Goal: Task Accomplishment & Management: Complete application form

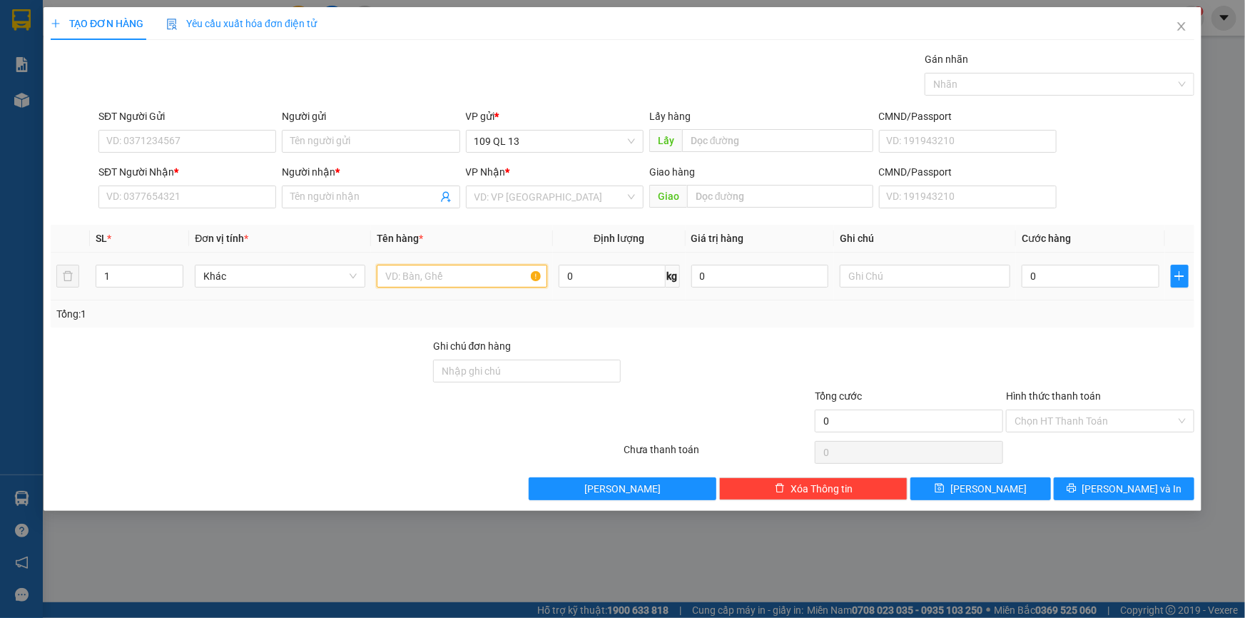
click at [420, 274] on input "text" at bounding box center [462, 276] width 170 height 23
click at [849, 272] on input "text" at bounding box center [925, 276] width 170 height 23
type input "1 TX ĐL"
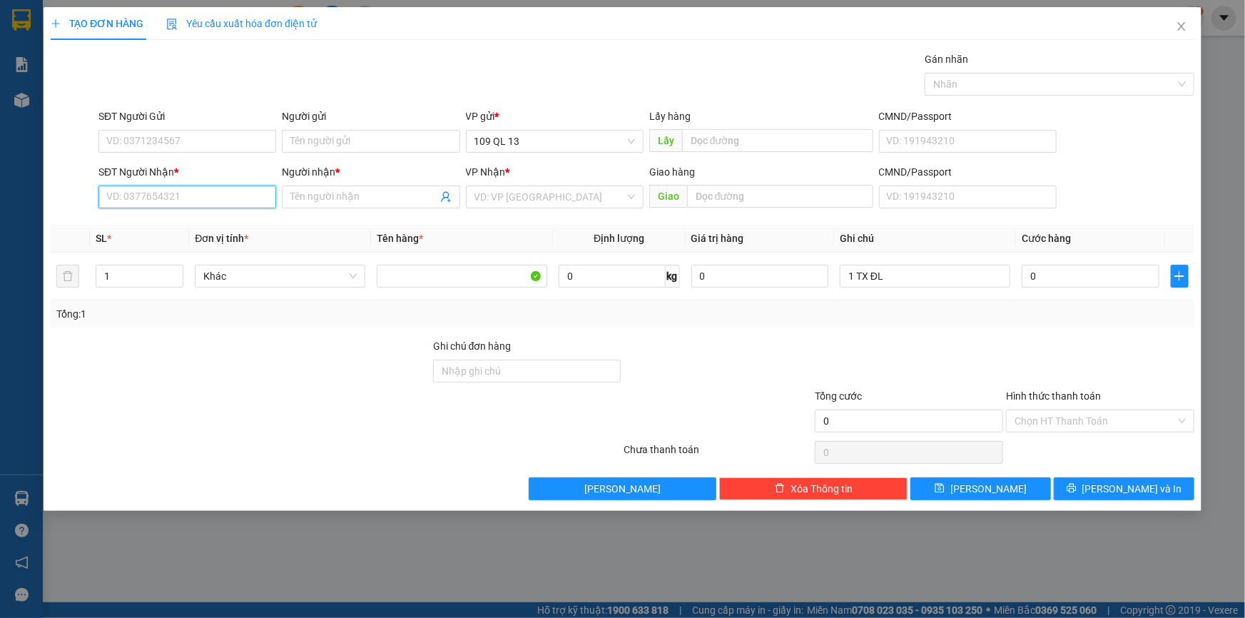
click at [263, 200] on input "SĐT Người Nhận *" at bounding box center [187, 196] width 178 height 23
type input "2"
type input "1"
click at [203, 253] on div "0948273186 - FIFI" at bounding box center [187, 248] width 160 height 16
type input "0948273186"
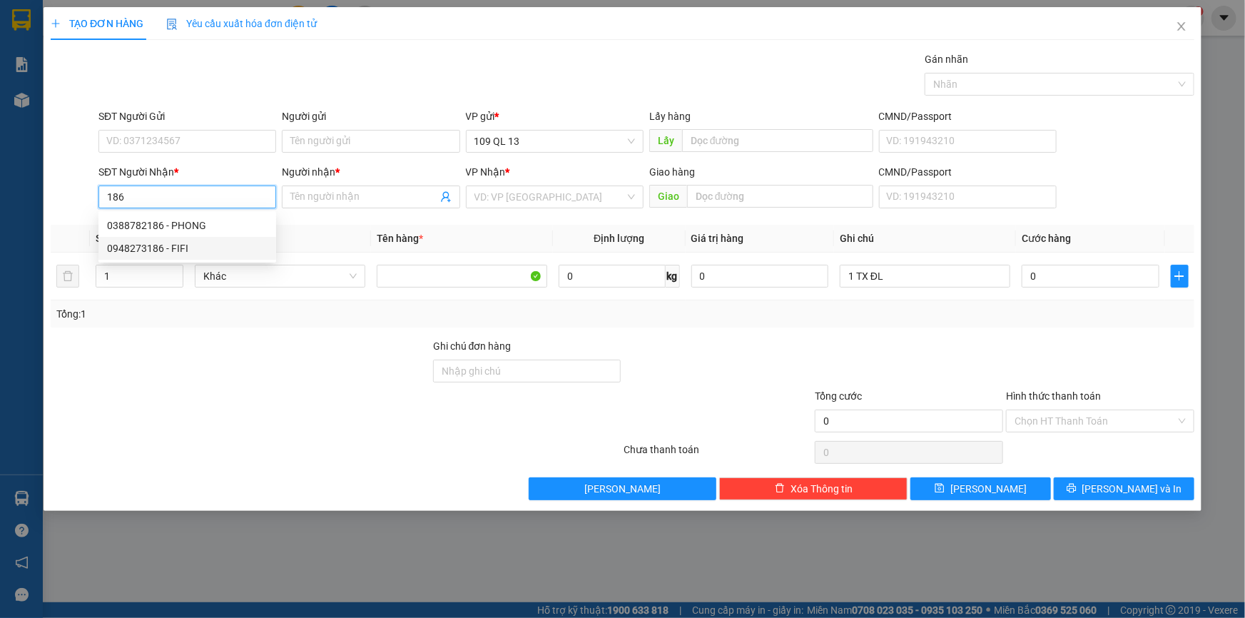
type input "FIFI"
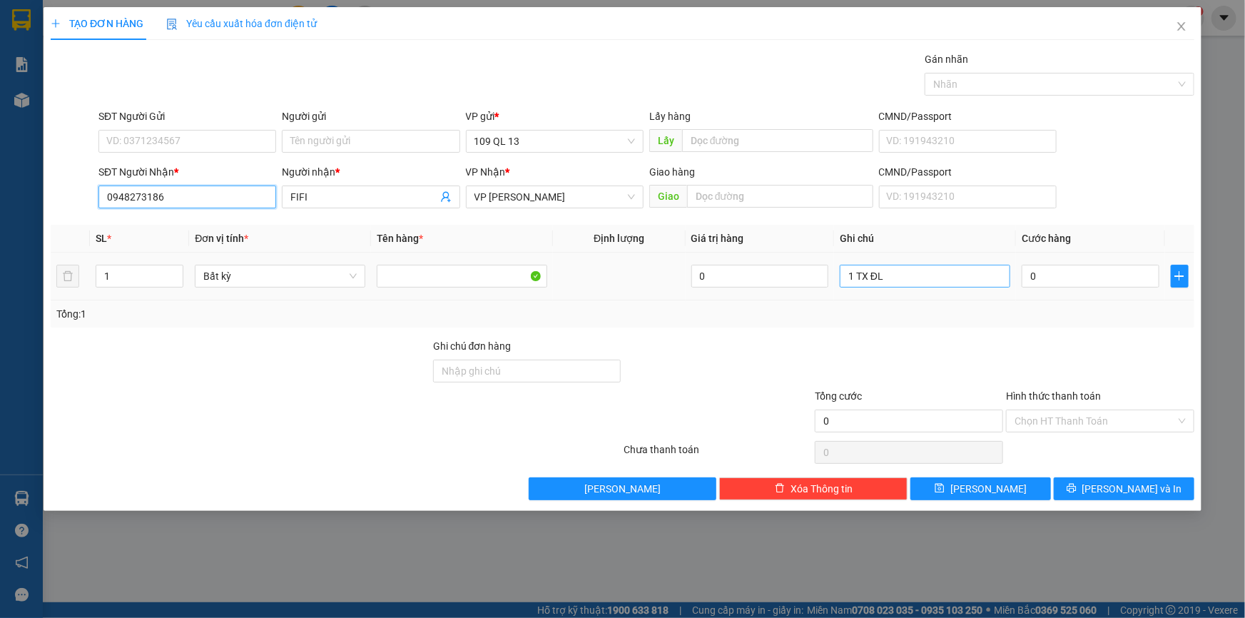
type input "0948273186"
click at [923, 272] on input "1 TX ĐL" at bounding box center [925, 276] width 170 height 23
type input "1 TX ĐL"
click at [1140, 285] on input "0" at bounding box center [1090, 276] width 138 height 23
type input "8"
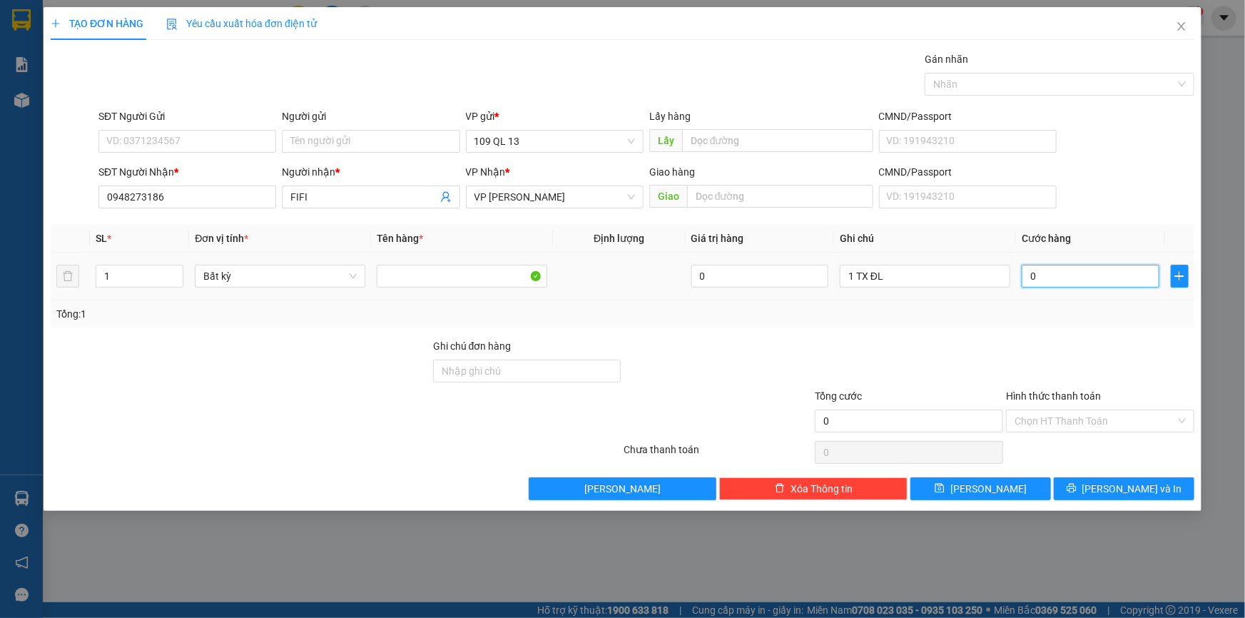
type input "8"
type input "80"
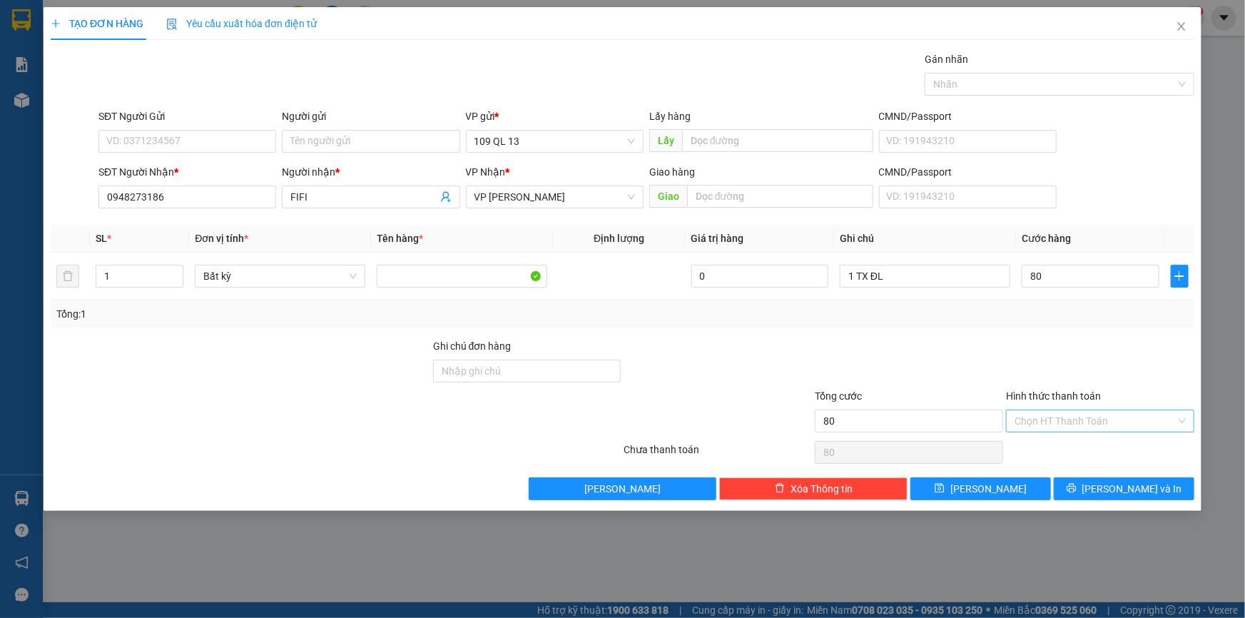
type input "80.000"
click at [1124, 418] on input "Hình thức thanh toán" at bounding box center [1094, 420] width 161 height 21
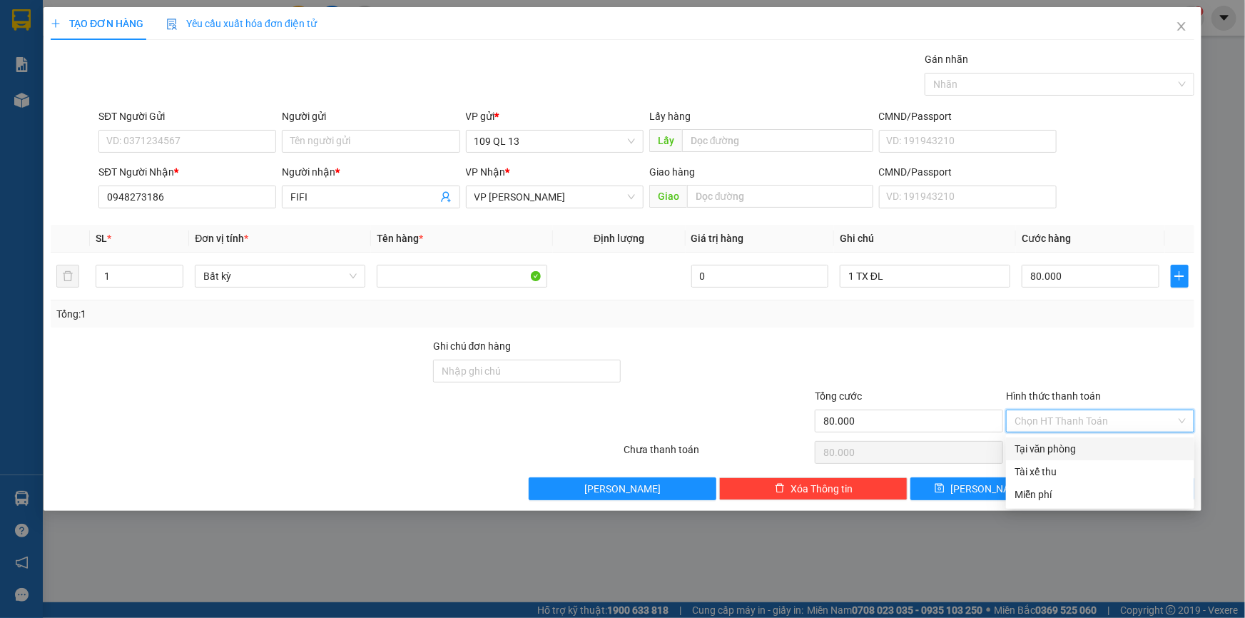
click at [1103, 449] on div "Tại văn phòng" at bounding box center [1099, 449] width 171 height 16
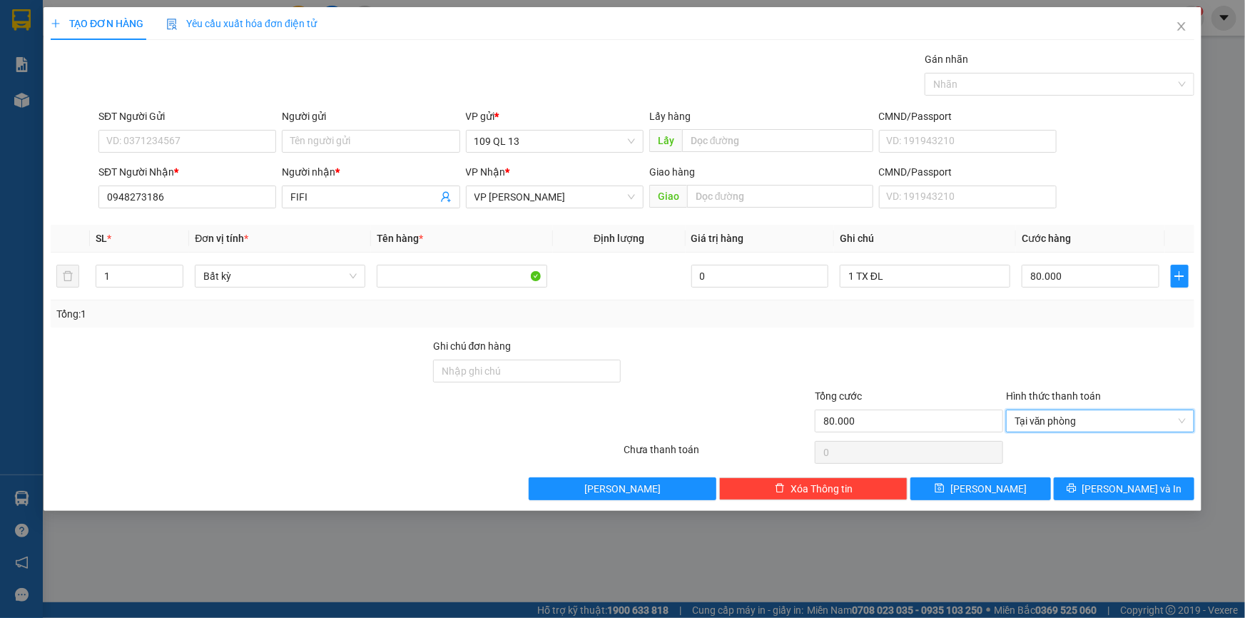
click at [1108, 438] on div at bounding box center [1099, 452] width 191 height 29
click at [1108, 430] on span "Tại văn phòng" at bounding box center [1099, 420] width 171 height 21
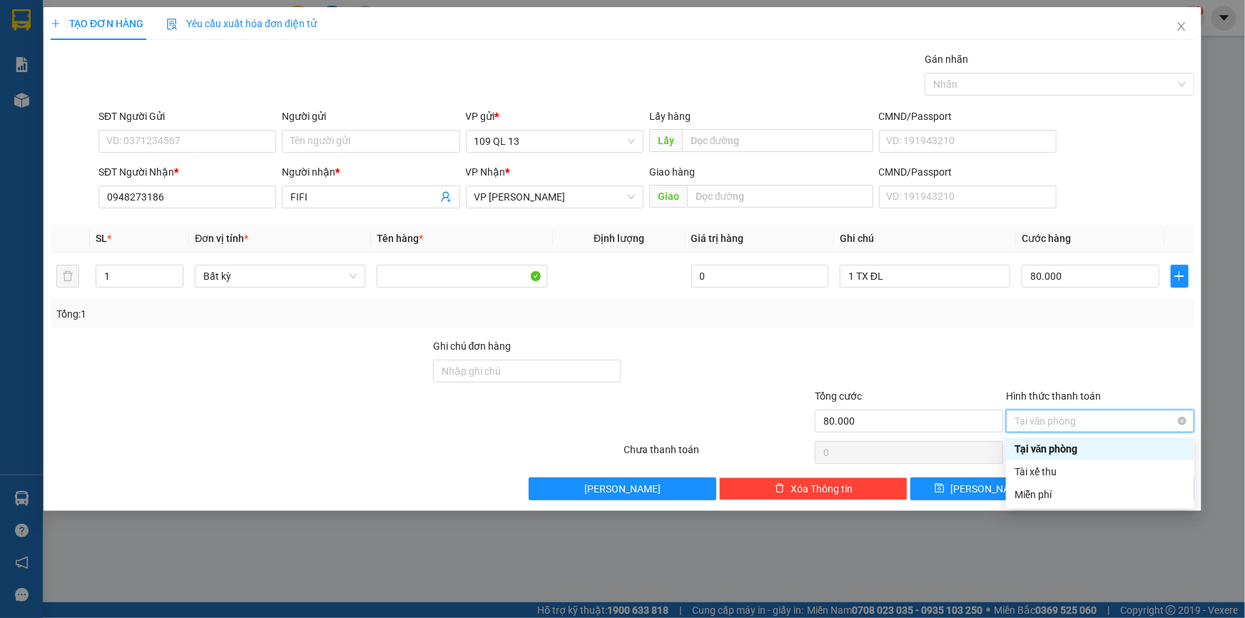
click at [1184, 414] on span "Tại văn phòng" at bounding box center [1099, 420] width 171 height 21
type input "80.000"
click at [1170, 358] on div at bounding box center [1099, 363] width 191 height 50
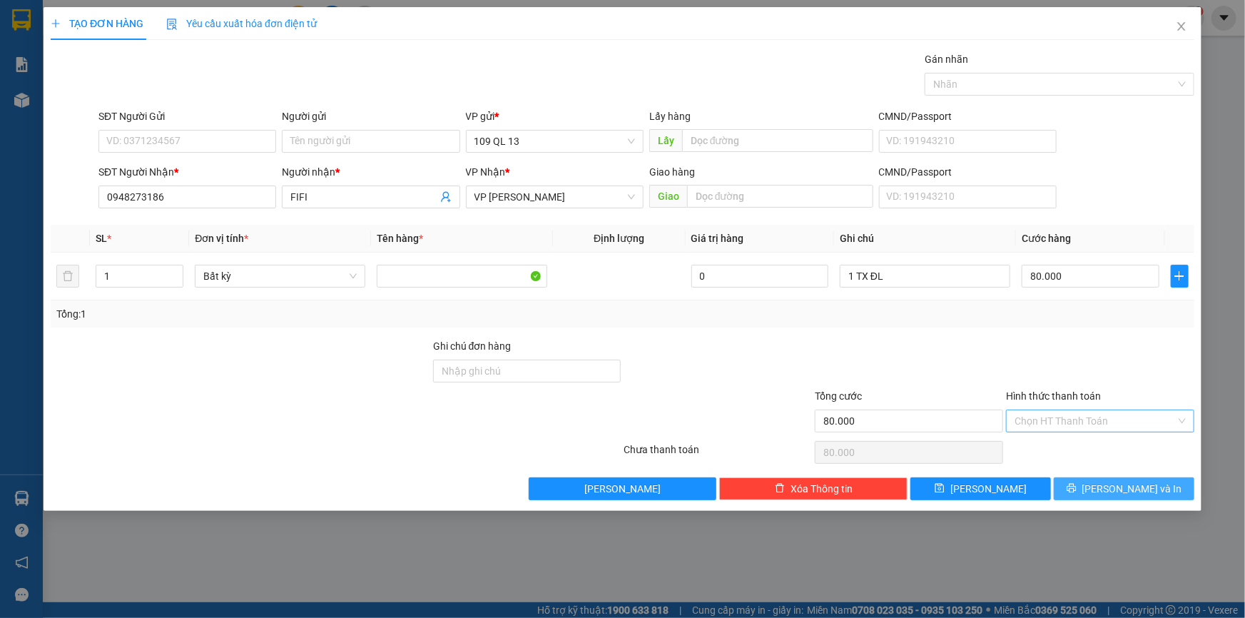
click at [1173, 490] on button "[PERSON_NAME] và In" at bounding box center [1124, 488] width 141 height 23
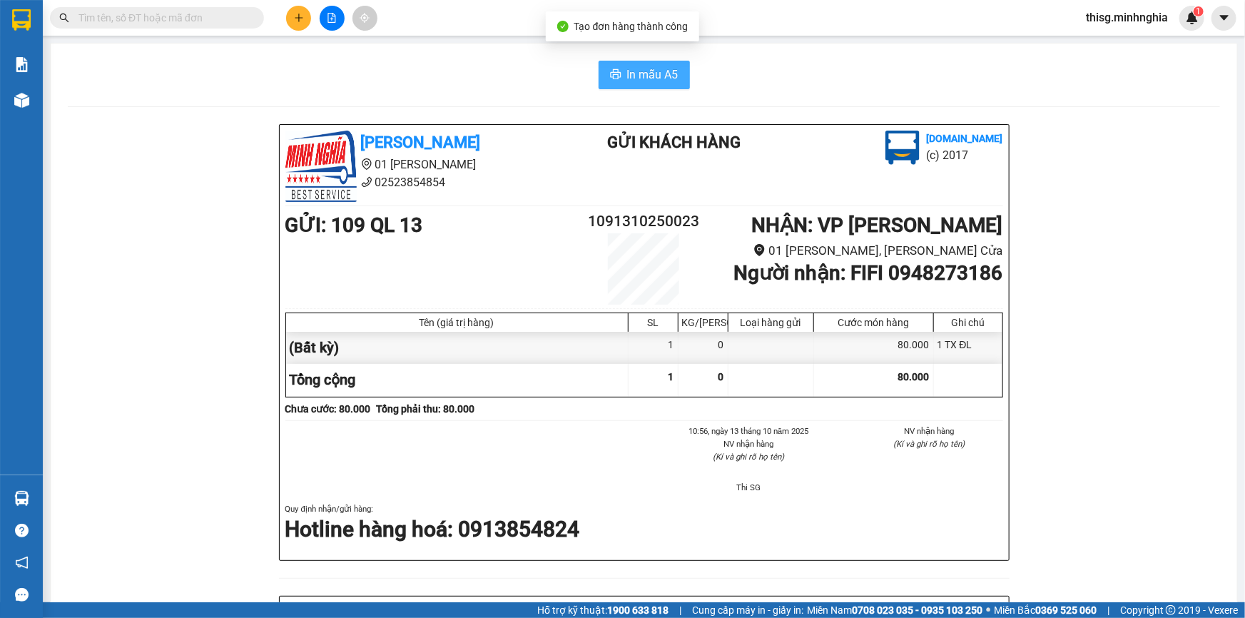
click at [644, 68] on span "In mẫu A5" at bounding box center [652, 75] width 51 height 18
click at [287, 21] on button at bounding box center [298, 18] width 25 height 25
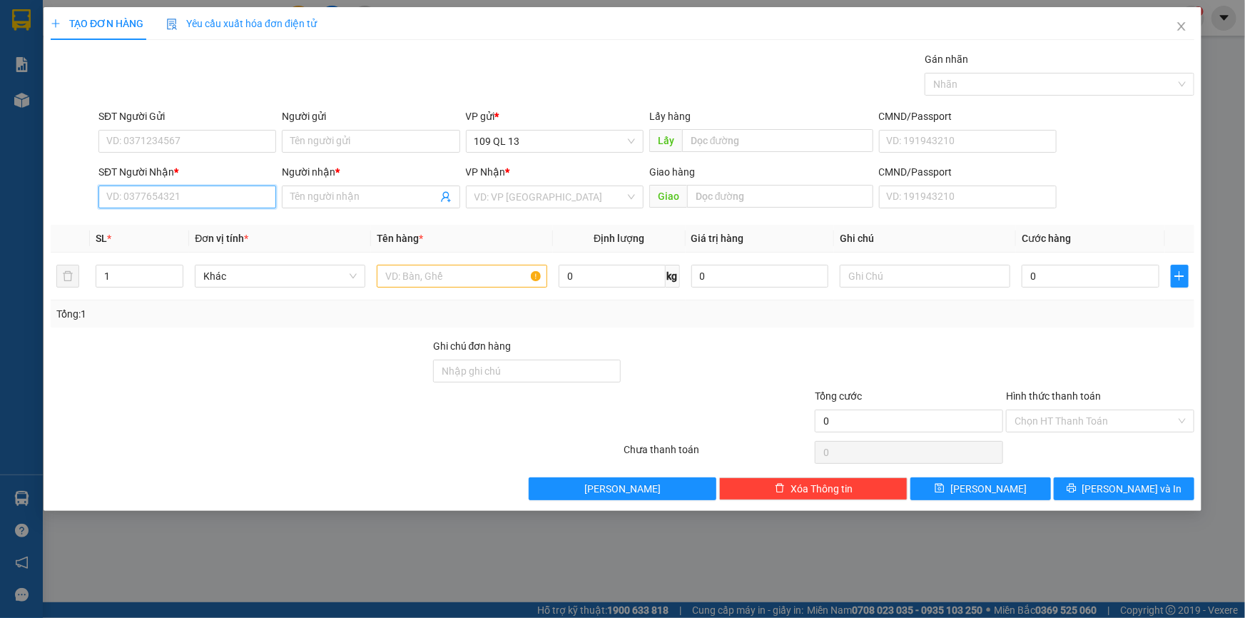
click at [240, 195] on input "SĐT Người Nhận *" at bounding box center [187, 196] width 178 height 23
type input "0945172399"
click at [148, 226] on div "0945172399 - TRƯỜNG AN" at bounding box center [187, 226] width 160 height 16
type input "TRƯỜNG AN"
type input "0945172399"
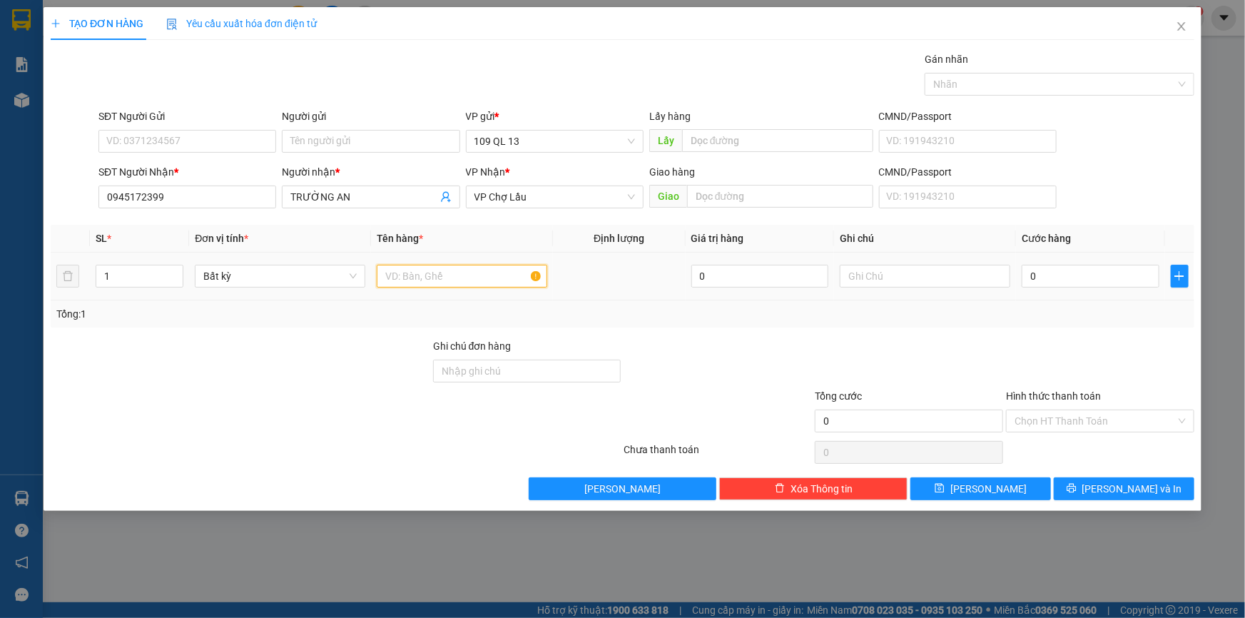
click at [421, 279] on input "text" at bounding box center [462, 276] width 170 height 23
click at [884, 267] on input "text" at bounding box center [925, 276] width 170 height 23
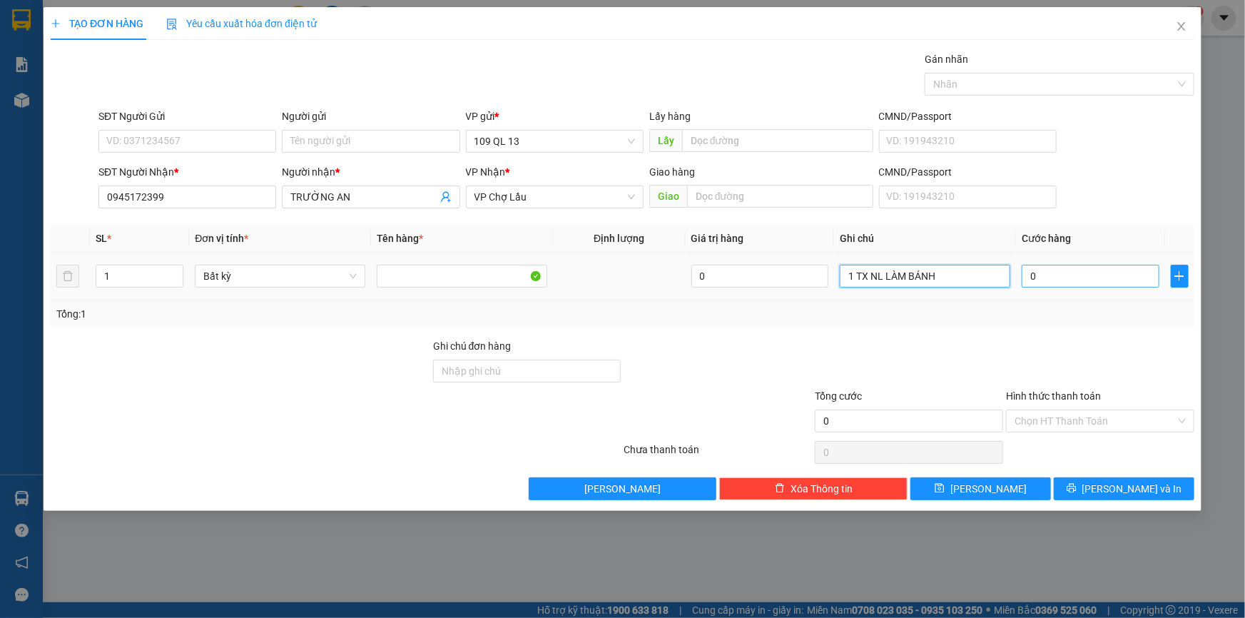
type input "1 TX NL LÀM BÁNH"
click at [1036, 278] on input "0" at bounding box center [1090, 276] width 138 height 23
type input "4"
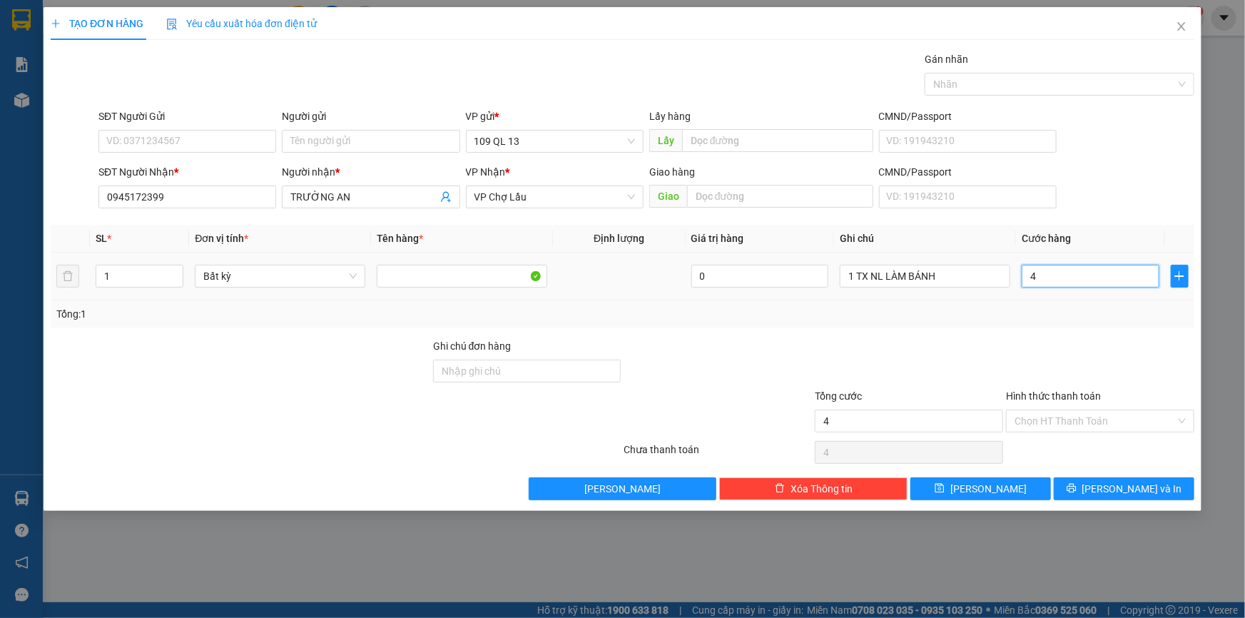
type input "40"
type input "40.000"
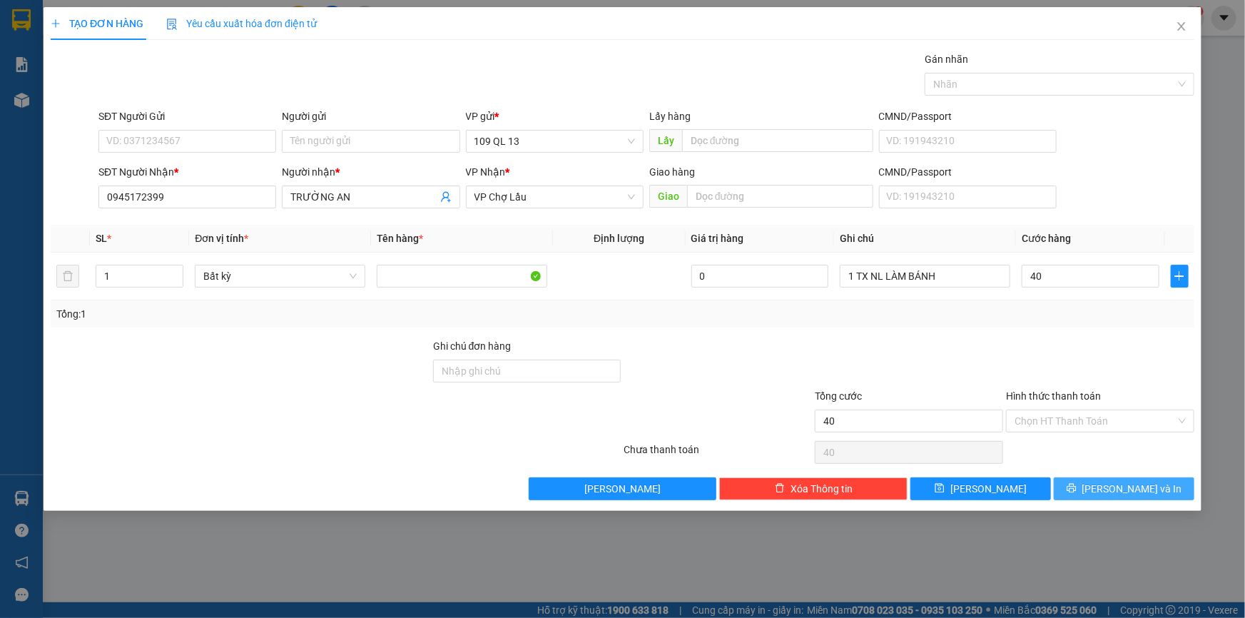
type input "40.000"
click at [1129, 492] on span "[PERSON_NAME] và In" at bounding box center [1132, 489] width 100 height 16
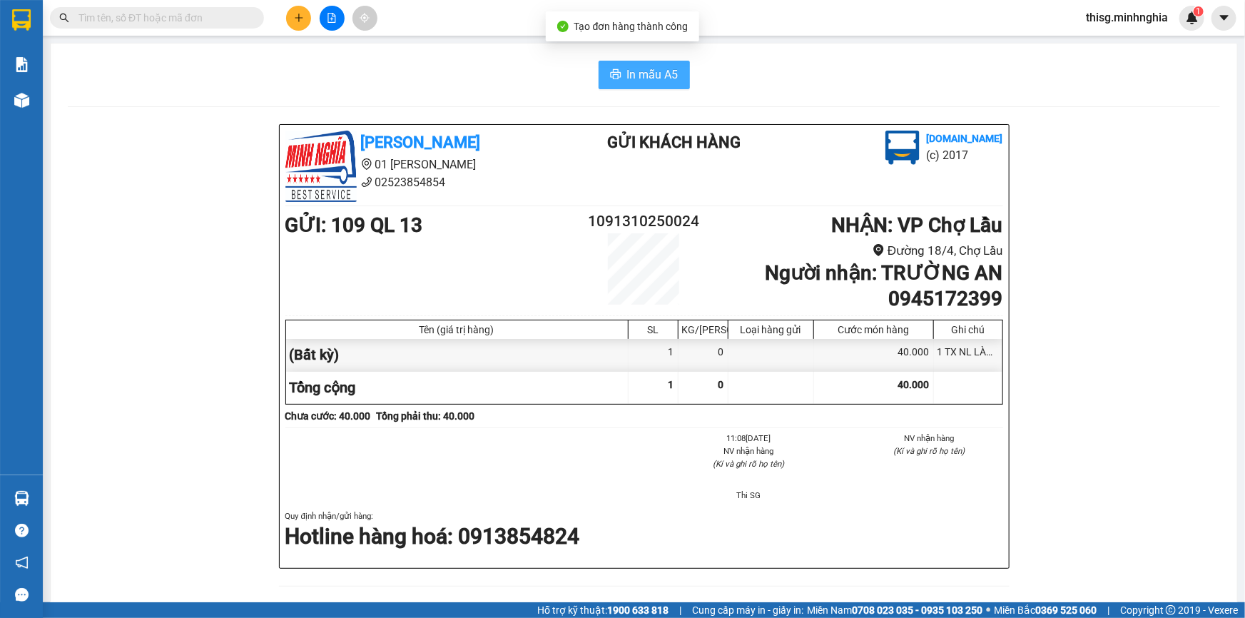
click at [651, 74] on span "In mẫu A5" at bounding box center [652, 75] width 51 height 18
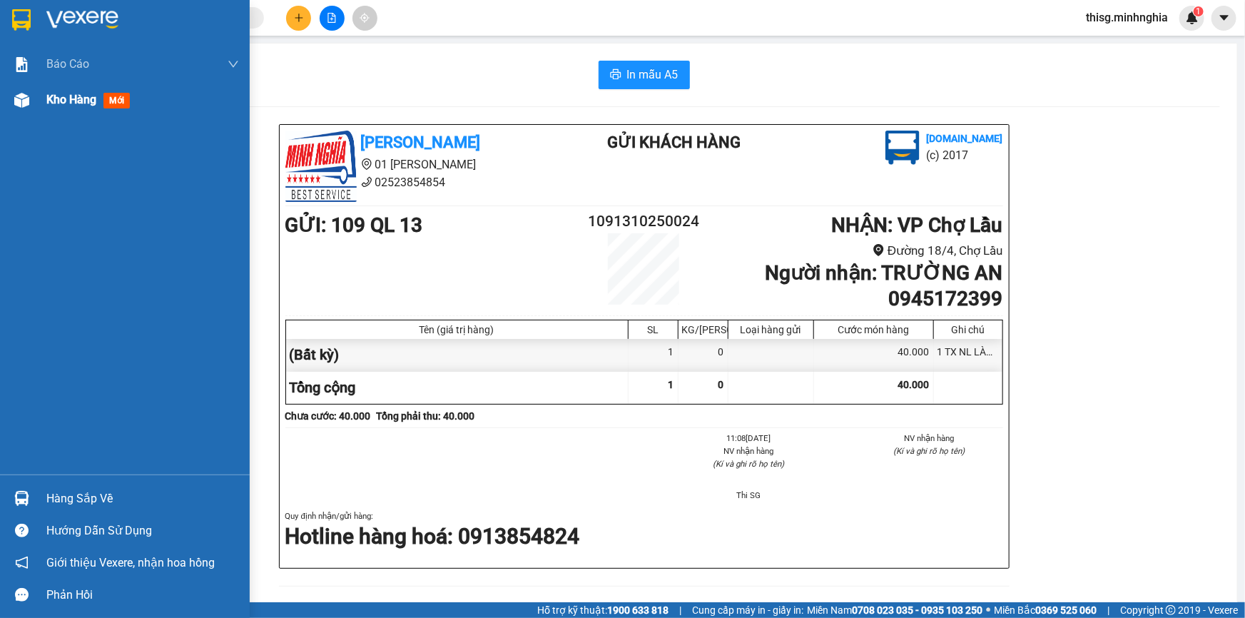
click at [49, 104] on span "Kho hàng" at bounding box center [71, 100] width 50 height 14
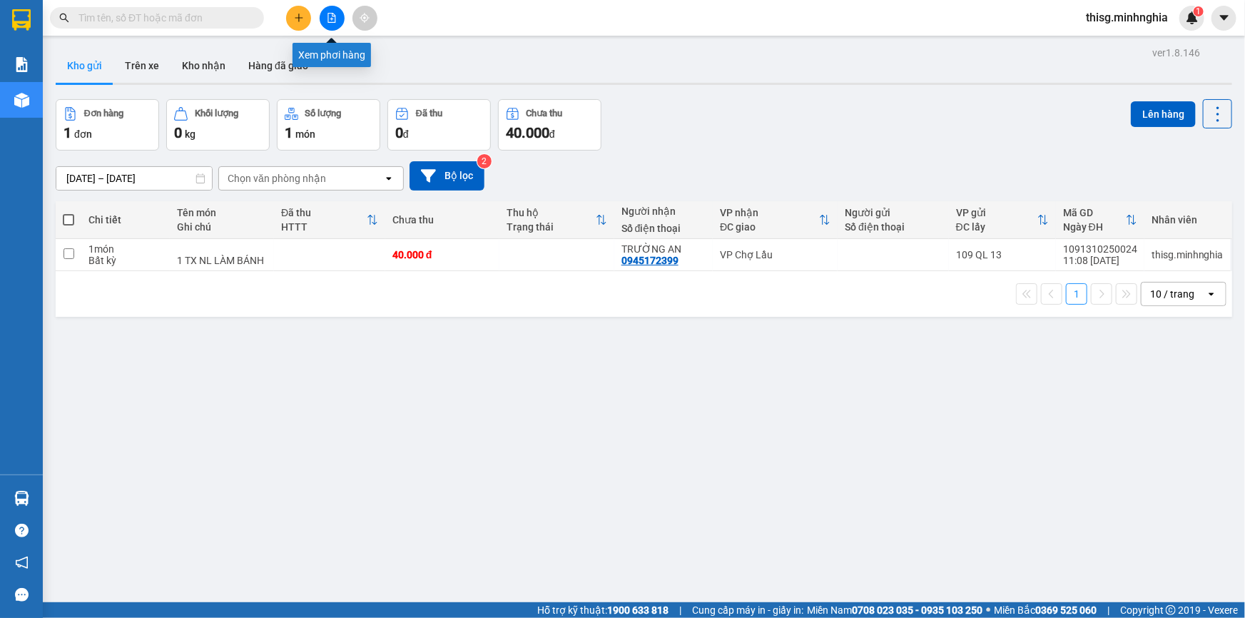
click at [332, 14] on icon "file-add" at bounding box center [332, 18] width 8 height 10
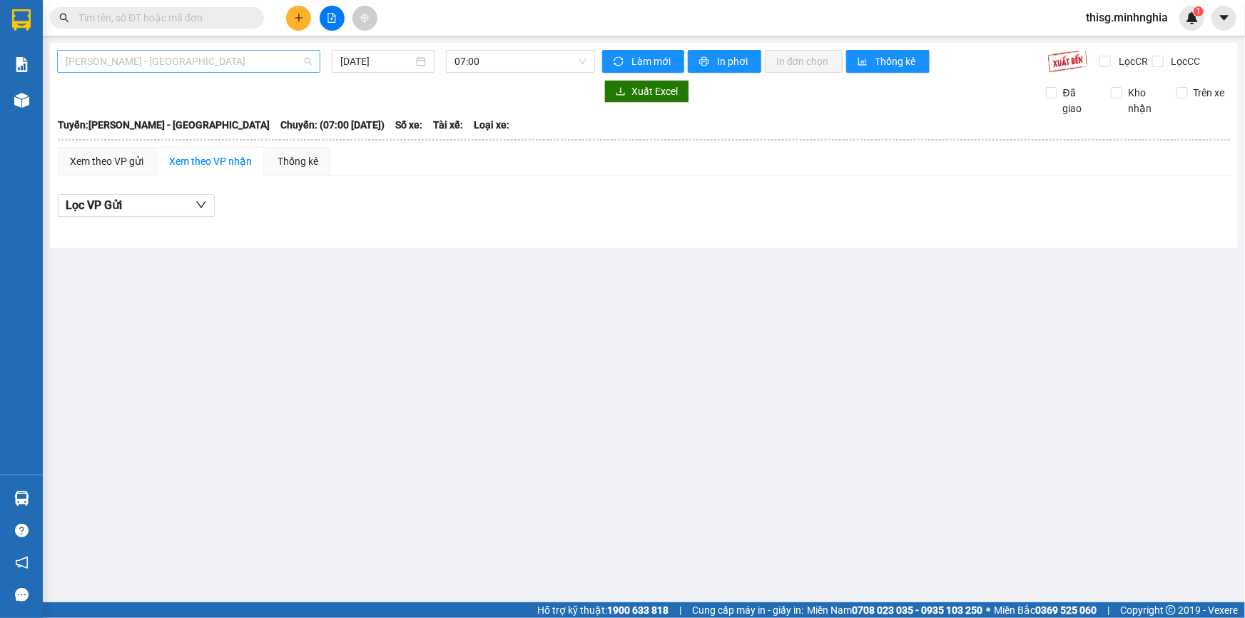
click at [285, 62] on span "[PERSON_NAME] - [GEOGRAPHIC_DATA]" at bounding box center [189, 61] width 246 height 21
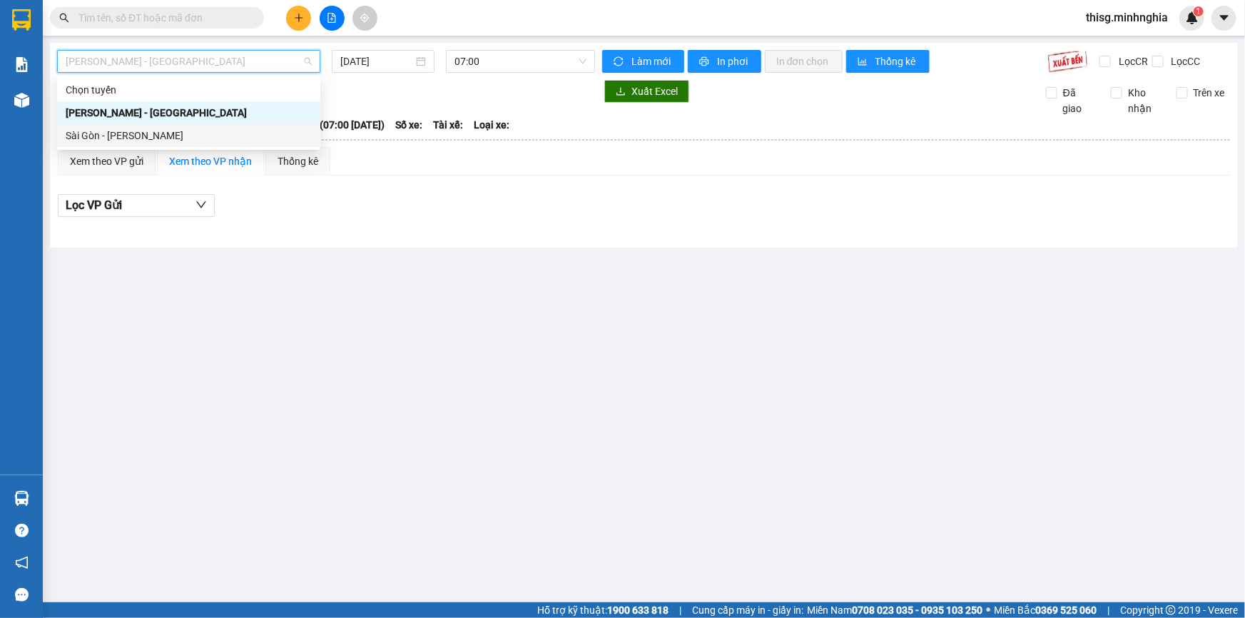
click at [173, 137] on div "Sài Gòn - [PERSON_NAME]" at bounding box center [189, 136] width 246 height 16
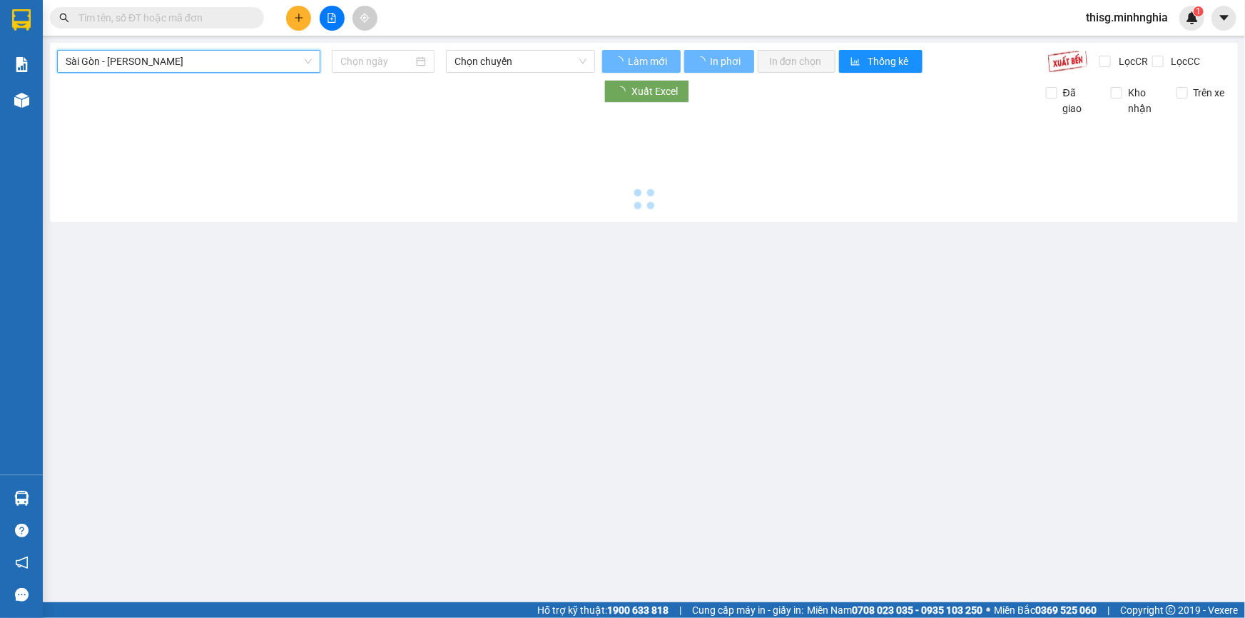
type input "[DATE]"
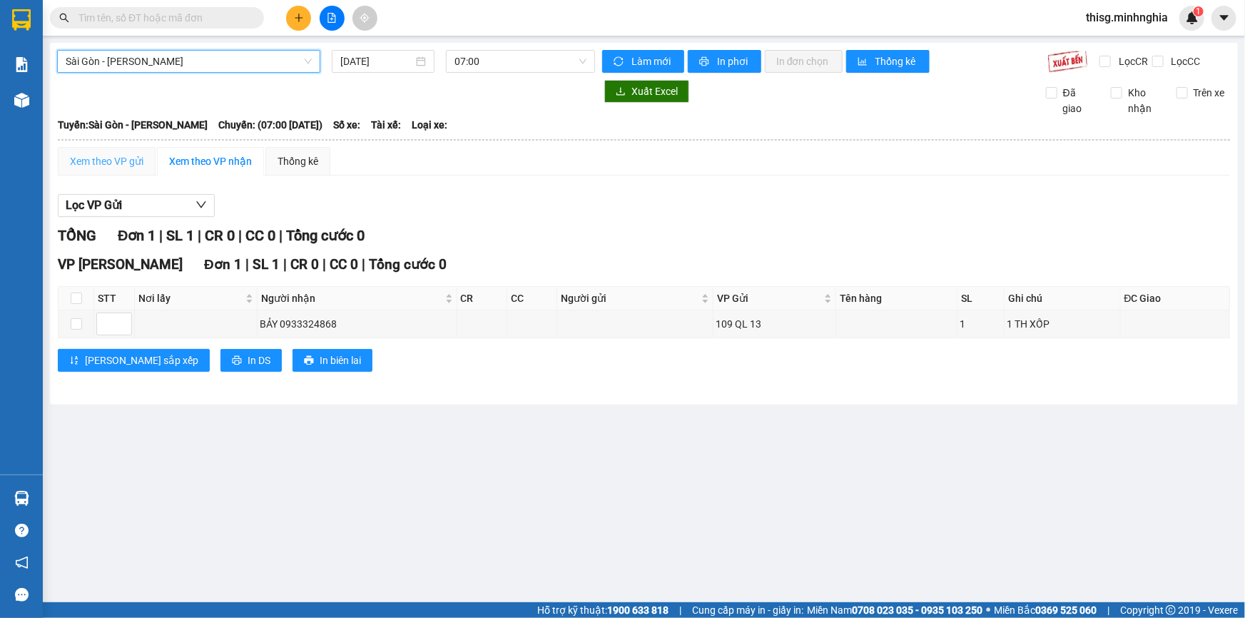
click at [105, 152] on div "Xem theo VP gửi" at bounding box center [107, 161] width 98 height 29
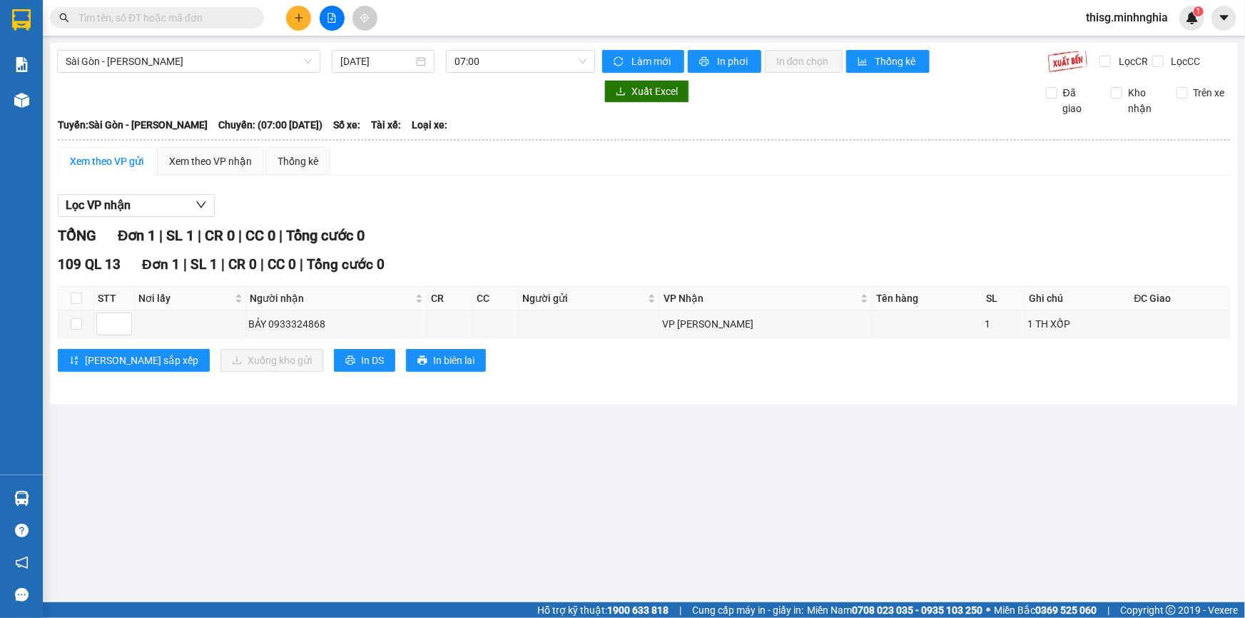
click at [126, 158] on div "Xem theo VP gửi" at bounding box center [106, 161] width 73 height 16
click at [491, 60] on span "07:00" at bounding box center [520, 61] width 132 height 21
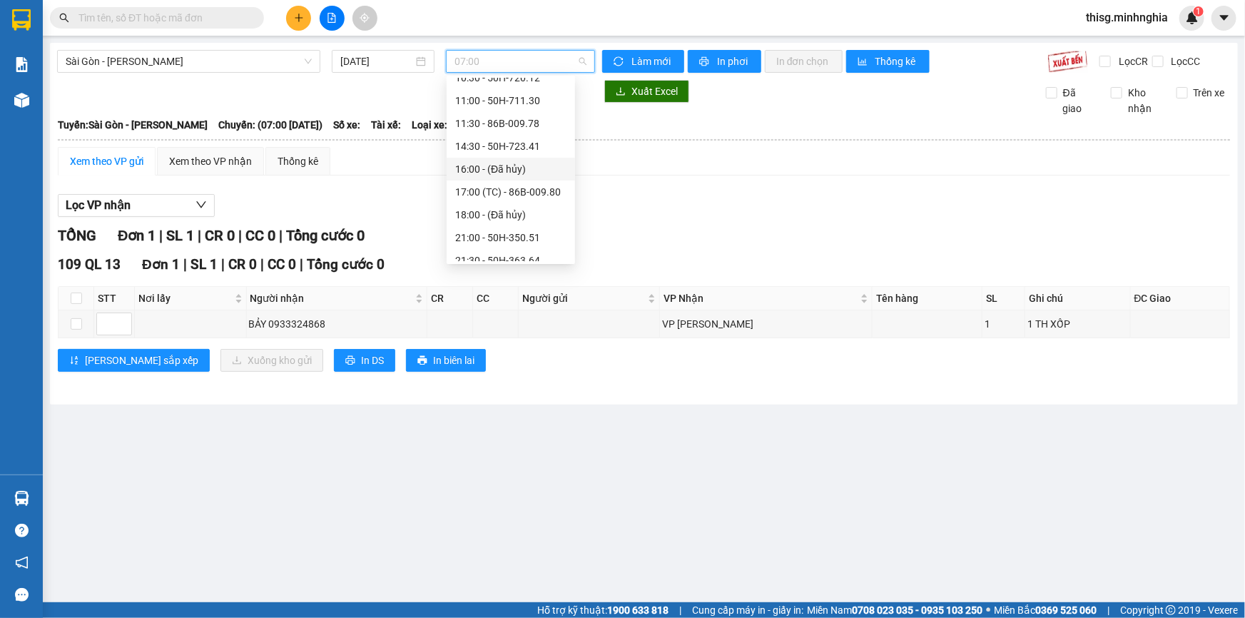
scroll to position [129, 0]
click at [495, 103] on div "11:30 - 86B-009.78" at bounding box center [510, 98] width 111 height 16
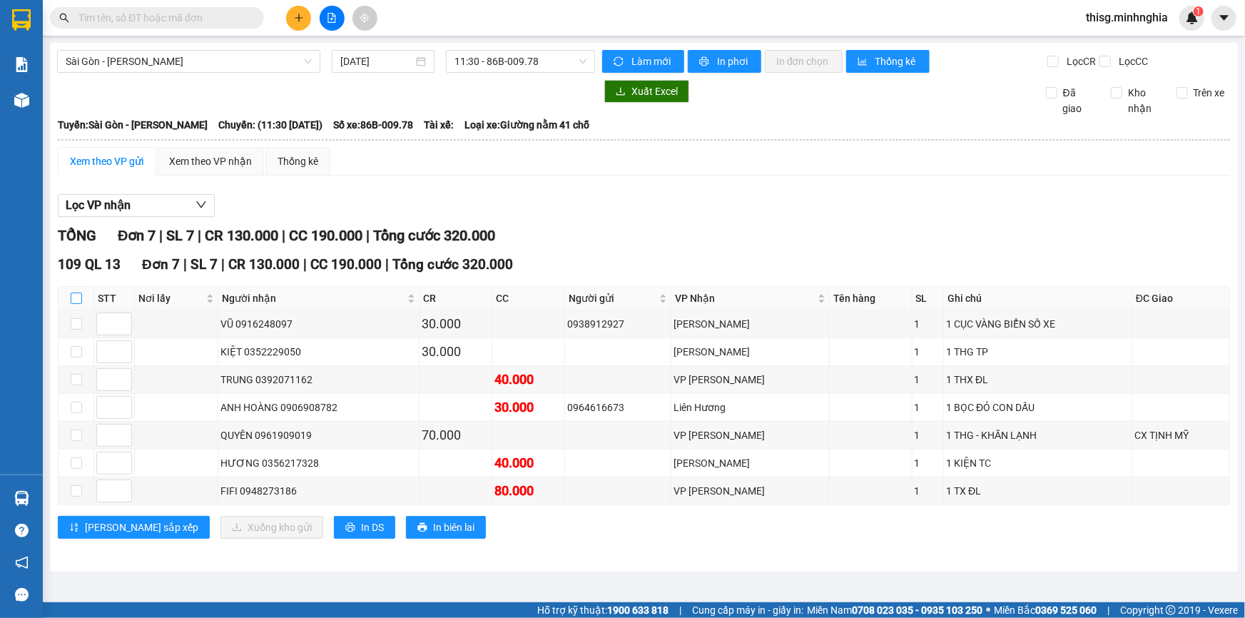
click at [74, 297] on input "checkbox" at bounding box center [76, 297] width 11 height 11
checkbox input "true"
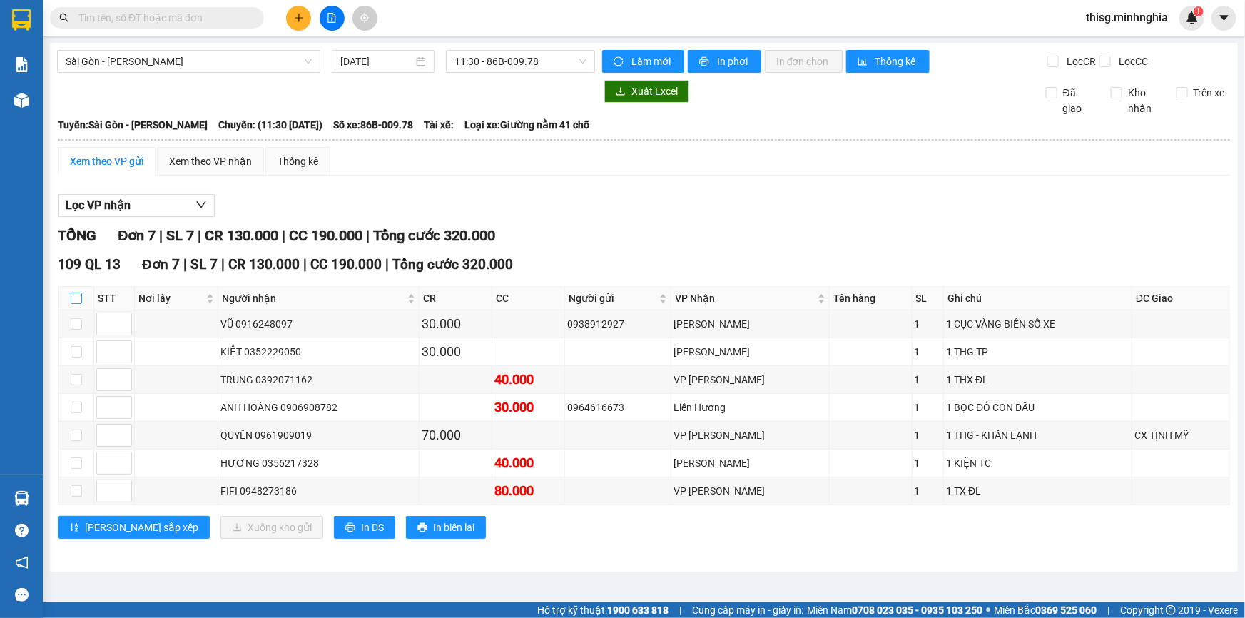
checkbox input "true"
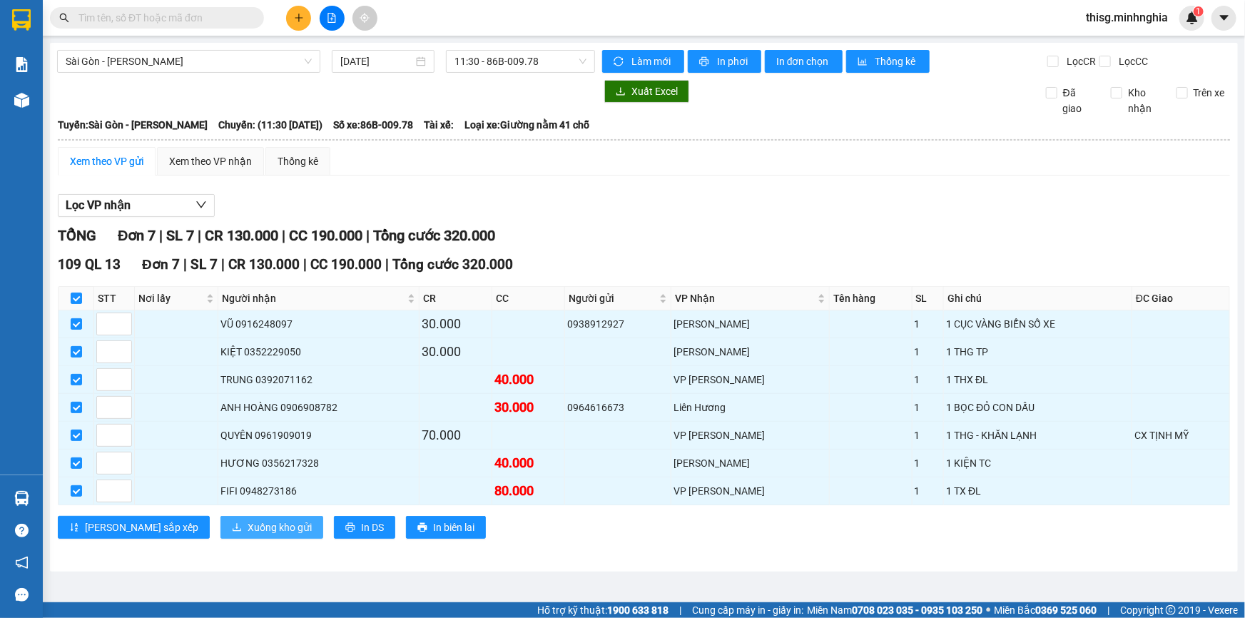
click at [248, 527] on span "Xuống kho gửi" at bounding box center [280, 527] width 64 height 16
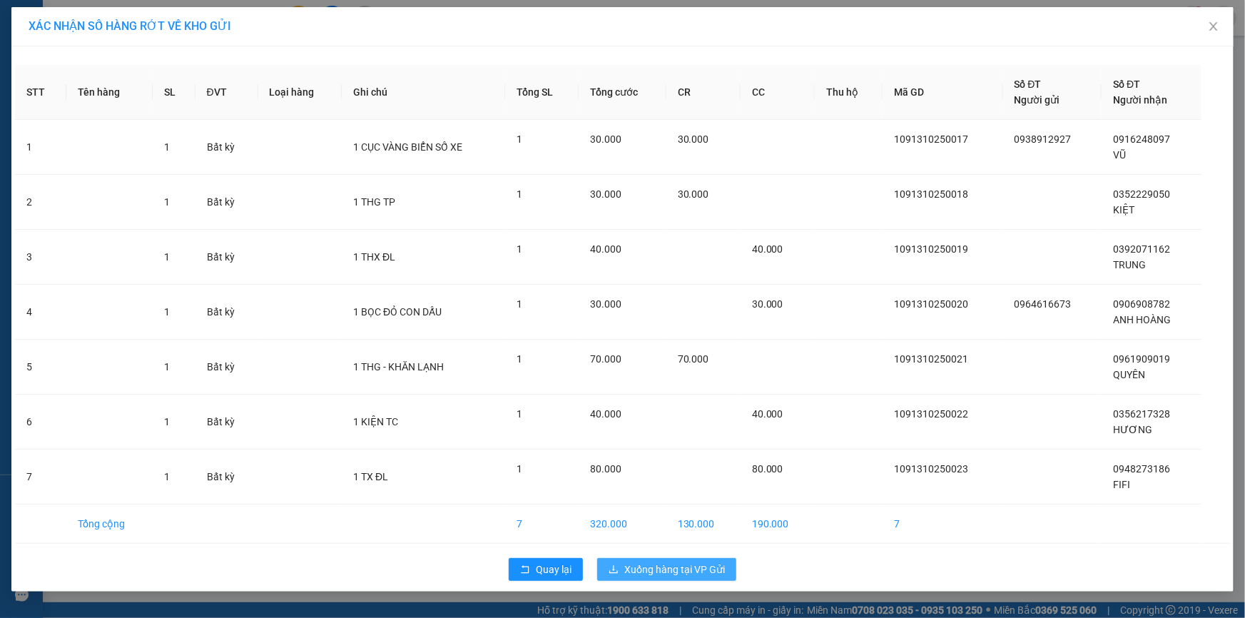
click at [698, 571] on span "Xuống hàng tại VP Gửi" at bounding box center [674, 569] width 101 height 16
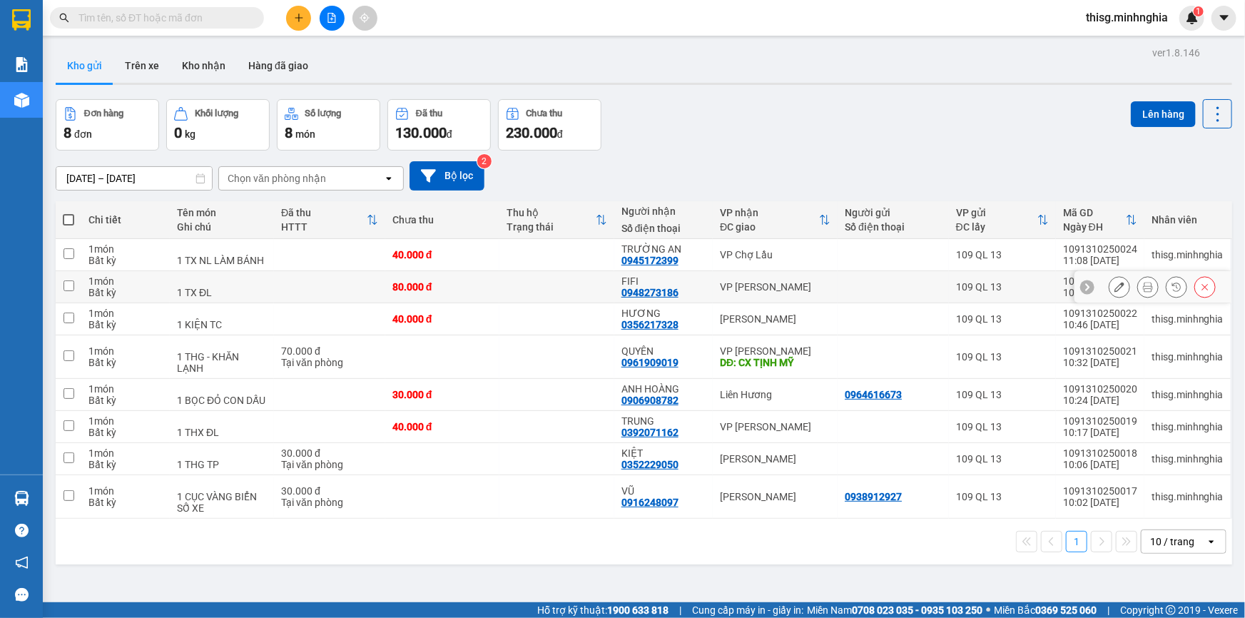
click at [76, 285] on td at bounding box center [69, 287] width 26 height 32
checkbox input "true"
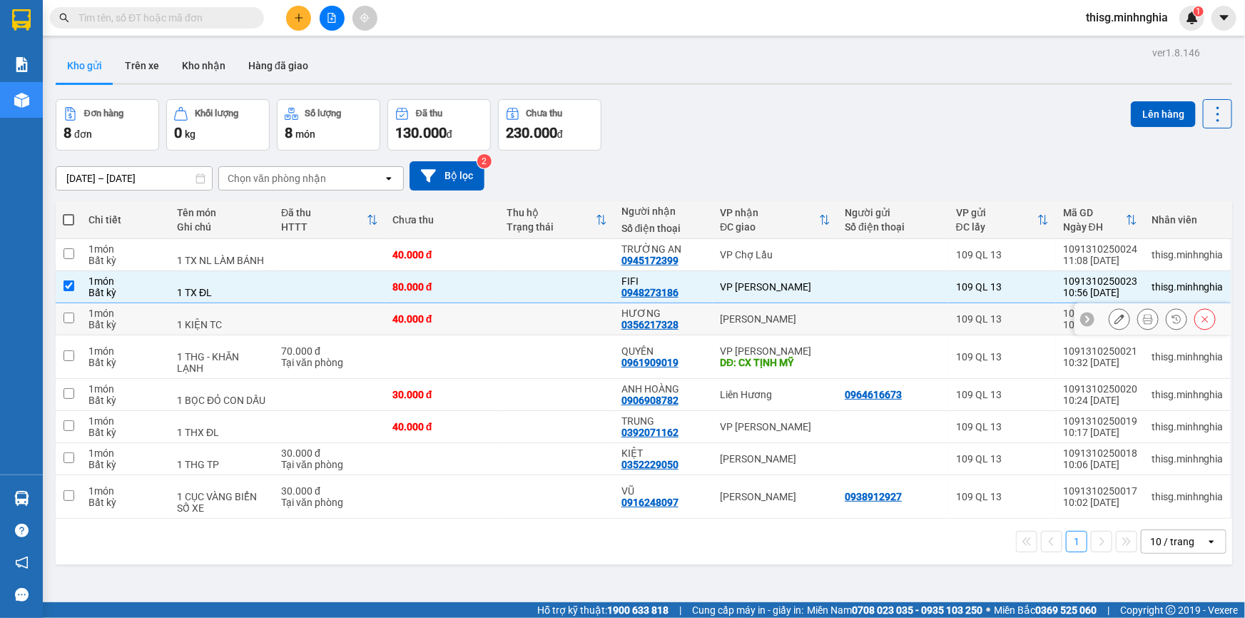
click at [133, 312] on div "1 món" at bounding box center [125, 312] width 74 height 11
checkbox input "true"
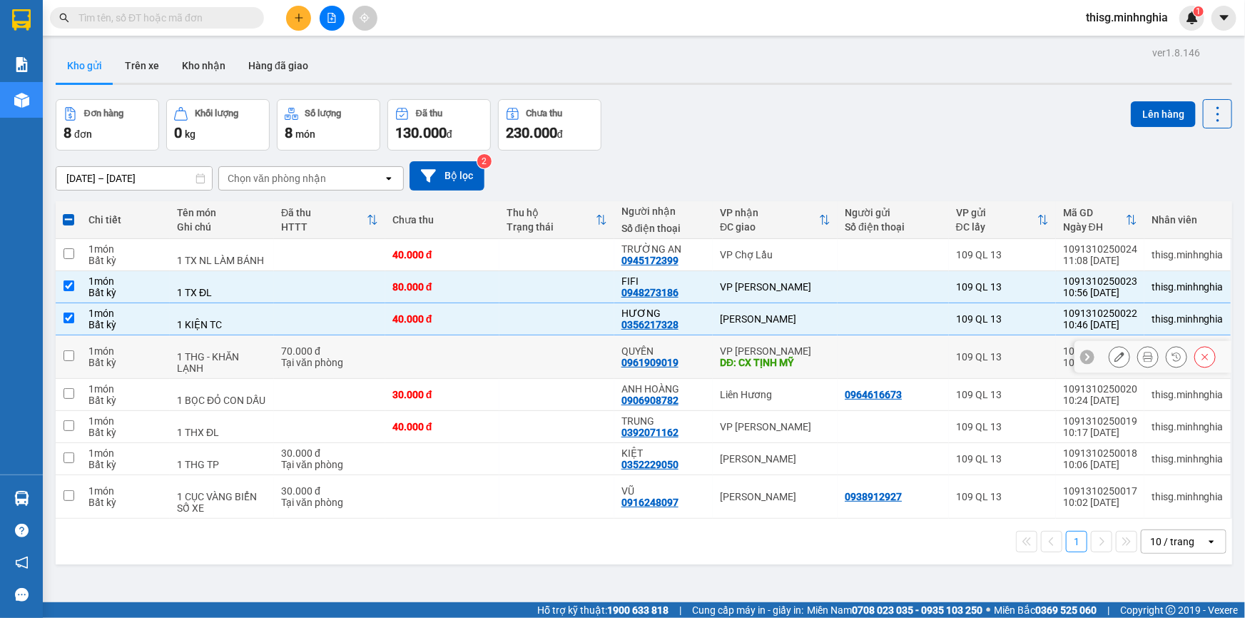
click at [143, 357] on div "Bất kỳ" at bounding box center [125, 362] width 74 height 11
checkbox input "true"
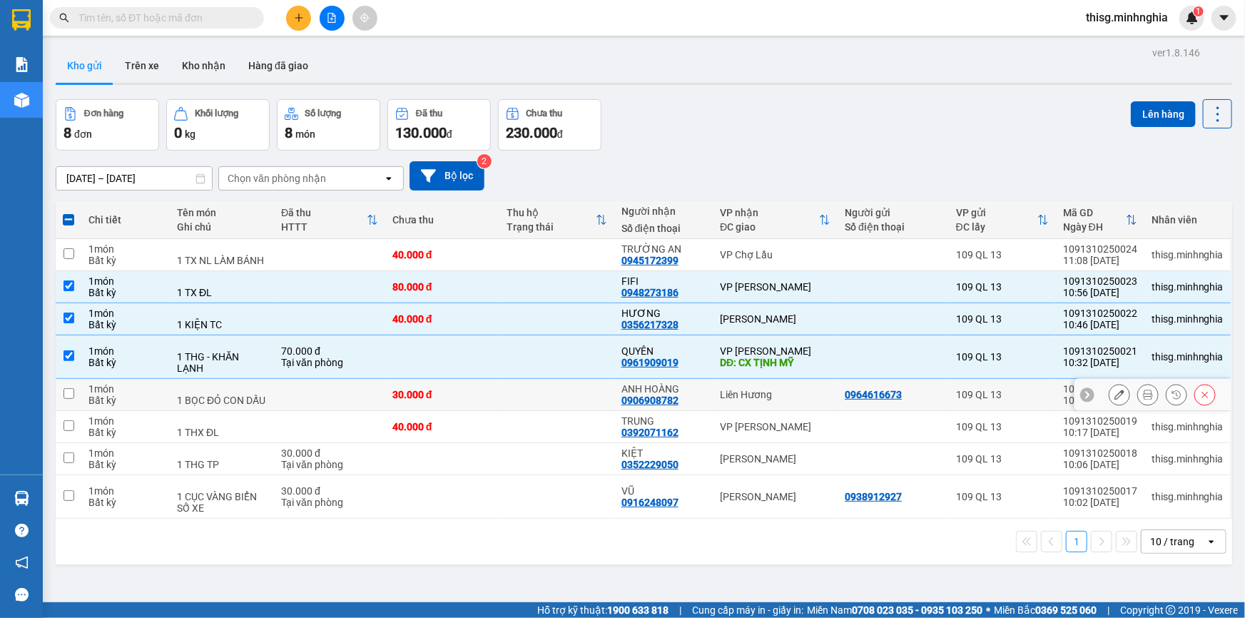
click at [155, 406] on div "Bất kỳ" at bounding box center [125, 399] width 74 height 11
checkbox input "true"
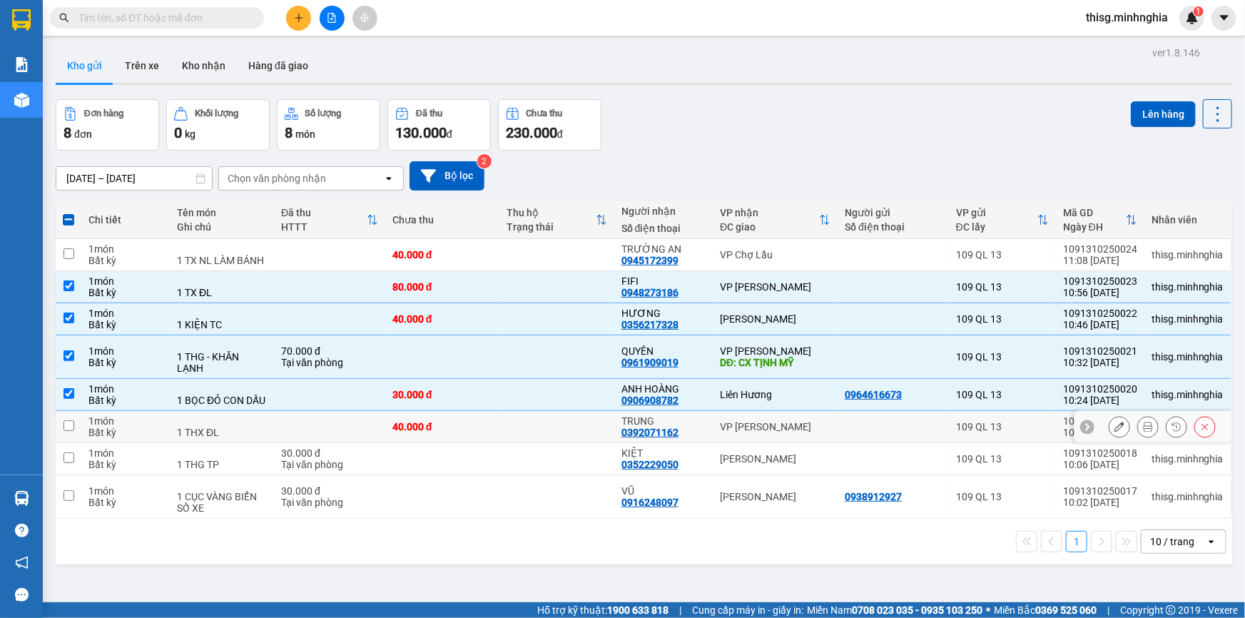
click at [160, 438] on div "Bất kỳ" at bounding box center [125, 432] width 74 height 11
checkbox input "true"
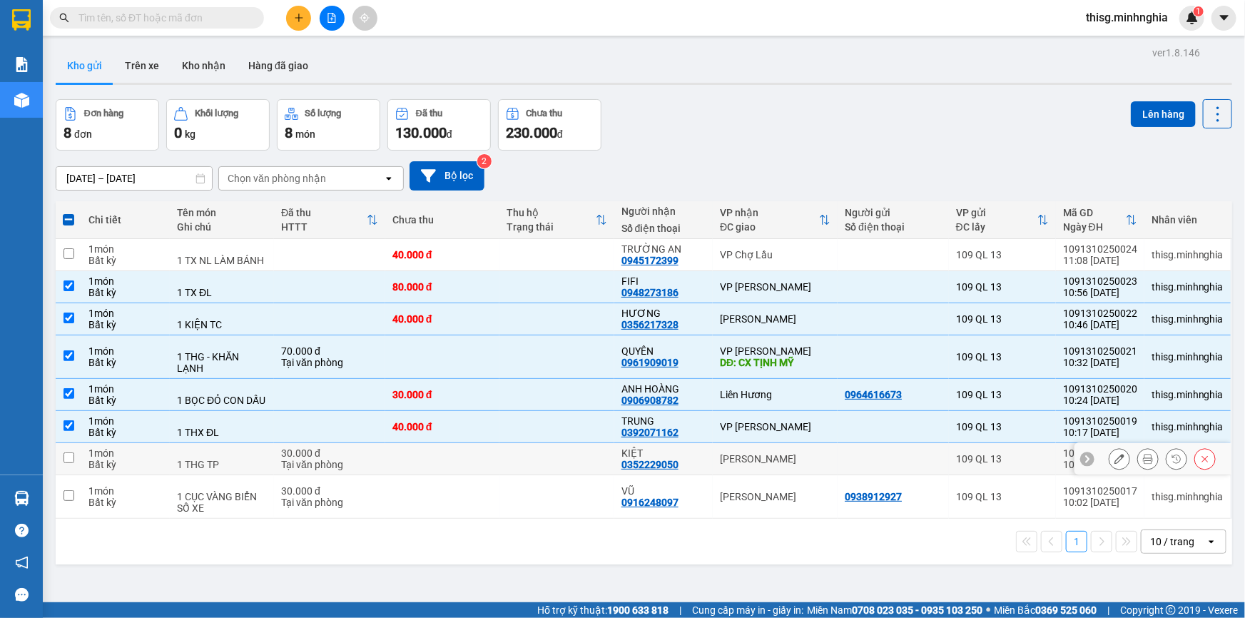
click at [168, 475] on td "1 món Bất kỳ" at bounding box center [125, 459] width 88 height 32
checkbox input "true"
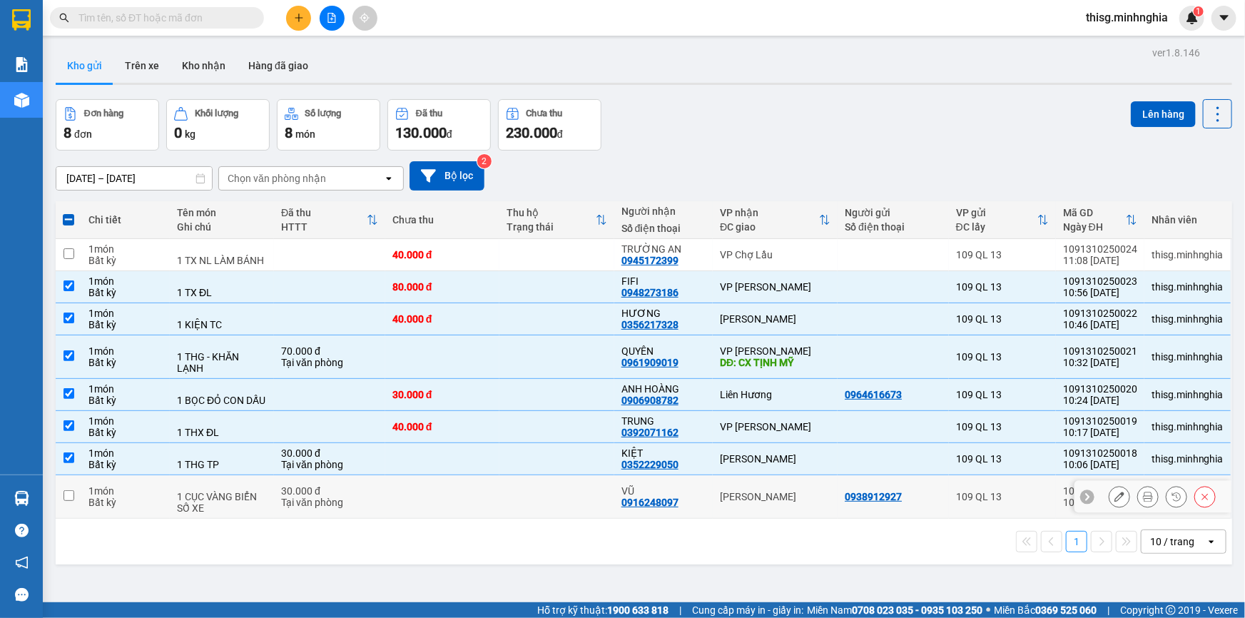
click at [168, 509] on td "1 món Bất kỳ" at bounding box center [125, 497] width 88 height 44
checkbox input "true"
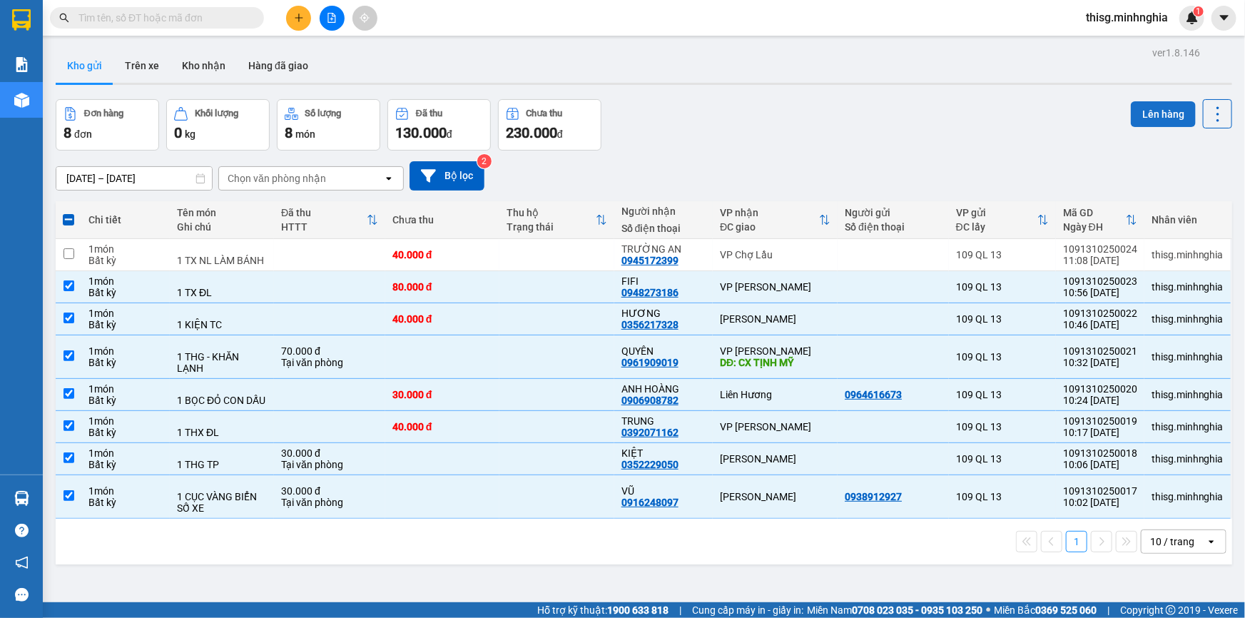
click at [1175, 108] on button "Lên hàng" at bounding box center [1163, 114] width 65 height 26
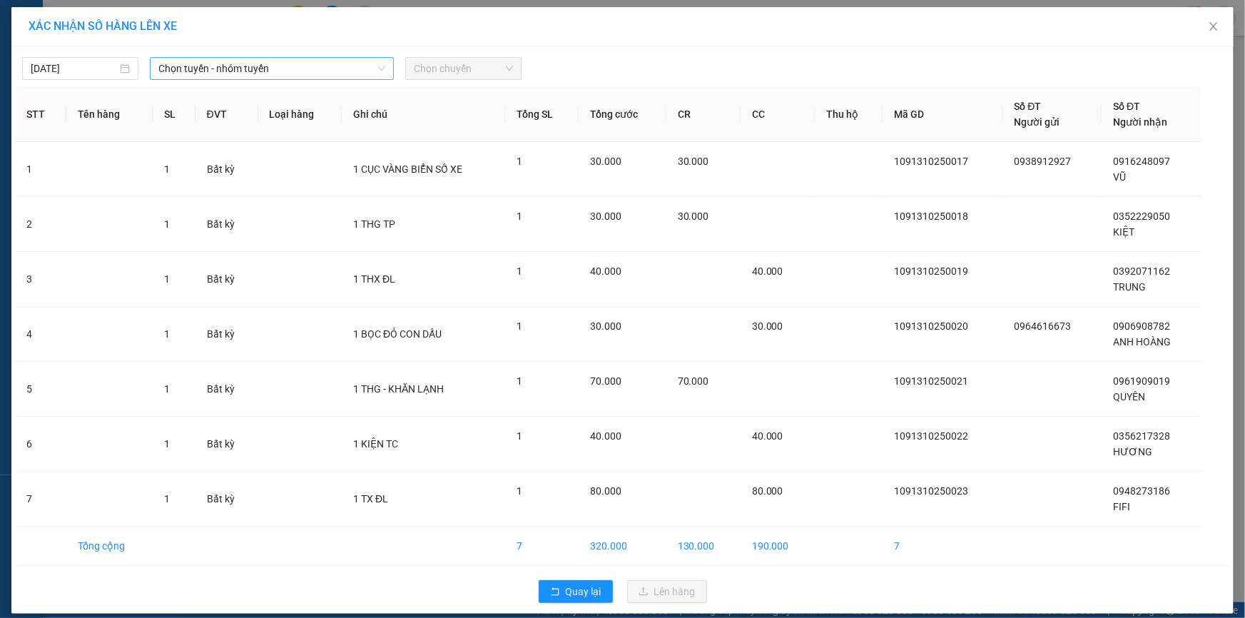
click at [300, 61] on span "Chọn tuyến - nhóm tuyến" at bounding box center [271, 68] width 227 height 21
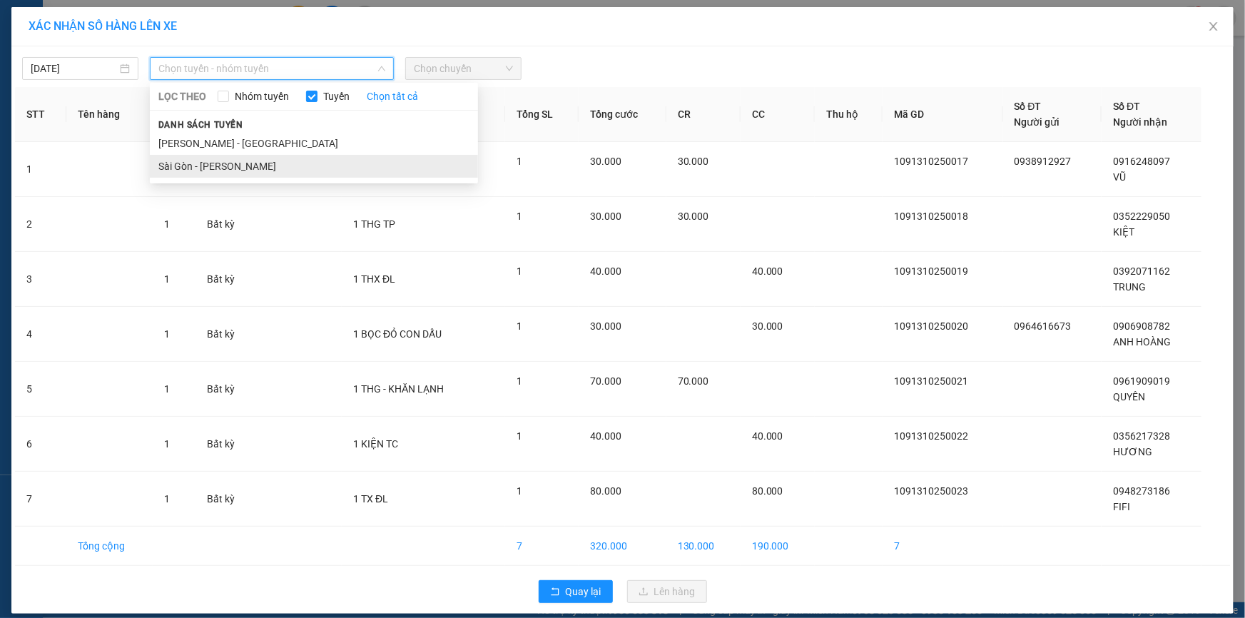
click at [265, 164] on li "Sài Gòn - [PERSON_NAME]" at bounding box center [314, 166] width 328 height 23
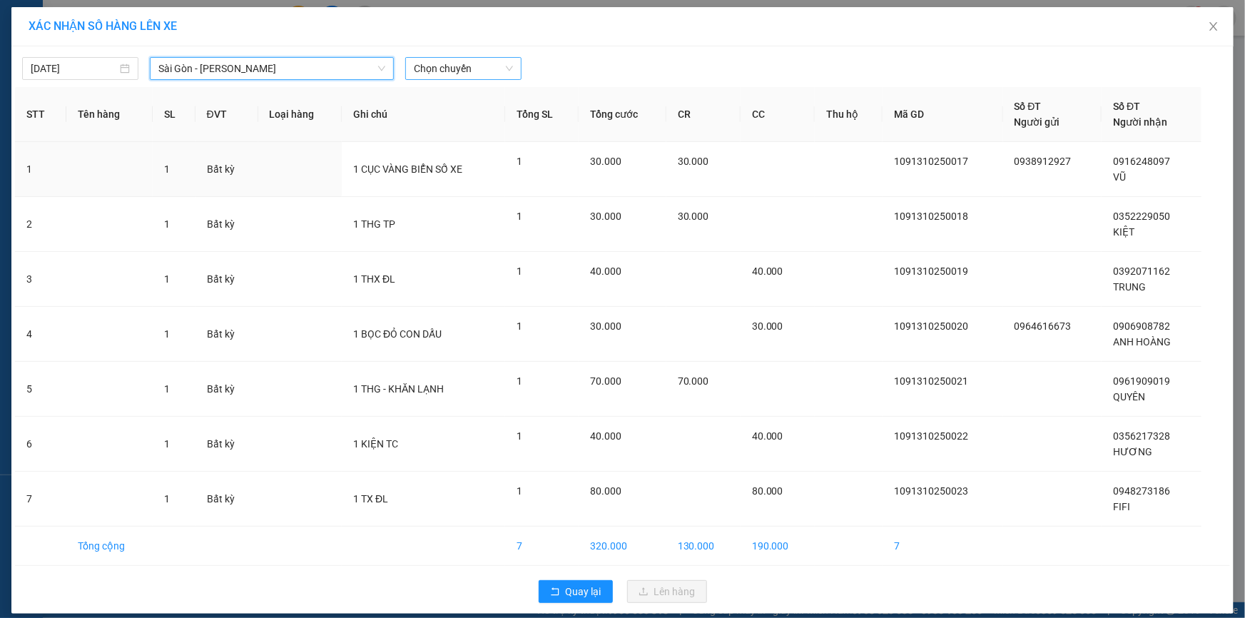
click at [447, 61] on span "Chọn chuyến" at bounding box center [463, 68] width 99 height 21
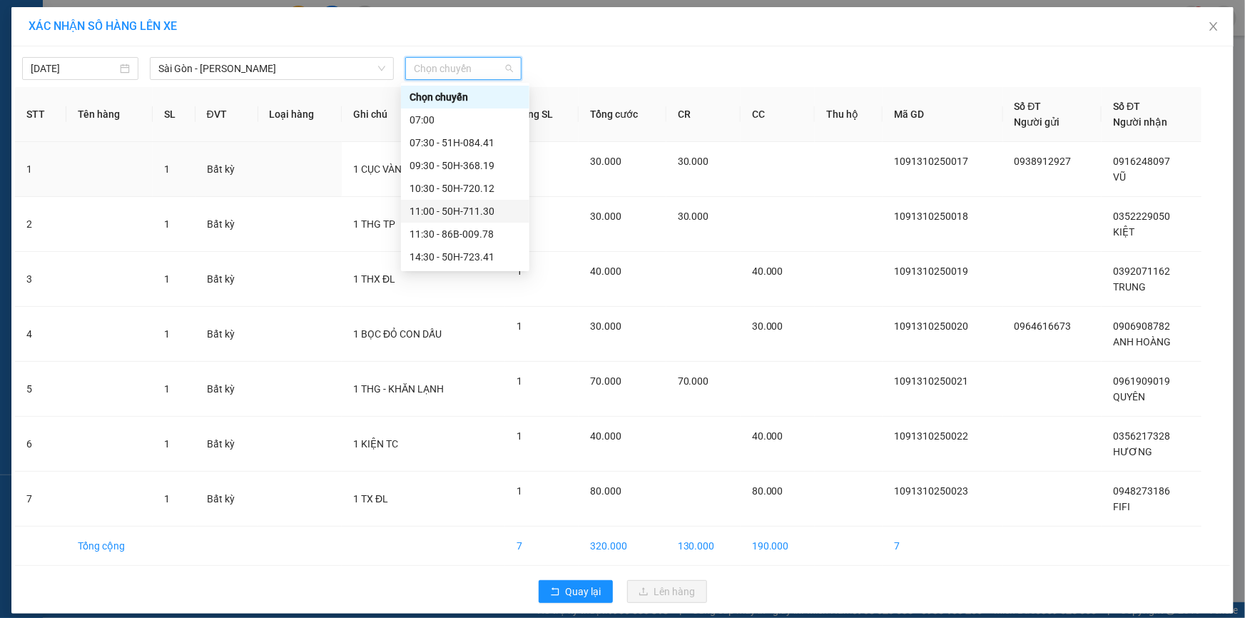
click at [457, 210] on div "11:00 - 50H-711.30" at bounding box center [464, 211] width 111 height 16
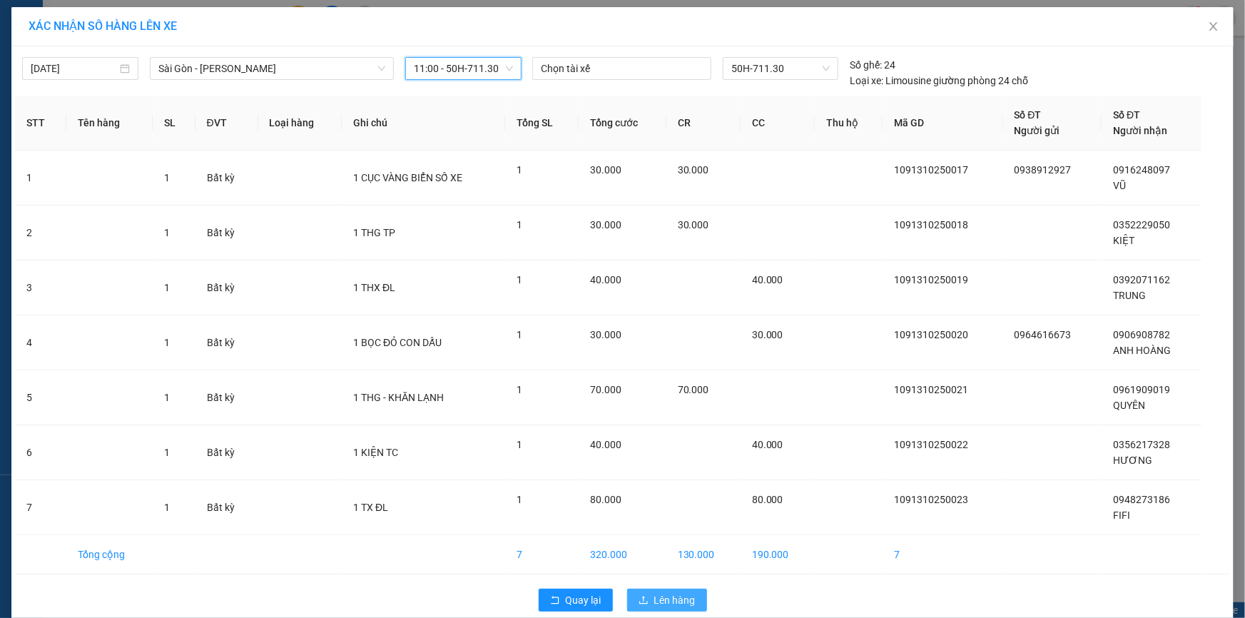
click at [661, 599] on span "Lên hàng" at bounding box center [674, 600] width 41 height 16
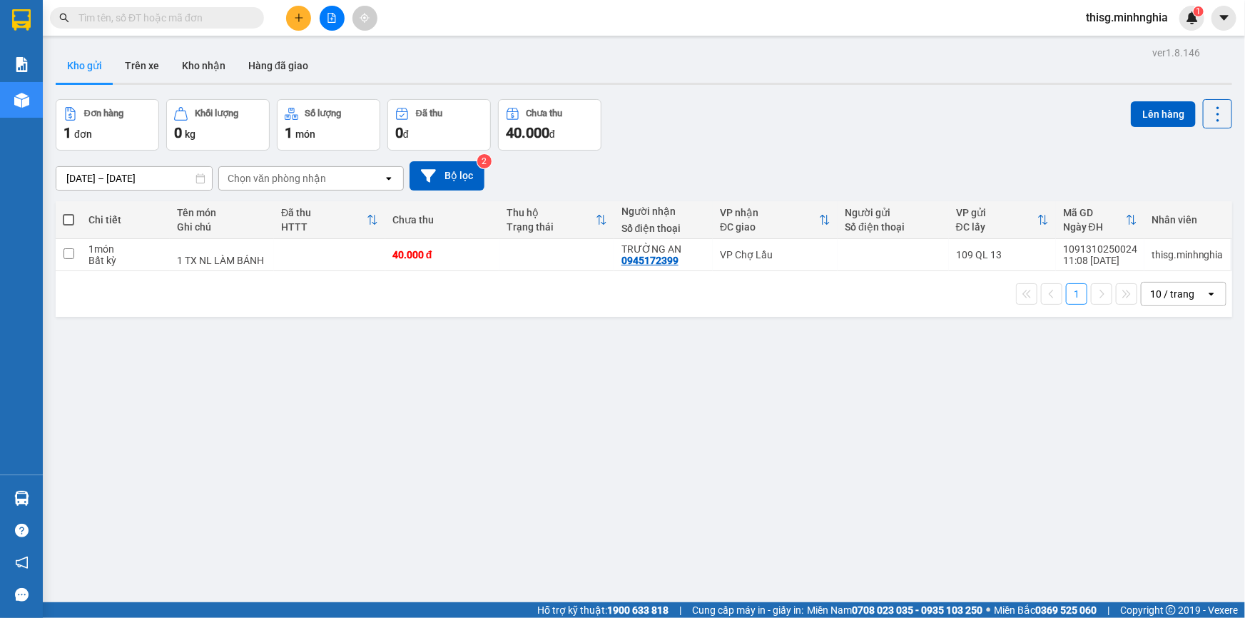
click at [303, 26] on button at bounding box center [298, 18] width 25 height 25
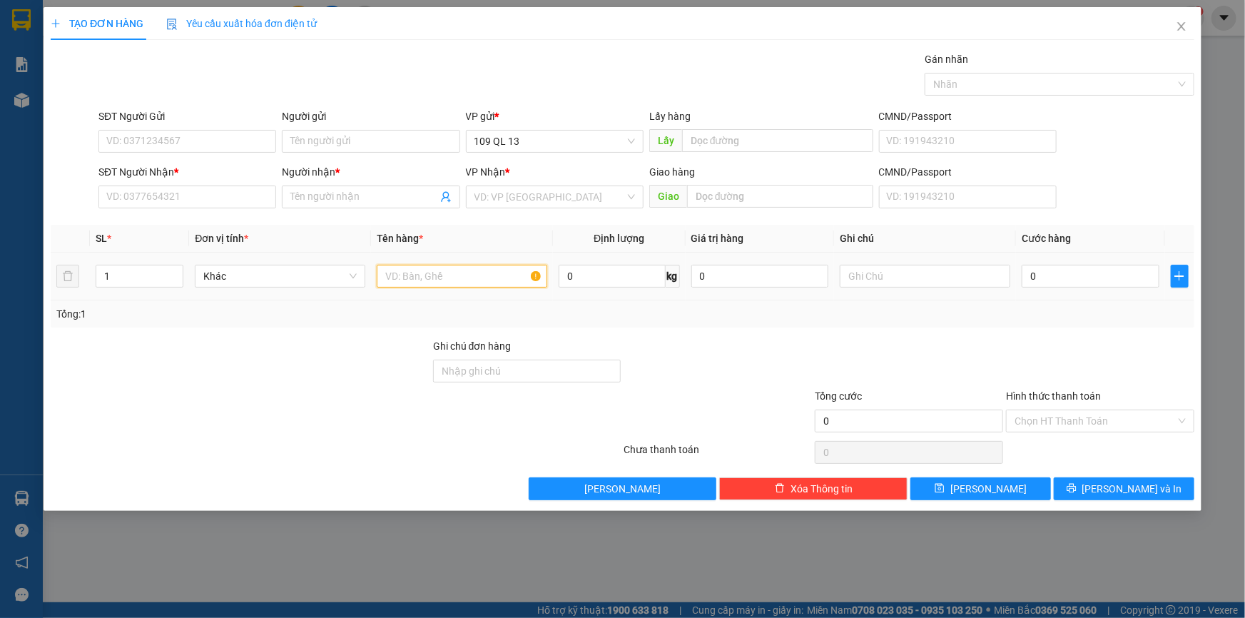
click at [440, 273] on input "text" at bounding box center [462, 276] width 170 height 23
click at [855, 277] on input "text" at bounding box center [925, 276] width 170 height 23
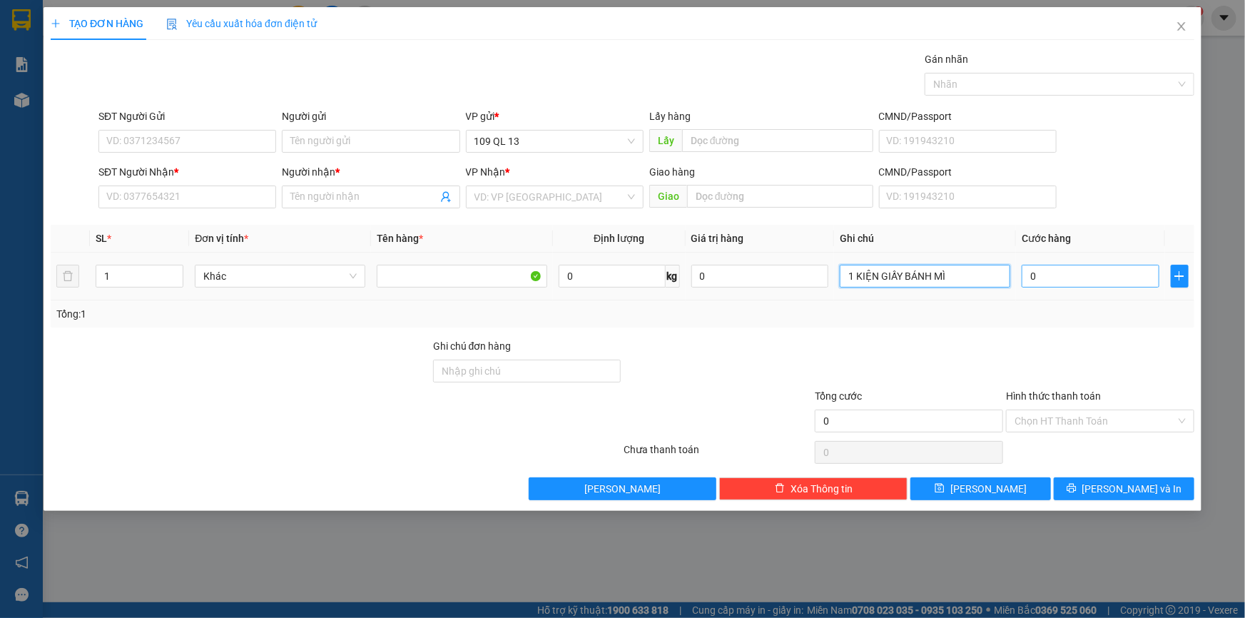
type input "1 KIỆN GIẤY BÁNH MÌ"
click at [1102, 269] on input "0" at bounding box center [1090, 276] width 138 height 23
type input "5"
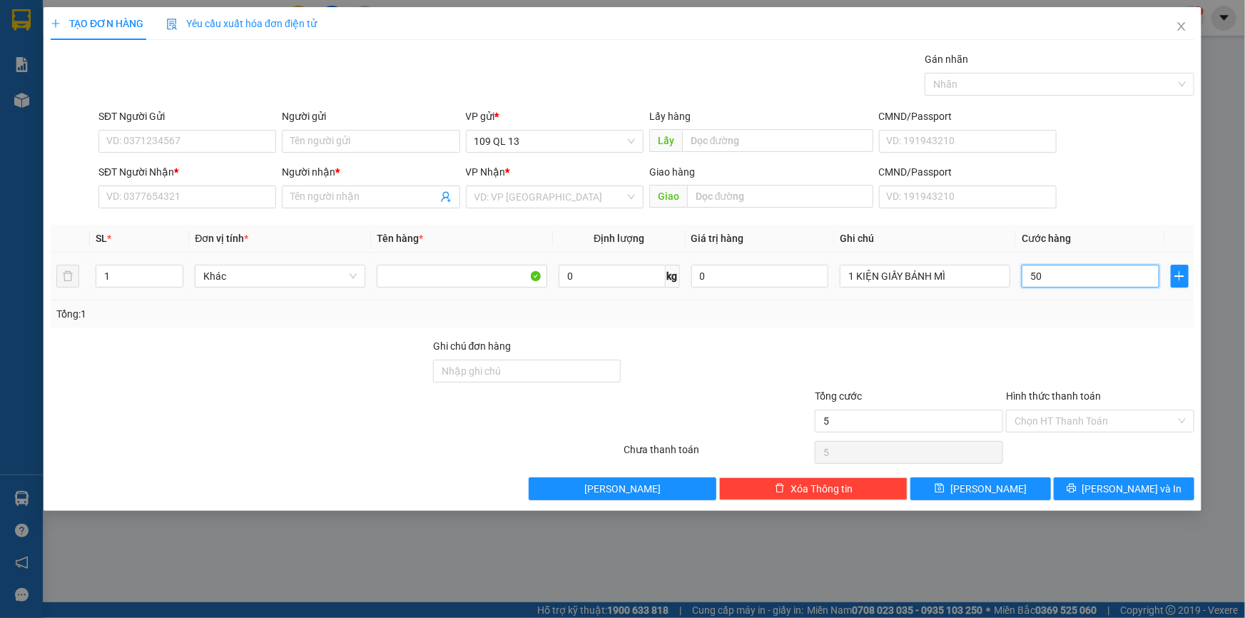
type input "501"
type input "50"
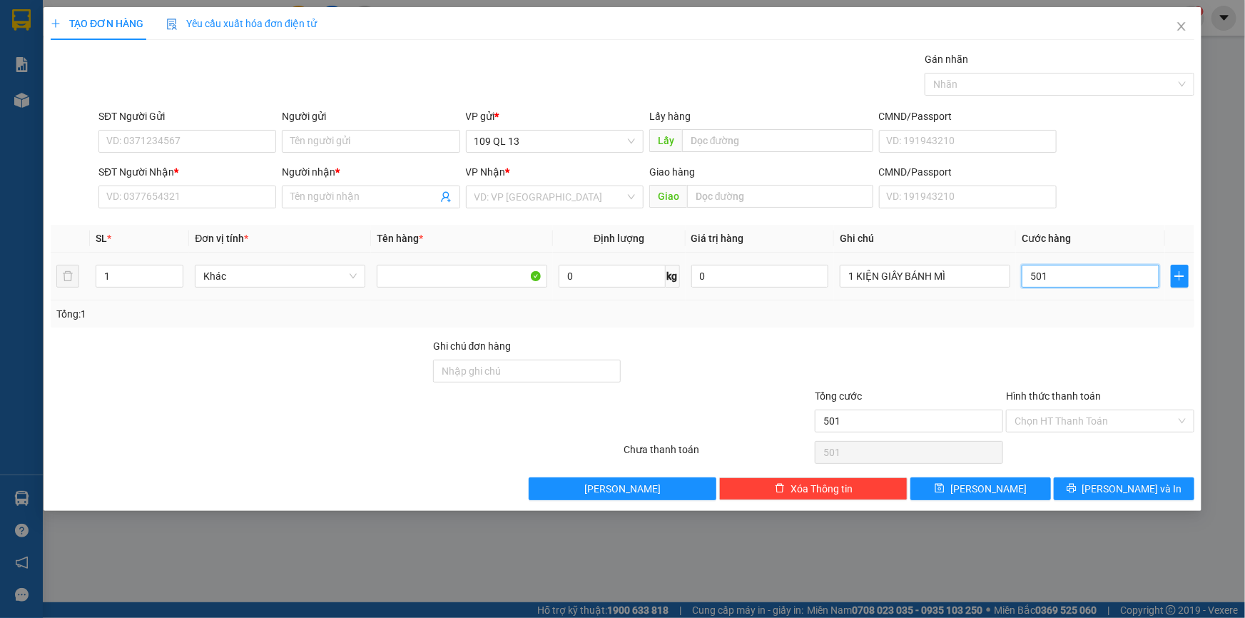
type input "50"
type input "5"
type input "0"
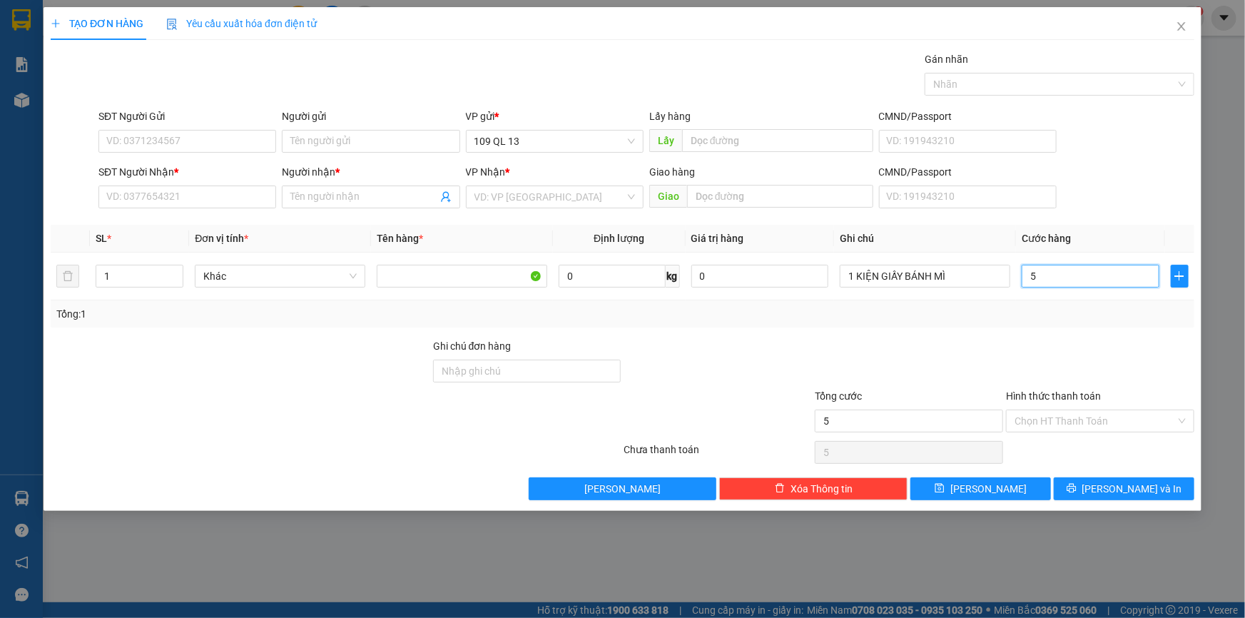
type input "0"
type input "05"
type input "5"
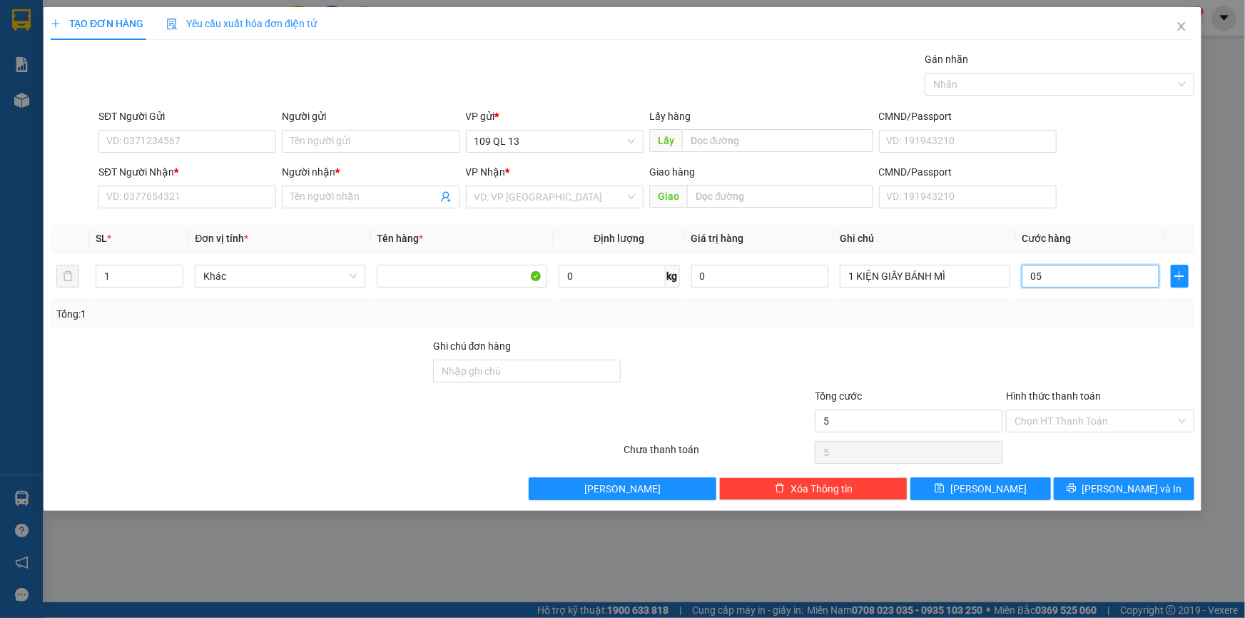
type input "050"
type input "50"
type input "50.000"
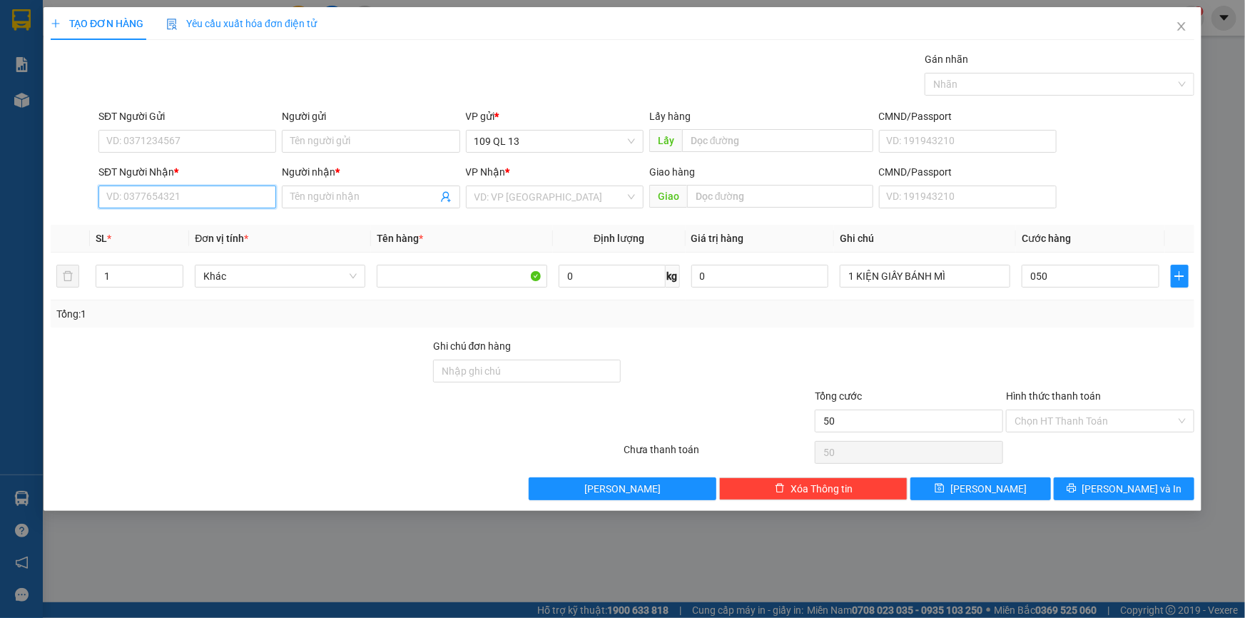
type input "50.000"
click at [172, 194] on input "SĐT Người Nhận *" at bounding box center [187, 196] width 178 height 23
click at [178, 224] on div "0363673285 - MAI" at bounding box center [187, 226] width 160 height 16
type input "0363673285"
type input "MAI"
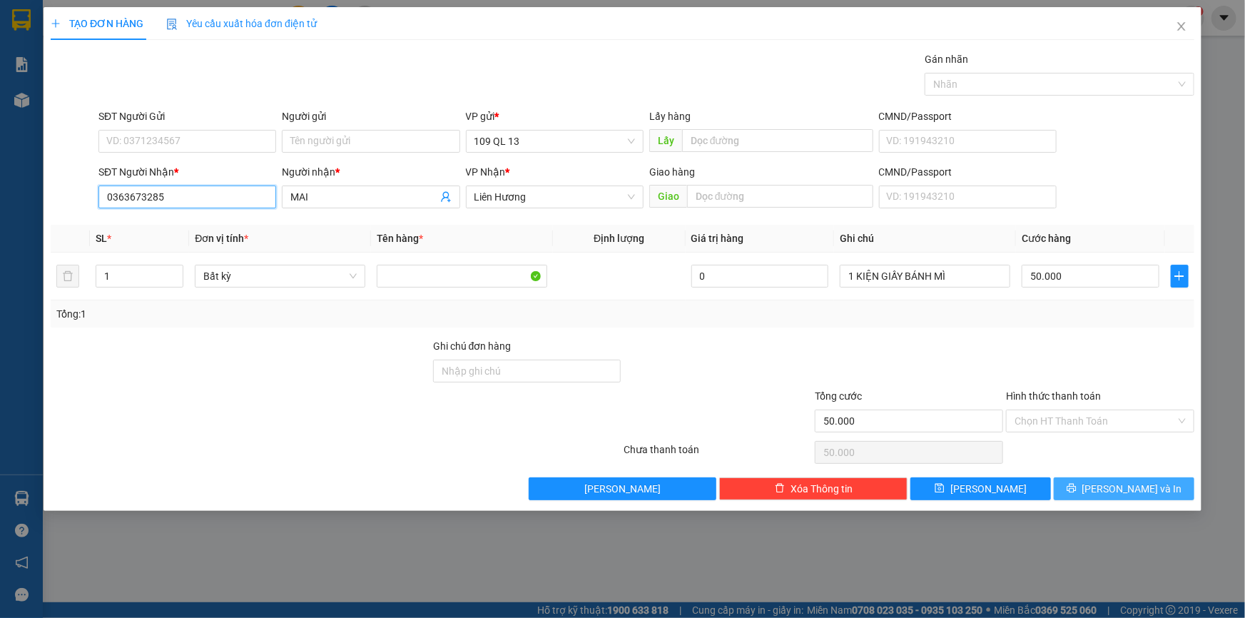
type input "0363673285"
click at [1148, 485] on span "[PERSON_NAME] và In" at bounding box center [1132, 489] width 100 height 16
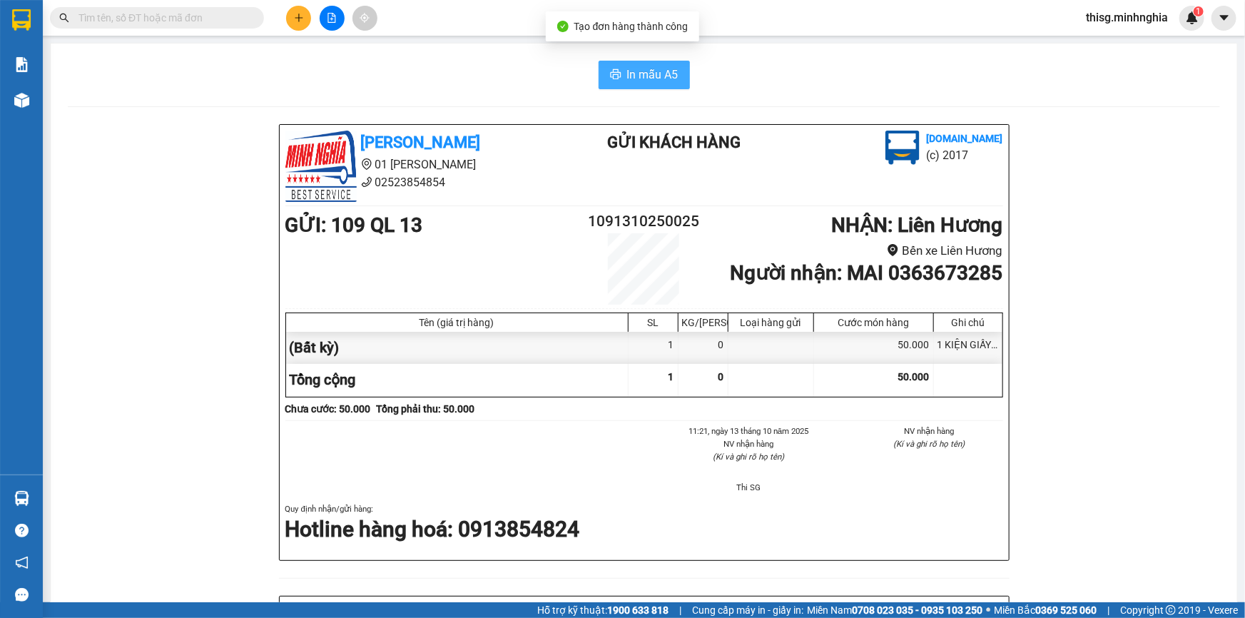
click at [629, 68] on span "In mẫu A5" at bounding box center [652, 75] width 51 height 18
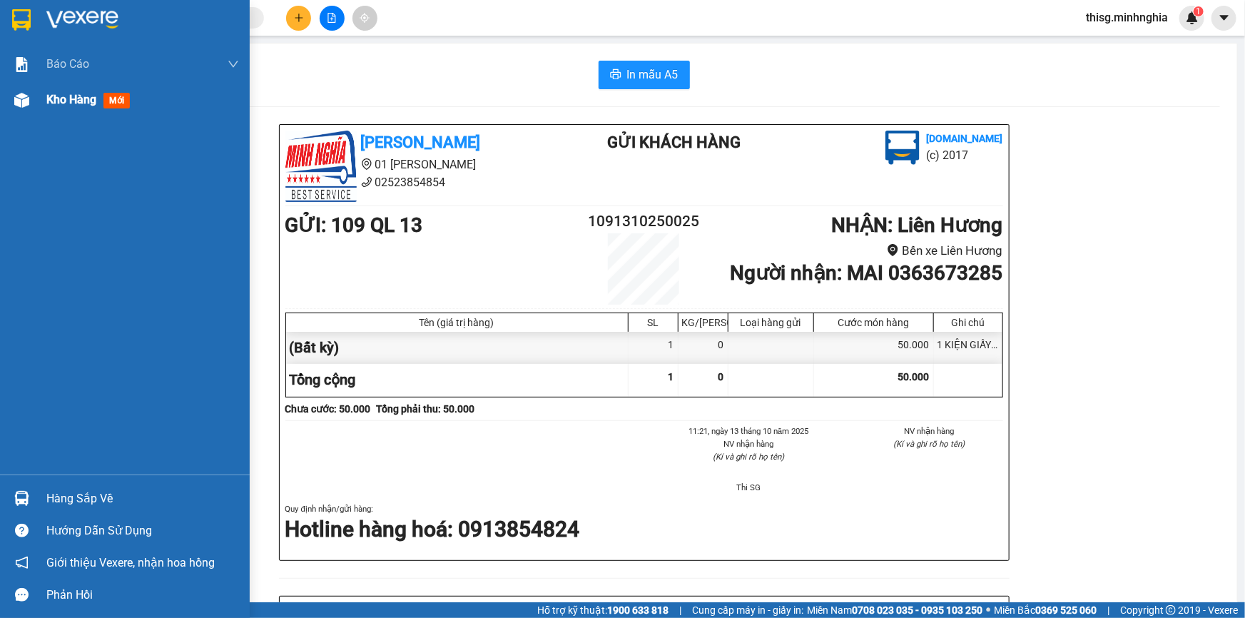
click at [21, 107] on img at bounding box center [21, 100] width 15 height 15
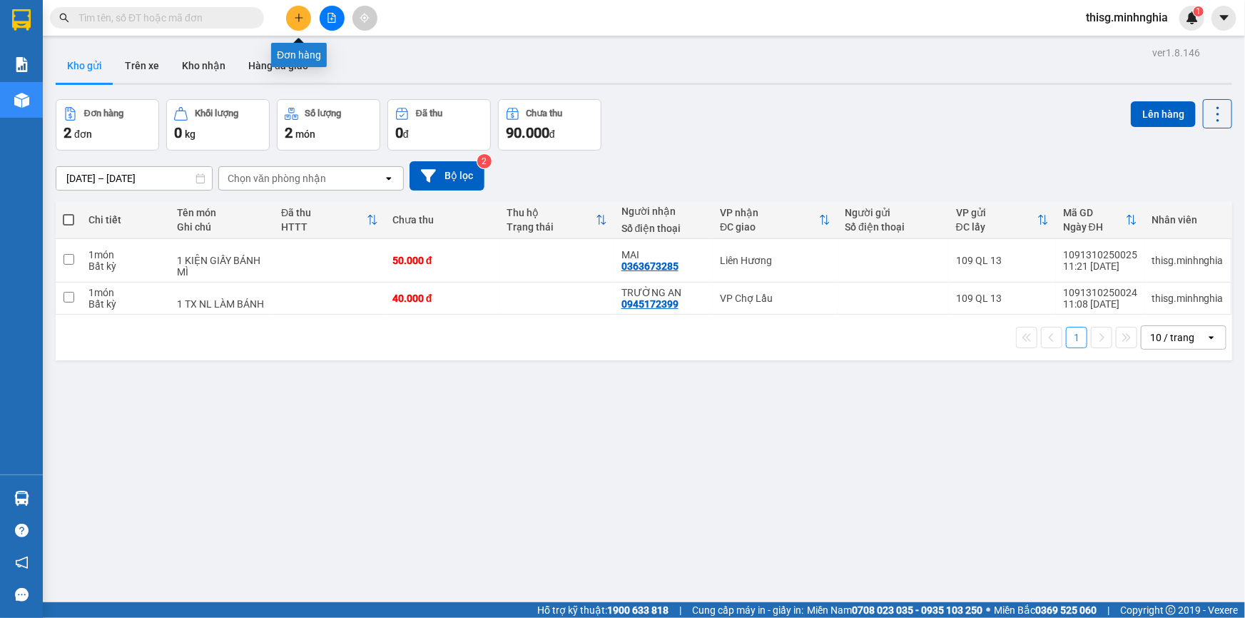
click at [297, 18] on icon "plus" at bounding box center [299, 17] width 8 height 1
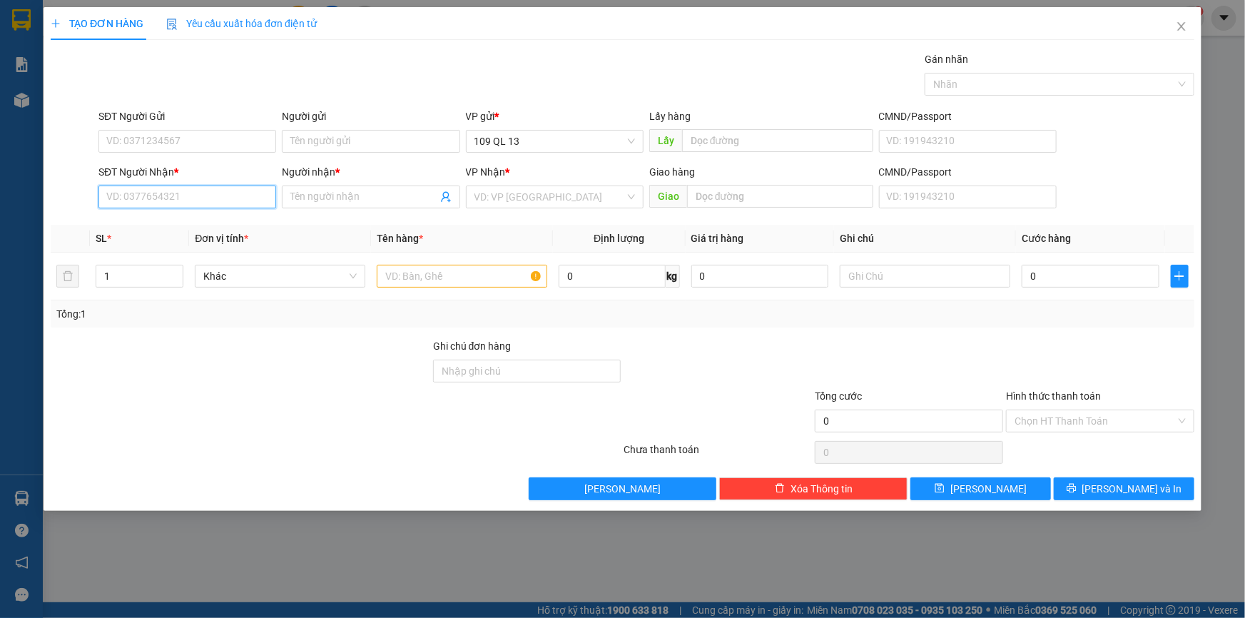
click at [248, 200] on input "SĐT Người Nhận *" at bounding box center [187, 196] width 178 height 23
click at [399, 270] on input "text" at bounding box center [462, 276] width 170 height 23
click at [981, 278] on input "text" at bounding box center [925, 276] width 170 height 23
type input "1 CỤC ĐEN BÁNH TRÁNG"
click at [271, 190] on input "SĐT Người Nhận *" at bounding box center [187, 196] width 178 height 23
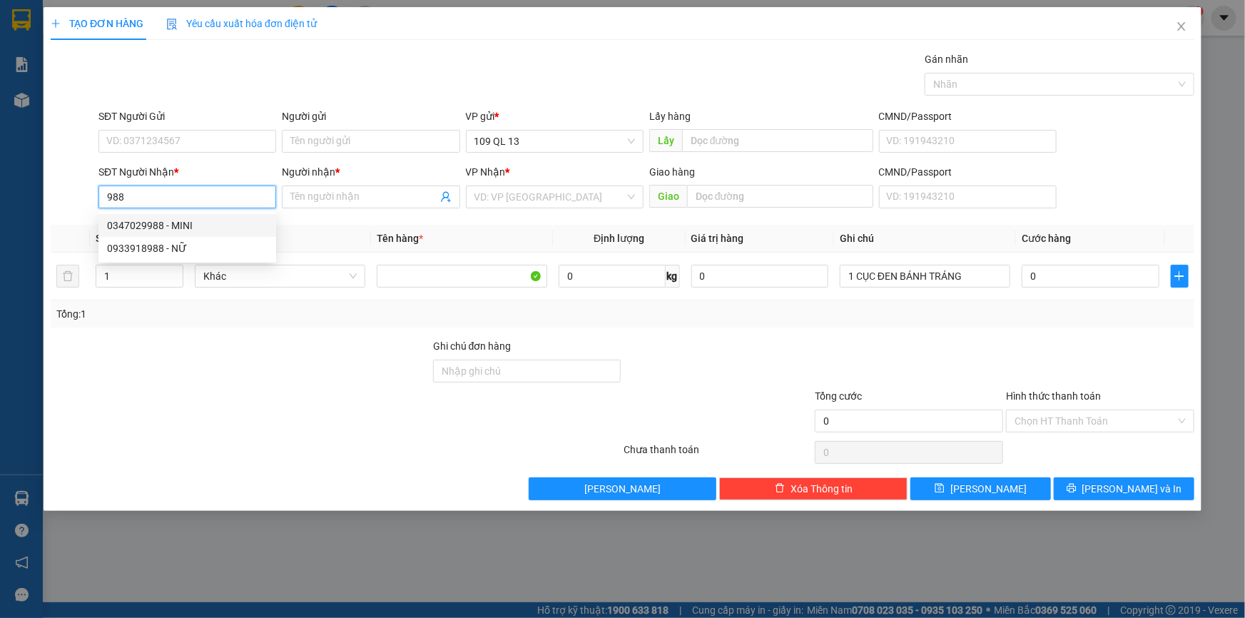
click at [216, 221] on div "0347029988 - MINI" at bounding box center [187, 226] width 160 height 16
type input "0347029988"
type input "MINI"
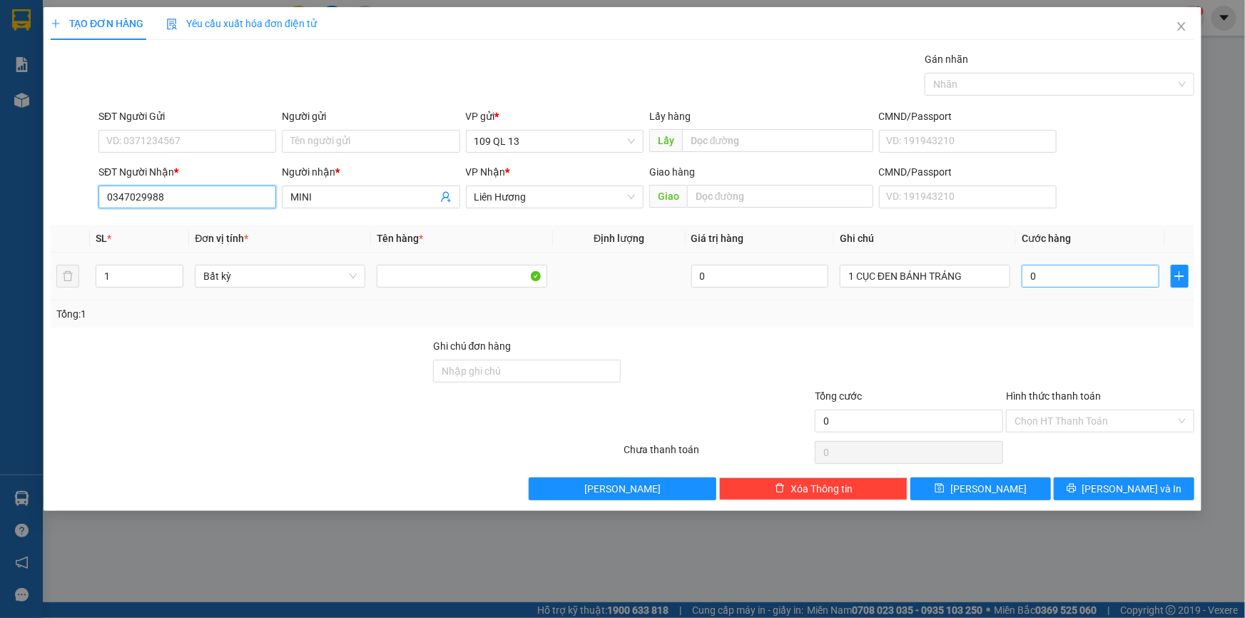
type input "0347029988"
click at [1073, 280] on input "0" at bounding box center [1090, 276] width 138 height 23
type input "6"
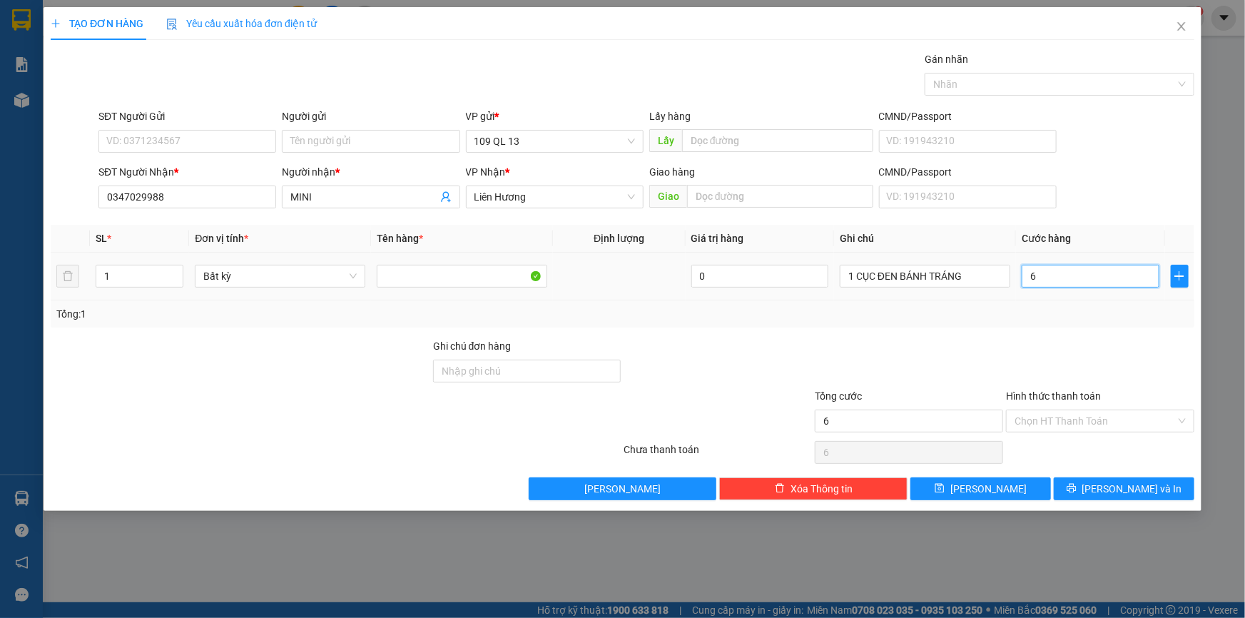
type input "60"
click at [1122, 421] on input "Hình thức thanh toán" at bounding box center [1094, 420] width 161 height 21
type input "60.000"
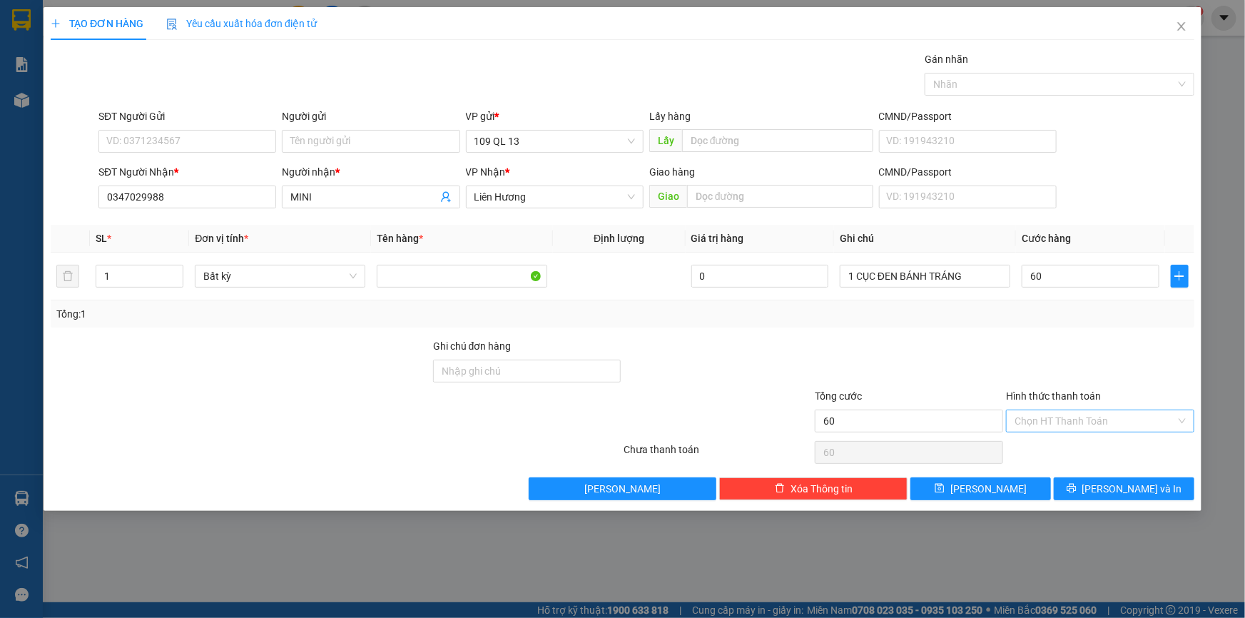
type input "60.000"
click at [1118, 350] on div at bounding box center [1099, 363] width 191 height 50
click at [1140, 486] on span "[PERSON_NAME] và In" at bounding box center [1132, 489] width 100 height 16
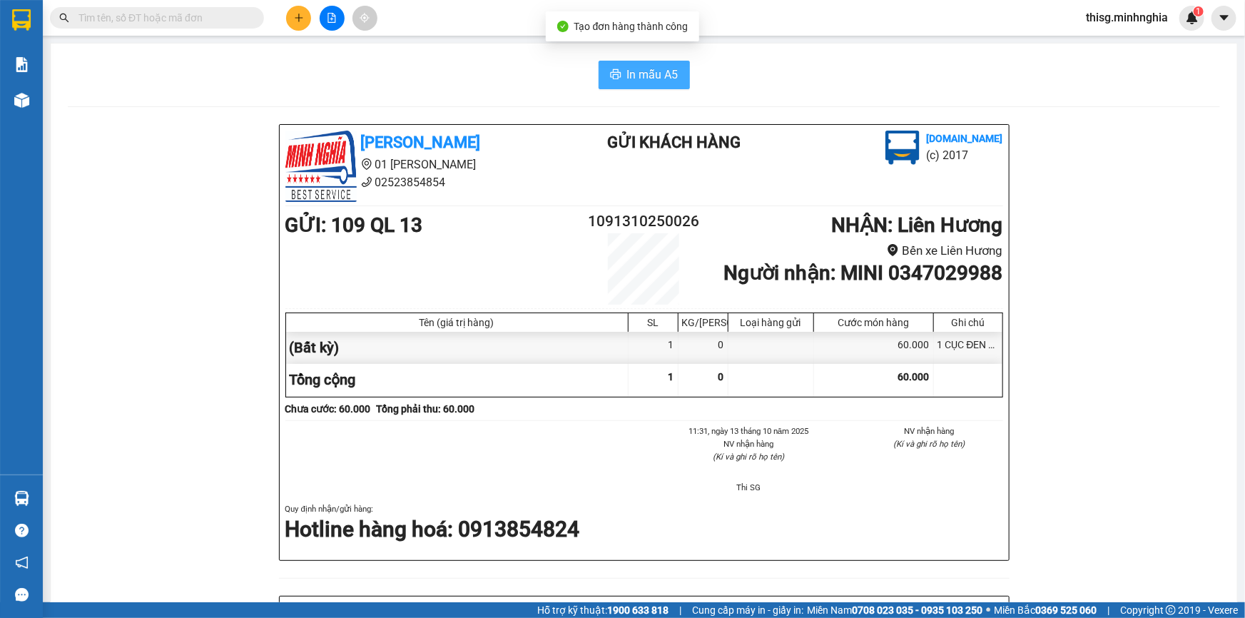
click at [645, 75] on span "In mẫu A5" at bounding box center [652, 75] width 51 height 18
click at [300, 18] on icon "plus" at bounding box center [299, 17] width 8 height 1
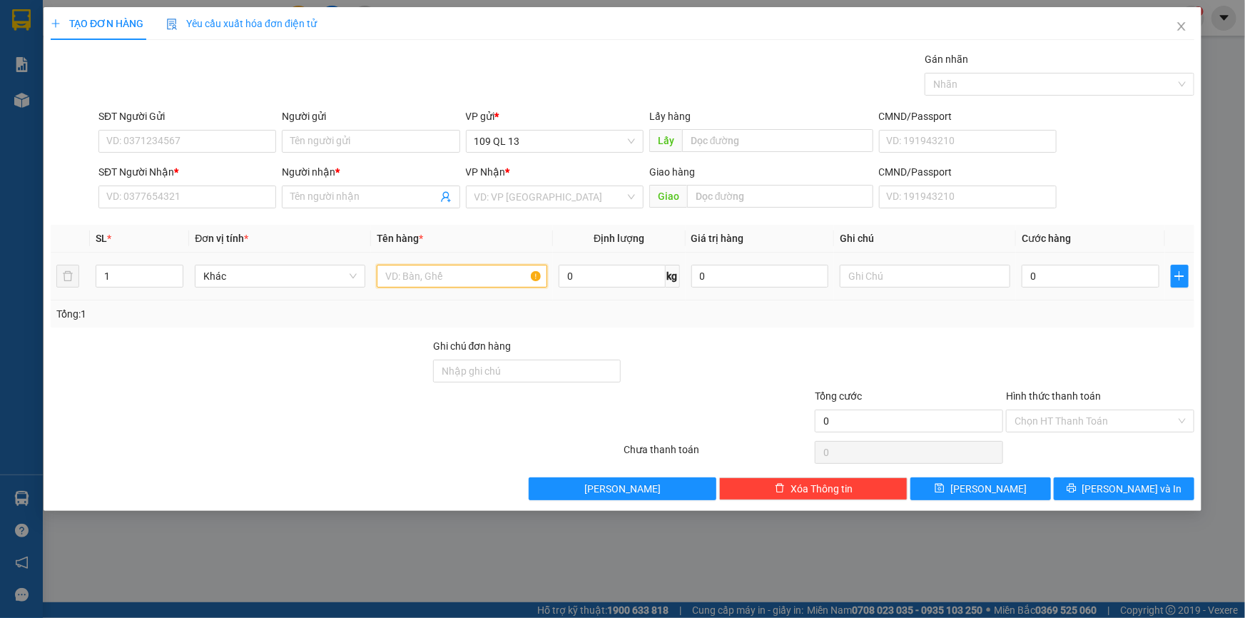
click at [442, 275] on input "text" at bounding box center [462, 276] width 170 height 23
click at [868, 277] on input "text" at bounding box center [925, 276] width 170 height 23
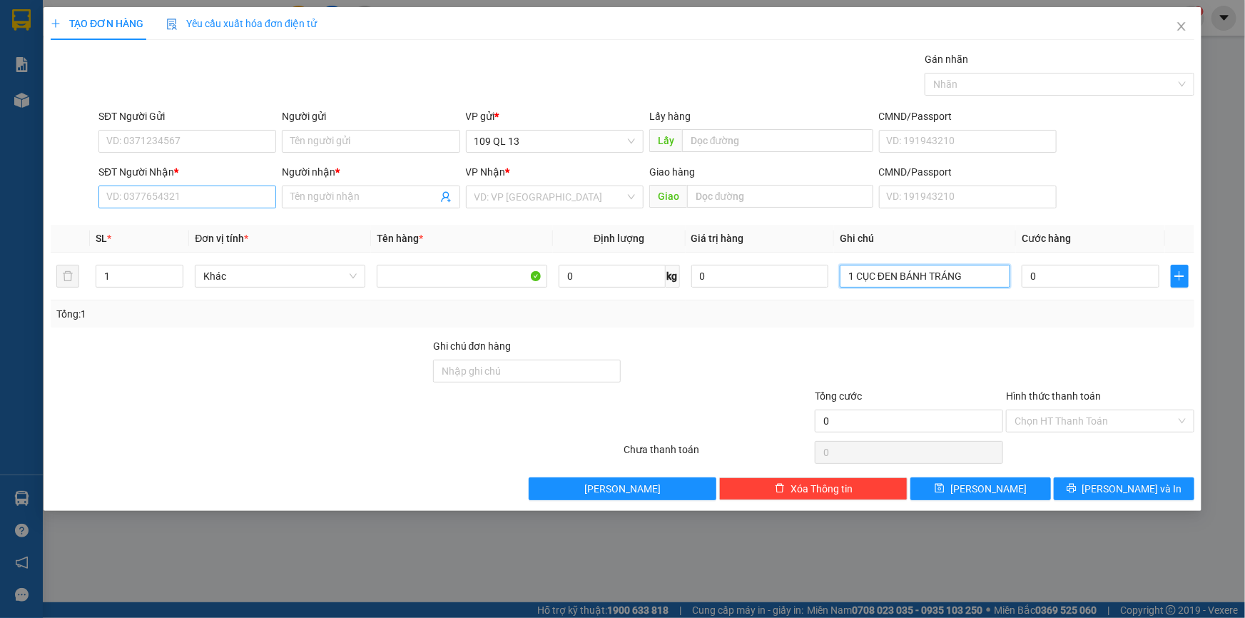
type input "1 CỤC ĐEN BÁNH TRÁNG"
click at [207, 195] on input "SĐT Người Nhận *" at bounding box center [187, 196] width 178 height 23
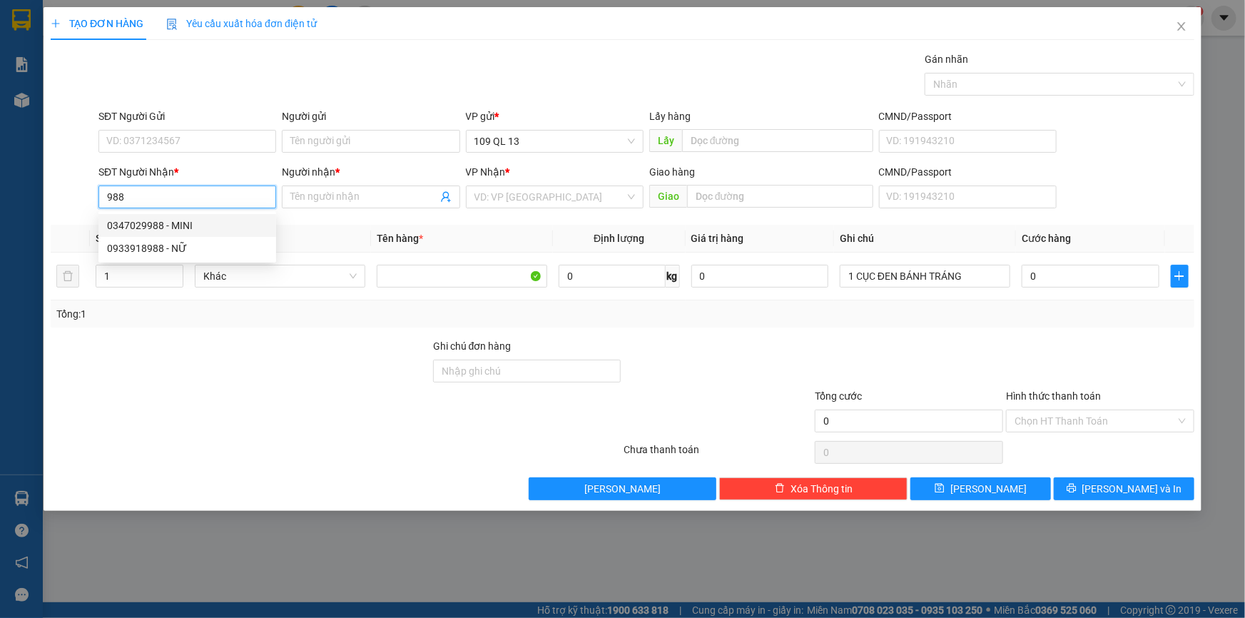
click at [235, 223] on div "0347029988 - MINI" at bounding box center [187, 226] width 160 height 16
type input "0347029988"
type input "MINI"
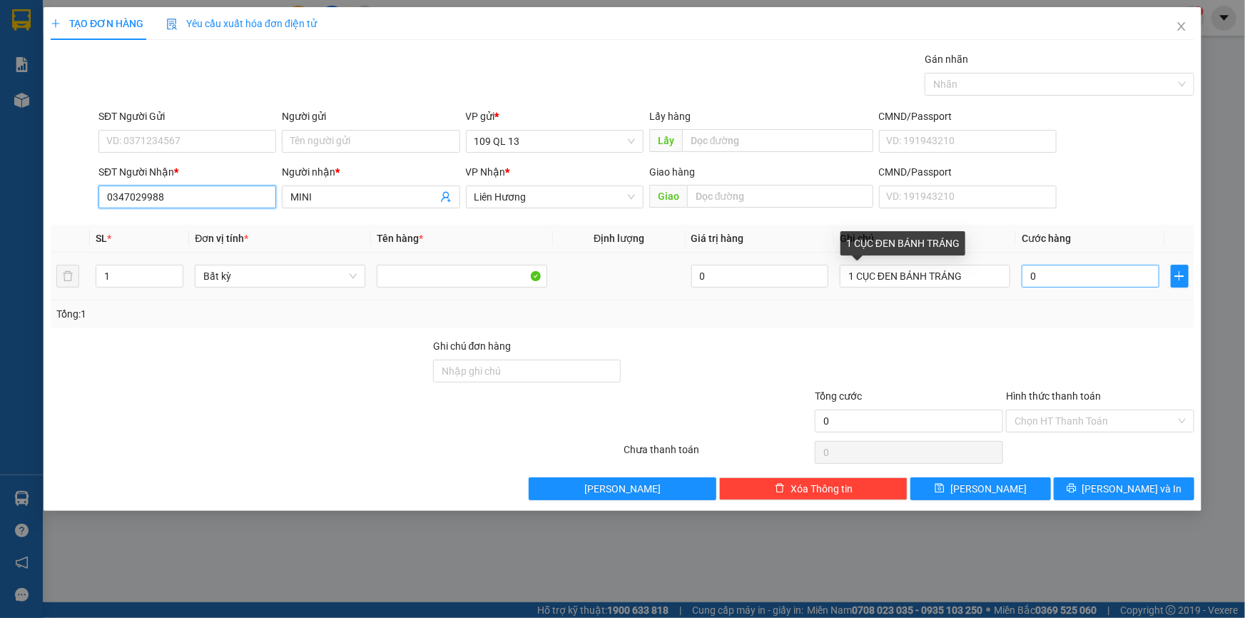
type input "0347029988"
click at [1074, 279] on input "0" at bounding box center [1090, 276] width 138 height 23
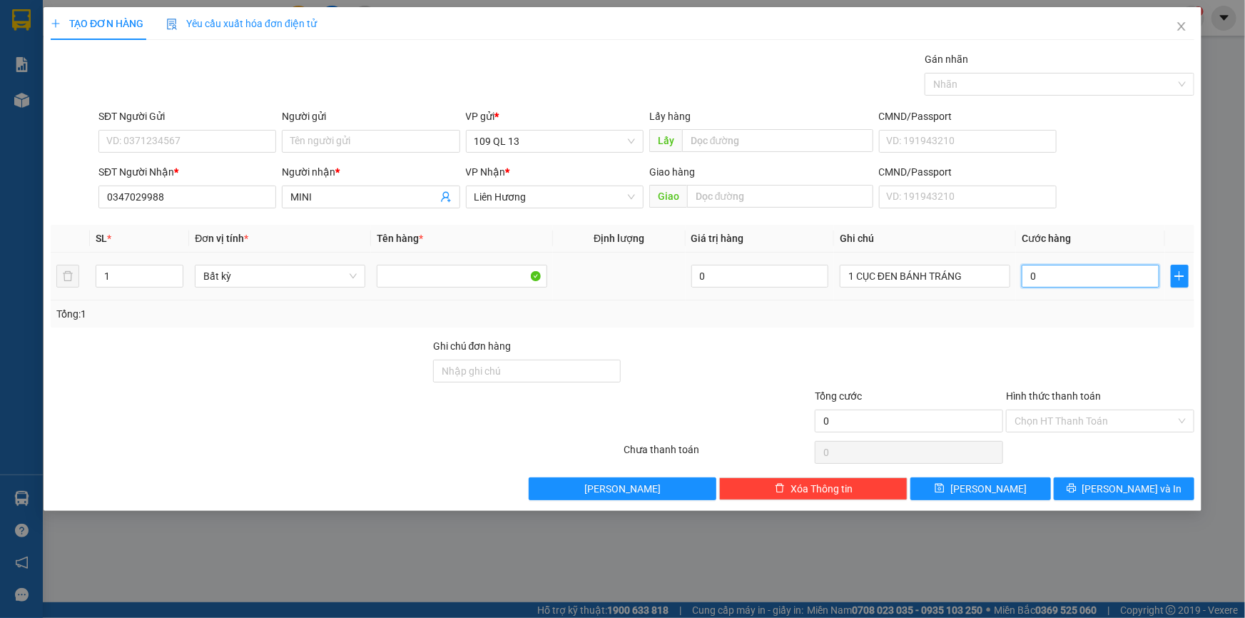
type input "4"
type input "40"
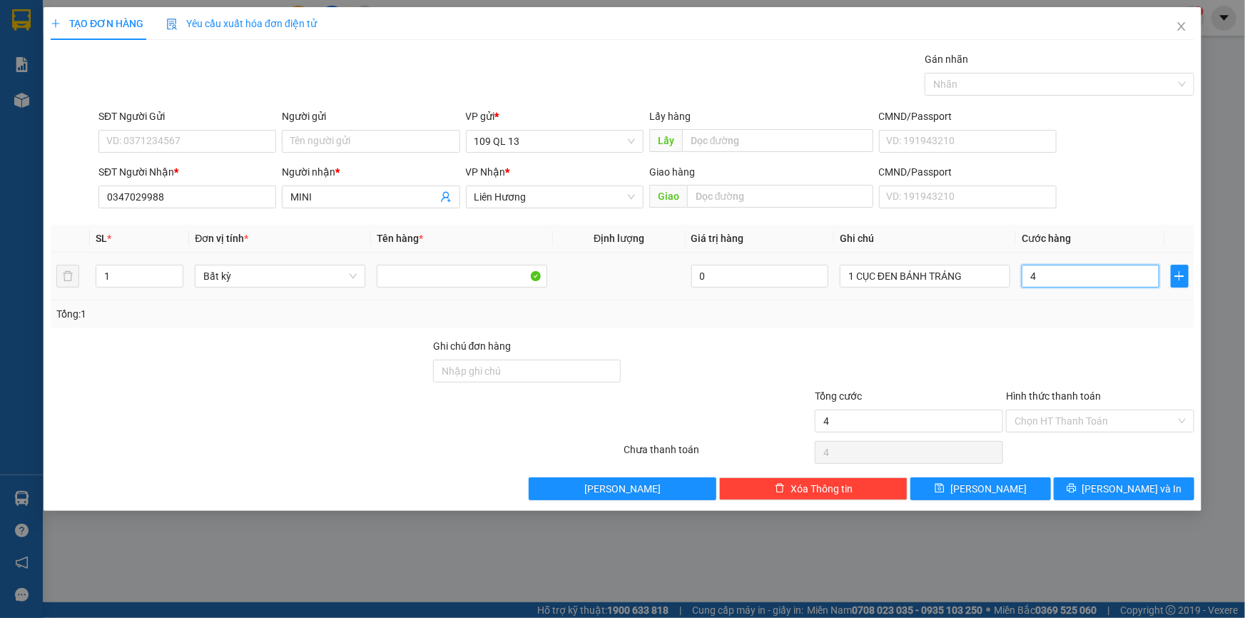
type input "40"
type input "4"
type input "0"
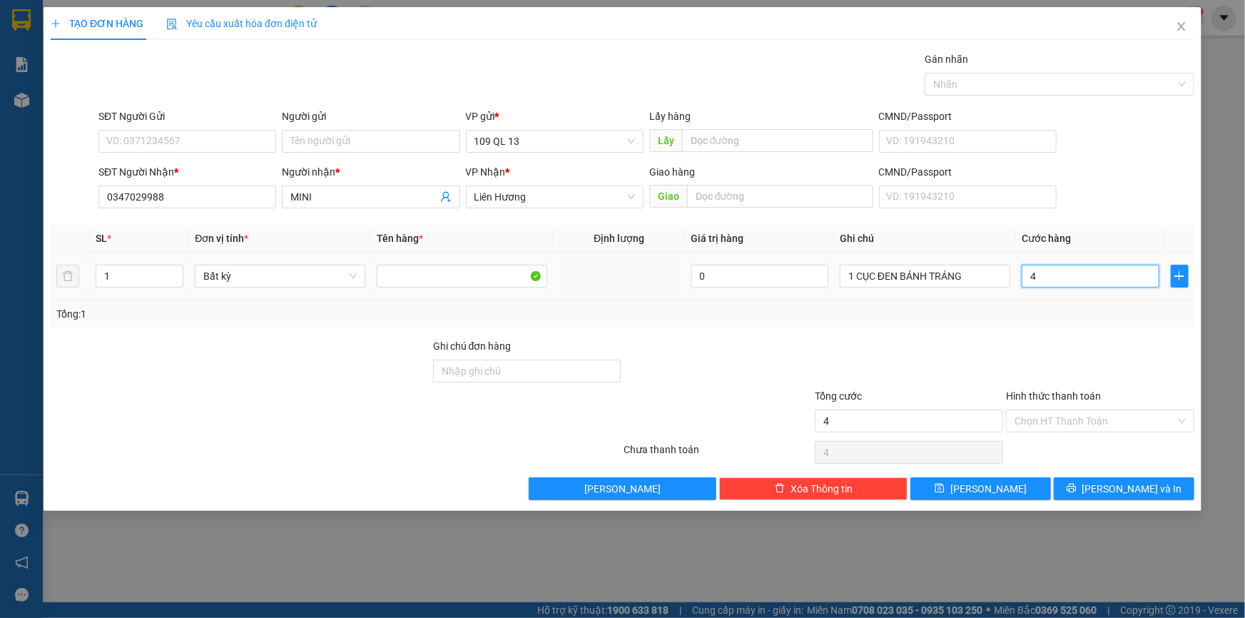
type input "0"
type input "05"
type input "5"
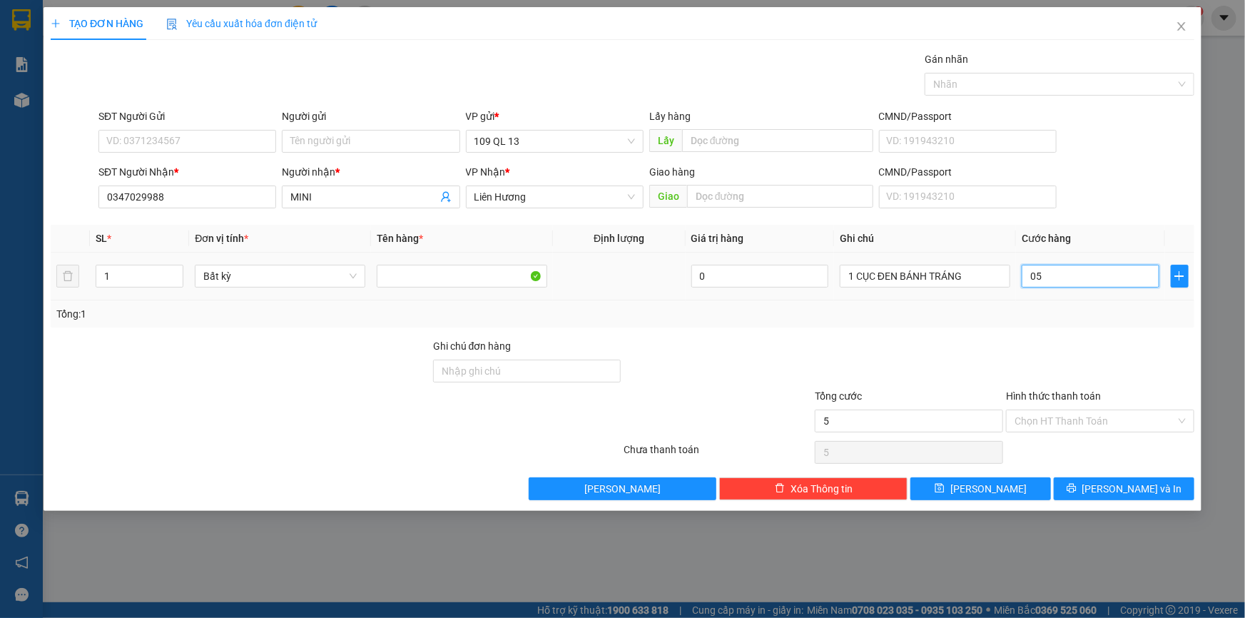
type input "050"
type input "50"
type input "50.000"
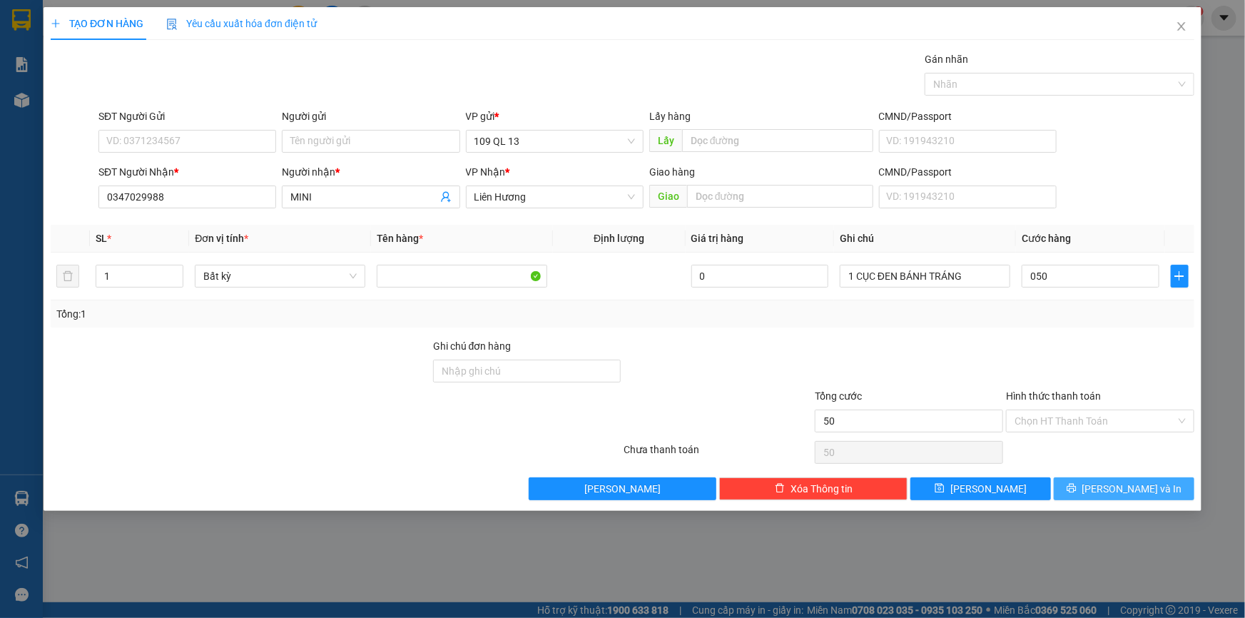
type input "50.000"
click at [1128, 490] on span "[PERSON_NAME] và In" at bounding box center [1132, 489] width 100 height 16
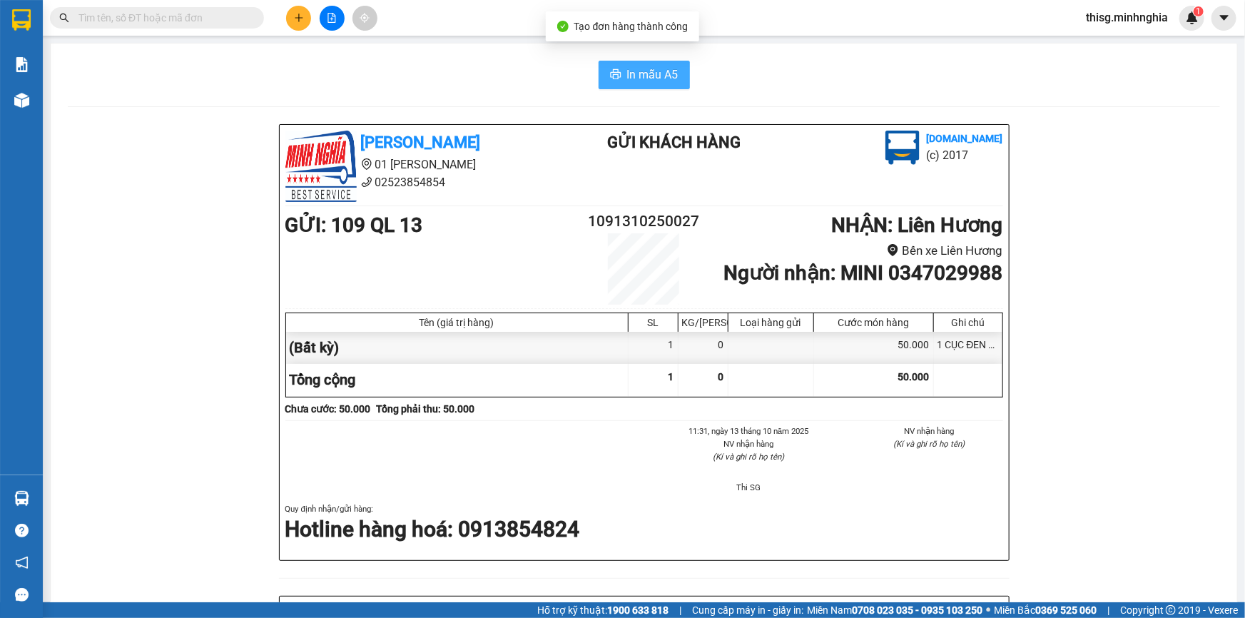
click at [656, 68] on span "In mẫu A5" at bounding box center [652, 75] width 51 height 18
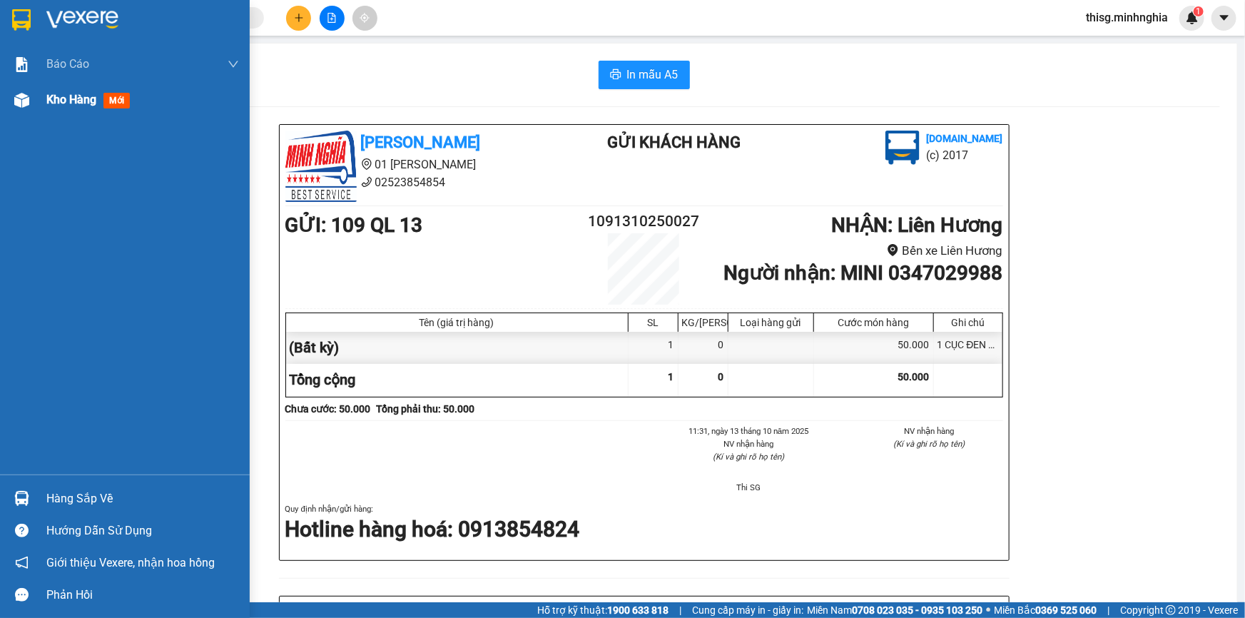
click at [76, 100] on span "Kho hàng" at bounding box center [71, 100] width 50 height 14
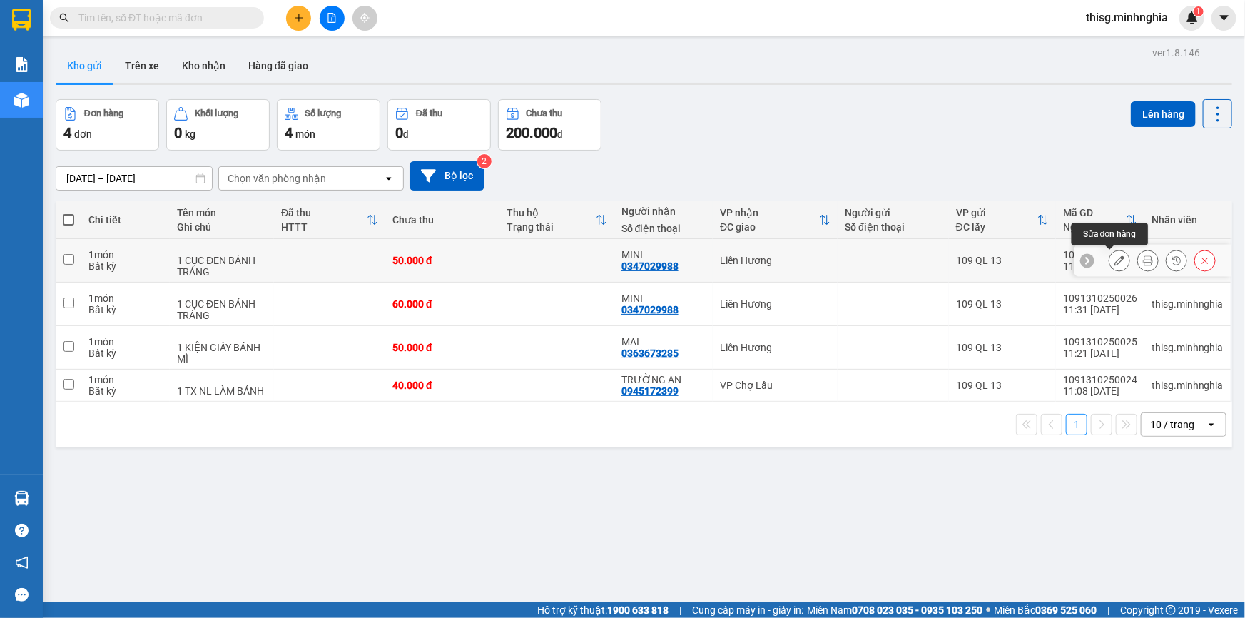
click at [1111, 254] on button at bounding box center [1119, 260] width 20 height 25
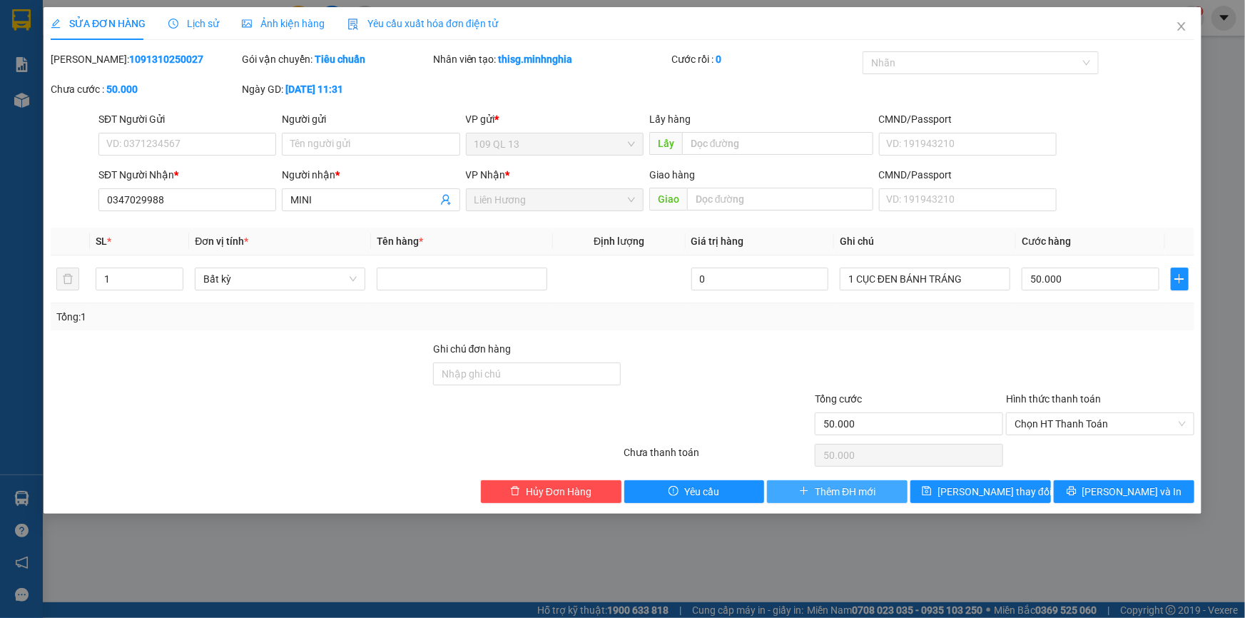
click at [851, 484] on span "Thêm ĐH mới" at bounding box center [845, 492] width 61 height 16
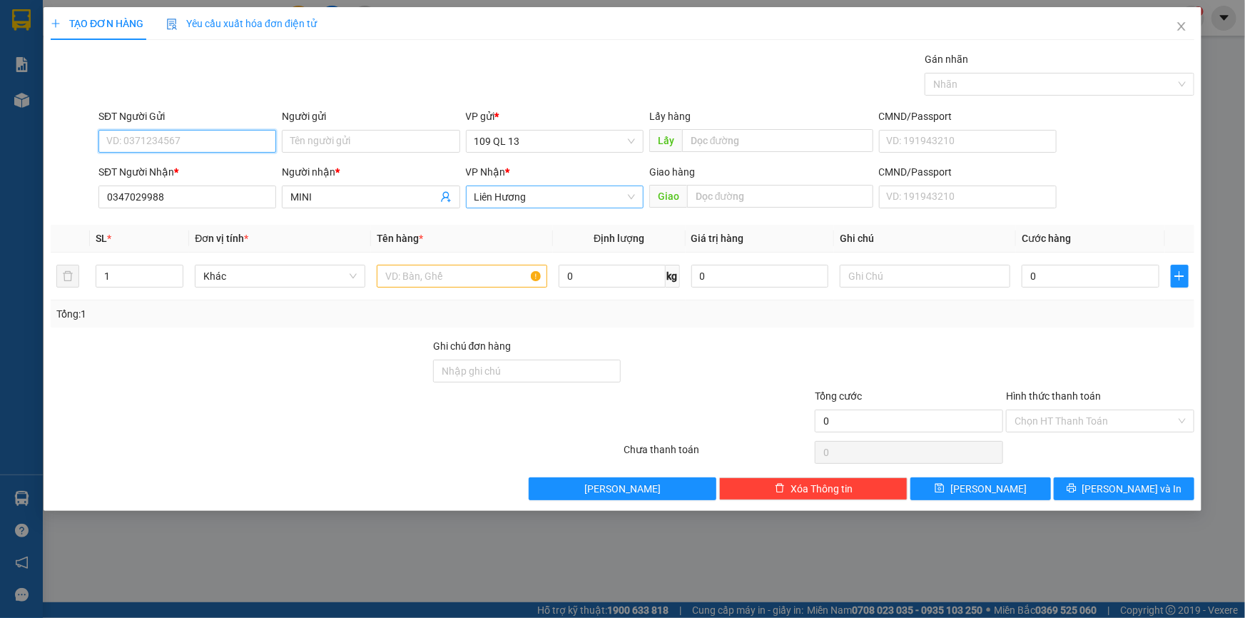
click at [577, 196] on span "Liên Hương" at bounding box center [554, 196] width 160 height 21
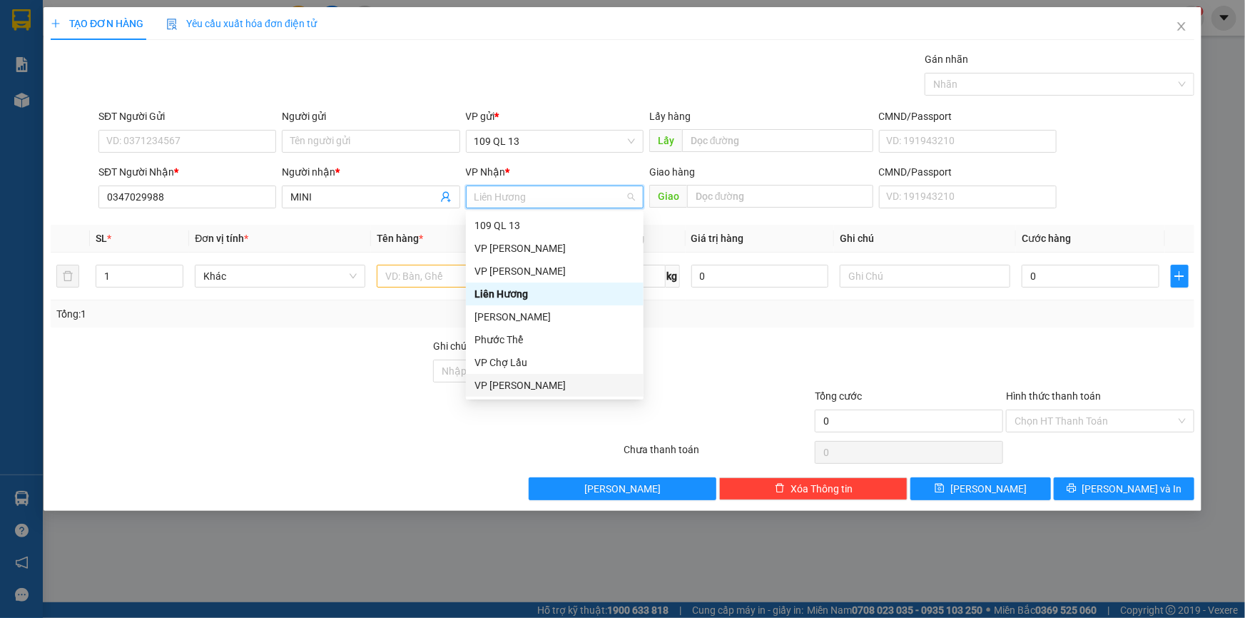
click at [514, 382] on div "VP [PERSON_NAME]" at bounding box center [554, 385] width 160 height 16
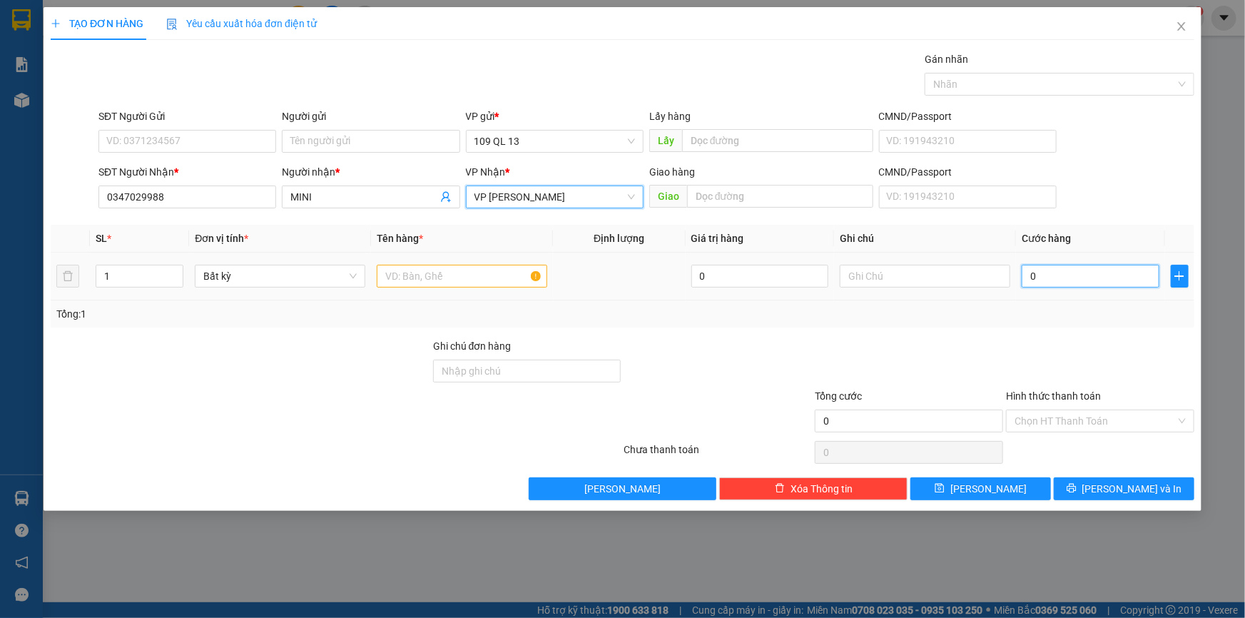
click at [1106, 269] on input "0" at bounding box center [1090, 276] width 138 height 23
type input "4"
type input "40"
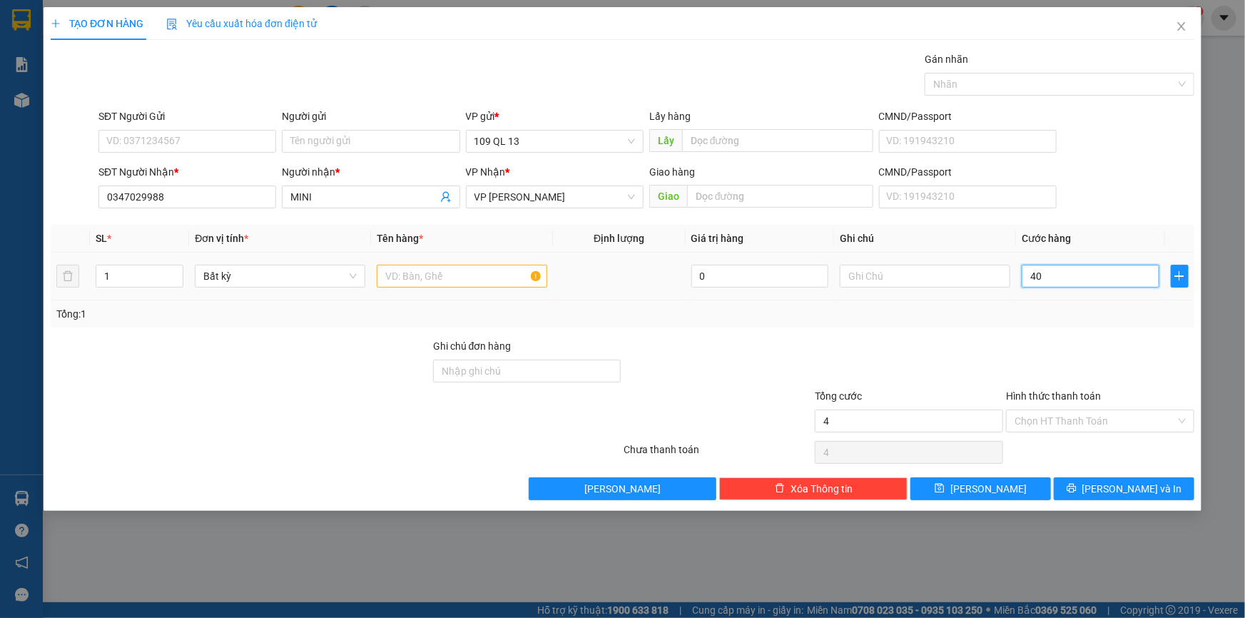
type input "40"
click at [1126, 493] on span "[PERSON_NAME] và In" at bounding box center [1132, 489] width 100 height 16
type input "40.000"
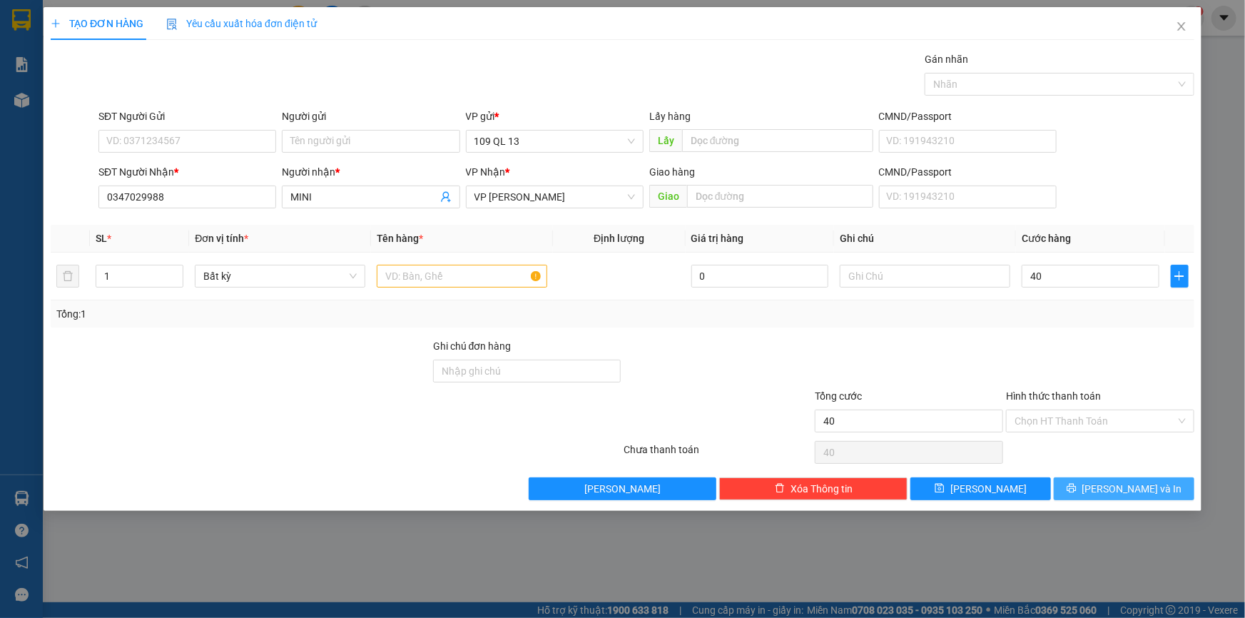
type input "40.000"
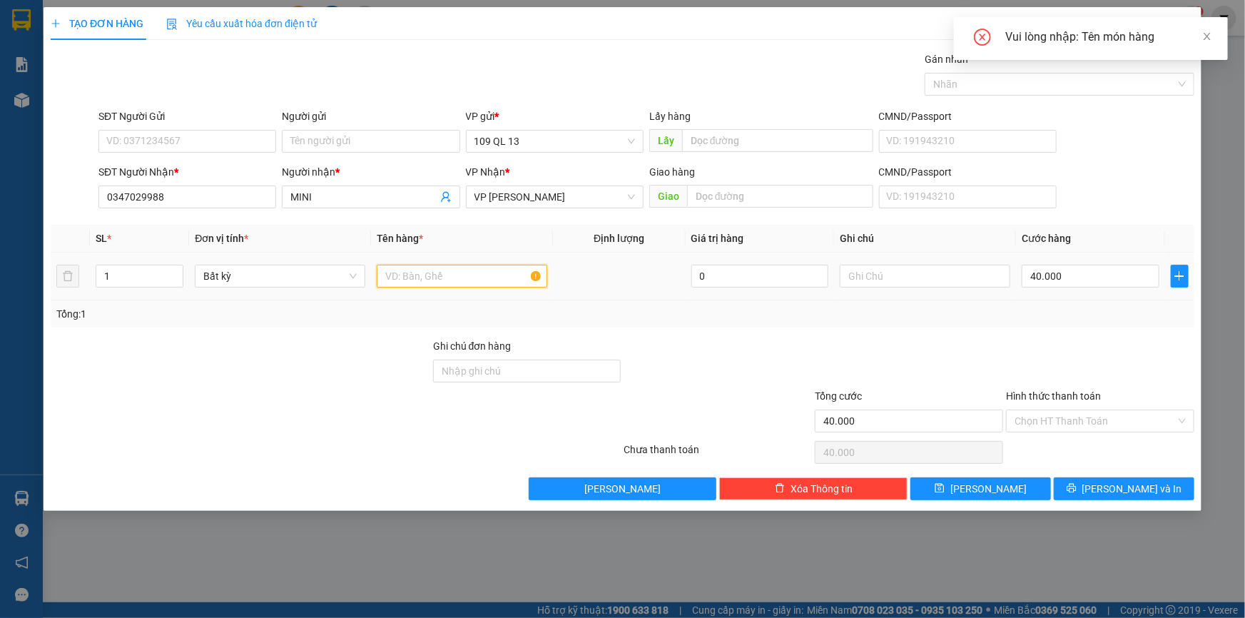
click at [440, 277] on input "text" at bounding box center [462, 276] width 170 height 23
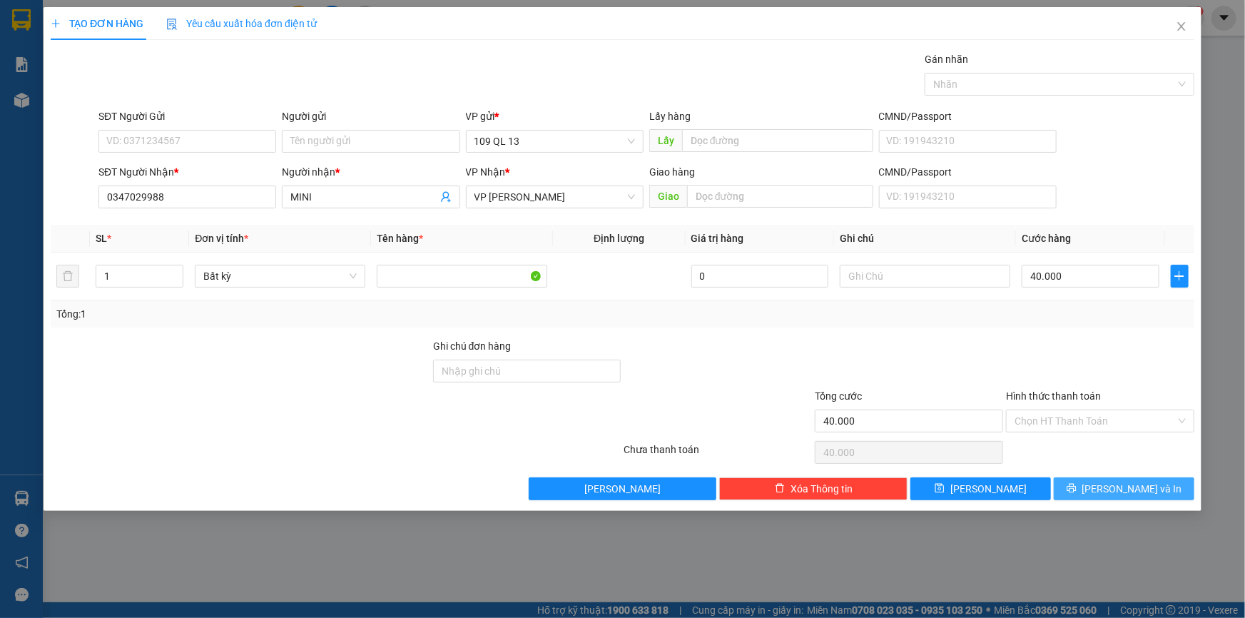
click at [1138, 491] on span "[PERSON_NAME] và In" at bounding box center [1132, 489] width 100 height 16
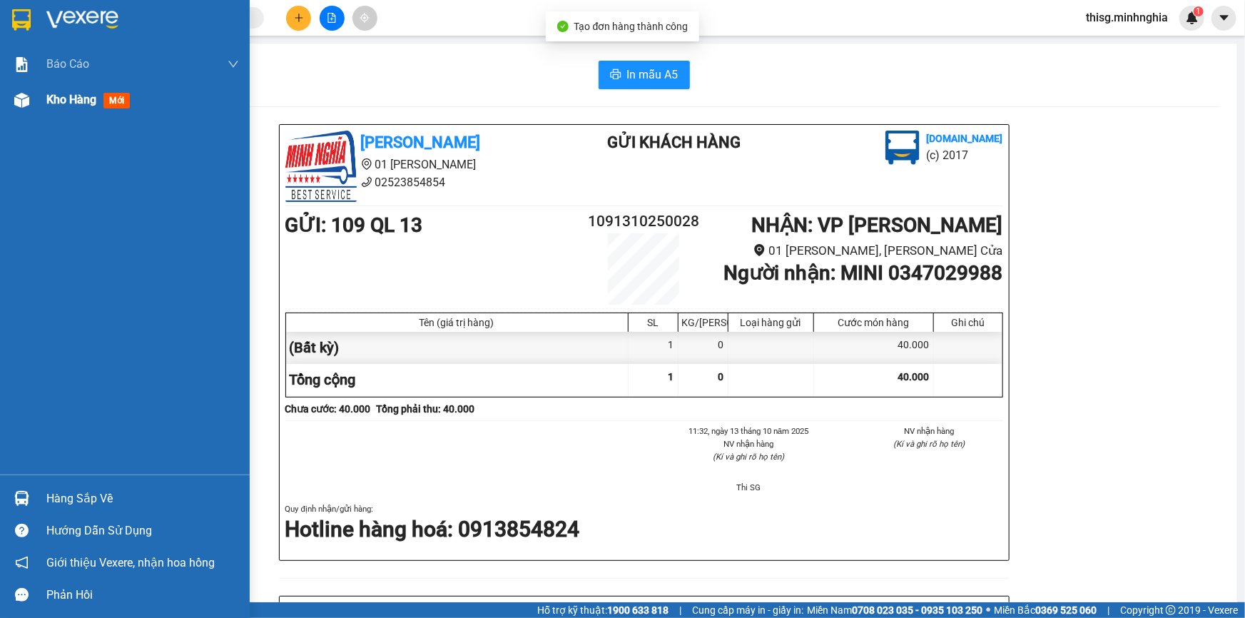
click at [61, 100] on span "Kho hàng" at bounding box center [71, 100] width 50 height 14
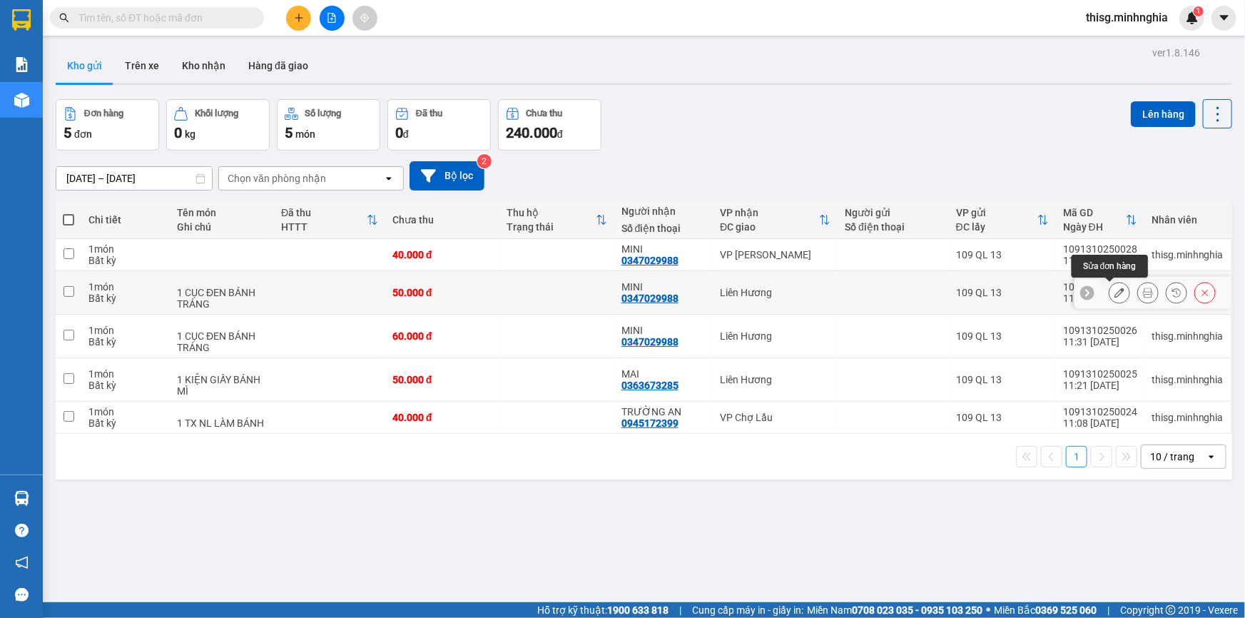
click at [1116, 295] on button at bounding box center [1119, 292] width 20 height 25
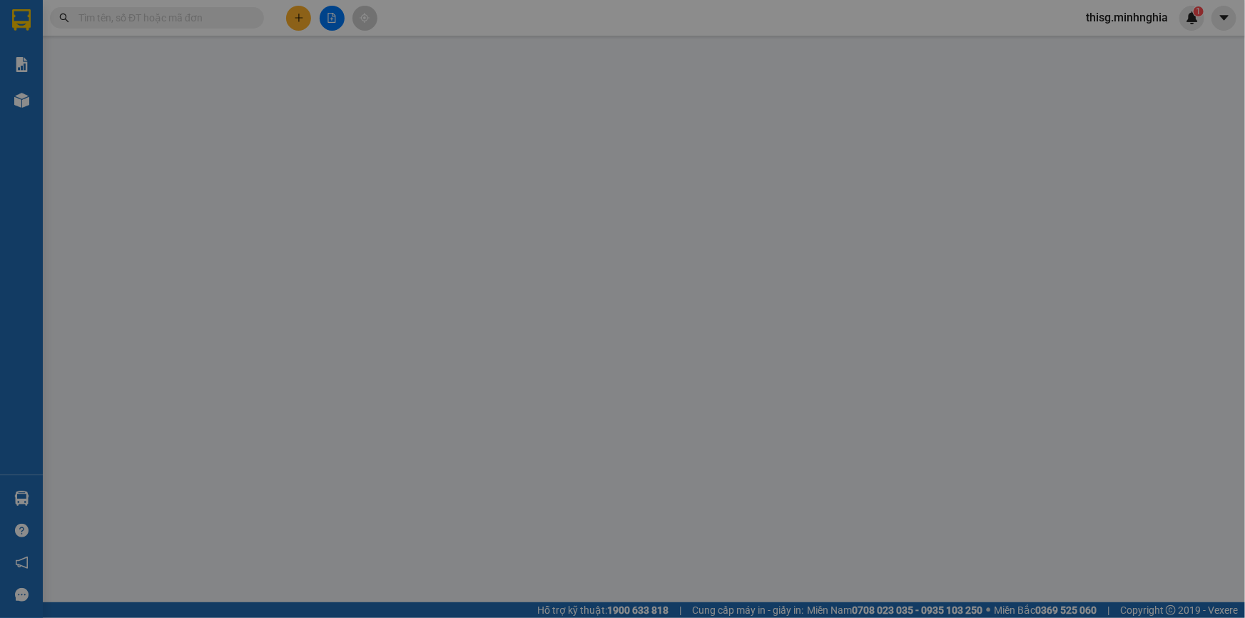
type input "0347029988"
type input "50.000"
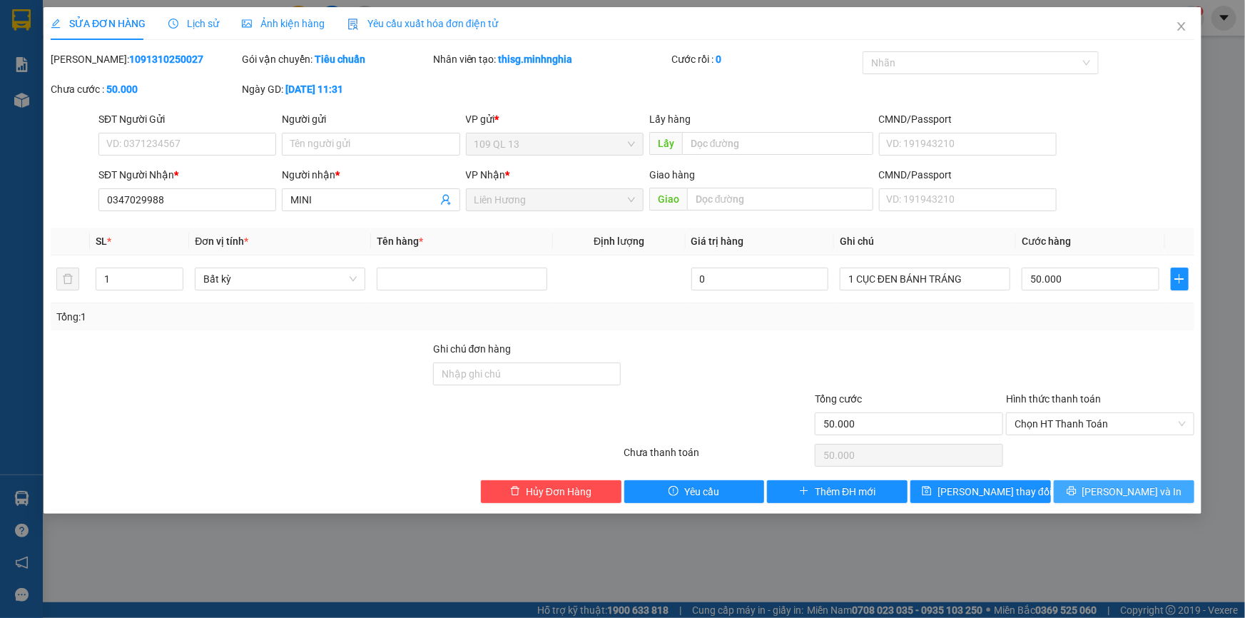
click at [1131, 486] on span "[PERSON_NAME] và In" at bounding box center [1132, 492] width 100 height 16
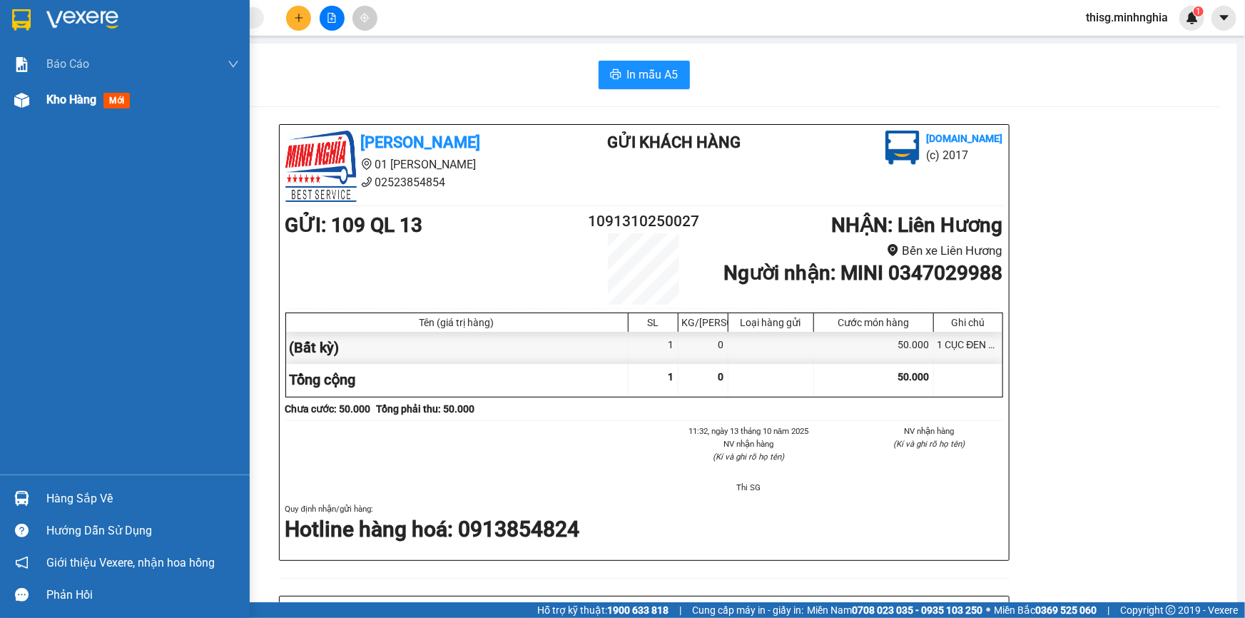
click at [19, 106] on img at bounding box center [21, 100] width 15 height 15
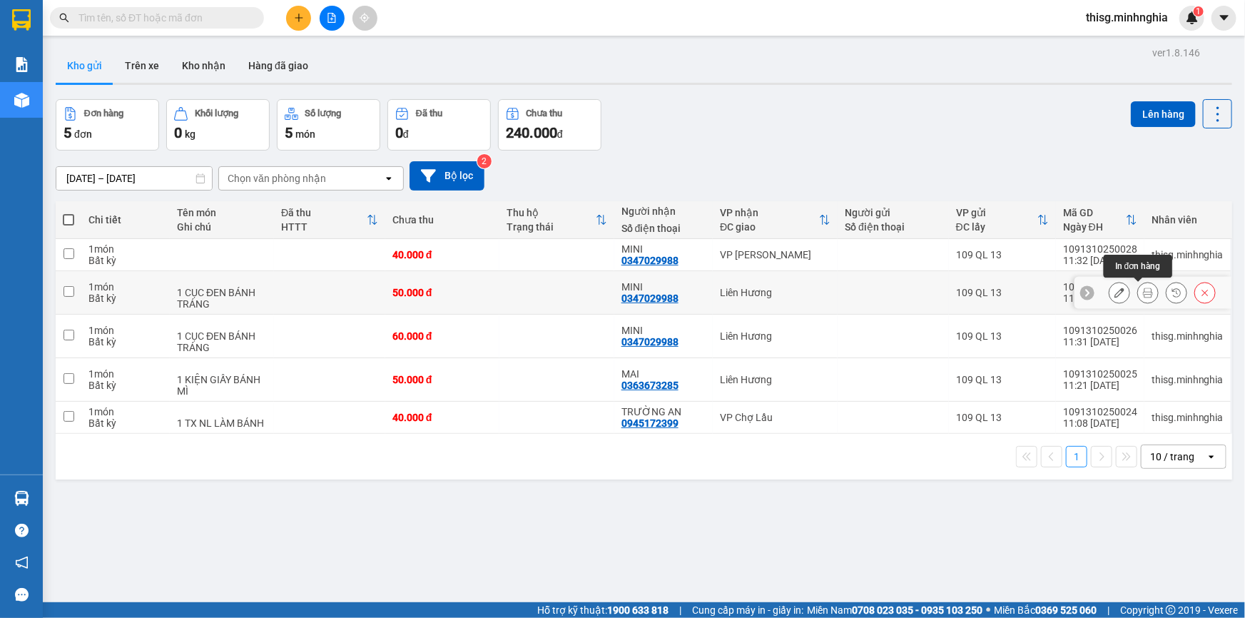
click at [1143, 291] on icon at bounding box center [1148, 292] width 10 height 10
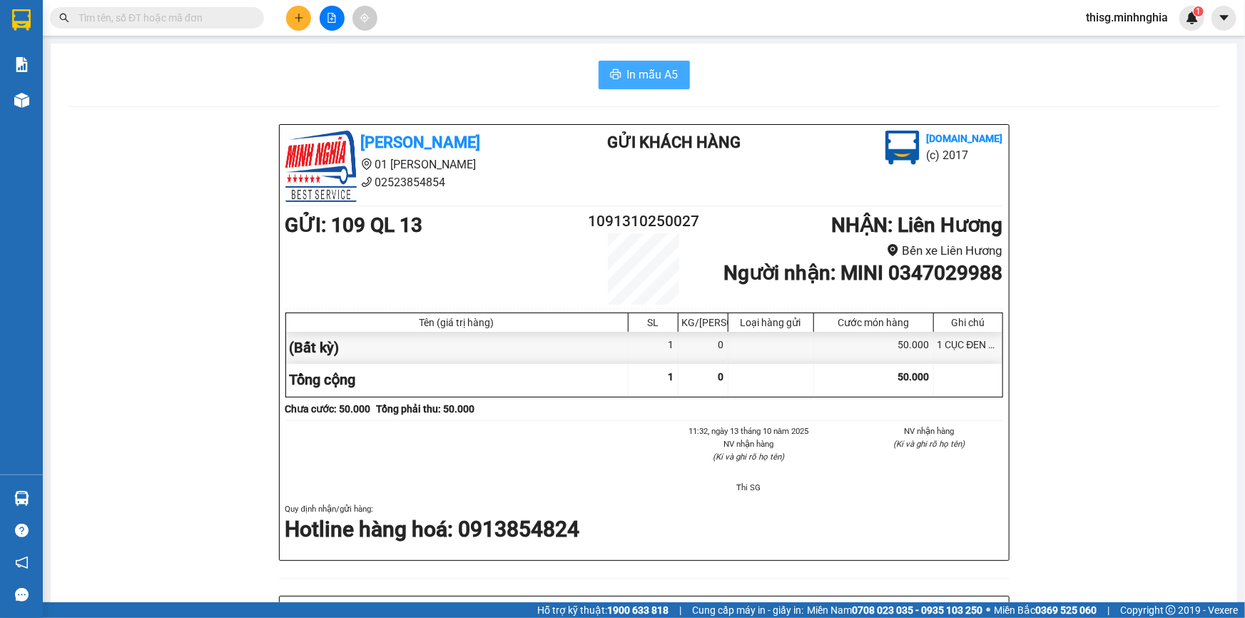
click at [658, 78] on span "In mẫu A5" at bounding box center [652, 75] width 51 height 18
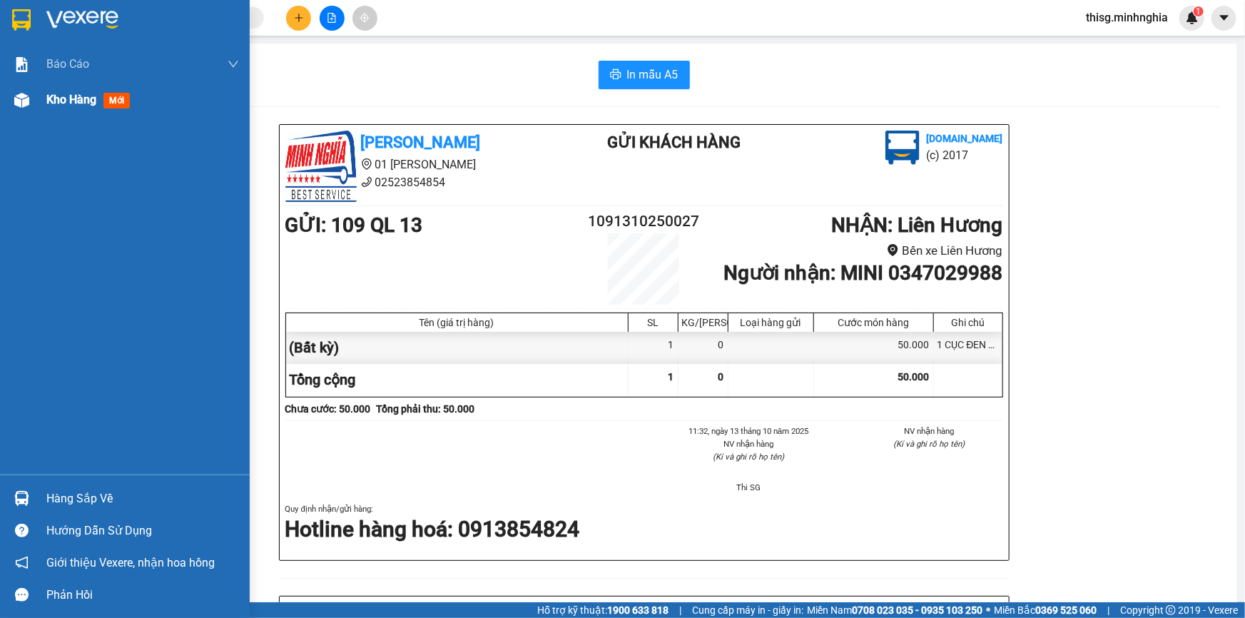
click at [51, 101] on span "Kho hàng" at bounding box center [71, 100] width 50 height 14
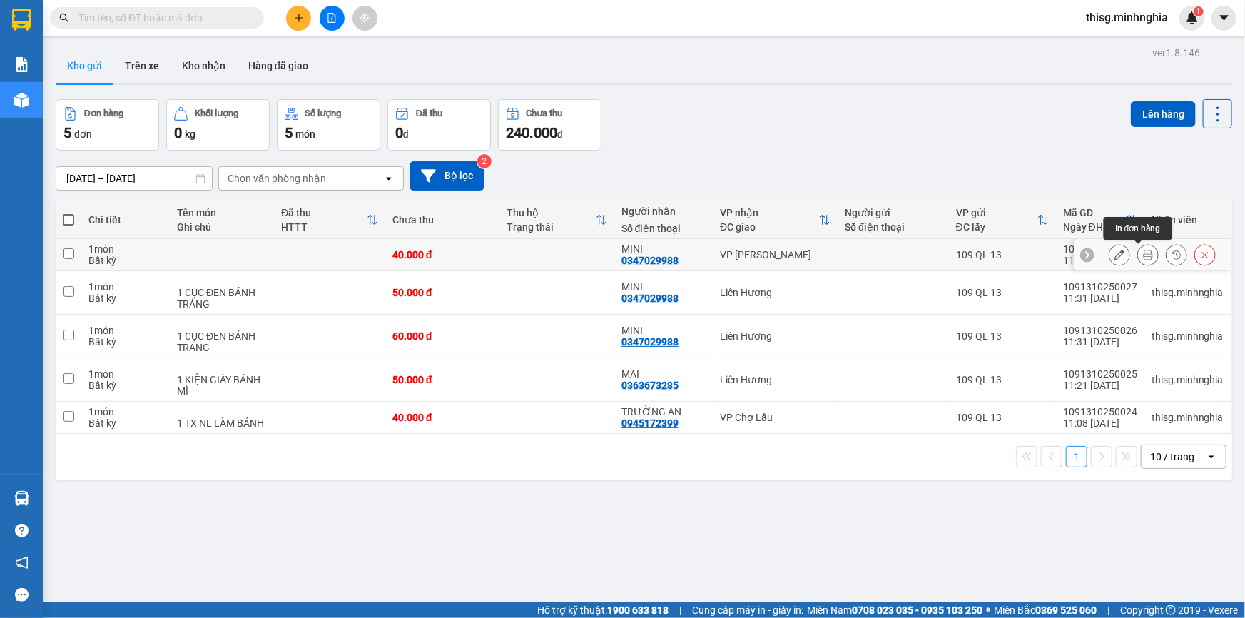
click at [1143, 253] on icon at bounding box center [1148, 255] width 10 height 10
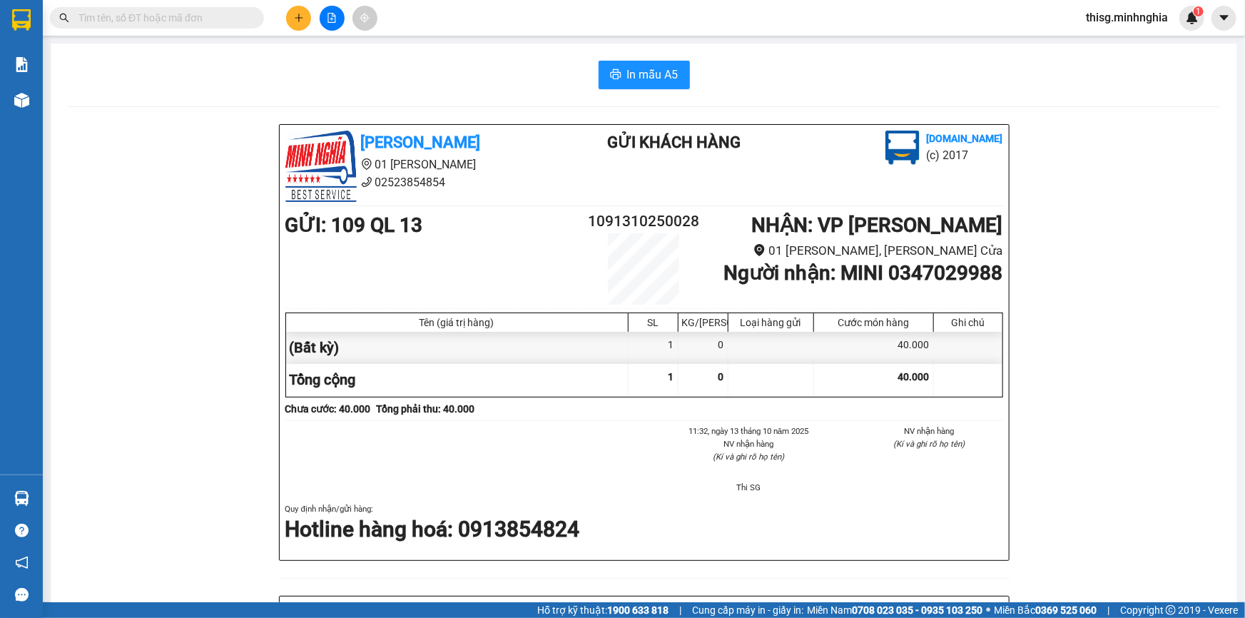
click at [633, 51] on div "In mẫu A5 [PERSON_NAME] 01 Đinh Tiên Hoàng 02523854854 Gửi khách hàng [DOMAIN_N…" at bounding box center [644, 560] width 1186 height 1033
click at [633, 66] on span "In mẫu A5" at bounding box center [652, 75] width 51 height 18
click at [640, 73] on span "In mẫu A5" at bounding box center [652, 75] width 51 height 18
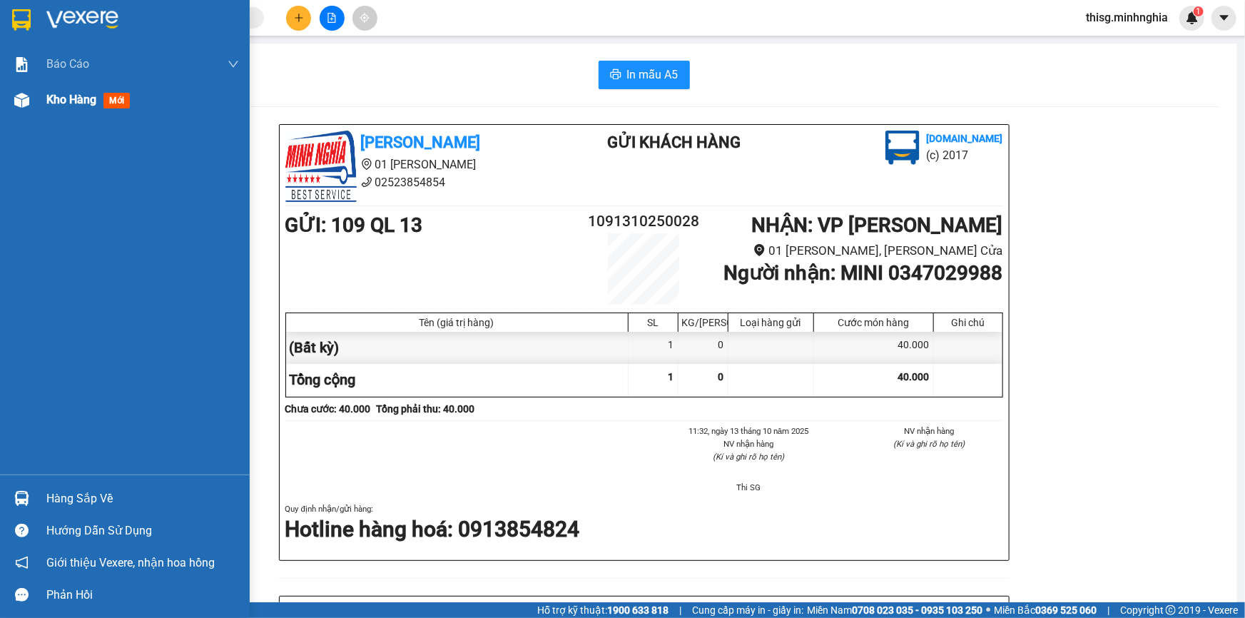
click at [71, 98] on span "Kho hàng" at bounding box center [71, 100] width 50 height 14
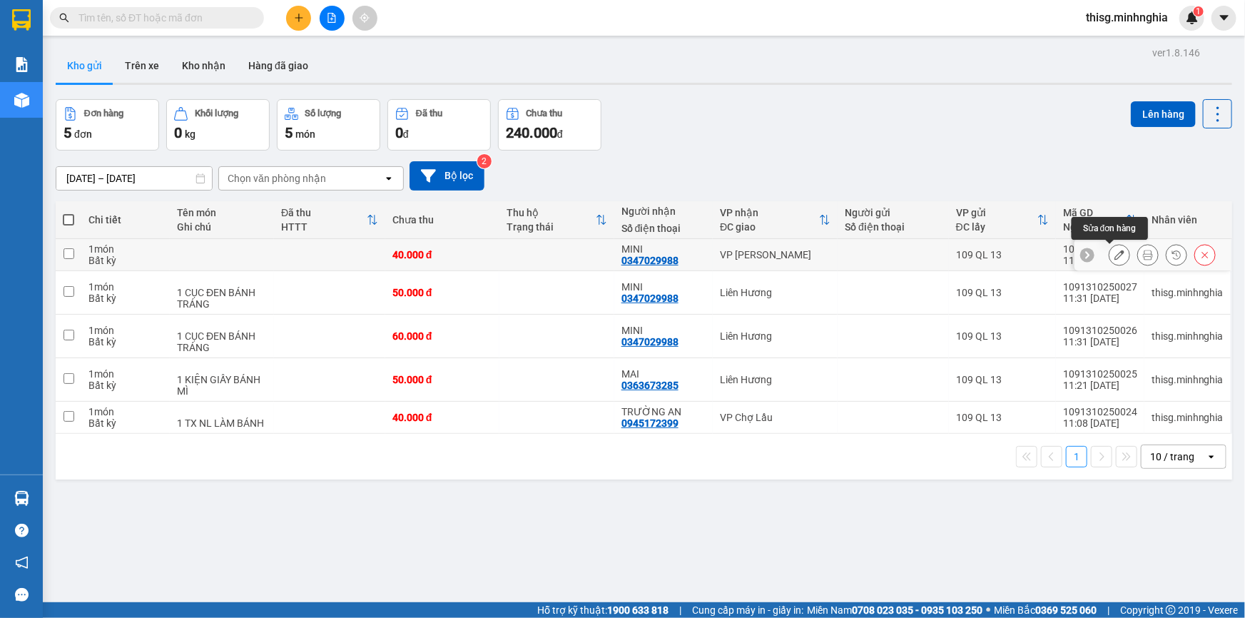
click at [1114, 256] on icon at bounding box center [1119, 255] width 10 height 10
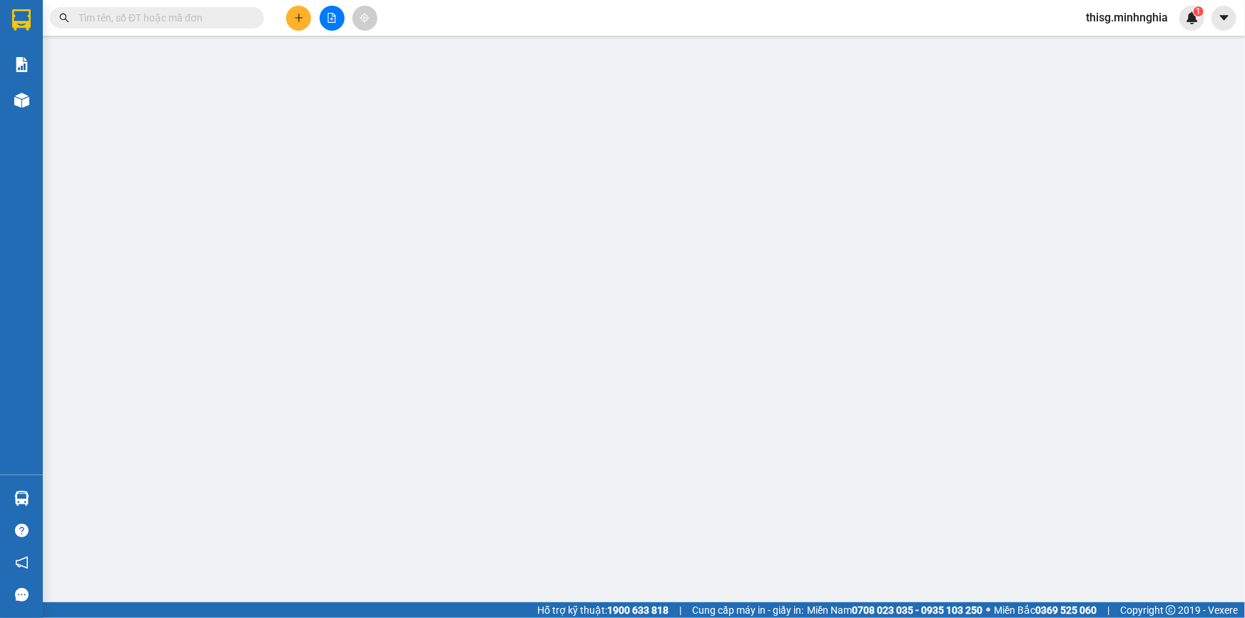
type input "0347029988"
type input "40.000"
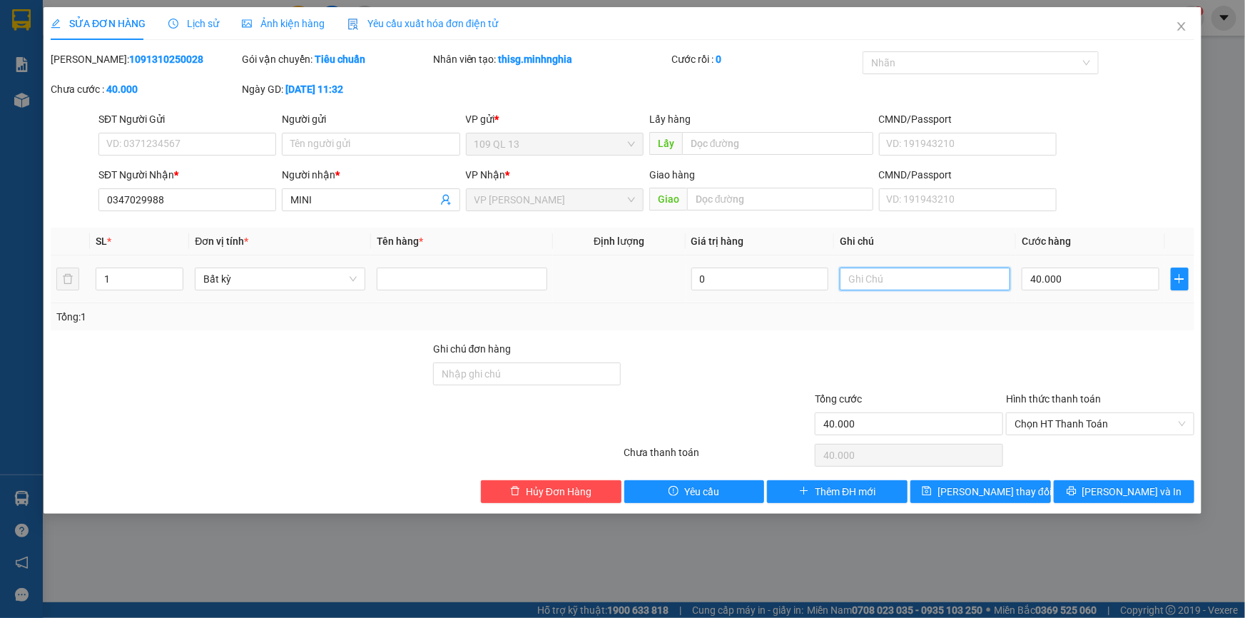
drag, startPoint x: 931, startPoint y: 284, endPoint x: 932, endPoint y: 267, distance: 17.1
click at [931, 282] on input "text" at bounding box center [925, 278] width 170 height 23
type input "1 CỤC ĐEN BÁNH TRÁNG"
click at [1155, 484] on button "[PERSON_NAME] và In" at bounding box center [1124, 491] width 141 height 23
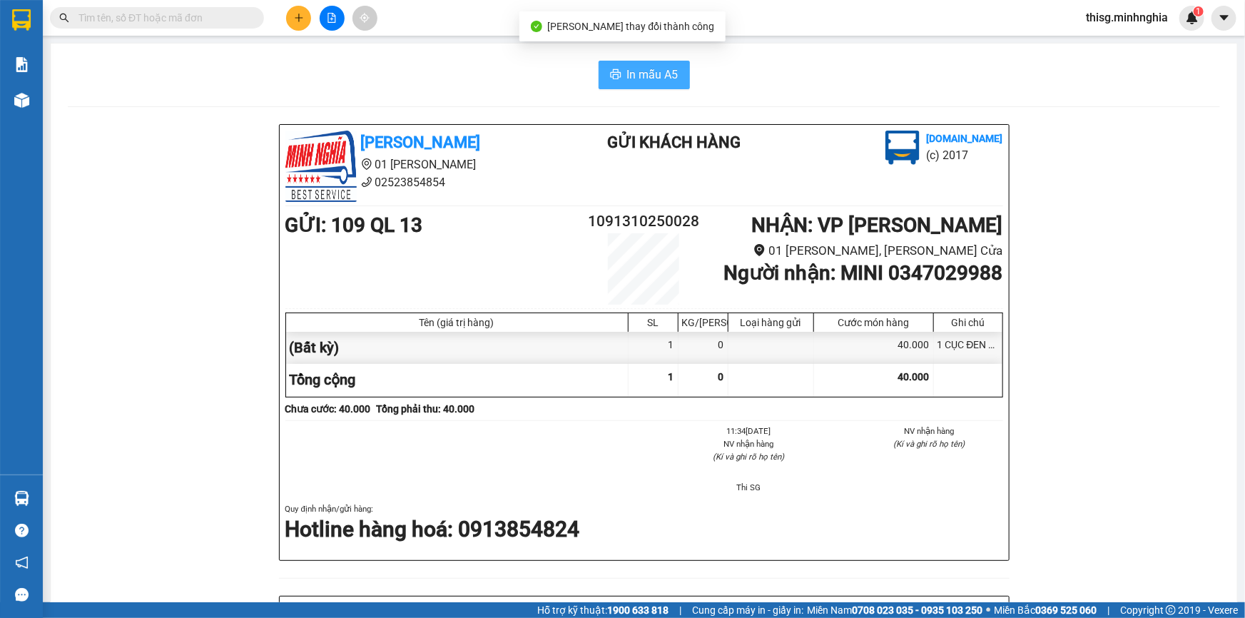
click at [647, 73] on span "In mẫu A5" at bounding box center [652, 75] width 51 height 18
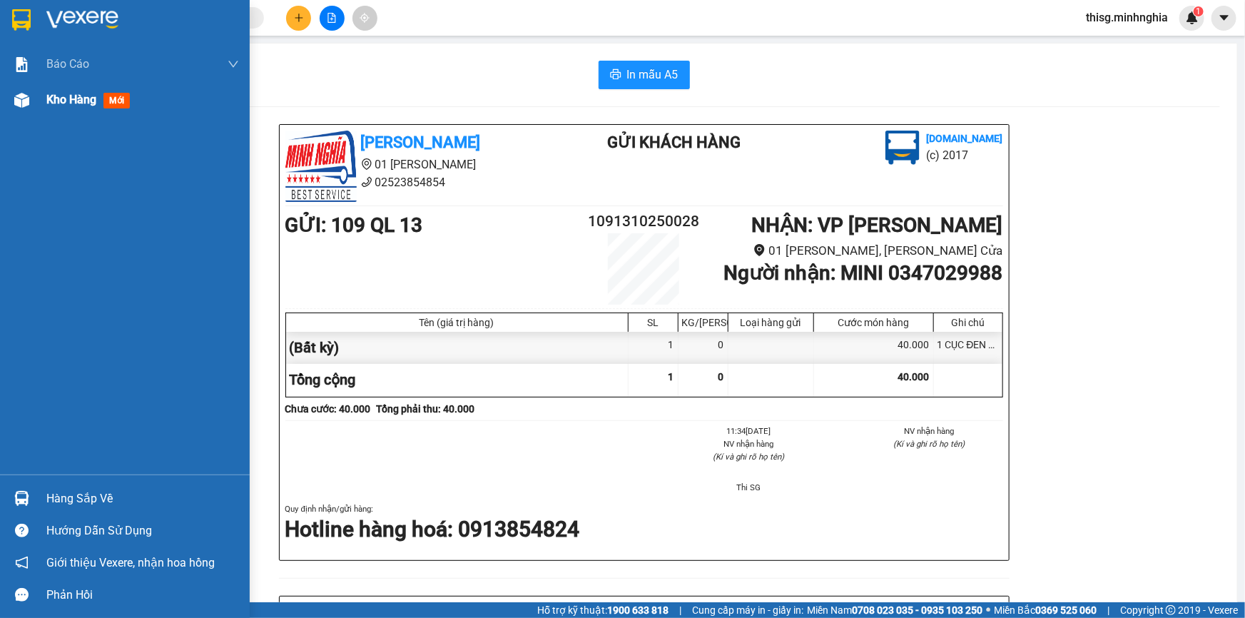
click at [29, 104] on img at bounding box center [21, 100] width 15 height 15
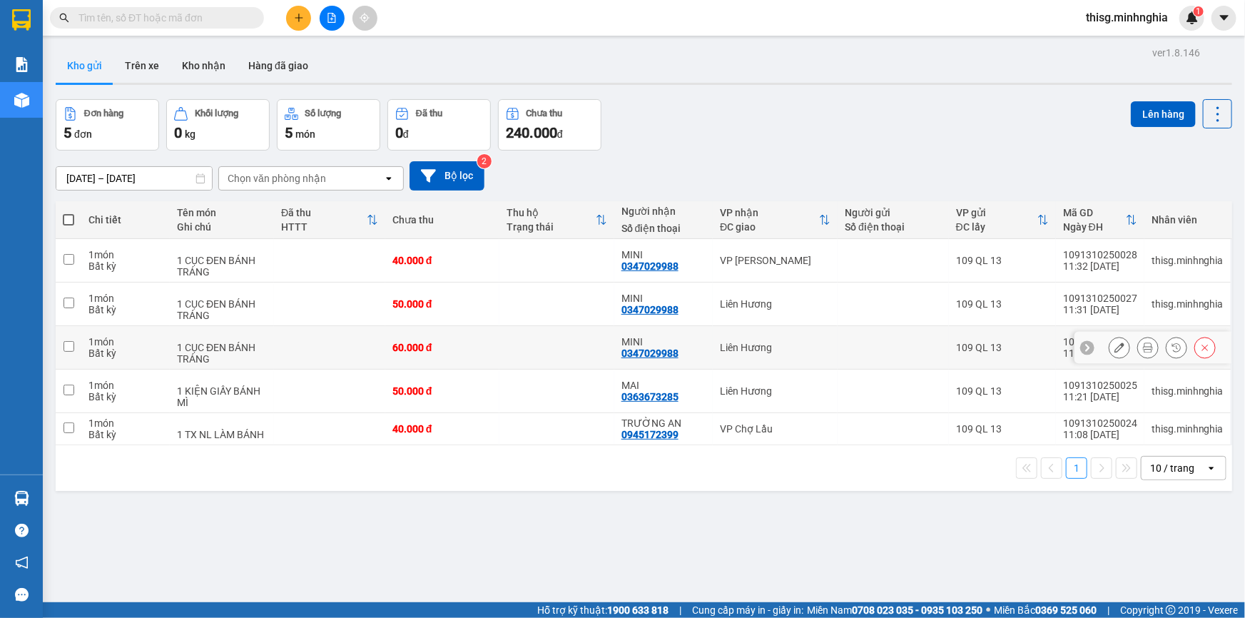
click at [1200, 347] on icon at bounding box center [1205, 347] width 10 height 10
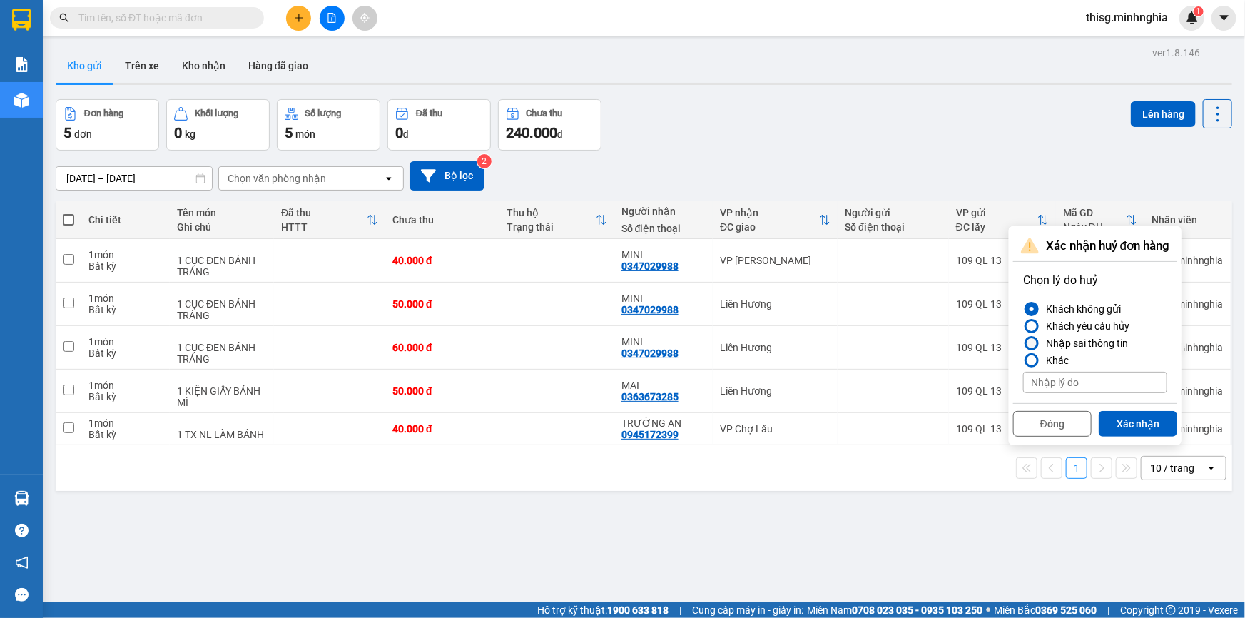
click at [1104, 342] on div "Nhập sai thông tin" at bounding box center [1084, 343] width 88 height 17
click at [1023, 343] on input "Nhập sai thông tin" at bounding box center [1023, 343] width 0 height 0
click at [1137, 423] on button "Xác nhận" at bounding box center [1137, 424] width 78 height 26
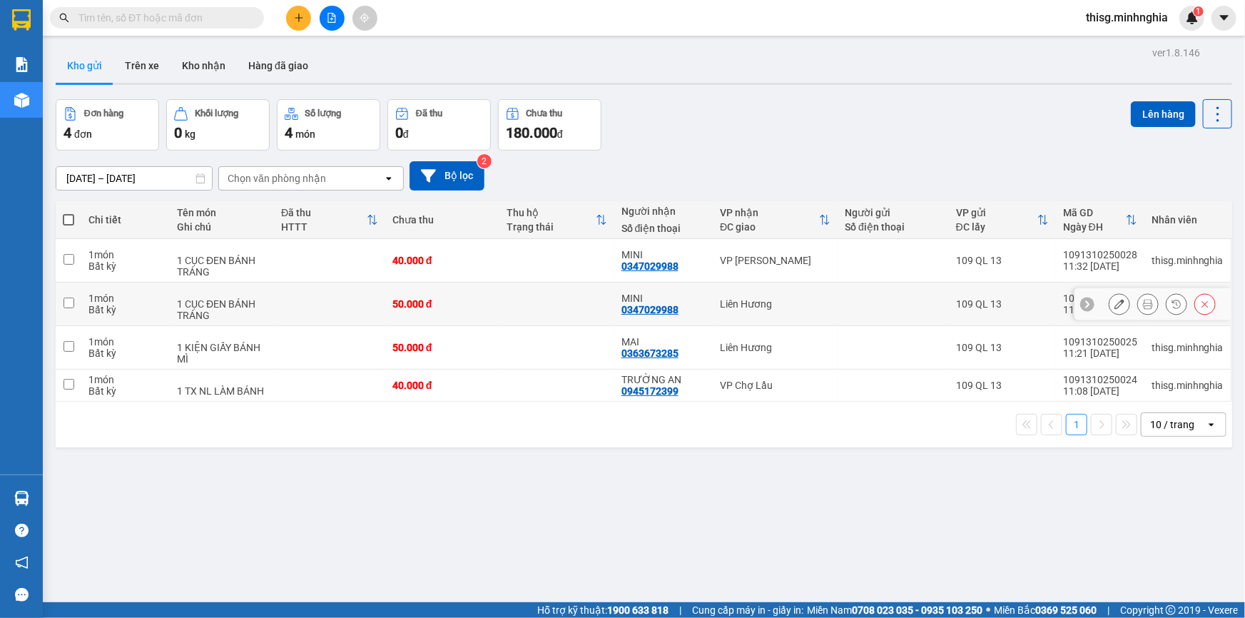
click at [1138, 309] on button at bounding box center [1148, 304] width 20 height 25
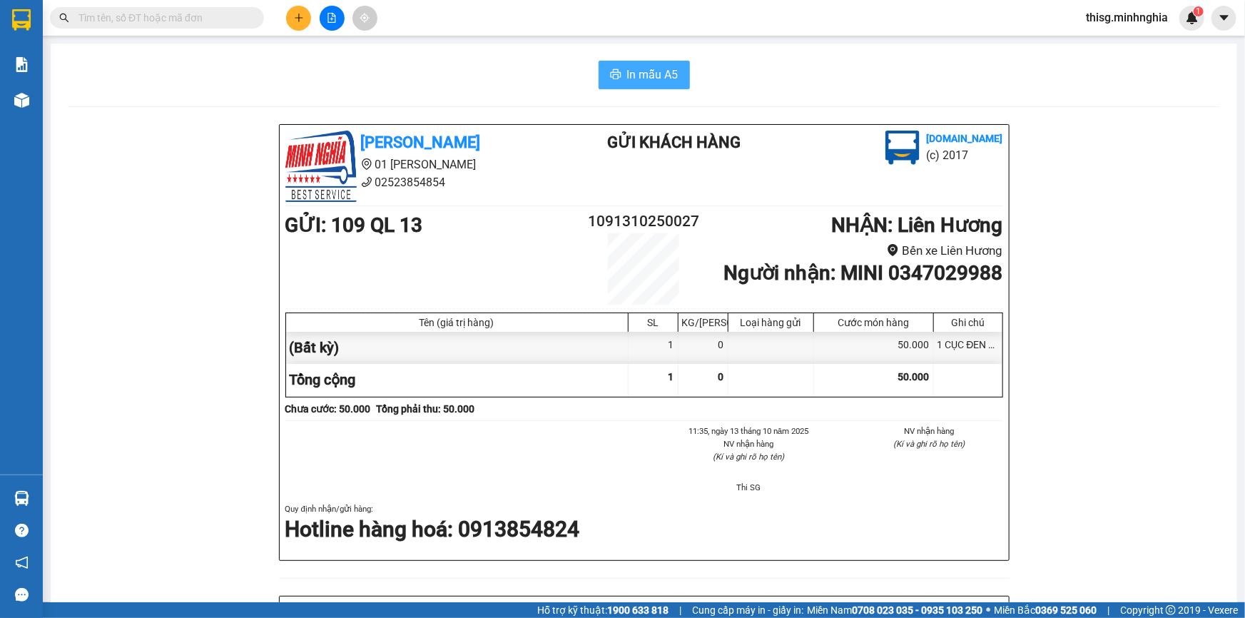
click at [641, 85] on button "In mẫu A5" at bounding box center [643, 75] width 91 height 29
click at [290, 12] on button at bounding box center [298, 18] width 25 height 25
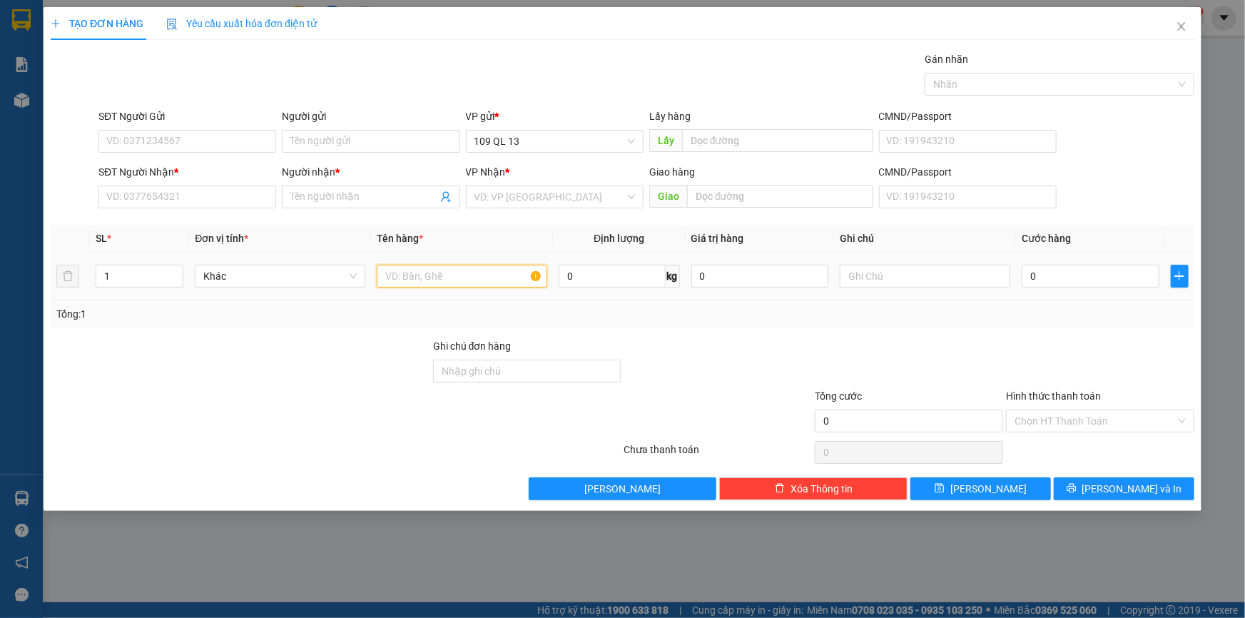
click at [489, 286] on input "text" at bounding box center [462, 276] width 170 height 23
click at [861, 271] on input "text" at bounding box center [925, 276] width 170 height 23
type input "2 TG NL LÀM BÁNH"
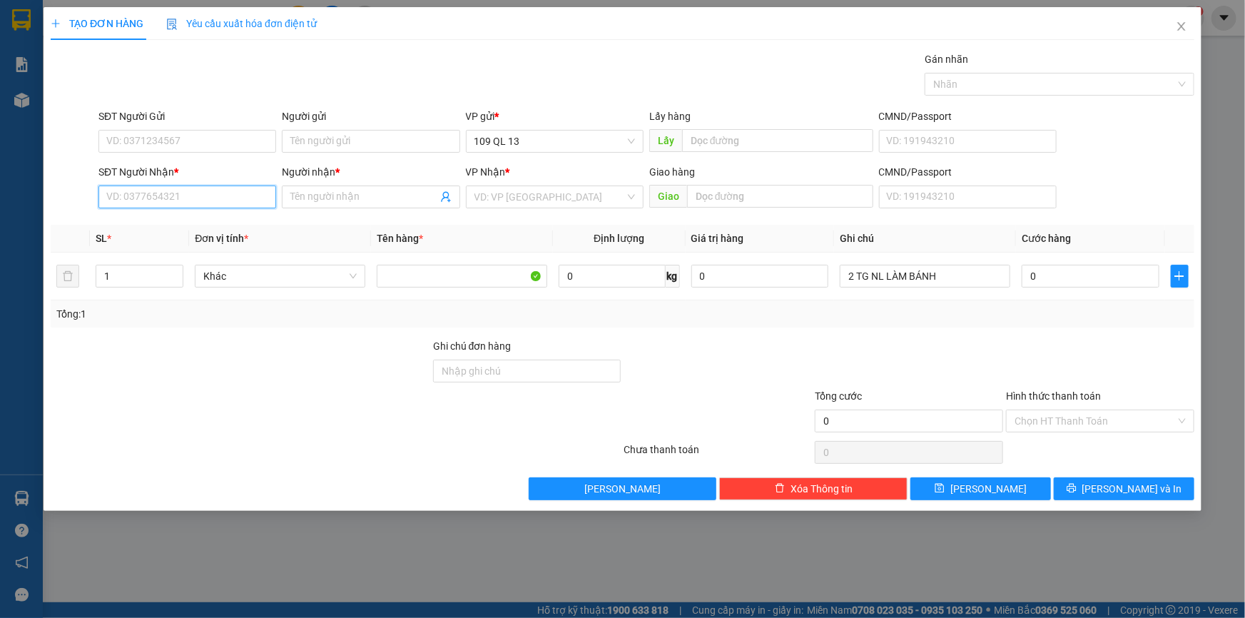
click at [162, 200] on input "SĐT Người Nhận *" at bounding box center [187, 196] width 178 height 23
click at [185, 223] on div "0972232443 - ÚT NHỎ" at bounding box center [187, 226] width 160 height 16
type input "0972232443"
type input "ÚT NHỎ"
type input "0972232443"
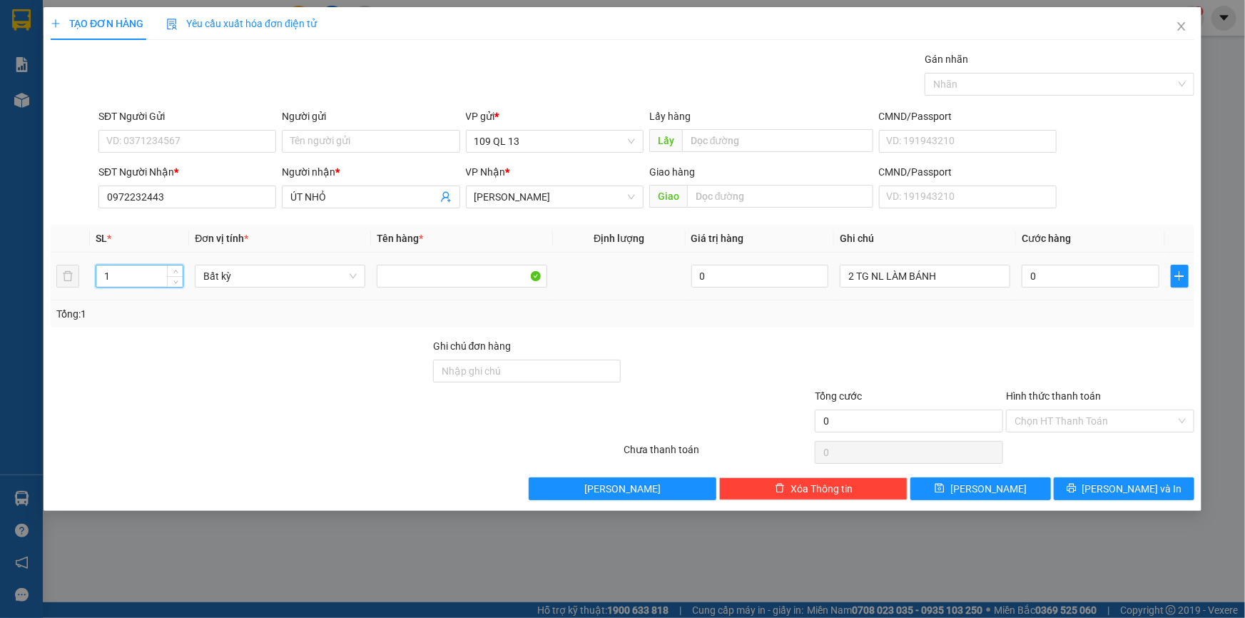
click at [146, 276] on input "1" at bounding box center [139, 275] width 86 height 21
type input "2"
click at [1086, 279] on input "0" at bounding box center [1090, 276] width 138 height 23
type input "8"
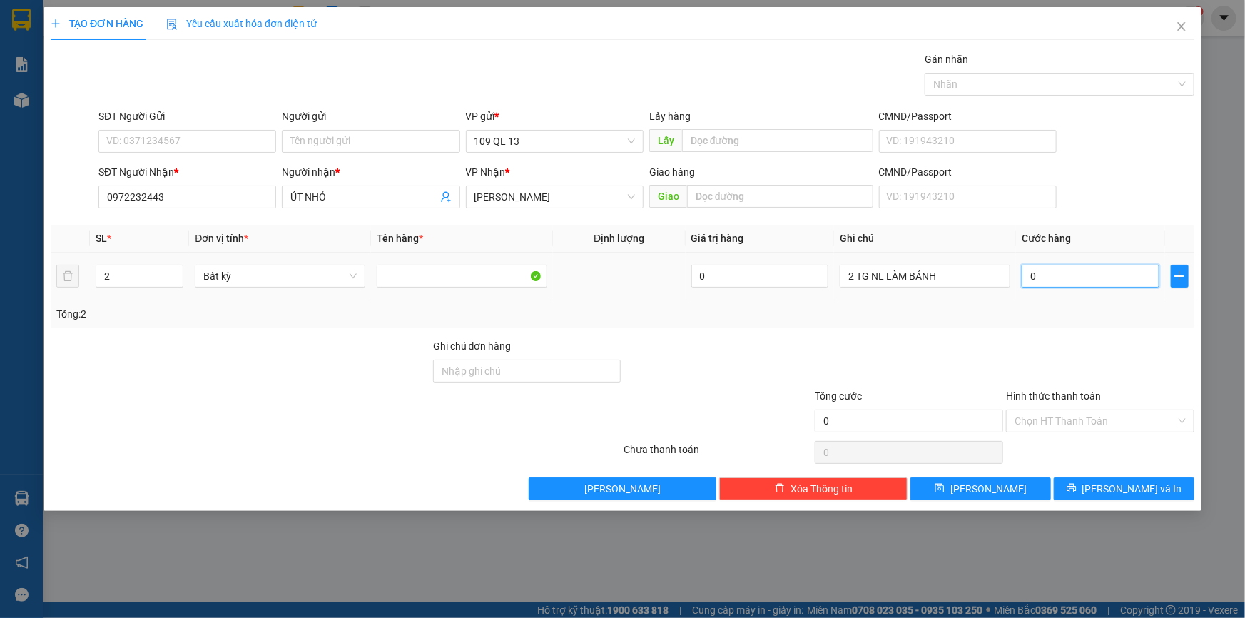
type input "8"
type input "0"
type input "07"
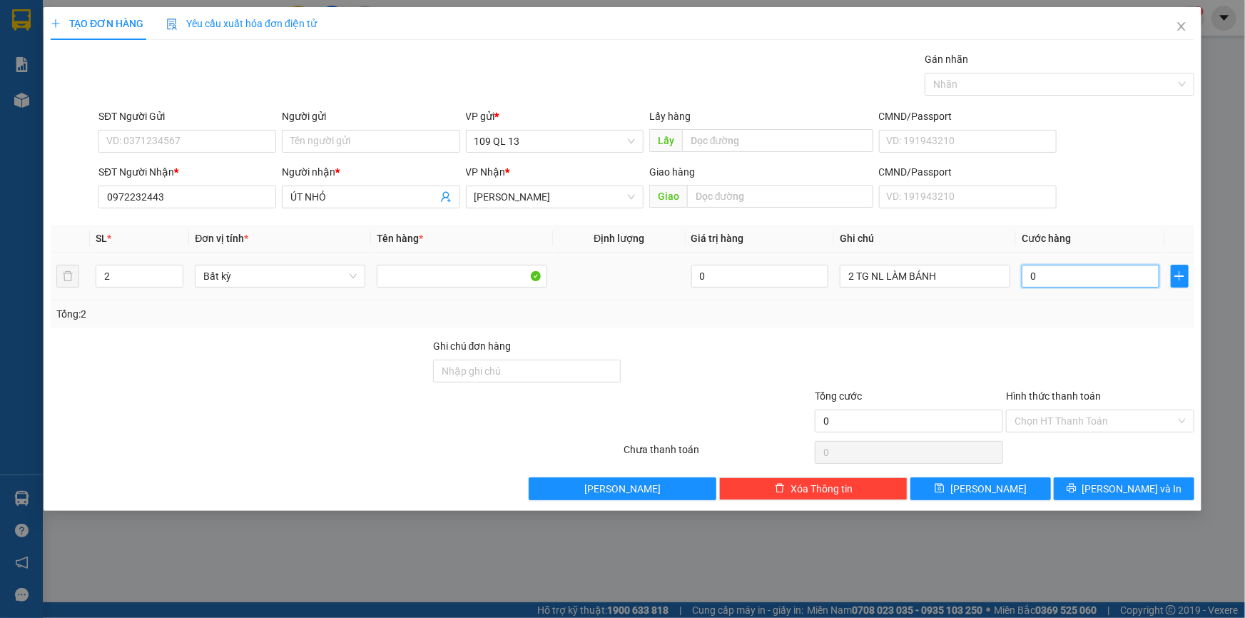
type input "7"
type input "070"
type input "70"
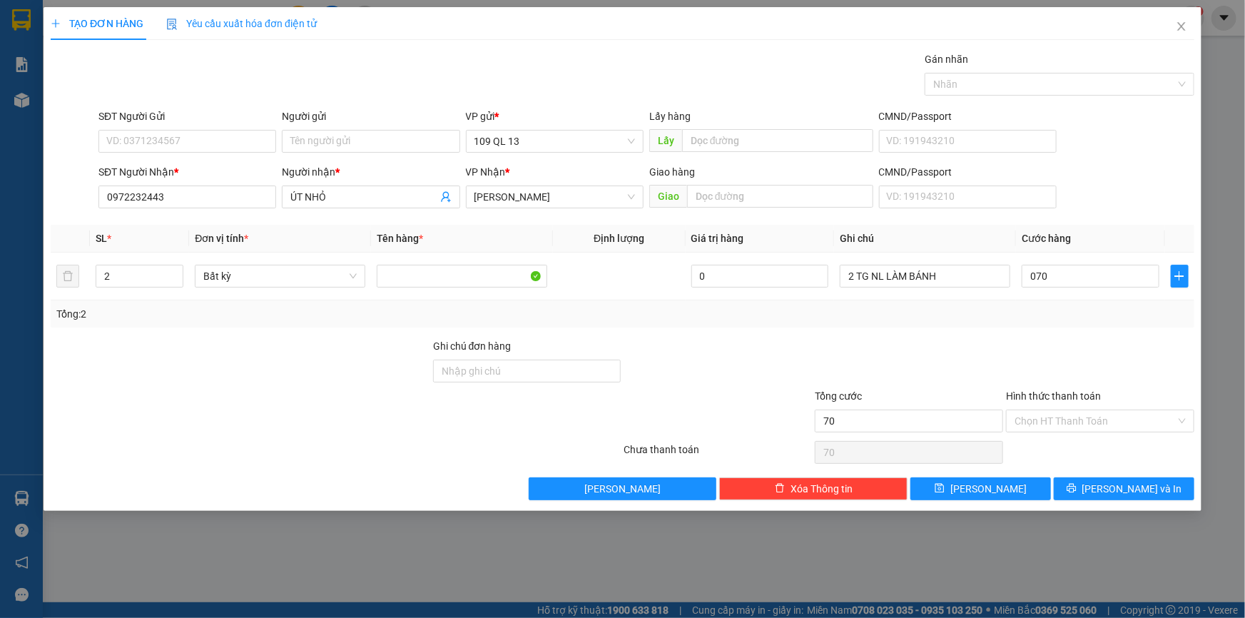
type input "70.000"
click at [1141, 500] on div "TẠO ĐƠN HÀNG Yêu cầu xuất hóa đơn điện tử Transit Pickup Surcharge Ids Transit …" at bounding box center [623, 259] width 1158 height 504
click at [1141, 491] on span "[PERSON_NAME] và In" at bounding box center [1132, 489] width 100 height 16
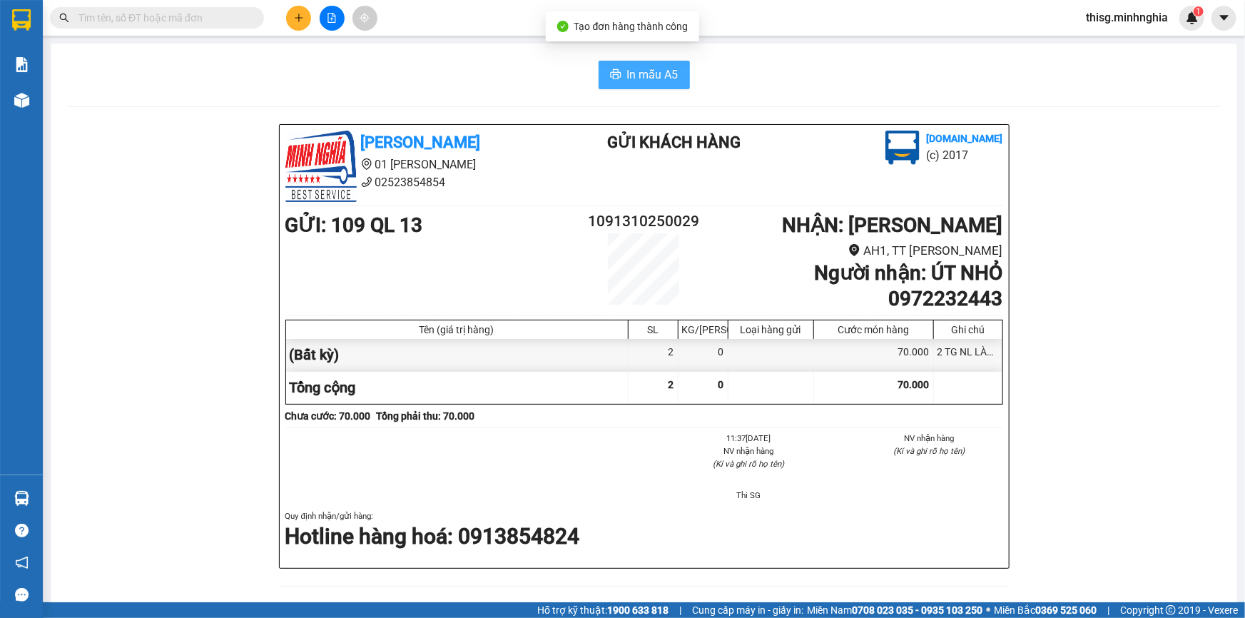
click at [647, 73] on span "In mẫu A5" at bounding box center [652, 75] width 51 height 18
click at [307, 16] on button at bounding box center [298, 18] width 25 height 25
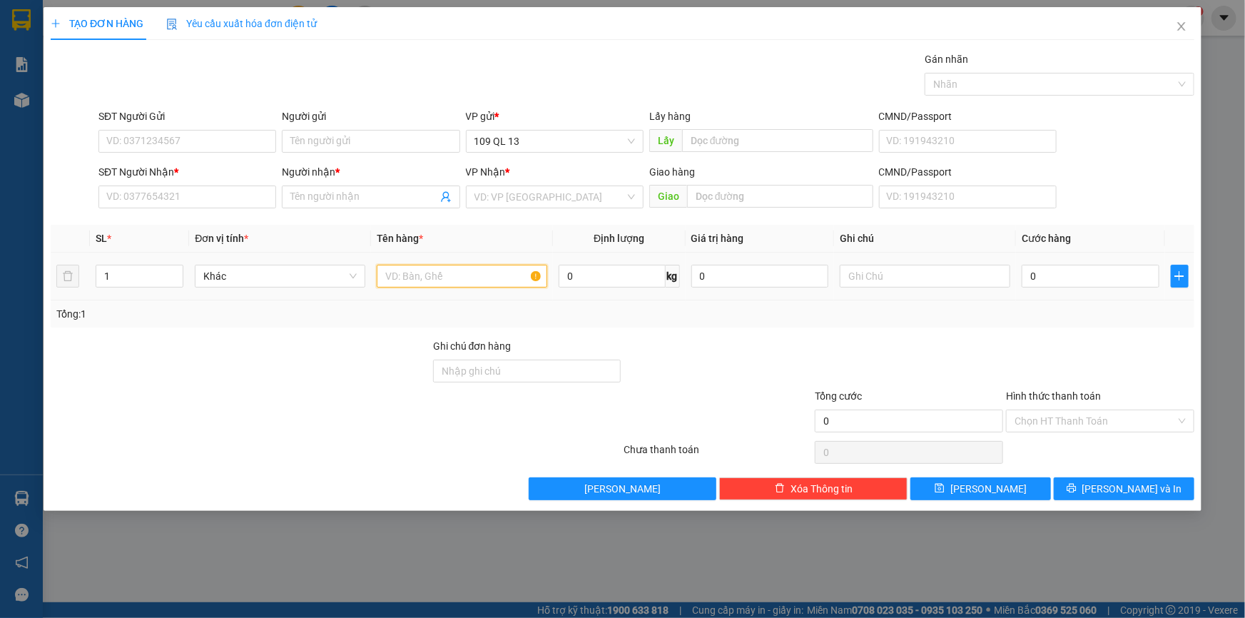
click at [421, 280] on input "text" at bounding box center [462, 276] width 170 height 23
click at [947, 276] on input "text" at bounding box center [925, 276] width 170 height 23
click at [134, 183] on div "SĐT Người Nhận *" at bounding box center [187, 174] width 178 height 21
click at [974, 272] on input "text" at bounding box center [925, 276] width 170 height 23
type input "1 BAO VÀNG"
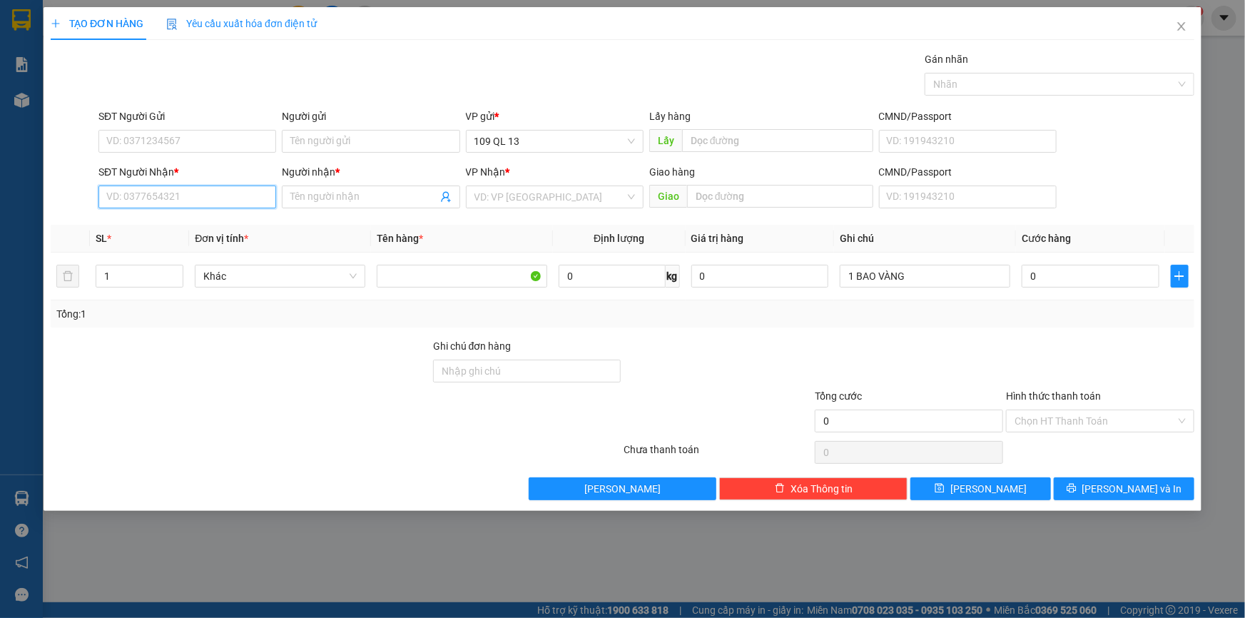
click at [179, 193] on input "SĐT Người Nhận *" at bounding box center [187, 196] width 178 height 23
click at [197, 225] on div "0984359193 - CHỊ LỰC" at bounding box center [187, 226] width 160 height 16
type input "0984359193"
type input "CHỊ LỰC"
click at [198, 198] on input "0984359193" at bounding box center [187, 196] width 178 height 23
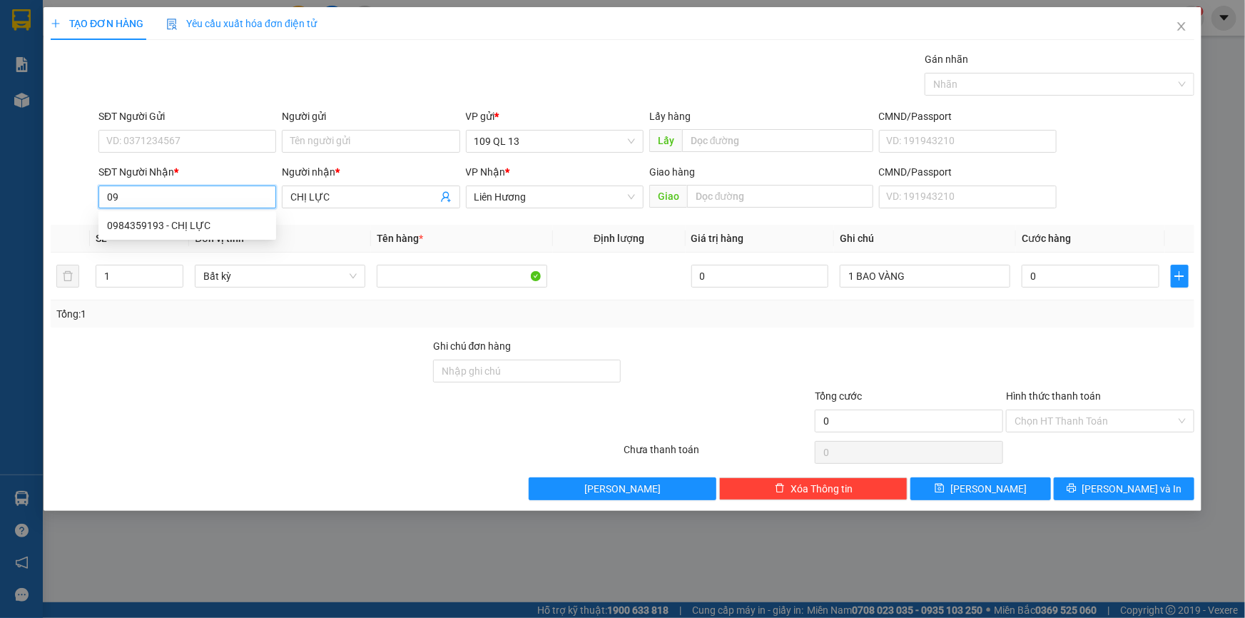
type input "0"
click at [184, 252] on div "0798549193 - [GEOGRAPHIC_DATA]" at bounding box center [187, 248] width 160 height 16
type input "0798549193"
type input "KỲ"
type input "0798549193"
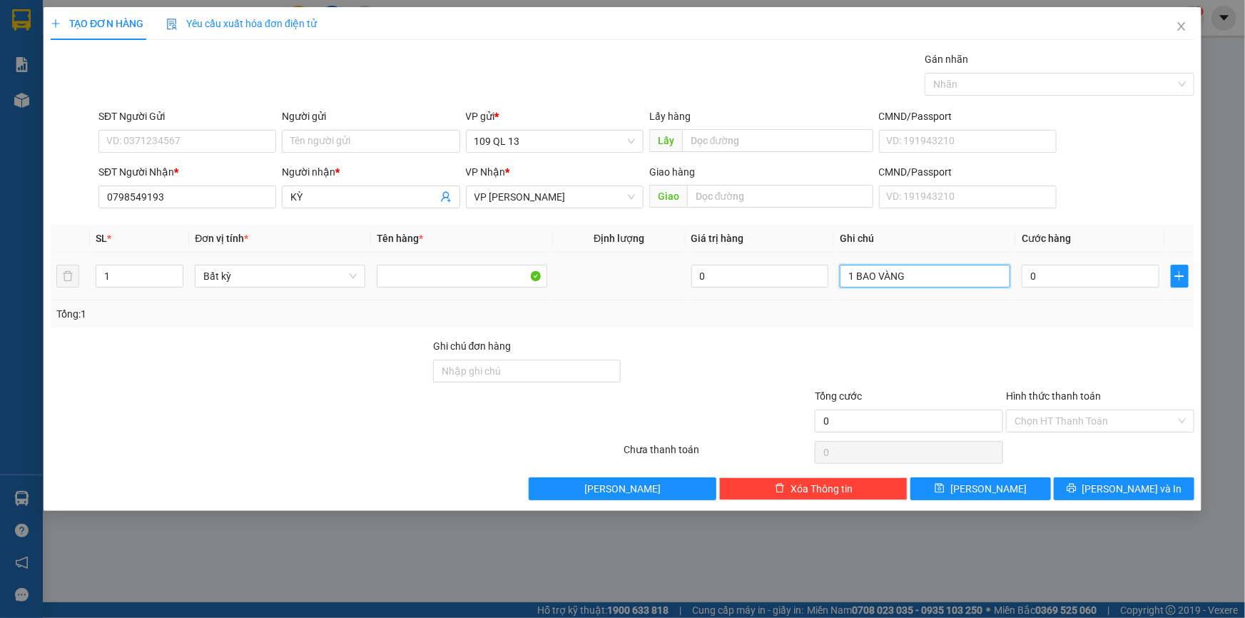
click at [935, 272] on input "1 BAO VÀNG" at bounding box center [925, 276] width 170 height 23
type input "1 BAO VÀNG CF"
click at [1084, 274] on input "0" at bounding box center [1090, 276] width 138 height 23
type input "5"
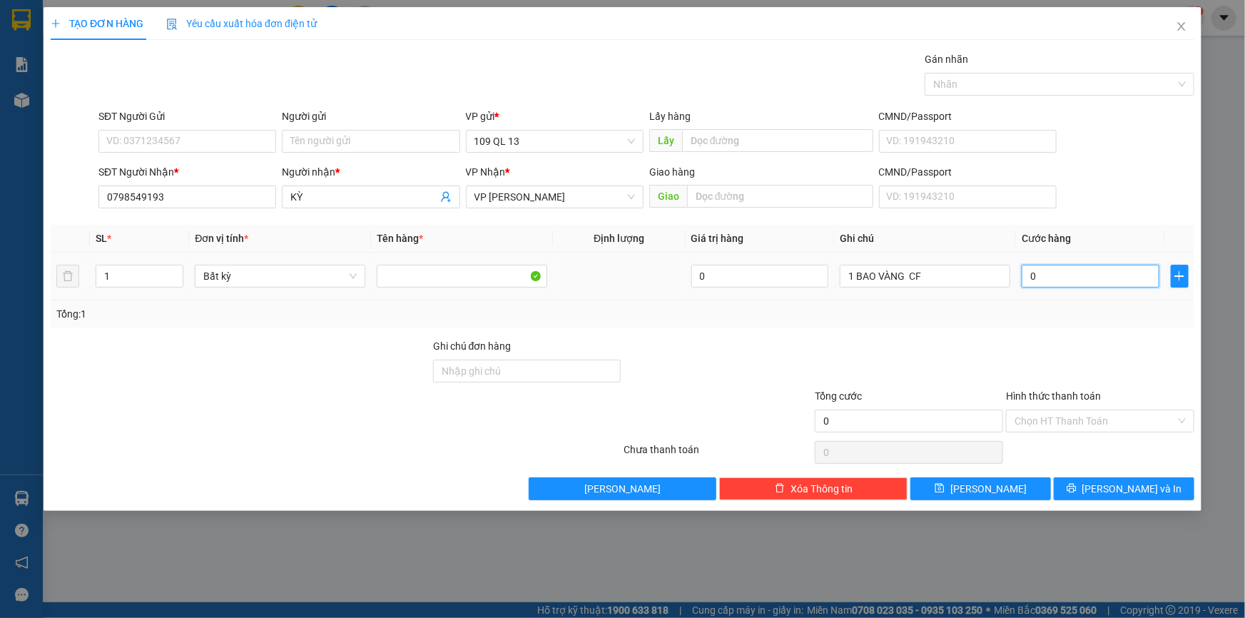
type input "5"
type input "50"
type input "50.000"
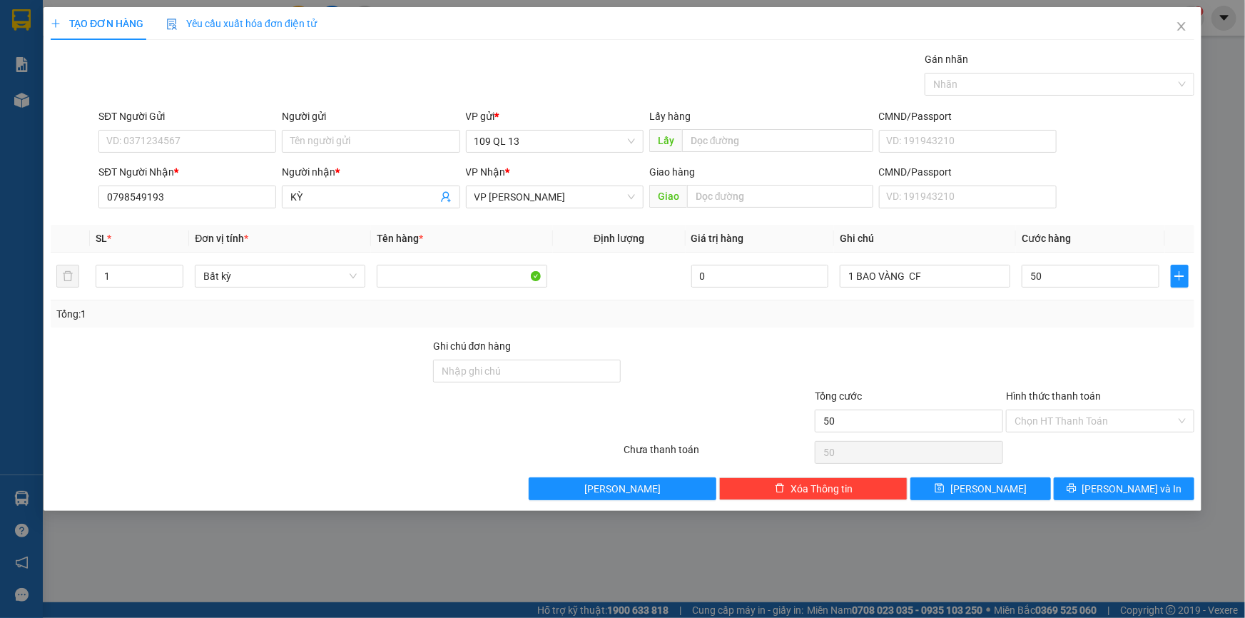
type input "50.000"
click at [1156, 407] on div "Hình thức thanh toán" at bounding box center [1100, 398] width 188 height 21
click at [1132, 427] on input "Hình thức thanh toán" at bounding box center [1094, 420] width 161 height 21
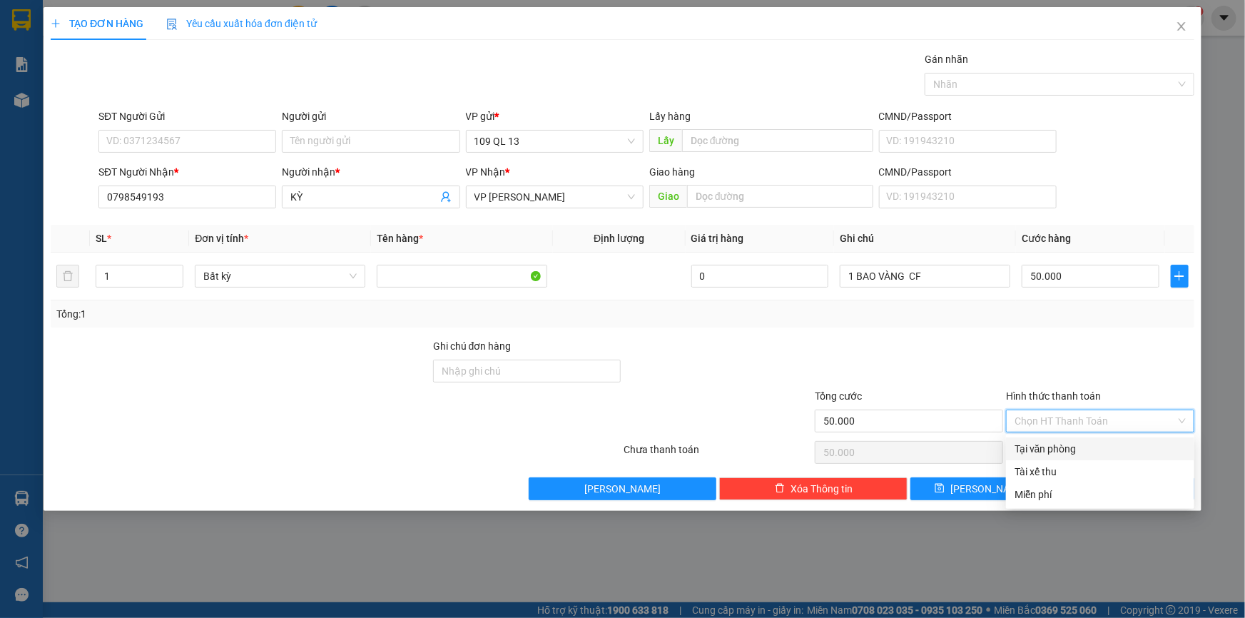
click at [1106, 449] on div "Tại văn phòng" at bounding box center [1099, 449] width 171 height 16
type input "0"
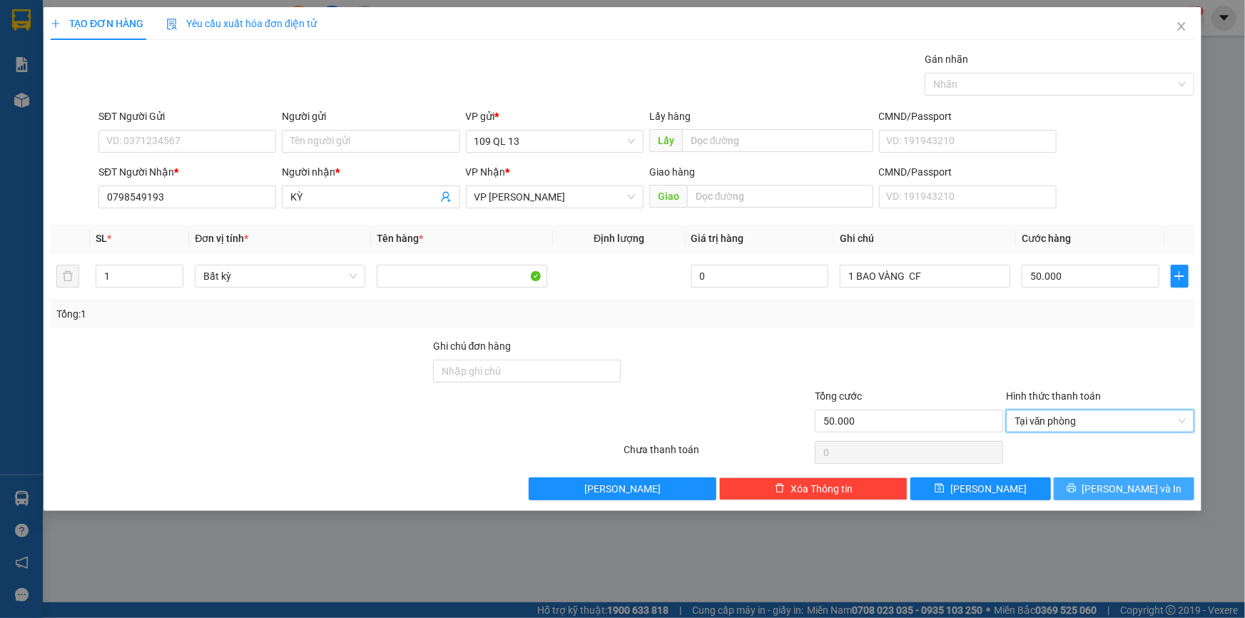
click at [1132, 486] on span "[PERSON_NAME] và In" at bounding box center [1132, 489] width 100 height 16
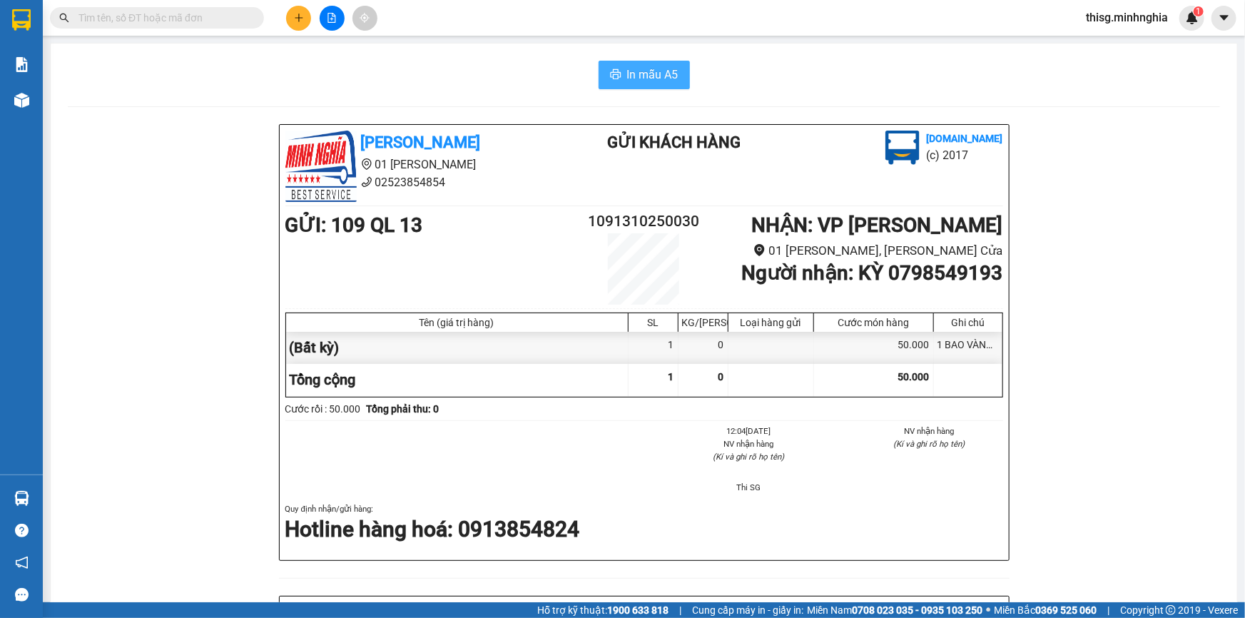
click at [647, 85] on button "In mẫu A5" at bounding box center [643, 75] width 91 height 29
click at [292, 23] on button at bounding box center [298, 18] width 25 height 25
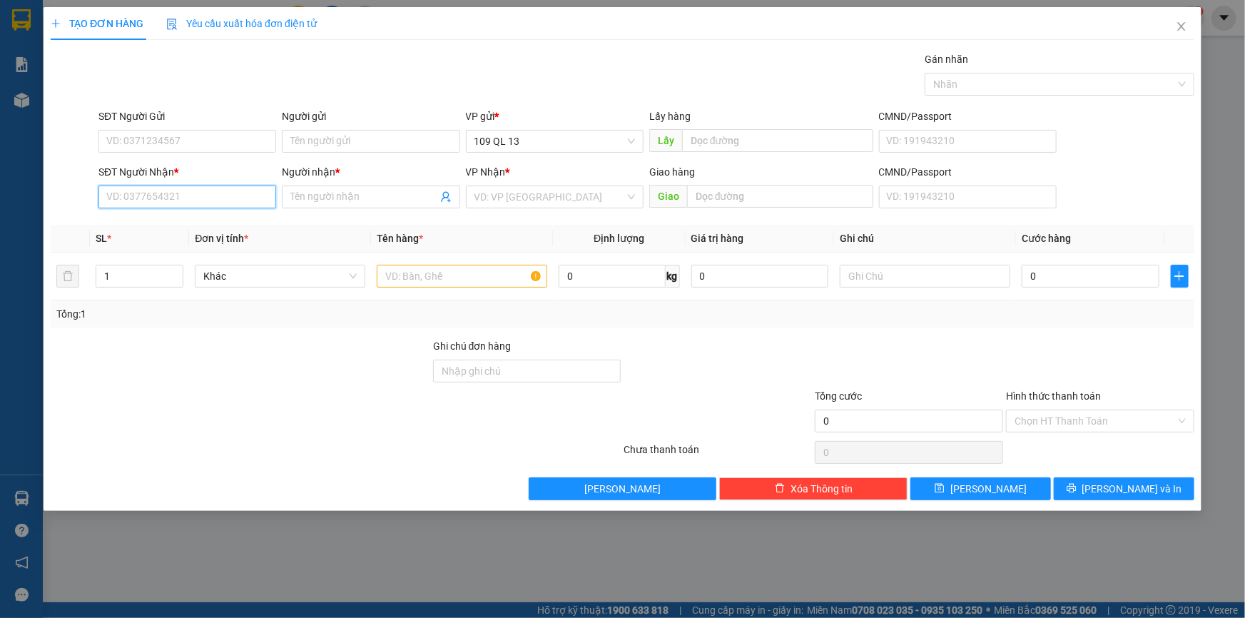
click at [211, 193] on input "SĐT Người Nhận *" at bounding box center [187, 196] width 178 height 23
type input "0379951831"
click at [183, 225] on div "0379951831 - A HOÀNG" at bounding box center [187, 226] width 160 height 16
type input "A HOÀNG"
type input "0379951831"
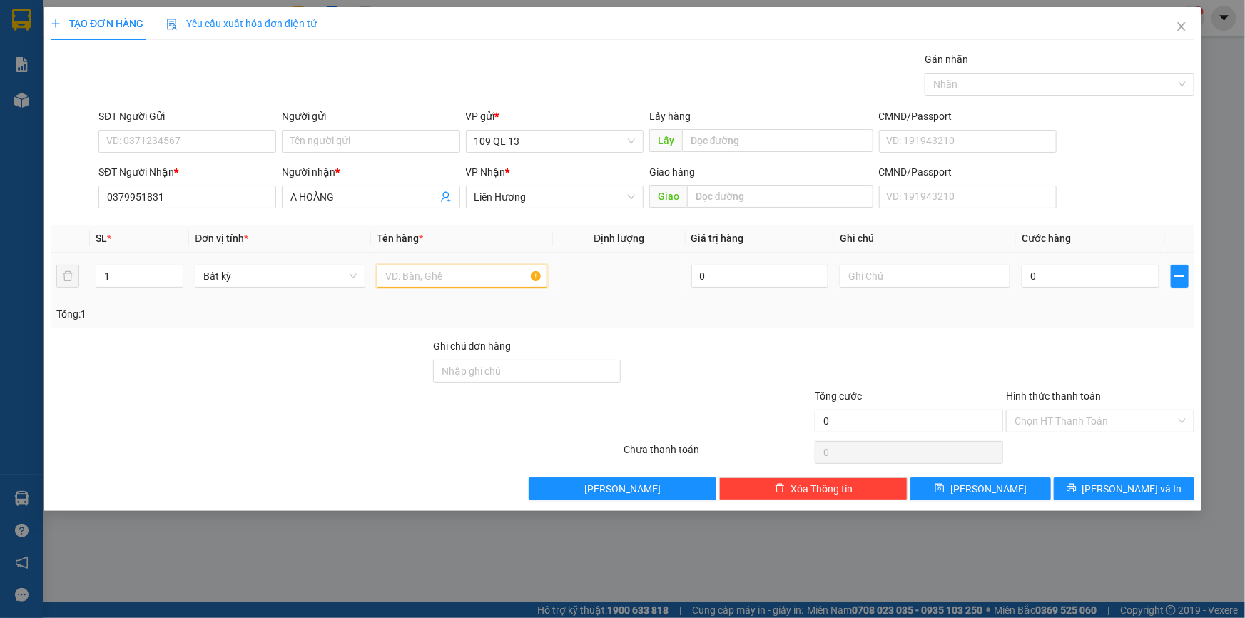
click at [424, 278] on input "text" at bounding box center [462, 276] width 170 height 23
click at [972, 276] on input "text" at bounding box center [925, 276] width 170 height 23
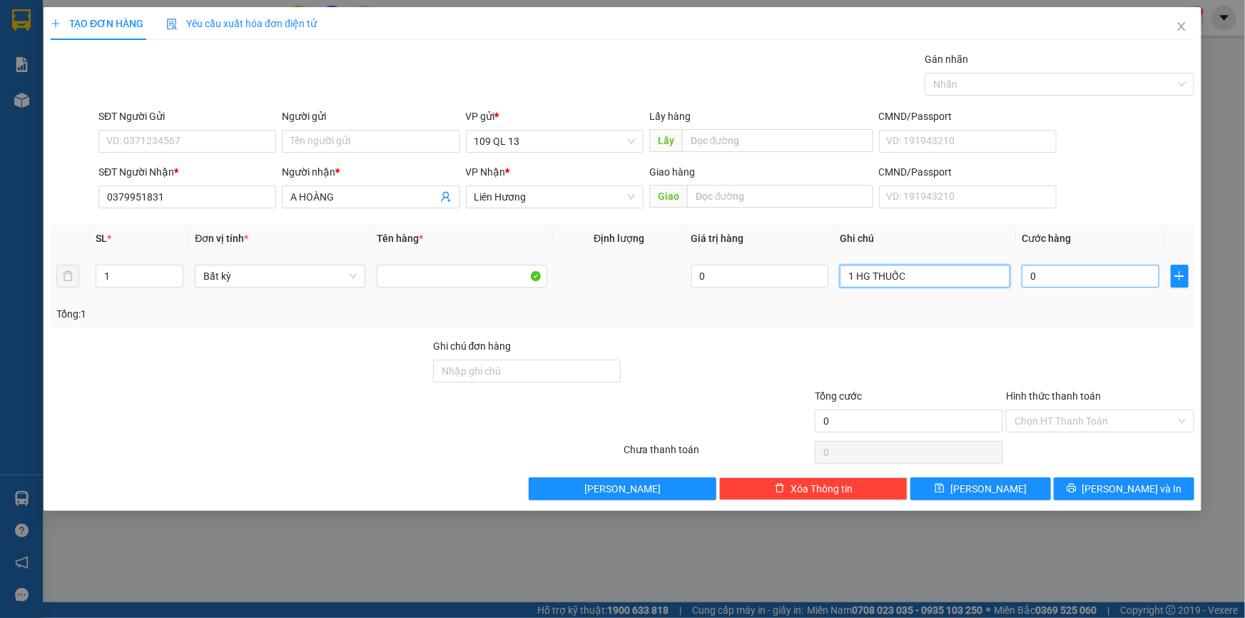
type input "1 HG THUỐC"
click at [1036, 275] on input "0" at bounding box center [1090, 276] width 138 height 23
type input "3"
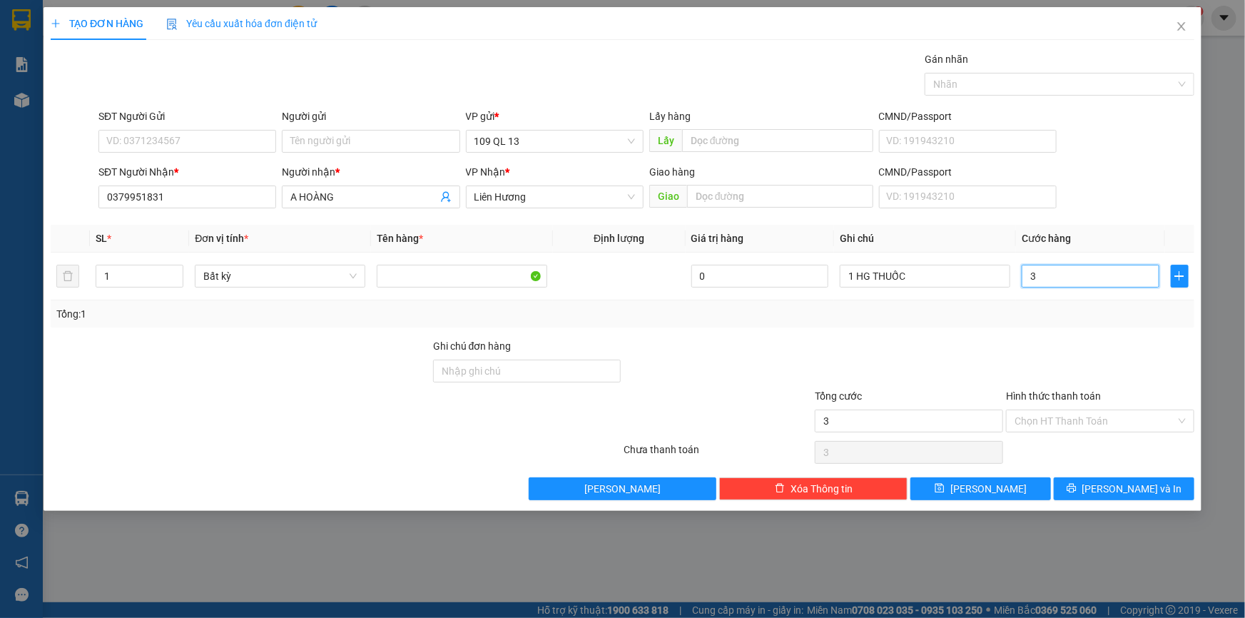
type input "30"
type input "30.000"
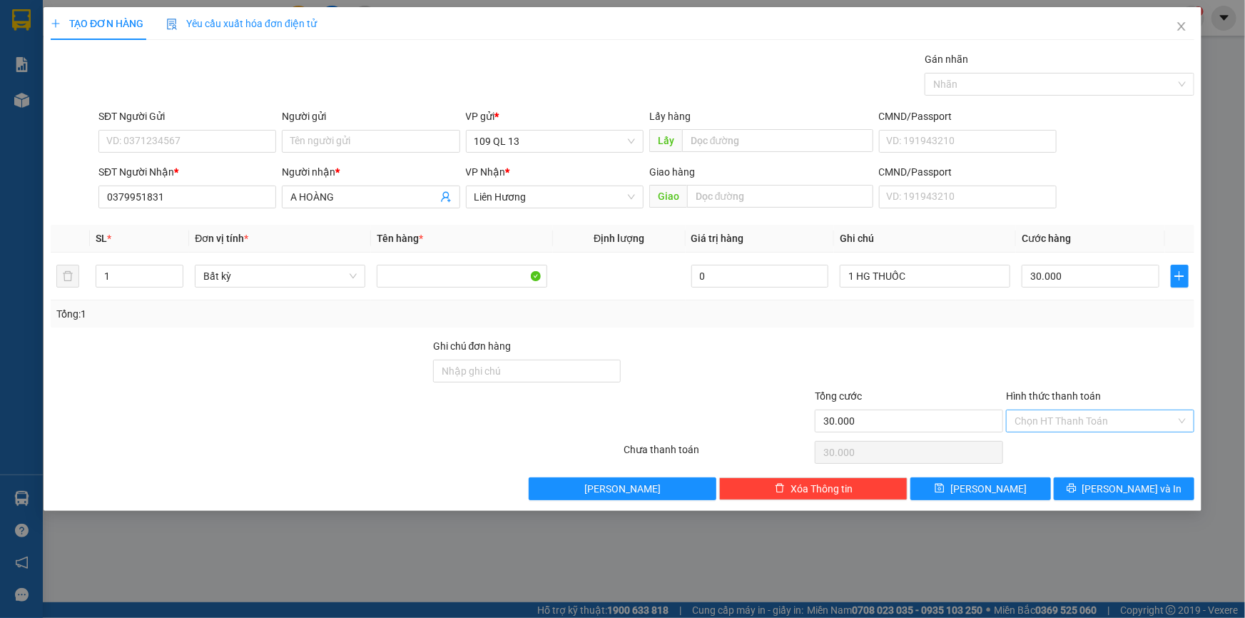
click at [1145, 421] on input "Hình thức thanh toán" at bounding box center [1094, 420] width 161 height 21
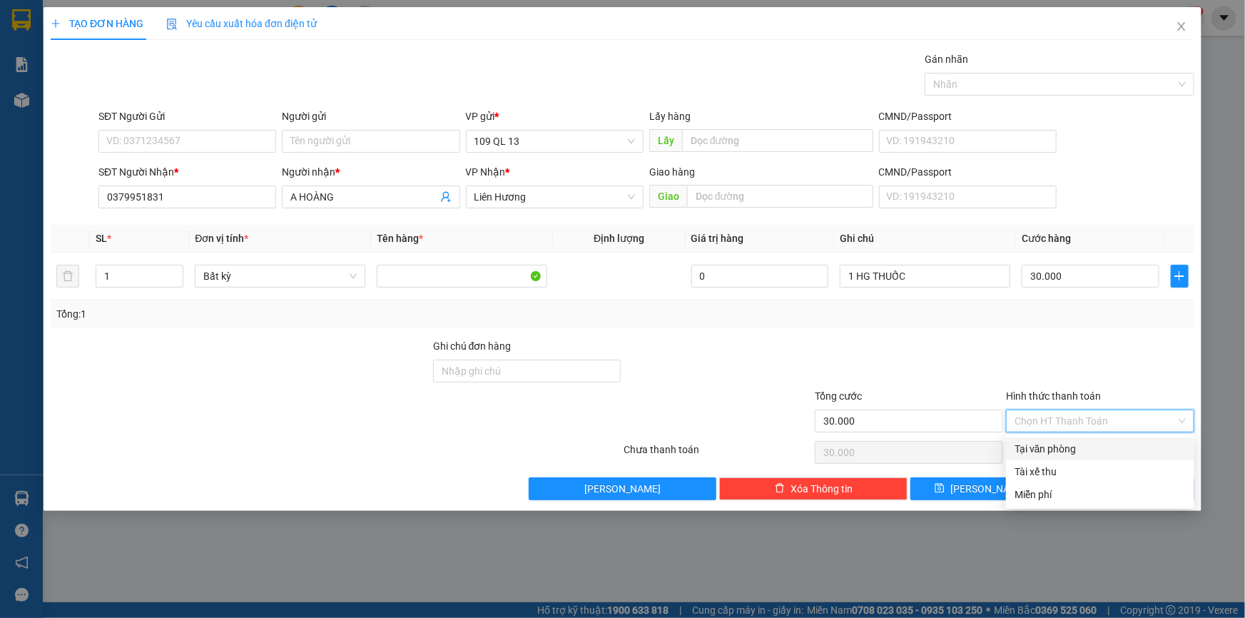
click at [1134, 451] on div "Tại văn phòng" at bounding box center [1099, 449] width 171 height 16
type input "0"
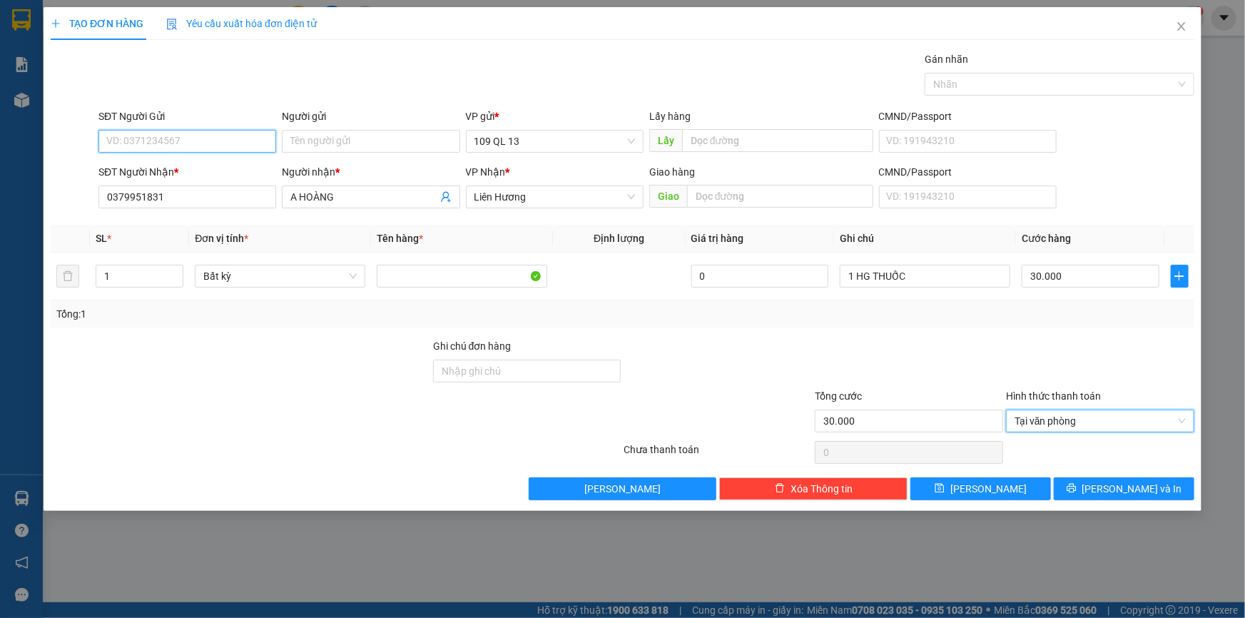
click at [143, 130] on input "SĐT Người Gửi" at bounding box center [187, 141] width 178 height 23
type input "093690321"
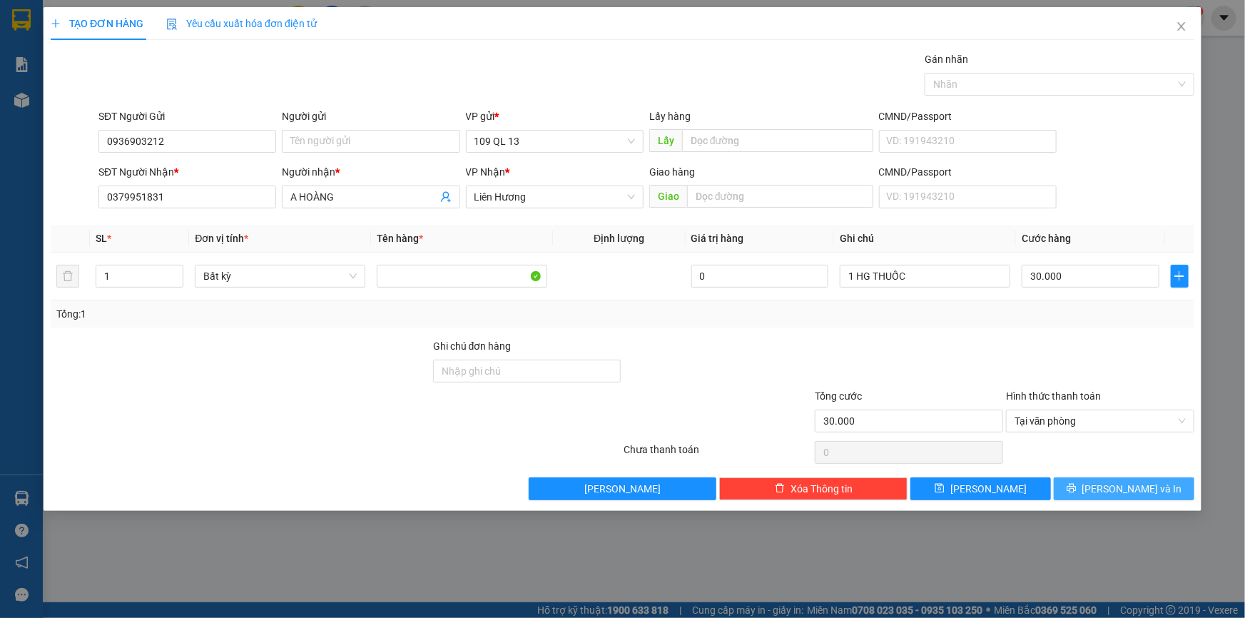
click at [1141, 481] on span "[PERSON_NAME] và In" at bounding box center [1132, 489] width 100 height 16
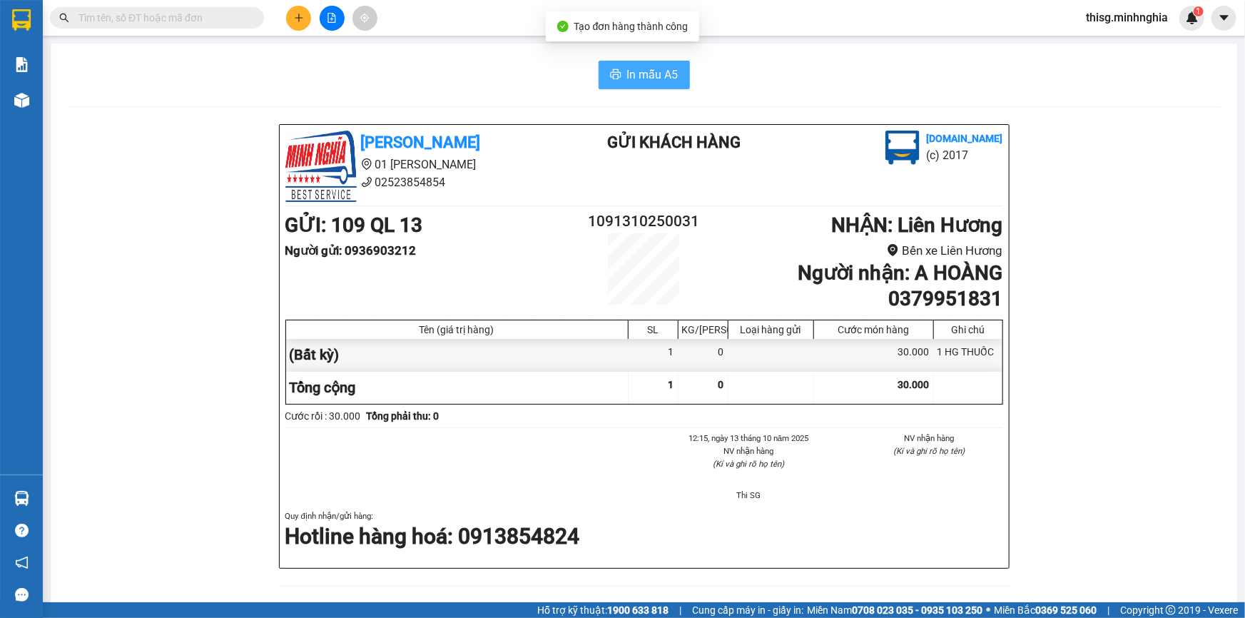
click at [662, 71] on span "In mẫu A5" at bounding box center [652, 75] width 51 height 18
click at [297, 17] on icon "plus" at bounding box center [299, 17] width 8 height 1
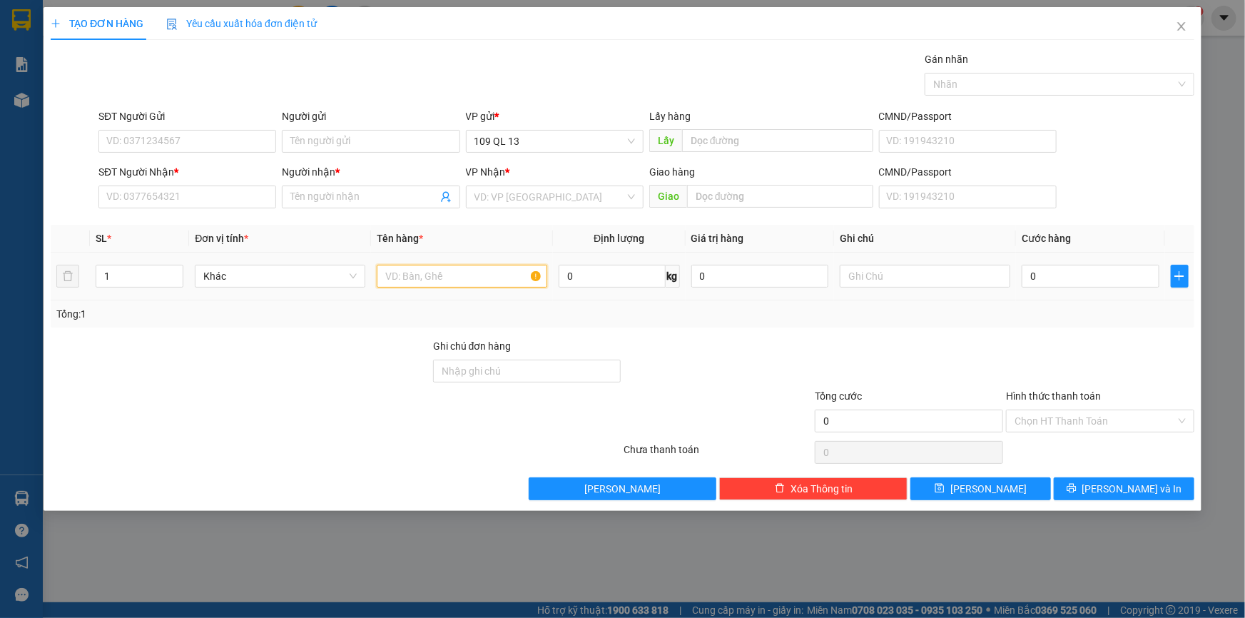
click at [499, 274] on input "text" at bounding box center [462, 276] width 170 height 23
click at [964, 268] on input "text" at bounding box center [925, 276] width 170 height 23
type input "1 KIỆN GIẤY ĐL"
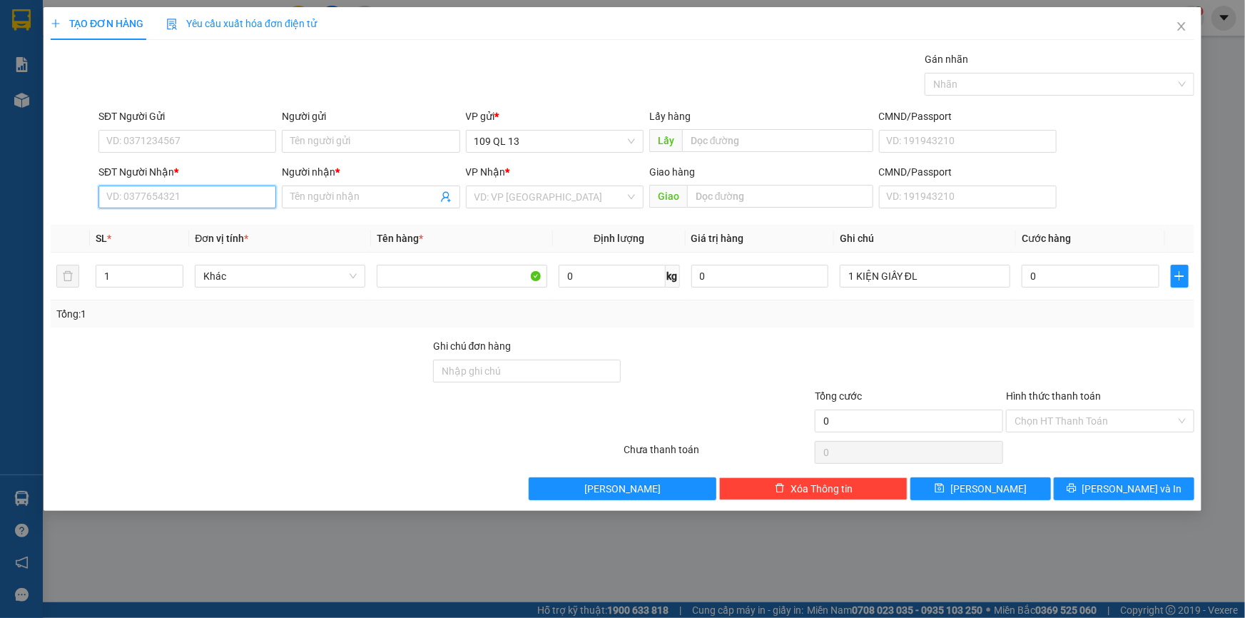
click at [248, 200] on input "SĐT Người Nhận *" at bounding box center [187, 196] width 178 height 23
click at [235, 219] on div "0855825886 - DUNG TUẤN MẬP" at bounding box center [187, 226] width 160 height 16
type input "0855825886"
type input "DUNG TUẤN MẬP"
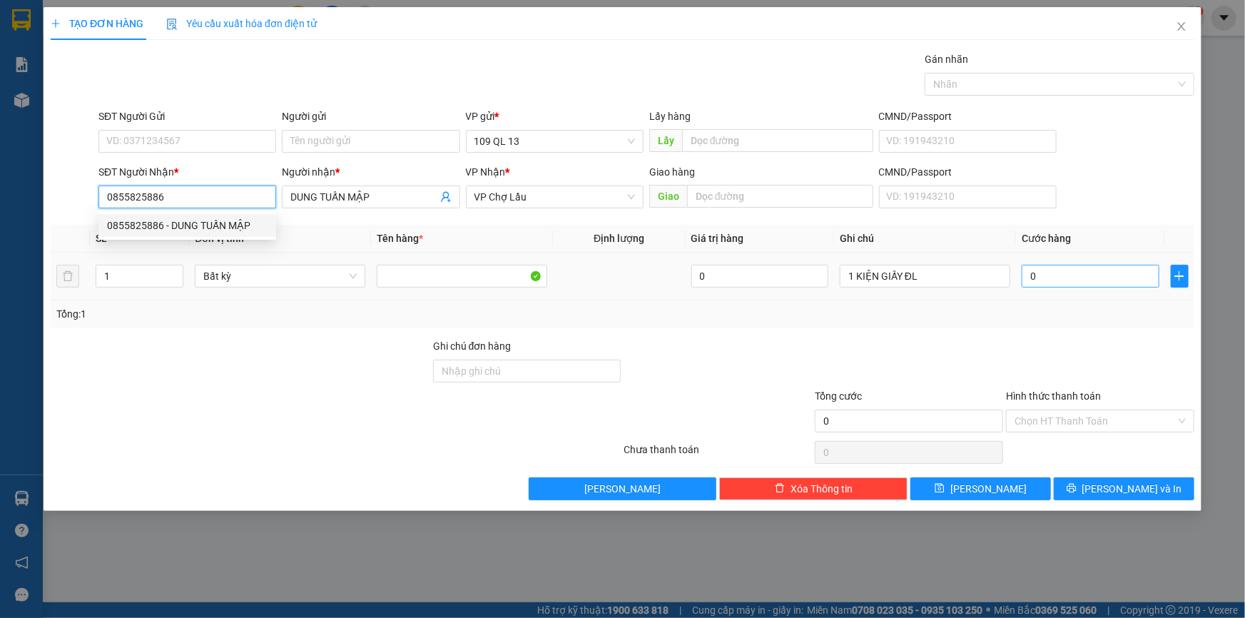
type input "0855825886"
click at [1131, 282] on input "0" at bounding box center [1090, 276] width 138 height 23
type input "8"
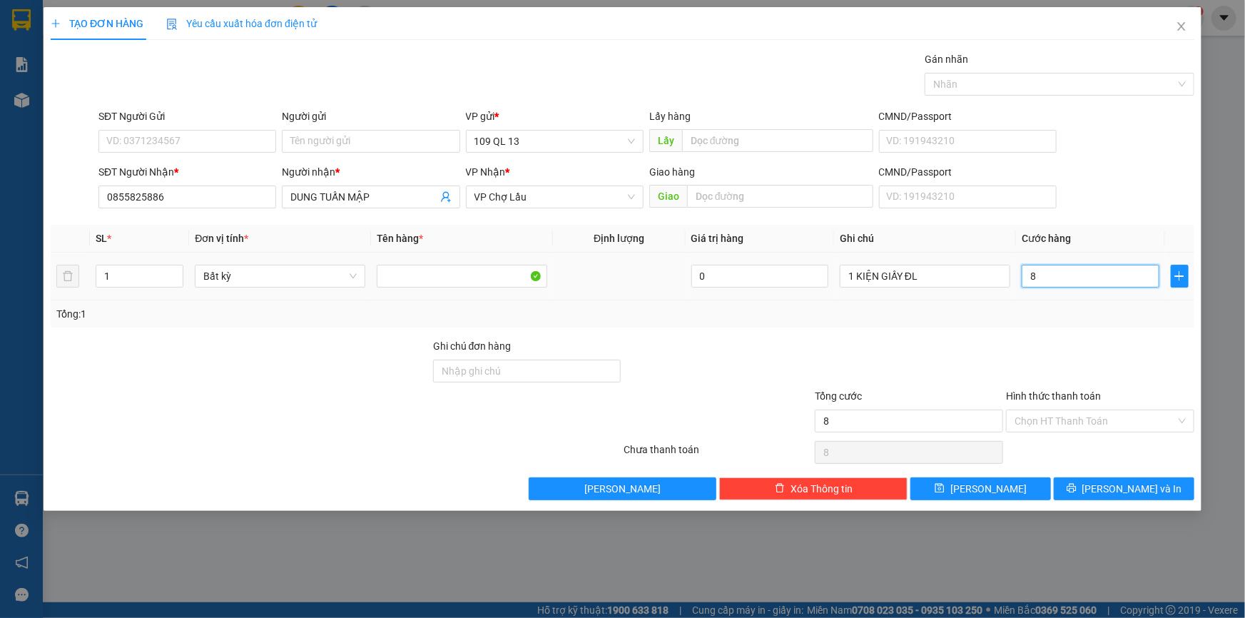
type input "80"
type input "80.000"
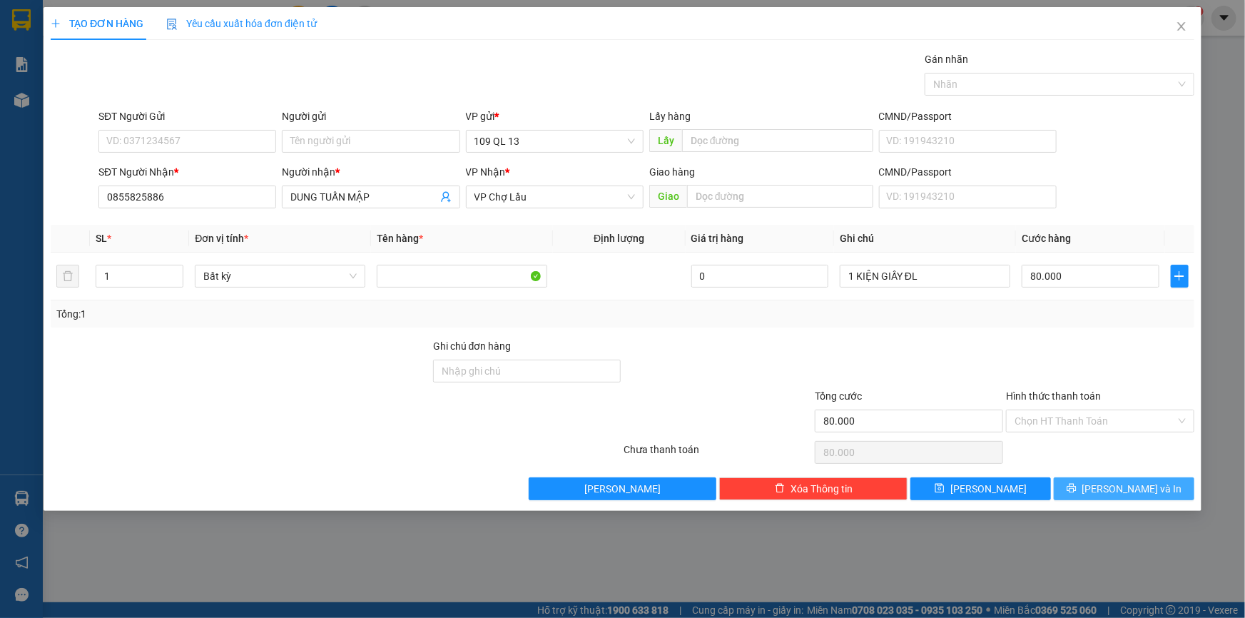
click at [1138, 488] on span "[PERSON_NAME] và In" at bounding box center [1132, 489] width 100 height 16
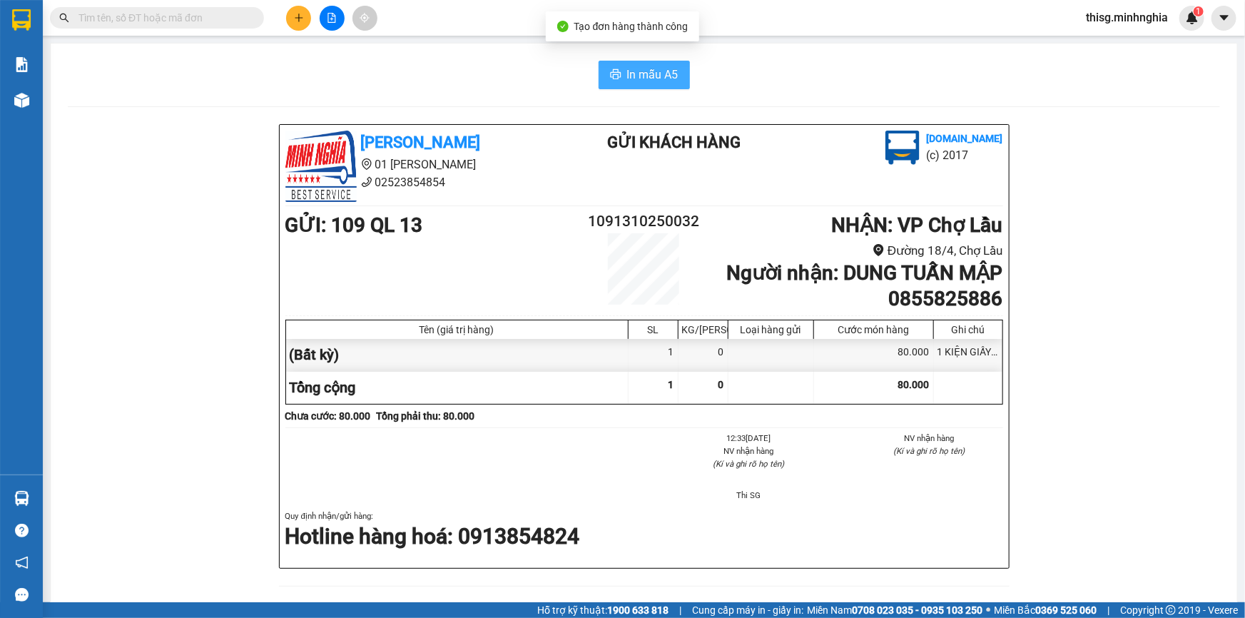
click at [627, 70] on span "In mẫu A5" at bounding box center [652, 75] width 51 height 18
click at [292, 26] on button at bounding box center [298, 18] width 25 height 25
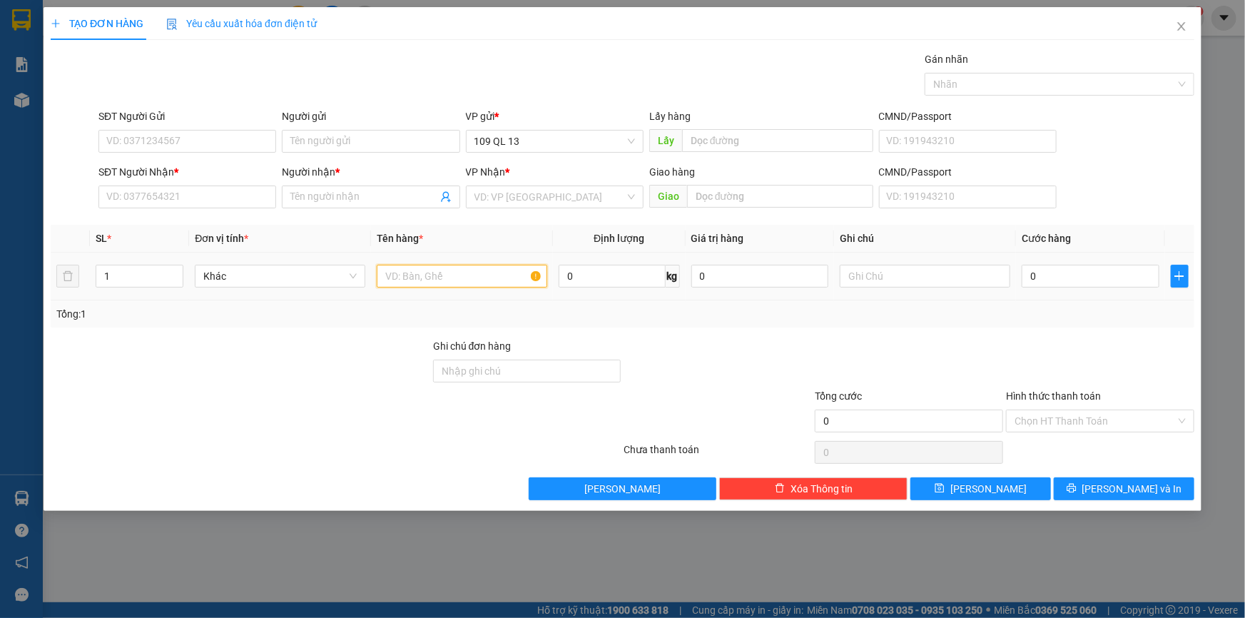
click at [439, 273] on input "text" at bounding box center [462, 276] width 170 height 23
click at [949, 285] on input "text" at bounding box center [925, 276] width 170 height 23
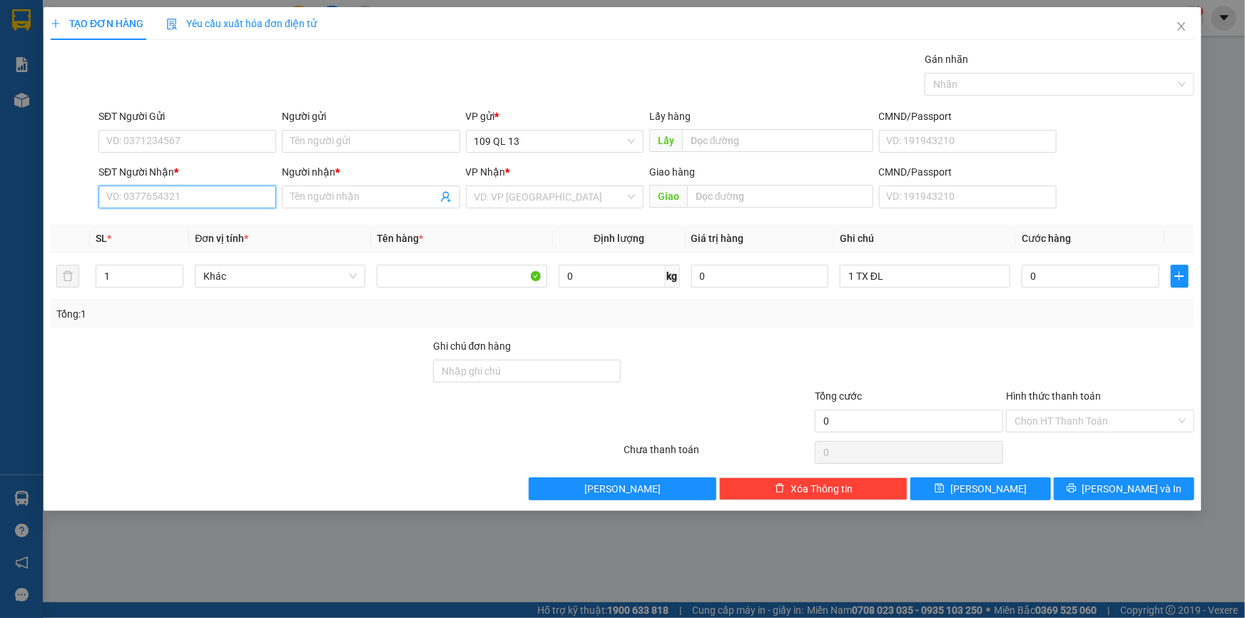
click at [205, 200] on input "SĐT Người Nhận *" at bounding box center [187, 196] width 178 height 23
click at [128, 245] on div "0377633300 - THÚY VÕ" at bounding box center [187, 248] width 160 height 16
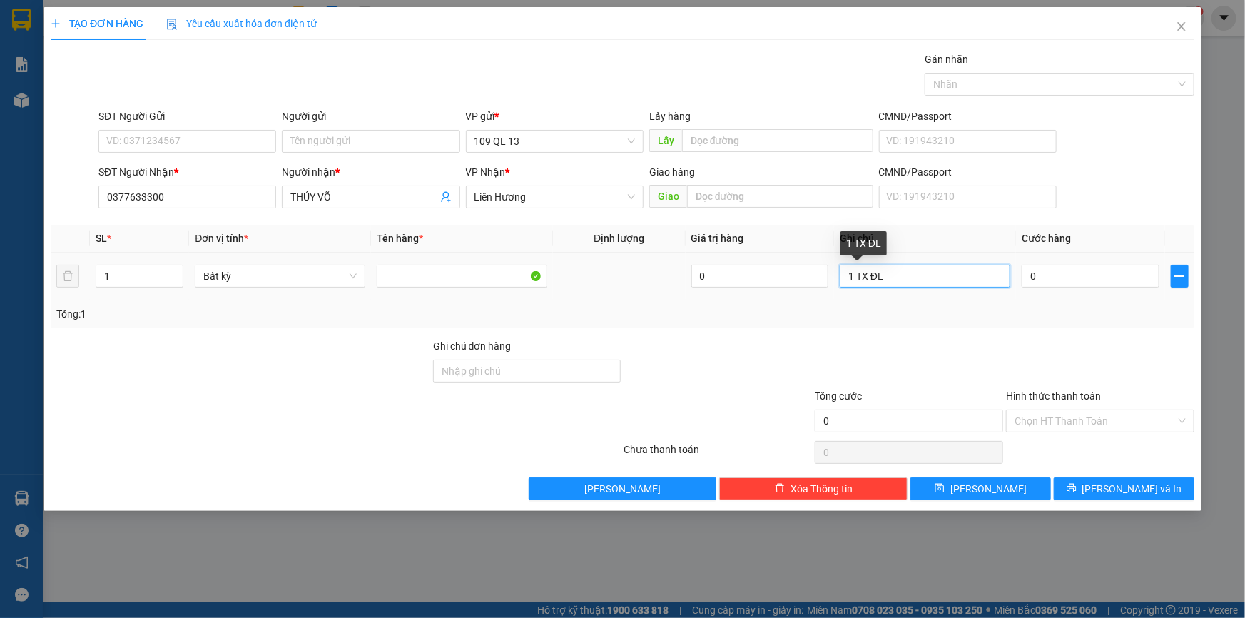
click at [981, 275] on input "1 TX ĐL" at bounding box center [925, 276] width 170 height 23
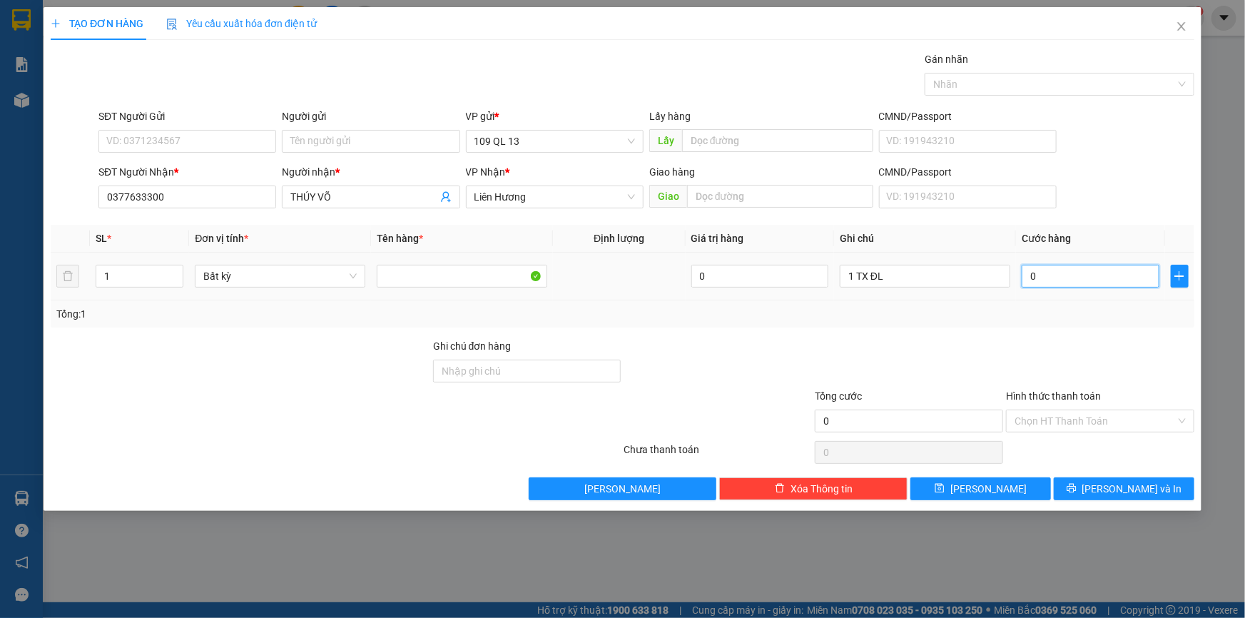
click at [1096, 271] on input "0" at bounding box center [1090, 276] width 138 height 23
click at [1121, 485] on span "[PERSON_NAME] và In" at bounding box center [1132, 489] width 100 height 16
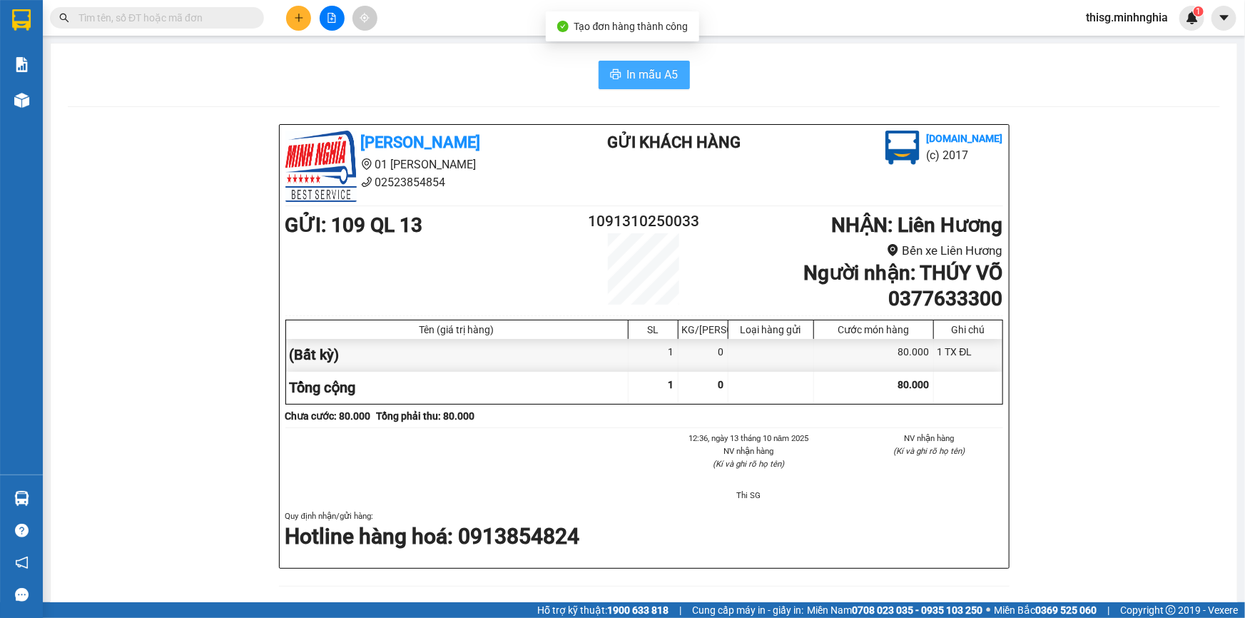
click at [611, 80] on icon "printer" at bounding box center [615, 73] width 11 height 11
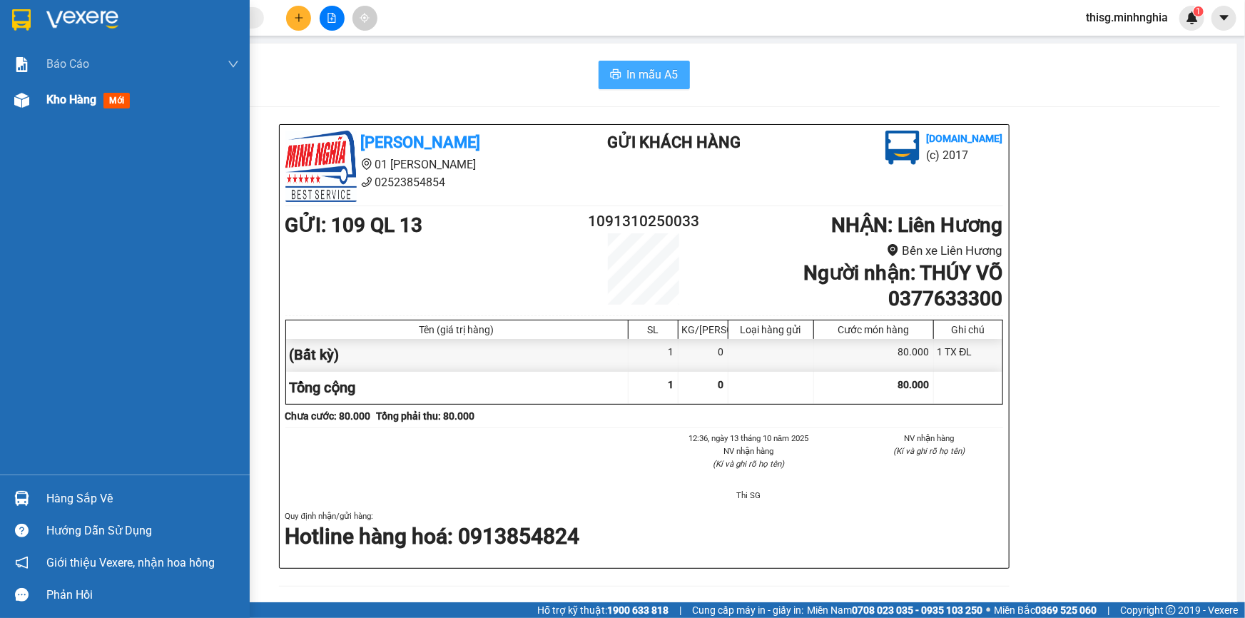
click at [52, 100] on span "Kho hàng" at bounding box center [71, 100] width 50 height 14
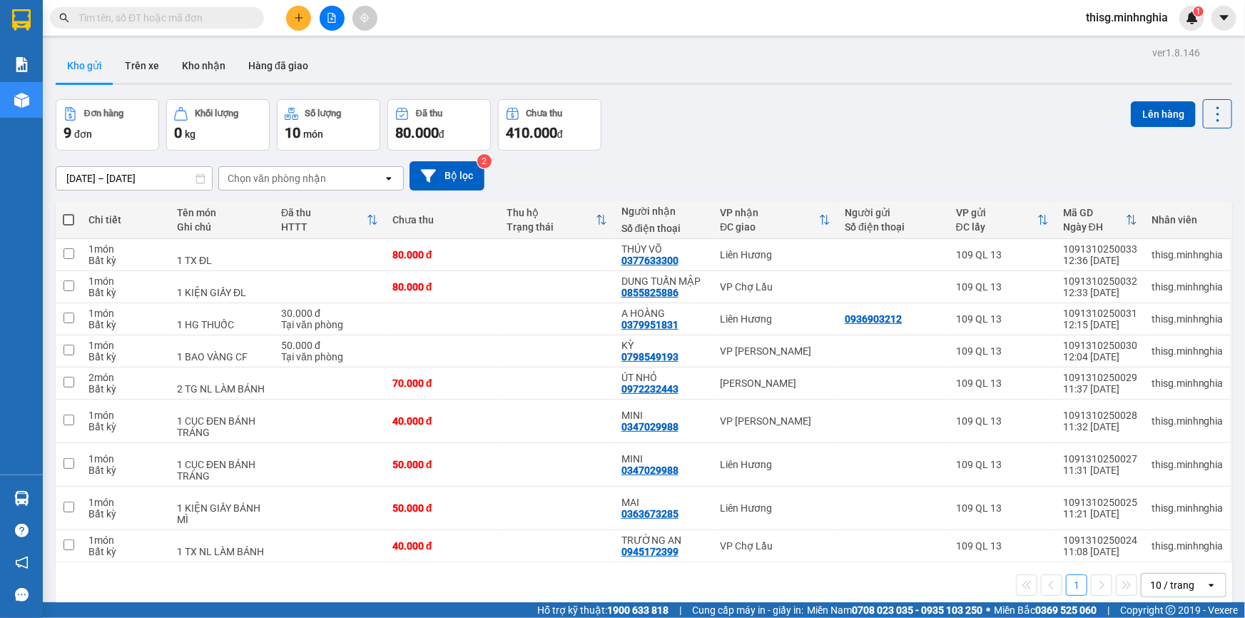
click at [305, 12] on button at bounding box center [298, 18] width 25 height 25
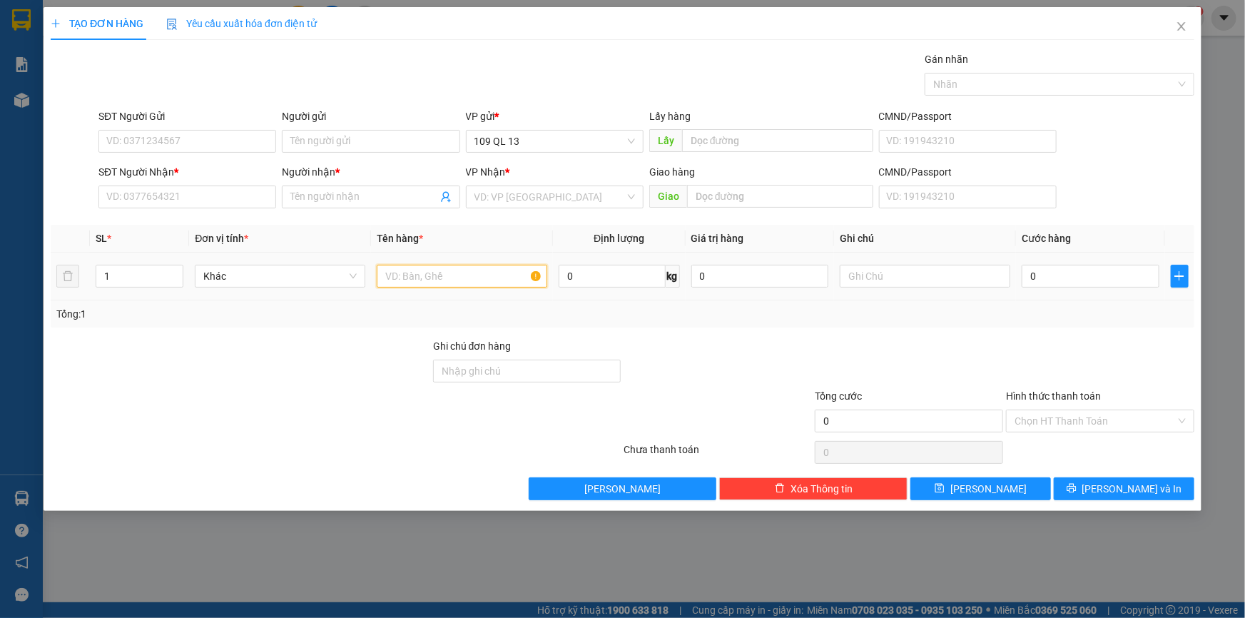
drag, startPoint x: 458, startPoint y: 284, endPoint x: 471, endPoint y: 269, distance: 19.7
click at [458, 283] on input "text" at bounding box center [462, 276] width 170 height 23
click at [870, 272] on input "text" at bounding box center [925, 276] width 170 height 23
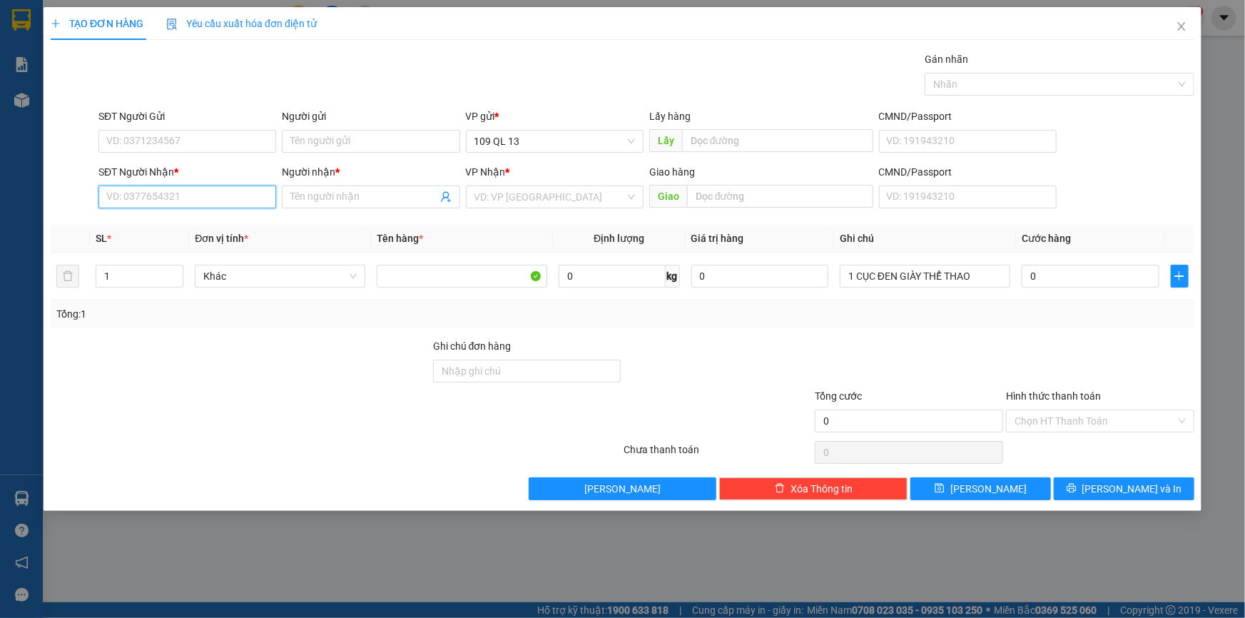
click at [201, 198] on input "SĐT Người Nhận *" at bounding box center [187, 196] width 178 height 23
click at [313, 197] on input "Người nhận *" at bounding box center [363, 197] width 146 height 16
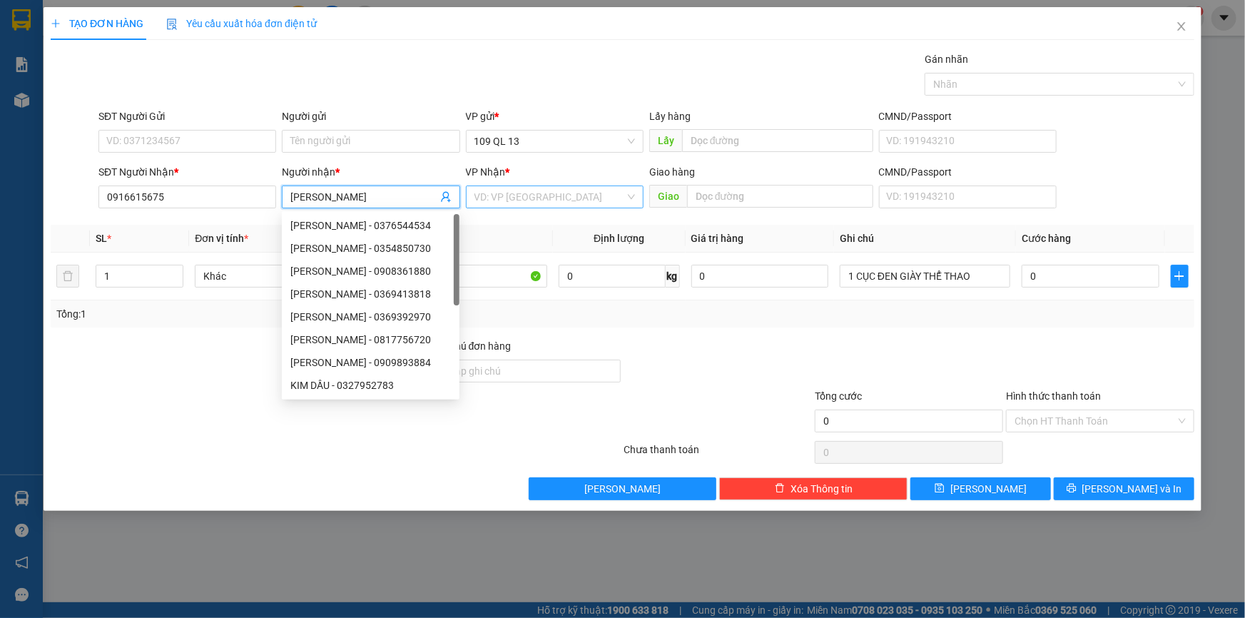
click at [556, 195] on input "search" at bounding box center [549, 196] width 151 height 21
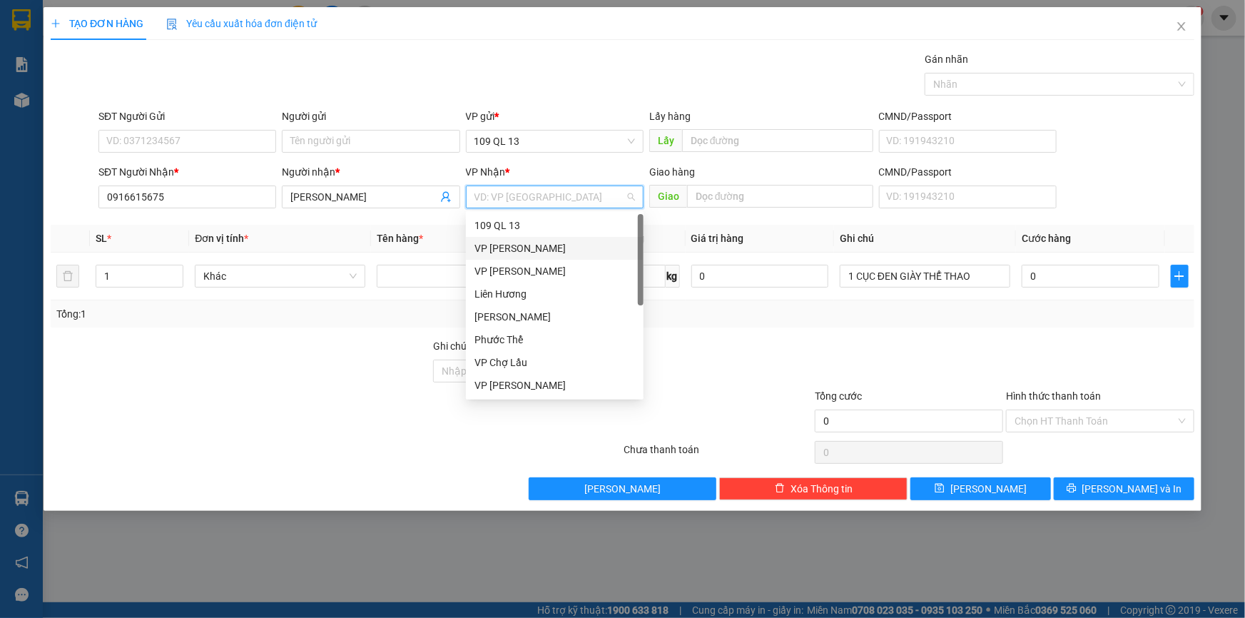
click at [521, 255] on div "VP [PERSON_NAME]" at bounding box center [554, 248] width 160 height 16
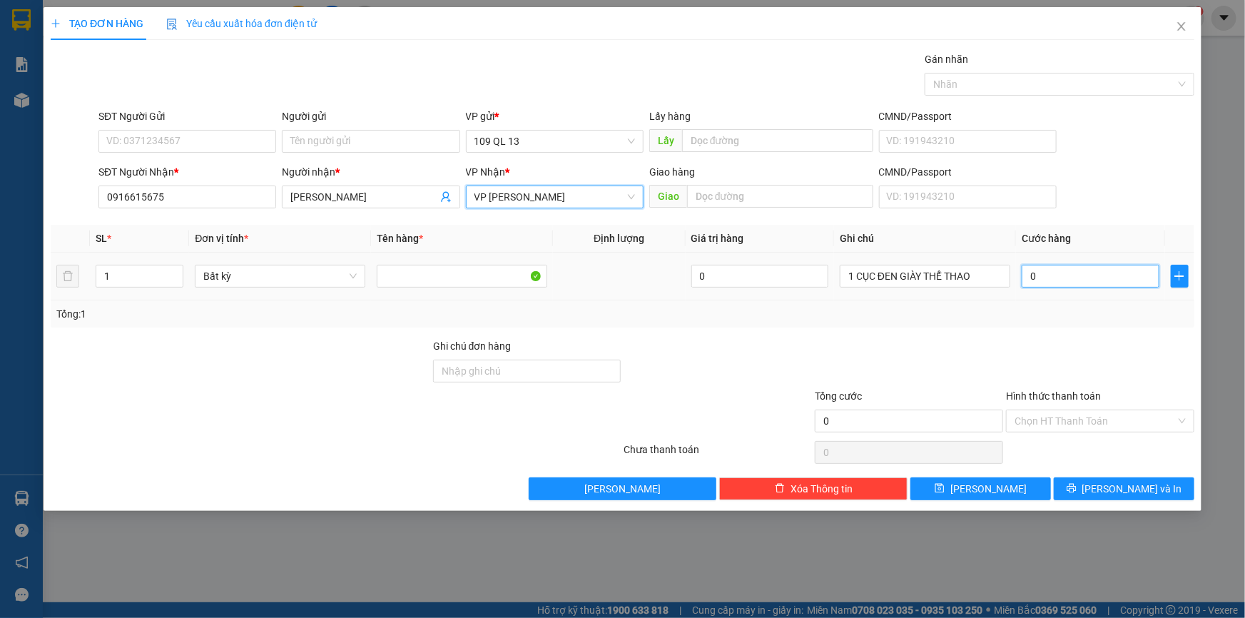
click at [1087, 282] on input "0" at bounding box center [1090, 276] width 138 height 23
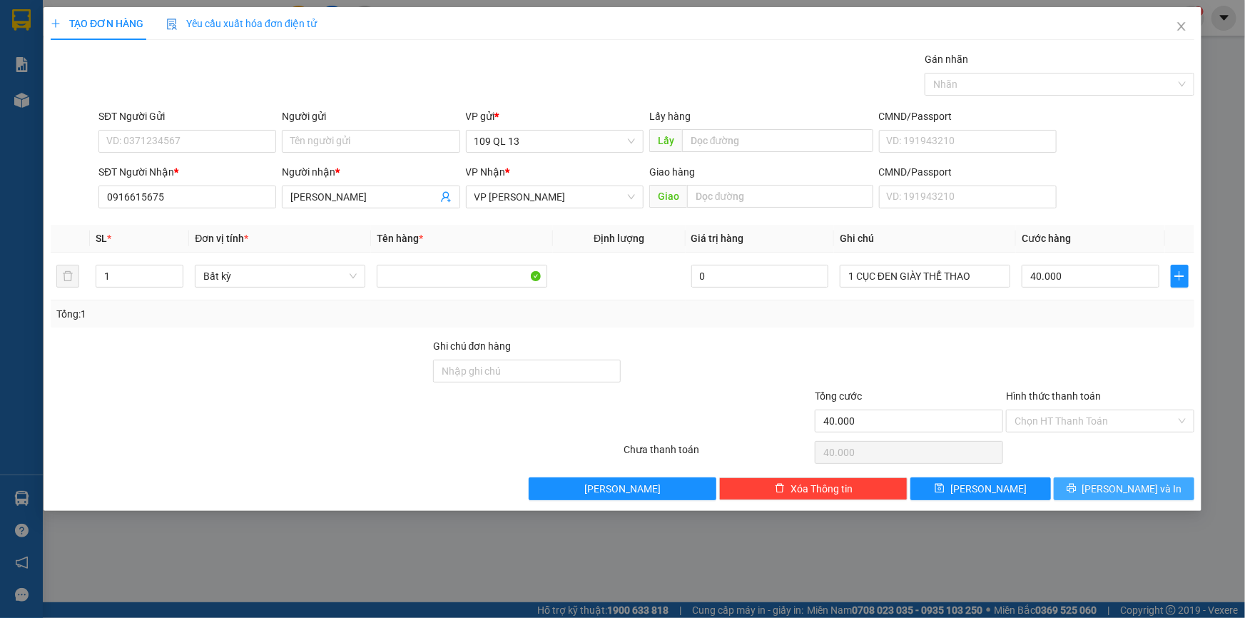
click at [1128, 484] on span "[PERSON_NAME] và In" at bounding box center [1132, 489] width 100 height 16
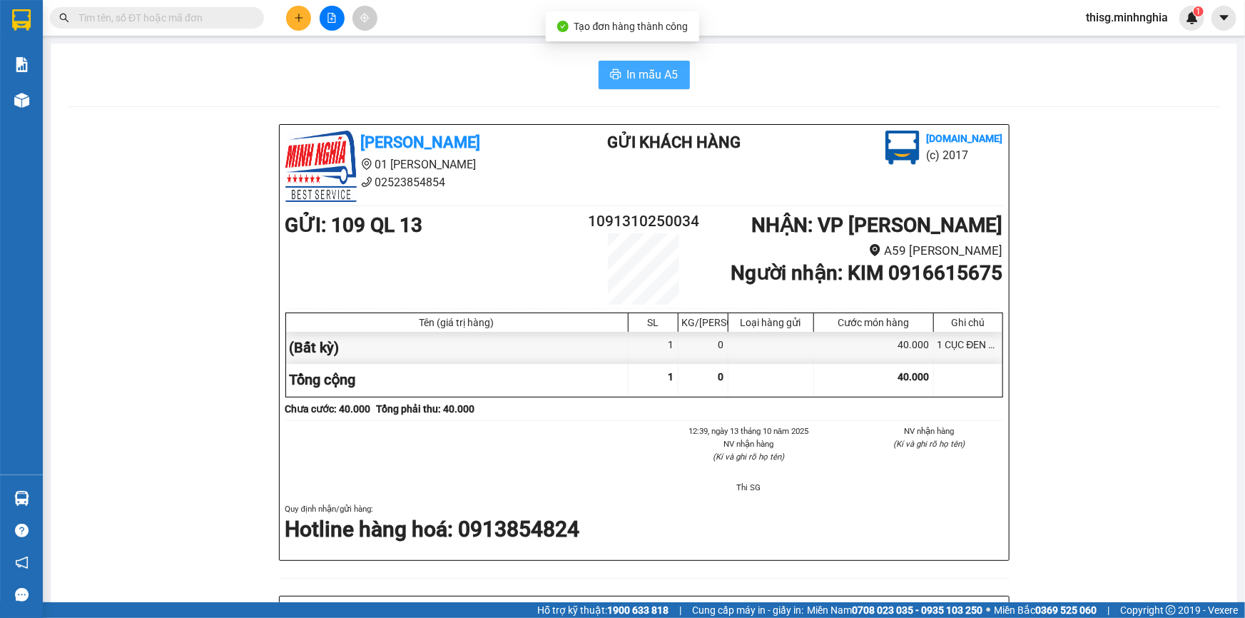
click at [669, 64] on button "In mẫu A5" at bounding box center [643, 75] width 91 height 29
click at [300, 20] on icon "plus" at bounding box center [299, 18] width 10 height 10
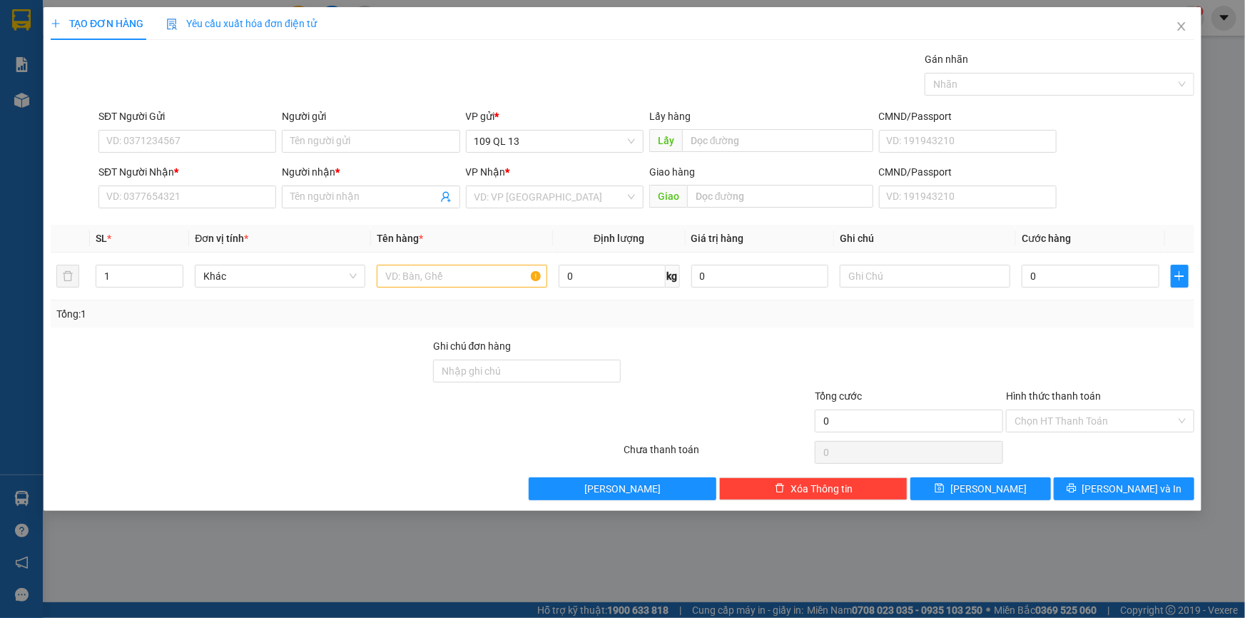
click at [200, 208] on div "SĐT Người Nhận * VD: 0377654321" at bounding box center [187, 189] width 178 height 50
click at [200, 196] on input "SĐT Người Nhận *" at bounding box center [187, 196] width 178 height 23
click at [200, 222] on div "0789717959 - PHÁT" at bounding box center [187, 226] width 160 height 16
click at [471, 268] on input "text" at bounding box center [462, 276] width 170 height 23
click at [904, 278] on input "text" at bounding box center [925, 276] width 170 height 23
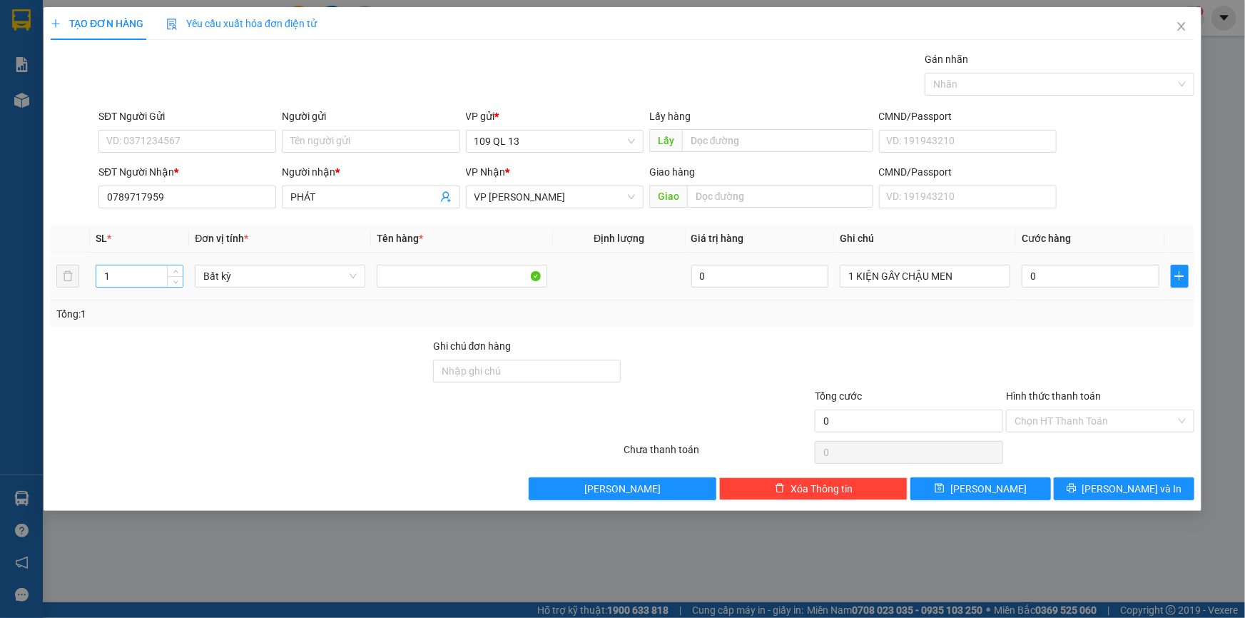
click at [121, 277] on input "1" at bounding box center [139, 275] width 86 height 21
click at [974, 273] on input "1 KIỆN GẤY CHẬU MEN" at bounding box center [925, 276] width 170 height 23
click at [1082, 287] on div "0" at bounding box center [1090, 276] width 138 height 29
click at [1083, 285] on input "0" at bounding box center [1090, 276] width 138 height 23
click at [1156, 485] on button "[PERSON_NAME] và In" at bounding box center [1124, 488] width 141 height 23
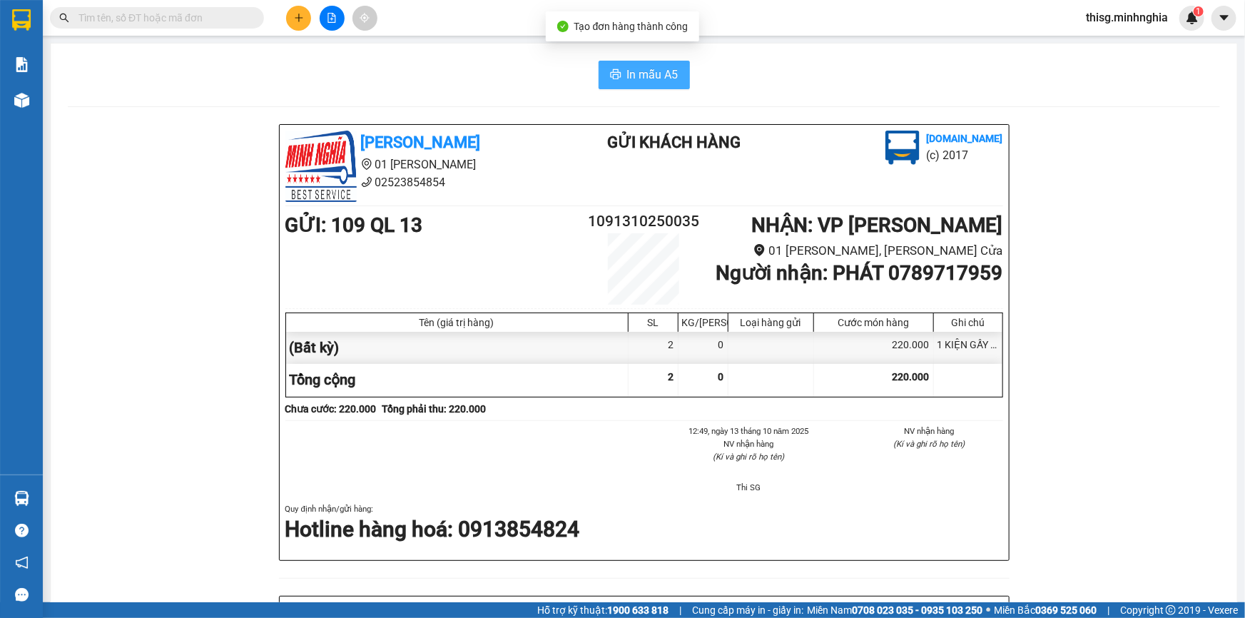
click at [652, 71] on span "In mẫu A5" at bounding box center [652, 75] width 51 height 18
click at [296, 19] on icon "plus" at bounding box center [299, 18] width 10 height 10
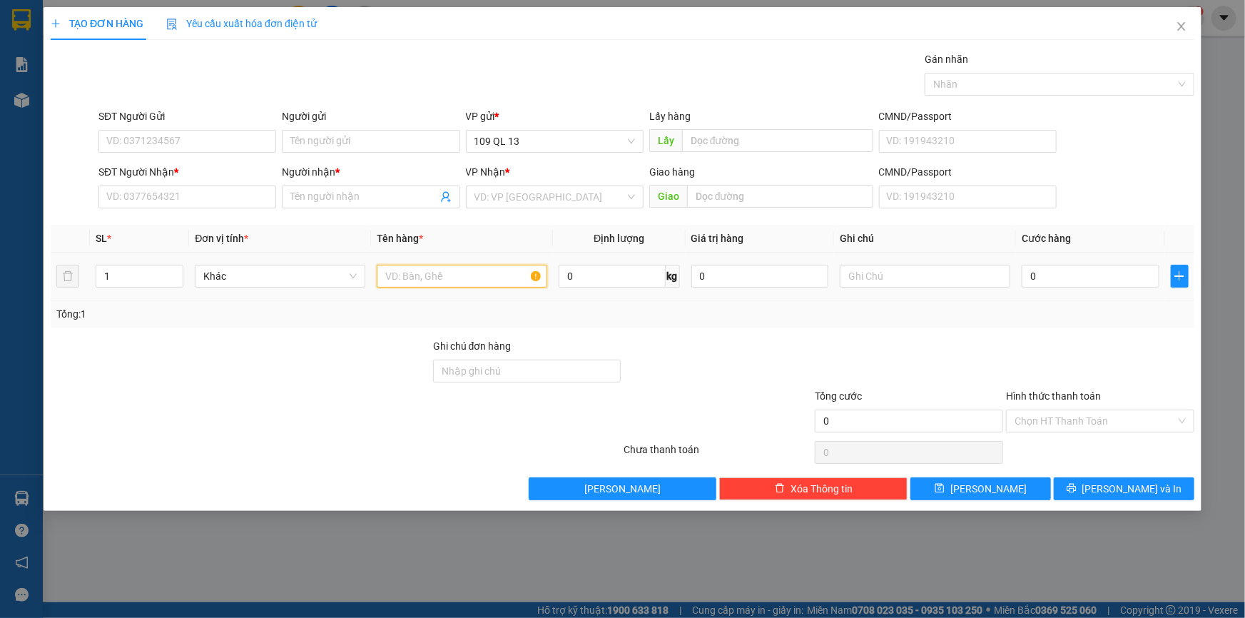
click at [399, 274] on input "text" at bounding box center [462, 276] width 170 height 23
click at [894, 275] on input "text" at bounding box center [925, 276] width 170 height 23
click at [145, 200] on input "SĐT Người Nhận *" at bounding box center [187, 196] width 178 height 23
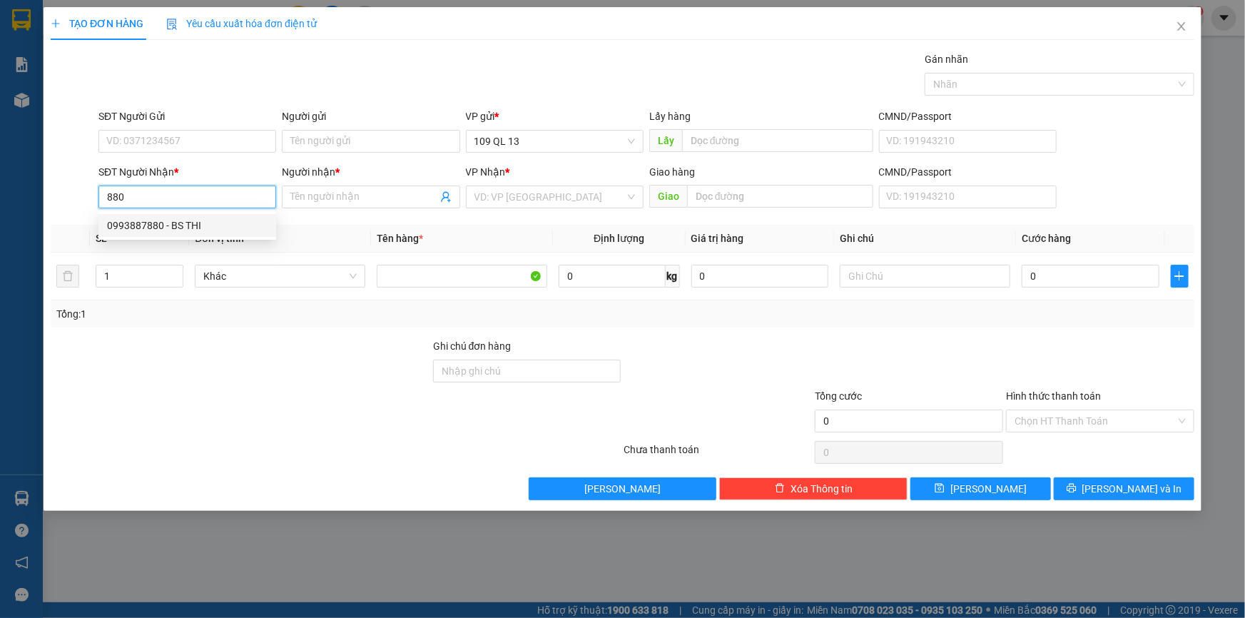
click at [172, 235] on div "0993887880 - BS THI" at bounding box center [187, 225] width 178 height 23
click at [172, 235] on body "Kết quả tìm kiếm ( 0 ) Bộ lọc No Data thisg.minhnghia 1 Báo cáo Báo cáo dòng ti…" at bounding box center [622, 309] width 1245 height 618
click at [218, 221] on div "0798128519 - [PERSON_NAME]" at bounding box center [187, 226] width 160 height 16
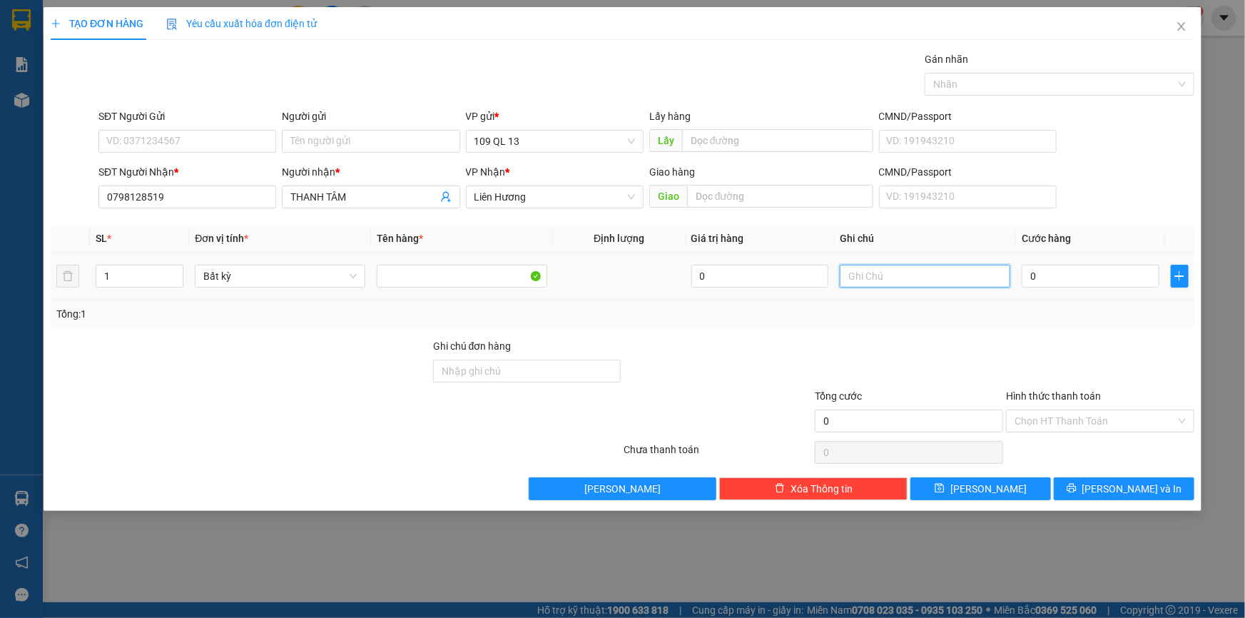
click at [886, 275] on input "text" at bounding box center [925, 276] width 170 height 23
click at [1156, 271] on input "0" at bounding box center [1090, 276] width 138 height 23
click at [1141, 492] on span "[PERSON_NAME] và In" at bounding box center [1132, 489] width 100 height 16
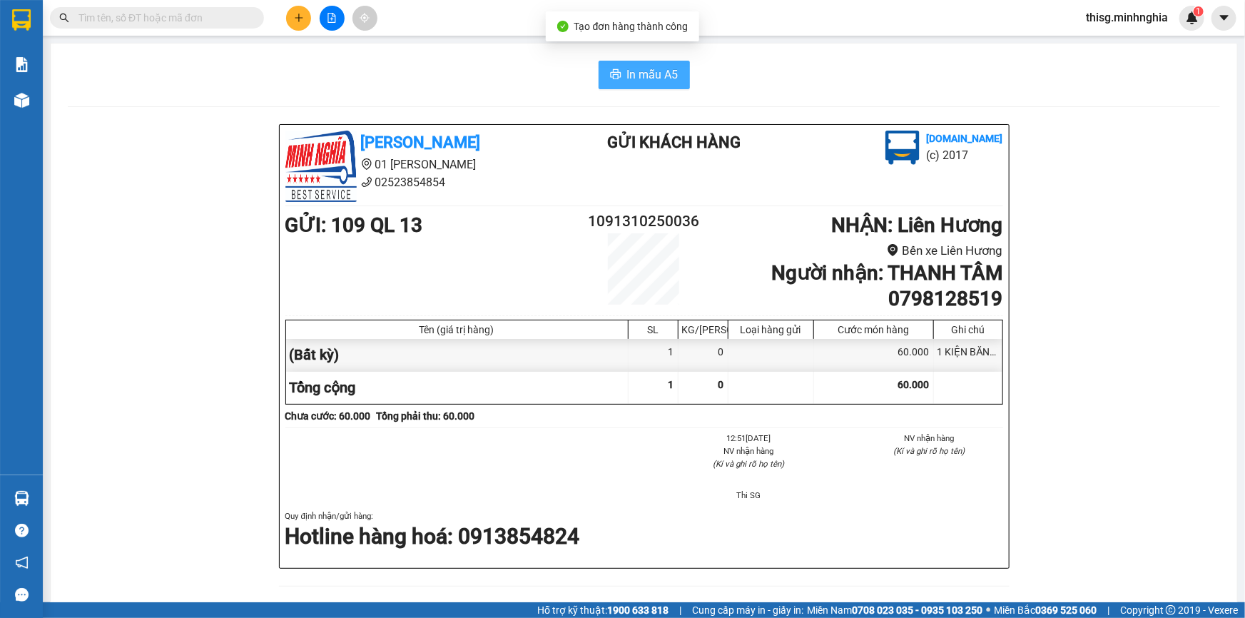
click at [663, 66] on span "In mẫu A5" at bounding box center [652, 75] width 51 height 18
click at [292, 28] on div "Kết quả tìm kiếm ( 0 ) Bộ lọc No Data thisg.minhnghia 1" at bounding box center [622, 18] width 1245 height 36
click at [292, 28] on button at bounding box center [298, 18] width 25 height 25
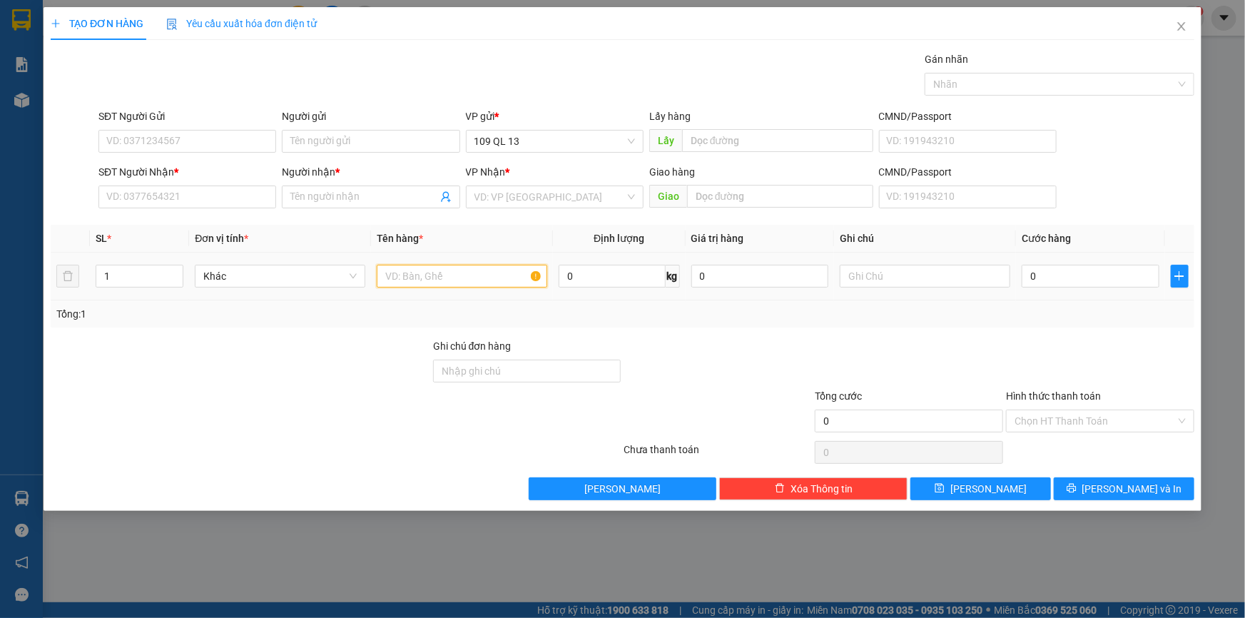
click at [478, 274] on input "text" at bounding box center [462, 276] width 170 height 23
click at [973, 272] on input "text" at bounding box center [925, 276] width 170 height 23
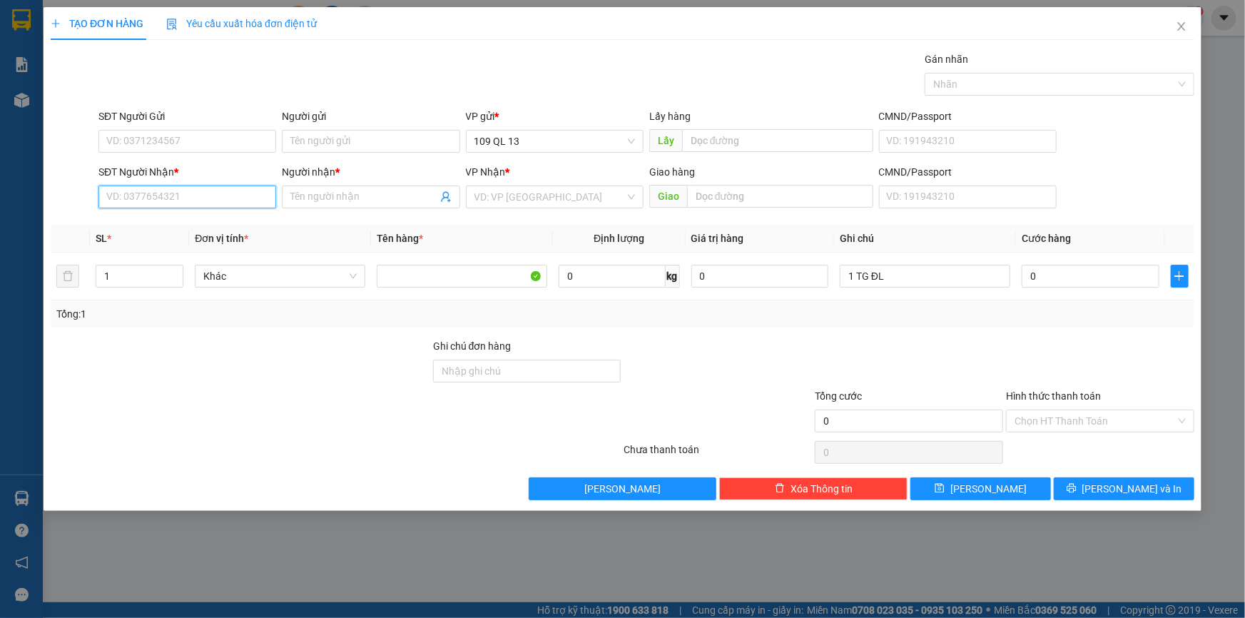
click at [199, 196] on input "SĐT Người Nhận *" at bounding box center [187, 196] width 178 height 23
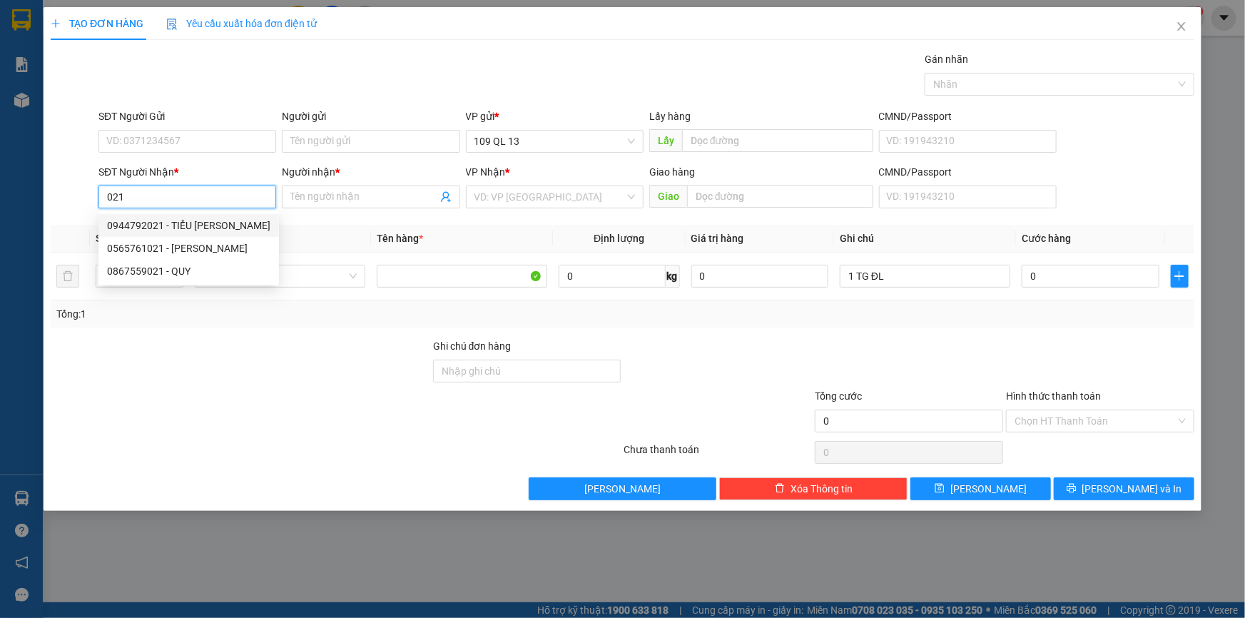
click at [236, 225] on div "0944792021 - TIỂU [PERSON_NAME]" at bounding box center [188, 226] width 163 height 16
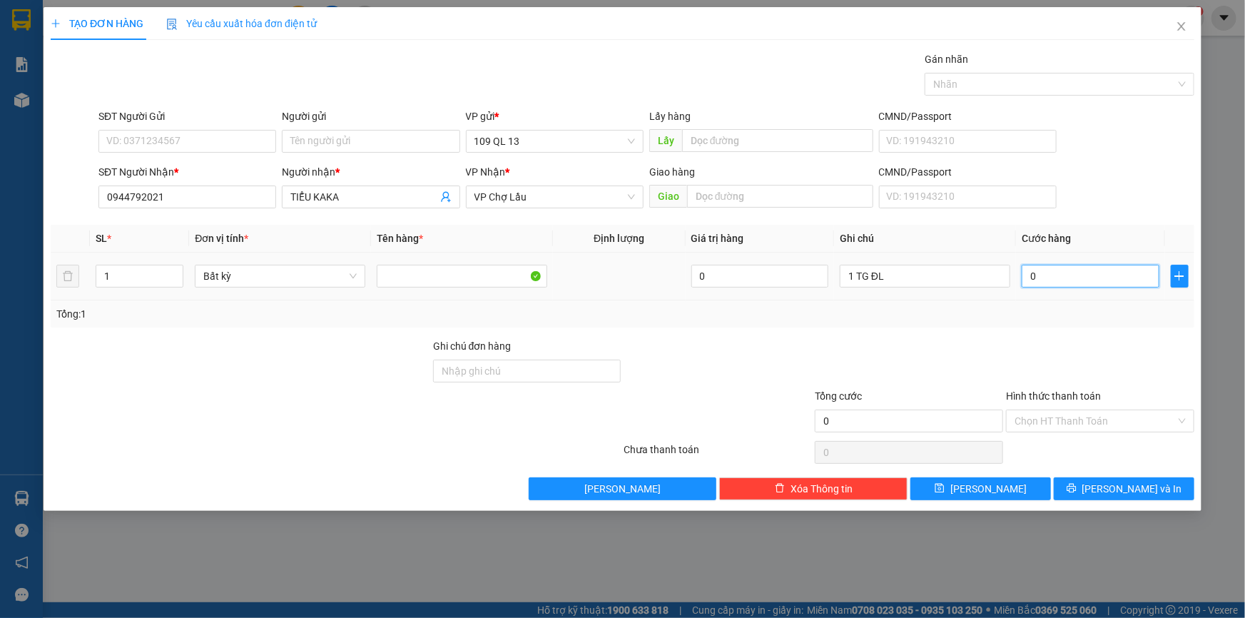
click at [1074, 283] on input "0" at bounding box center [1090, 276] width 138 height 23
click at [1134, 484] on span "[PERSON_NAME] và In" at bounding box center [1132, 489] width 100 height 16
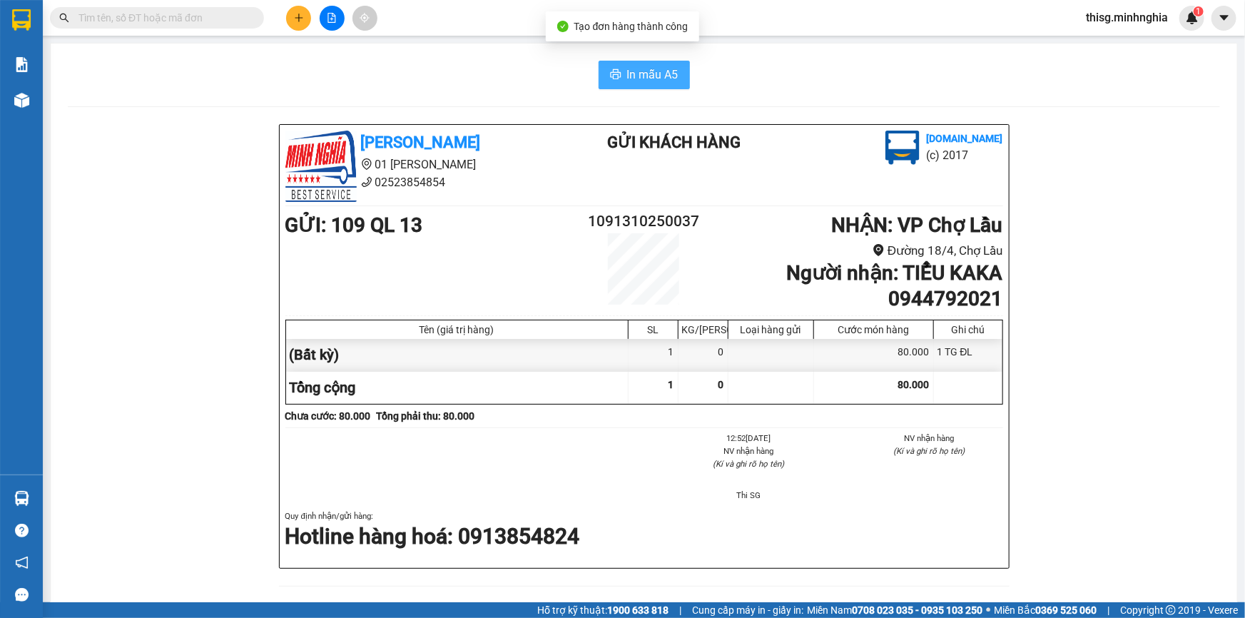
click at [663, 76] on span "In mẫu A5" at bounding box center [652, 75] width 51 height 18
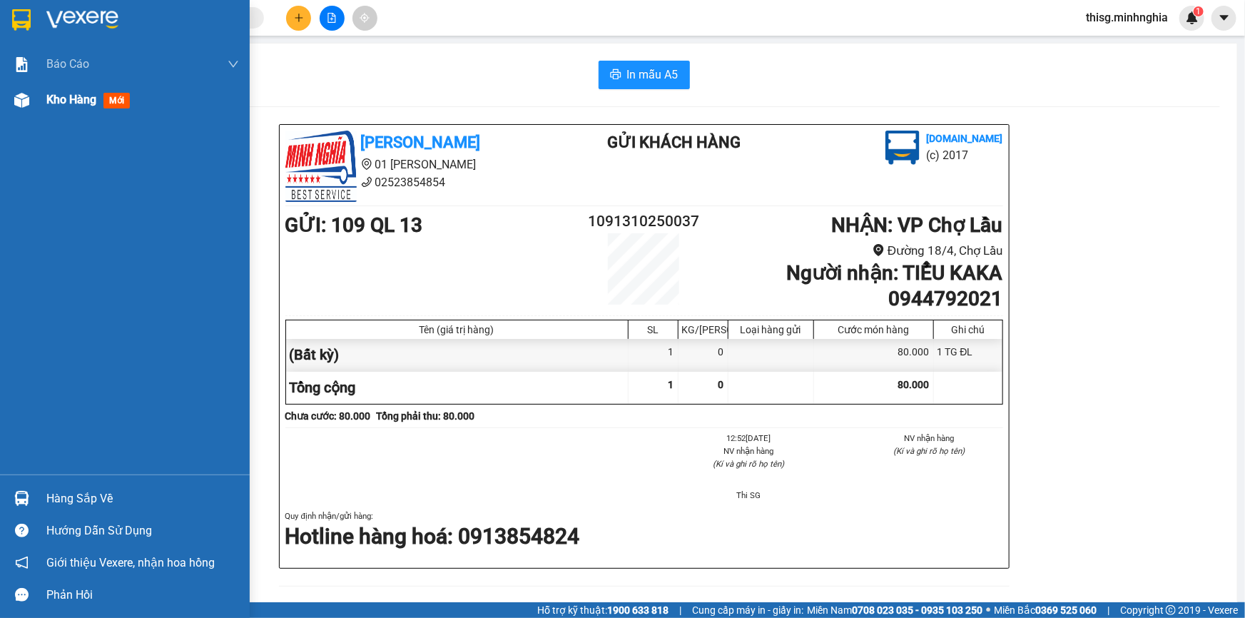
click at [54, 93] on span "Kho hàng" at bounding box center [71, 100] width 50 height 14
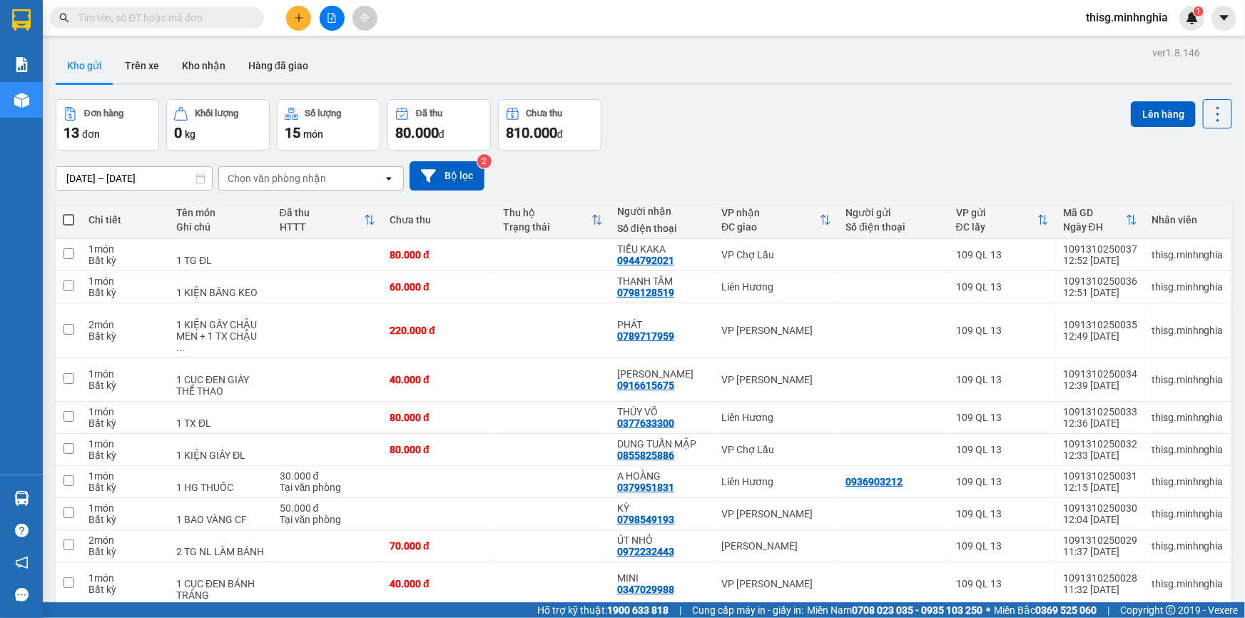
click at [312, 15] on div at bounding box center [331, 18] width 107 height 25
click at [296, 16] on icon "plus" at bounding box center [299, 18] width 10 height 10
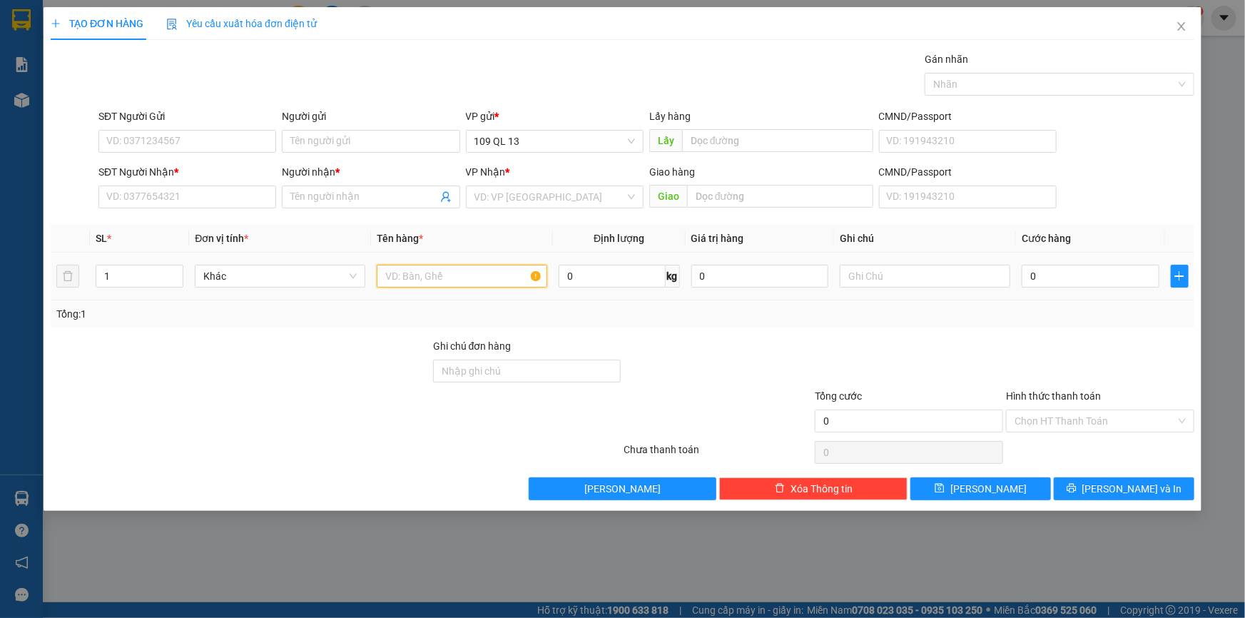
click at [457, 280] on input "text" at bounding box center [462, 276] width 170 height 23
click at [914, 283] on input "text" at bounding box center [925, 276] width 170 height 23
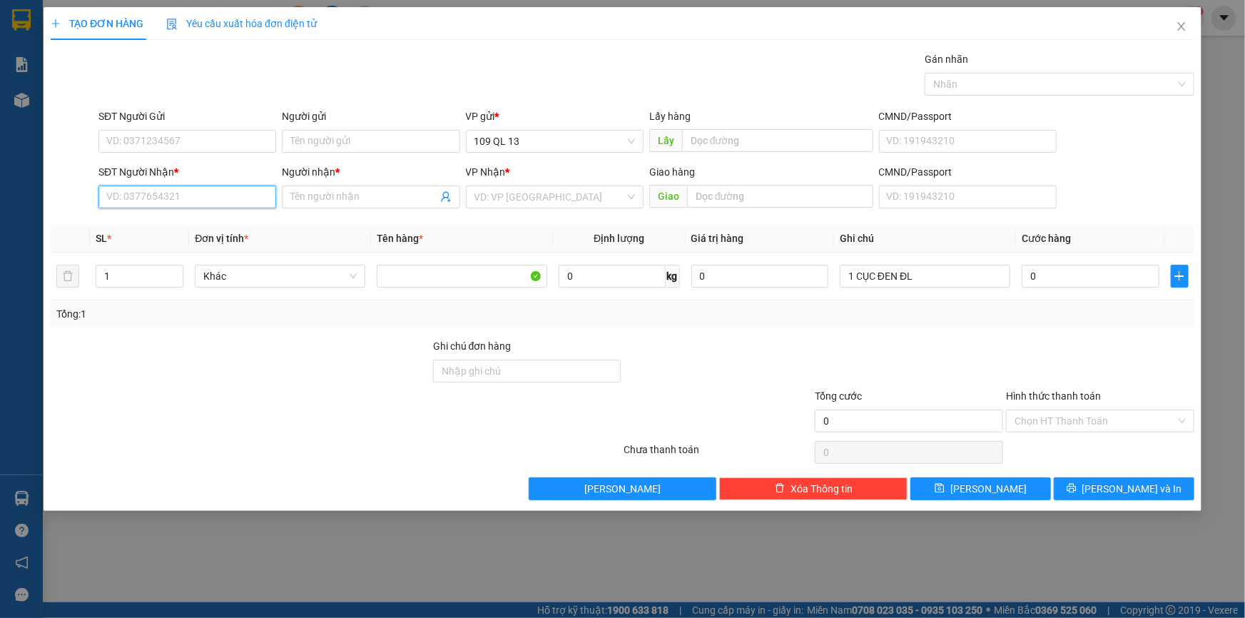
click at [229, 203] on input "SĐT Người Nhận *" at bounding box center [187, 196] width 178 height 23
click at [180, 226] on div "0909476589 - [PERSON_NAME]" at bounding box center [187, 226] width 160 height 16
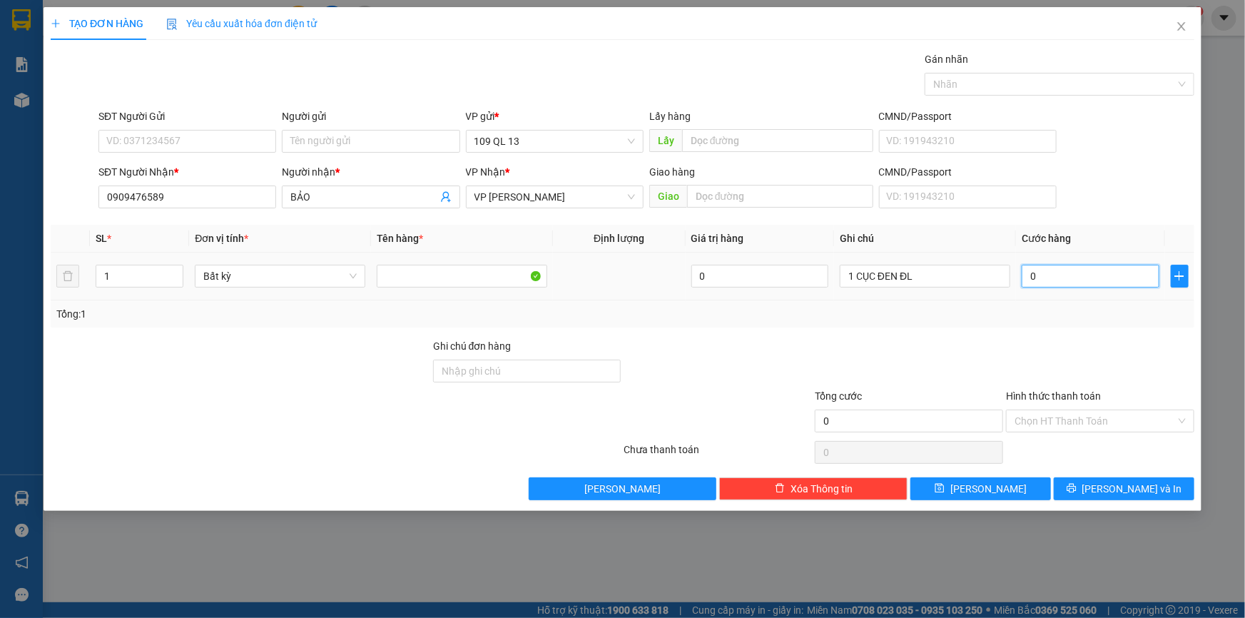
click at [1083, 280] on input "0" at bounding box center [1090, 276] width 138 height 23
click at [180, 139] on input "SĐT Người Gửi" at bounding box center [187, 141] width 178 height 23
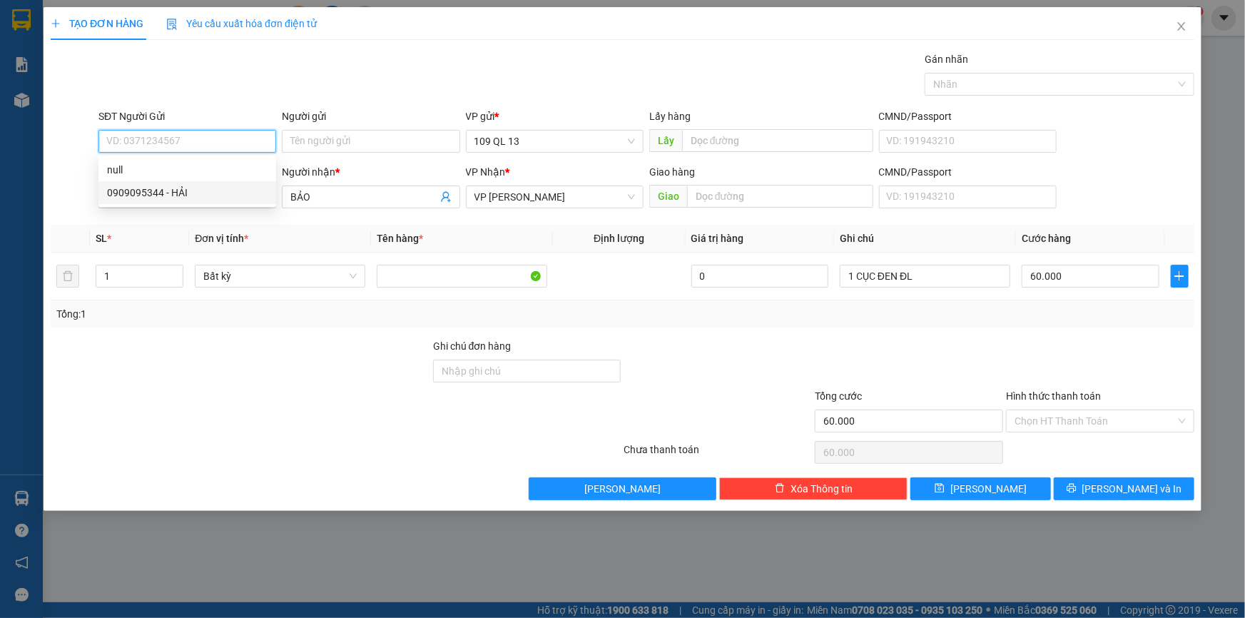
click at [199, 200] on div "0909095344 - HẢI" at bounding box center [187, 193] width 160 height 16
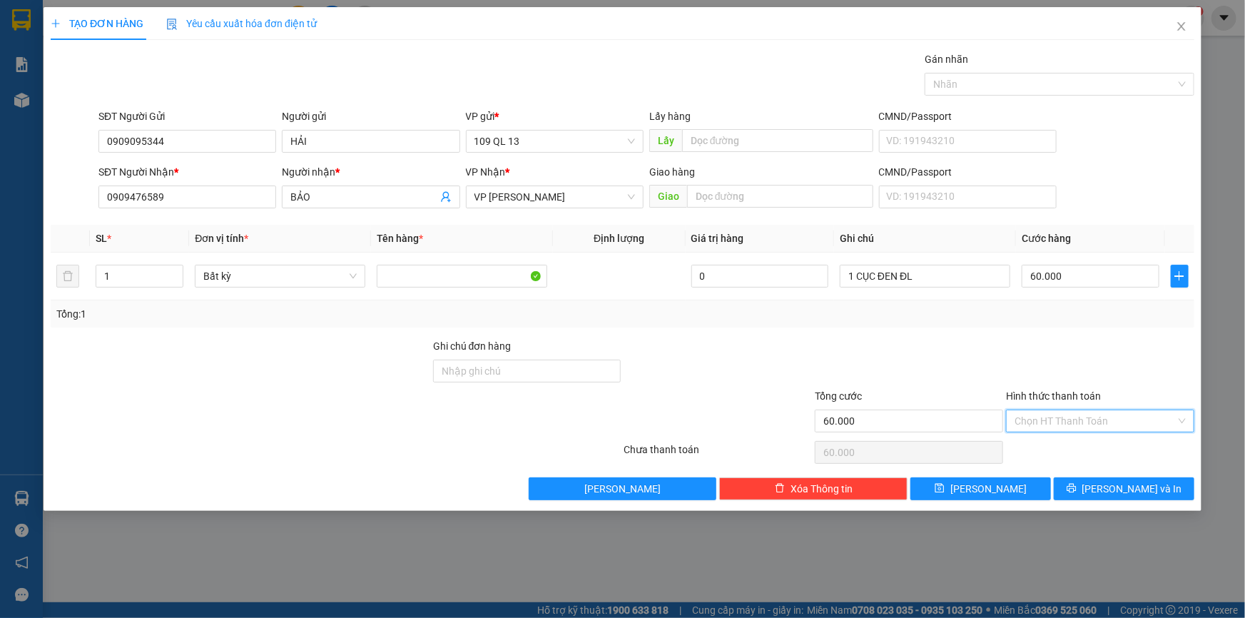
click at [1115, 418] on input "Hình thức thanh toán" at bounding box center [1094, 420] width 161 height 21
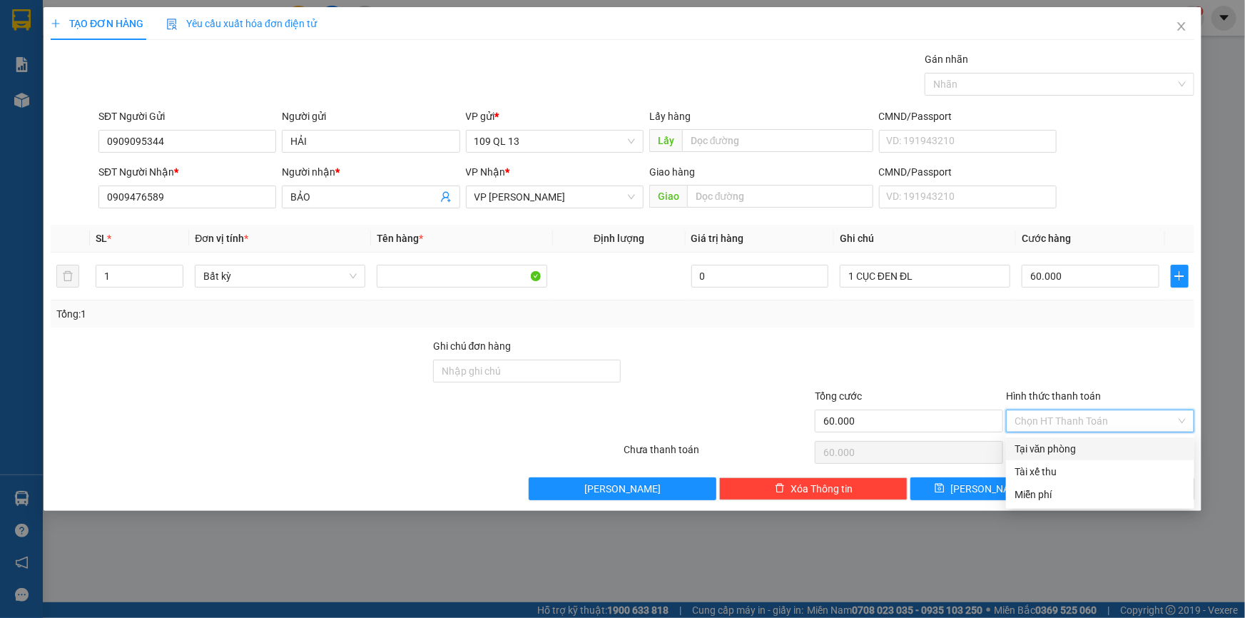
click at [1106, 350] on div at bounding box center [1099, 363] width 191 height 50
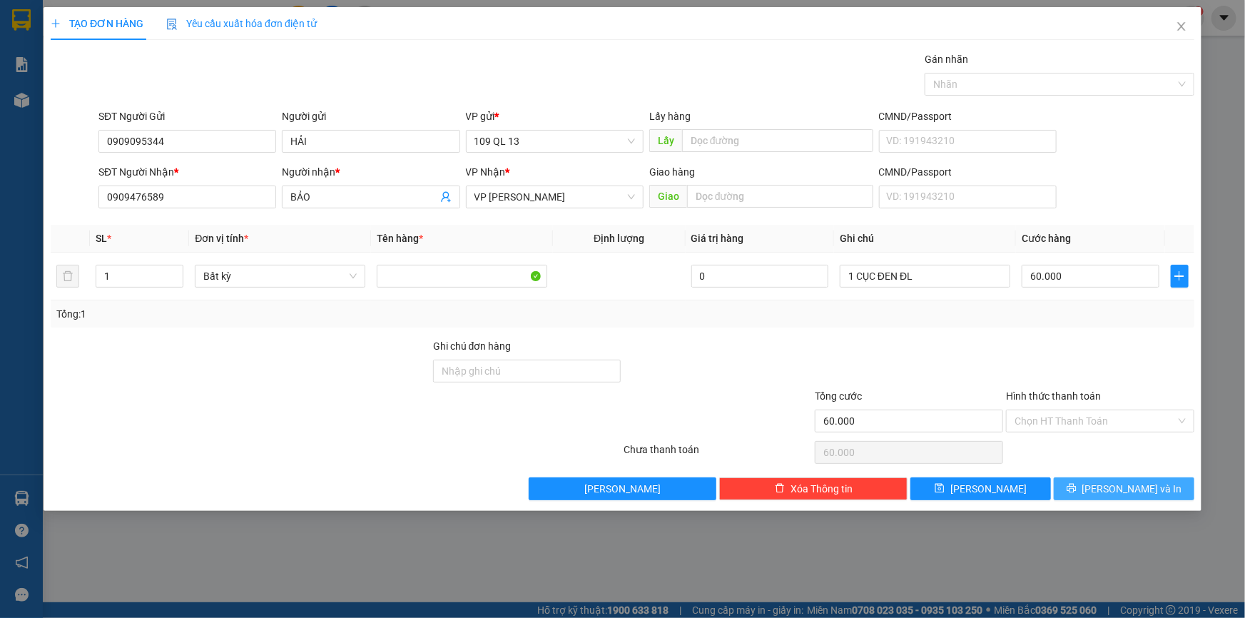
click at [1145, 486] on span "[PERSON_NAME] và In" at bounding box center [1132, 489] width 100 height 16
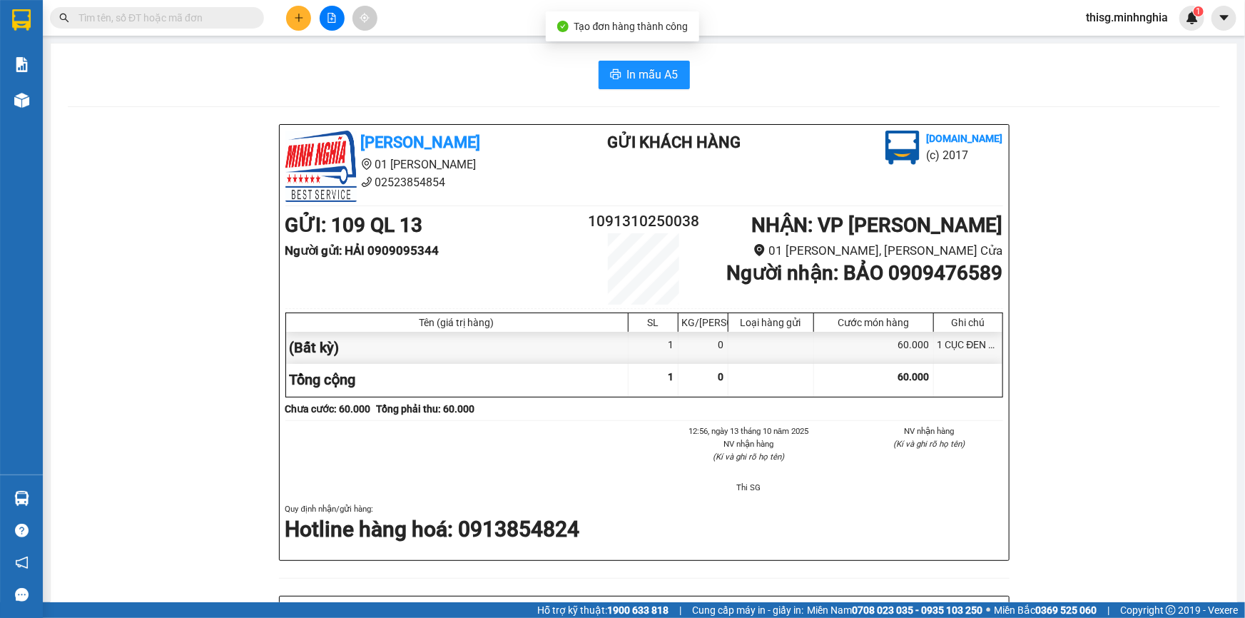
click at [627, 59] on div "In mẫu A5 [PERSON_NAME] 01 Đinh Tiên Hoàng 02523854854 Gửi khách hàng [DOMAIN_N…" at bounding box center [644, 592] width 1186 height 1097
click at [629, 70] on span "In mẫu A5" at bounding box center [652, 75] width 51 height 18
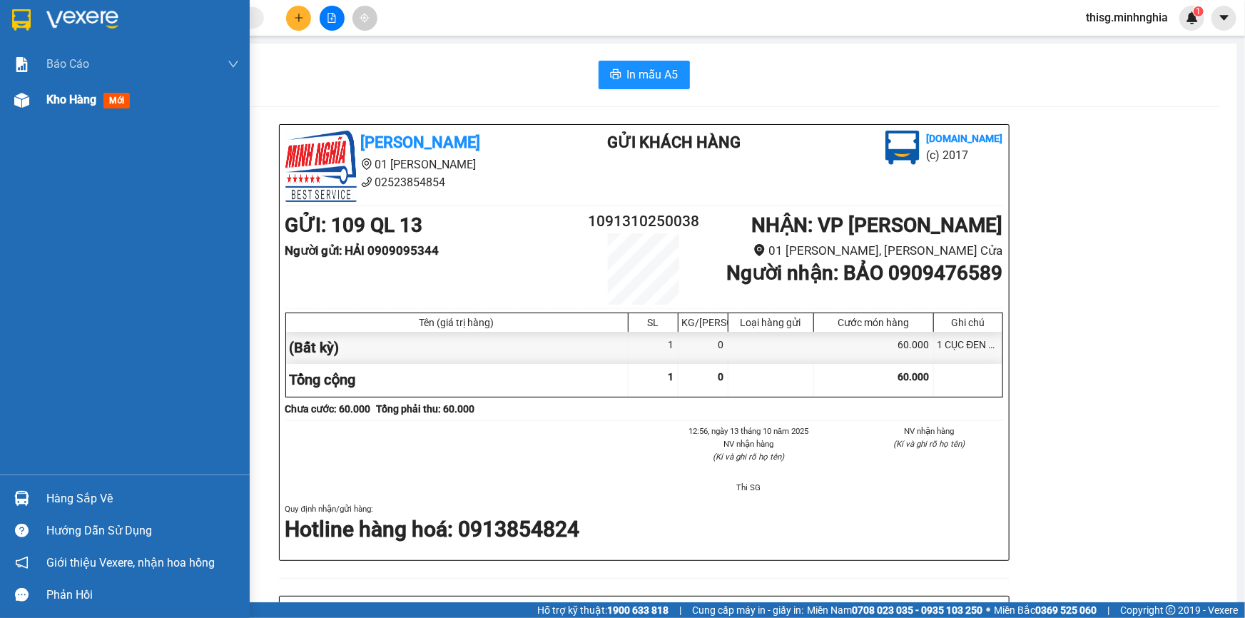
click at [60, 98] on span "Kho hàng" at bounding box center [71, 100] width 50 height 14
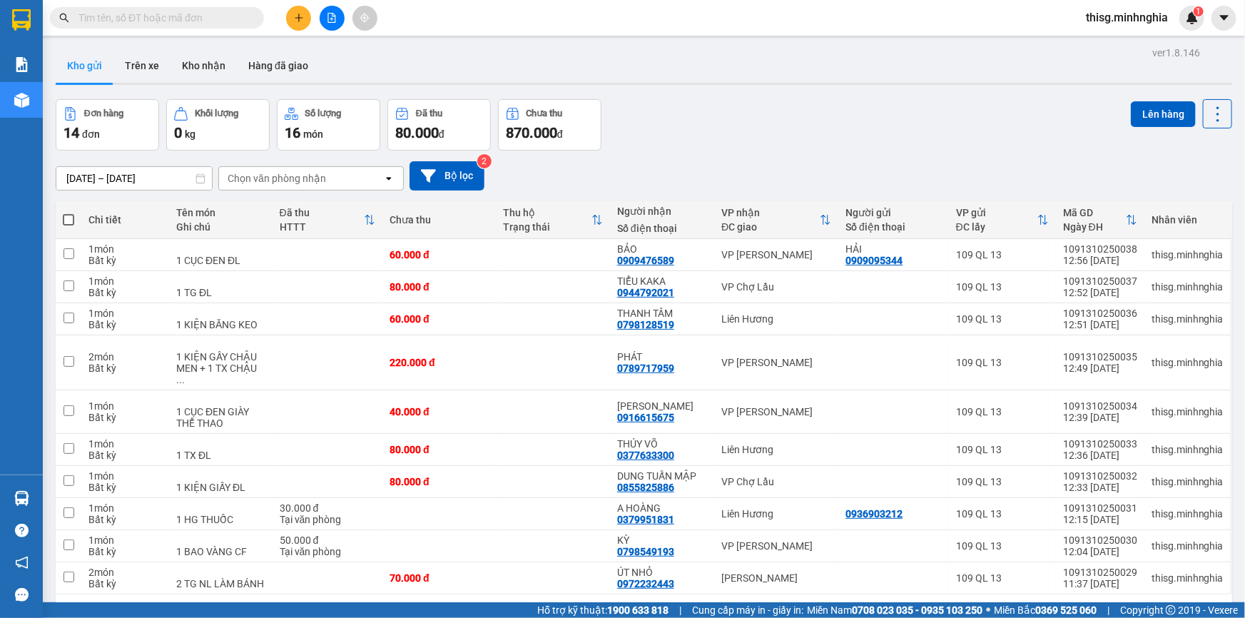
click at [1069, 606] on button "2" at bounding box center [1076, 616] width 21 height 21
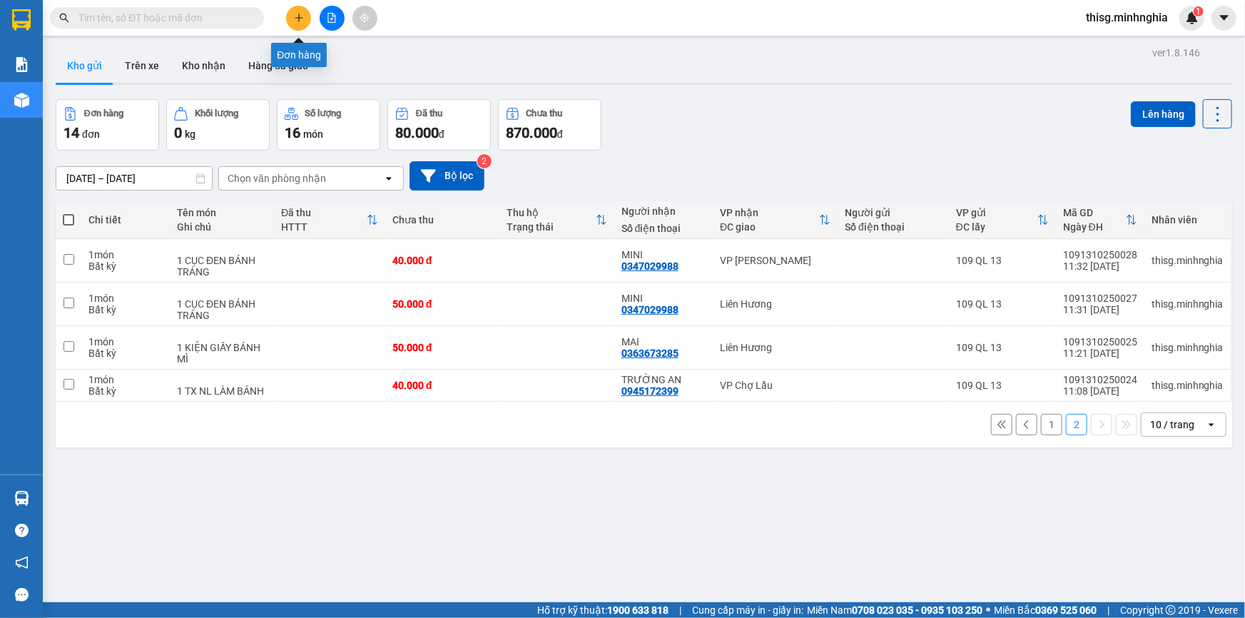
click at [299, 16] on icon "plus" at bounding box center [298, 18] width 1 height 8
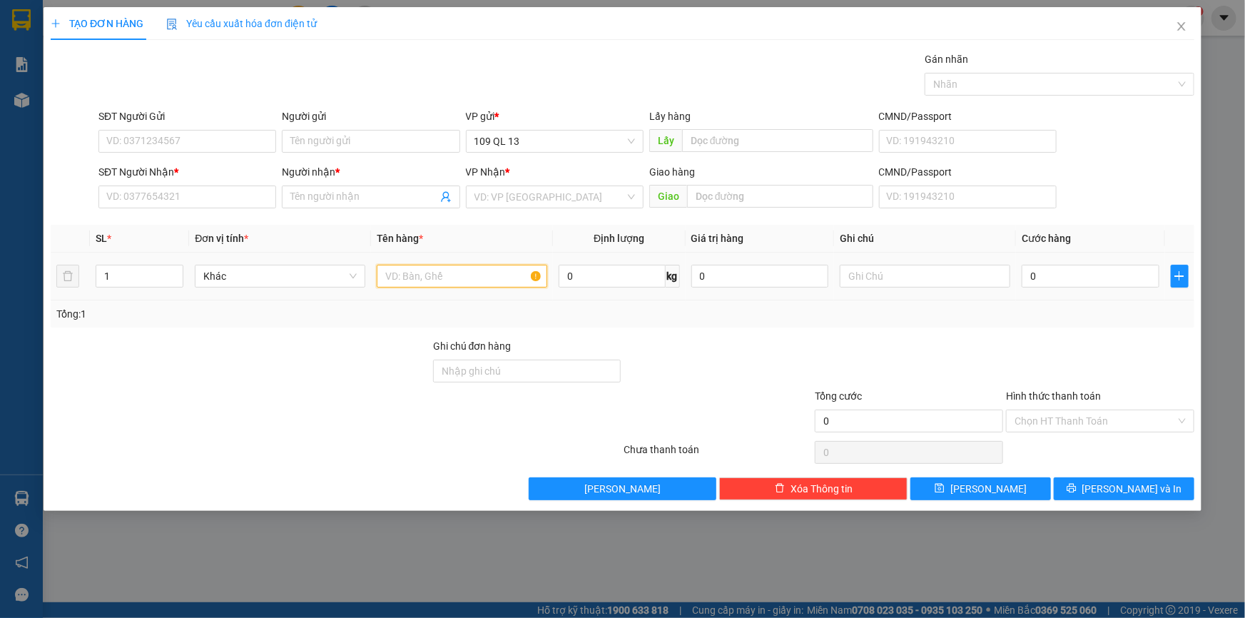
click at [482, 271] on input "text" at bounding box center [462, 276] width 170 height 23
click at [897, 269] on input "text" at bounding box center [925, 276] width 170 height 23
click at [148, 278] on input "1" at bounding box center [139, 275] width 86 height 21
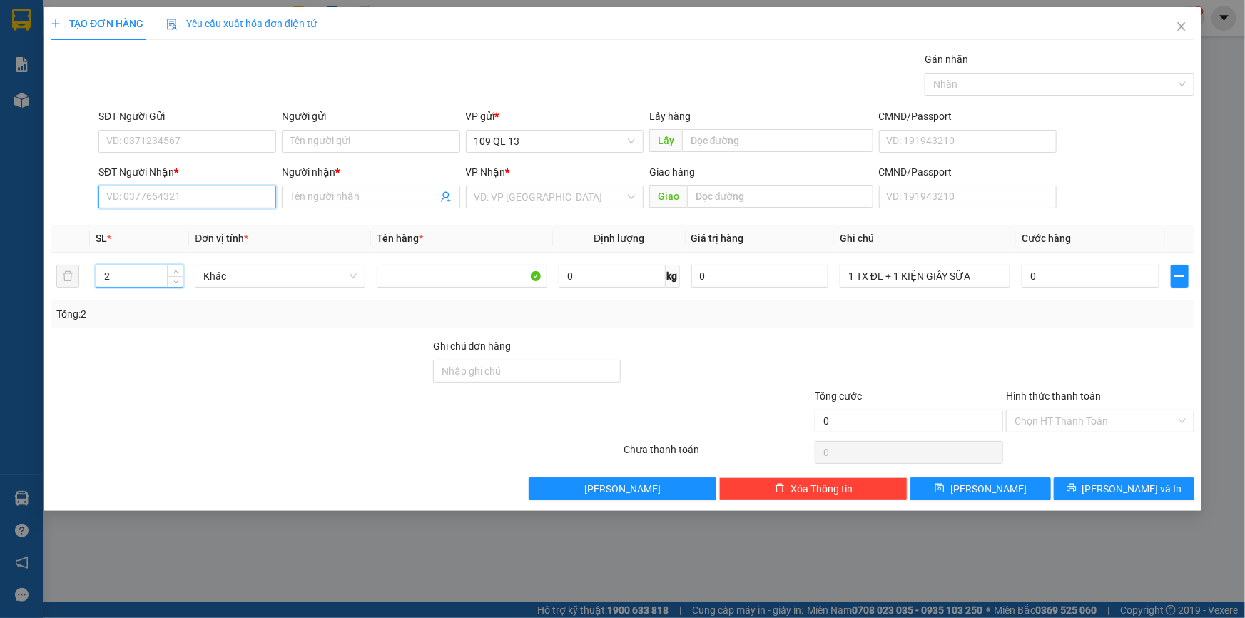
click at [128, 190] on input "SĐT Người Nhận *" at bounding box center [187, 196] width 178 height 23
click at [190, 230] on div "0372267834 - MY" at bounding box center [187, 226] width 160 height 16
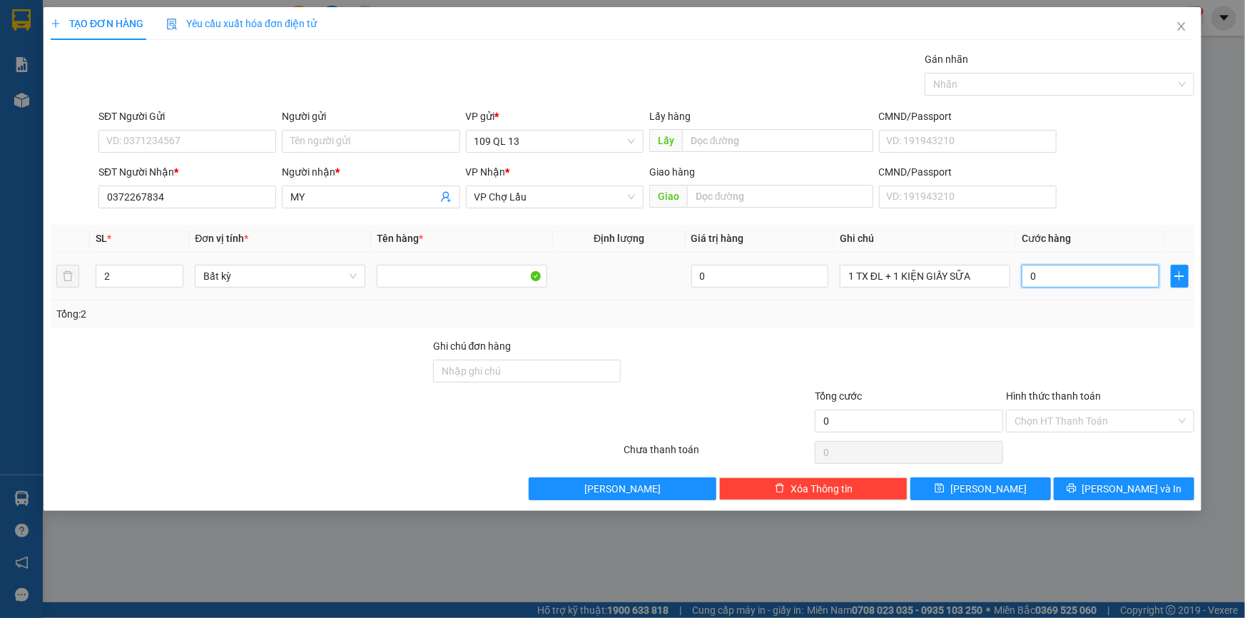
click at [1106, 282] on input "0" at bounding box center [1090, 276] width 138 height 23
click at [201, 136] on input "SĐT Người Gửi" at bounding box center [187, 141] width 178 height 23
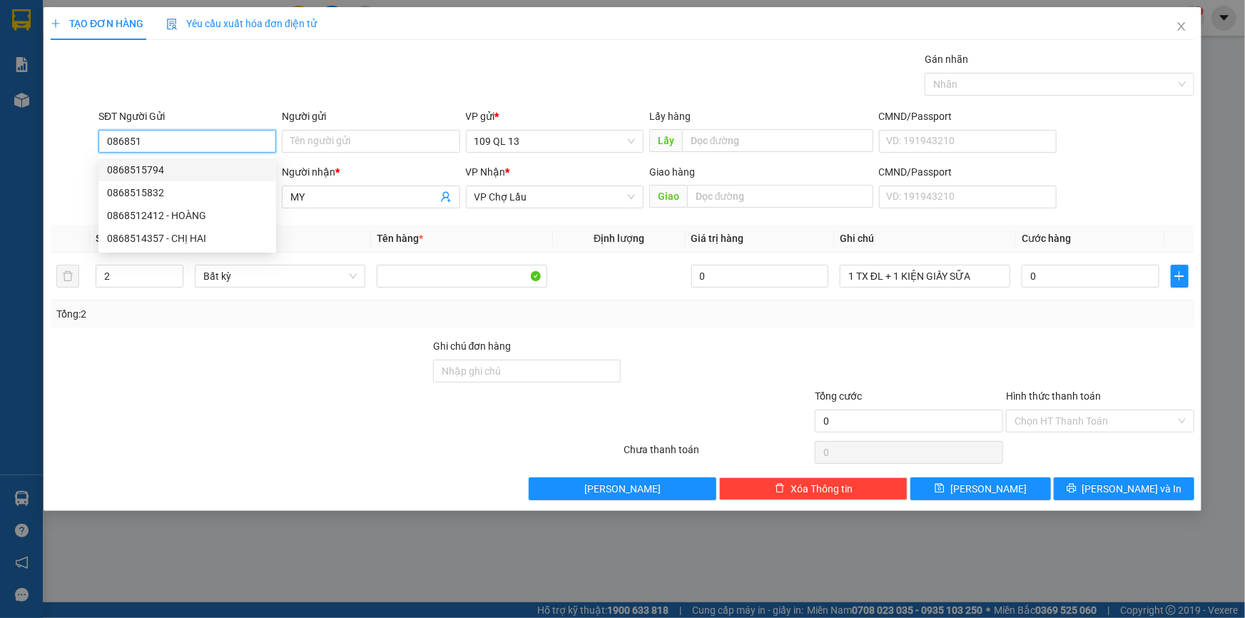
click at [185, 162] on div "0868515794" at bounding box center [187, 170] width 160 height 16
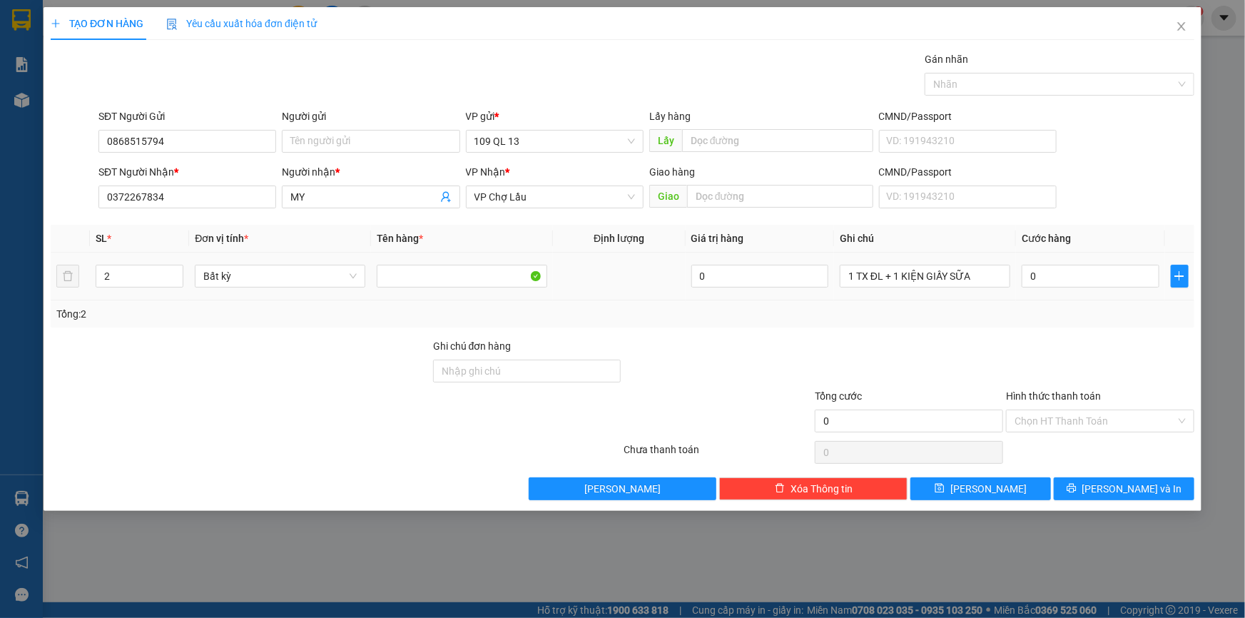
click at [1030, 262] on div "0" at bounding box center [1090, 276] width 138 height 29
click at [1041, 267] on input "0" at bounding box center [1090, 276] width 138 height 23
click at [1163, 484] on button "[PERSON_NAME] và In" at bounding box center [1124, 488] width 141 height 23
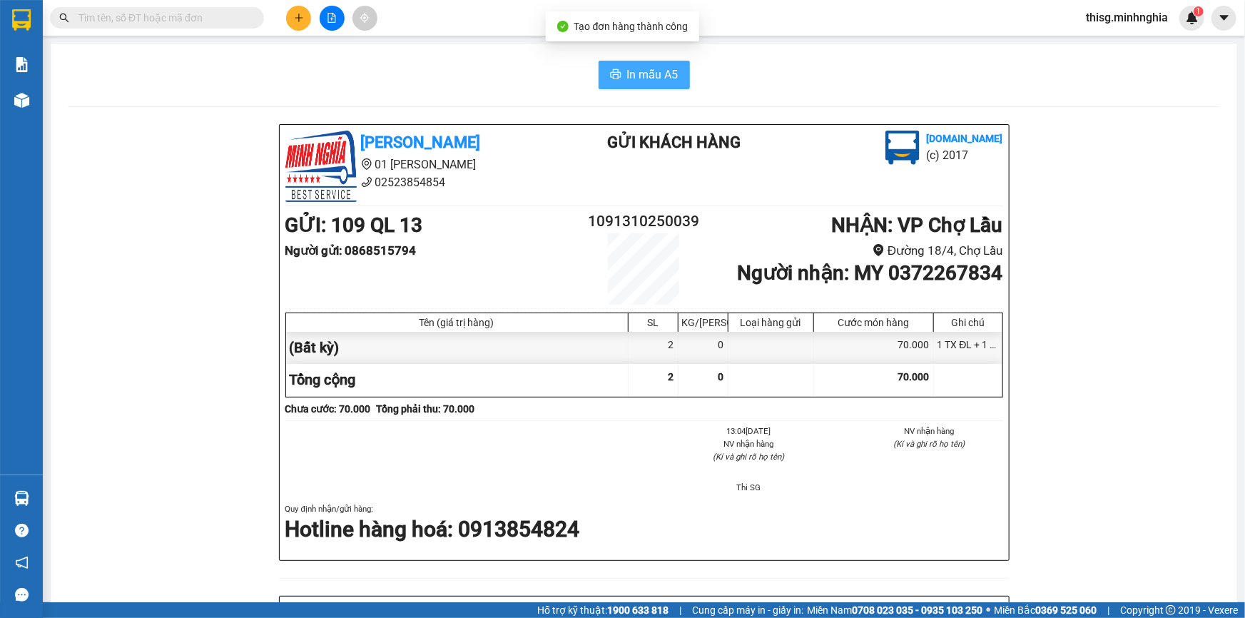
click at [660, 81] on span "In mẫu A5" at bounding box center [652, 75] width 51 height 18
click at [295, 15] on icon "plus" at bounding box center [299, 18] width 10 height 10
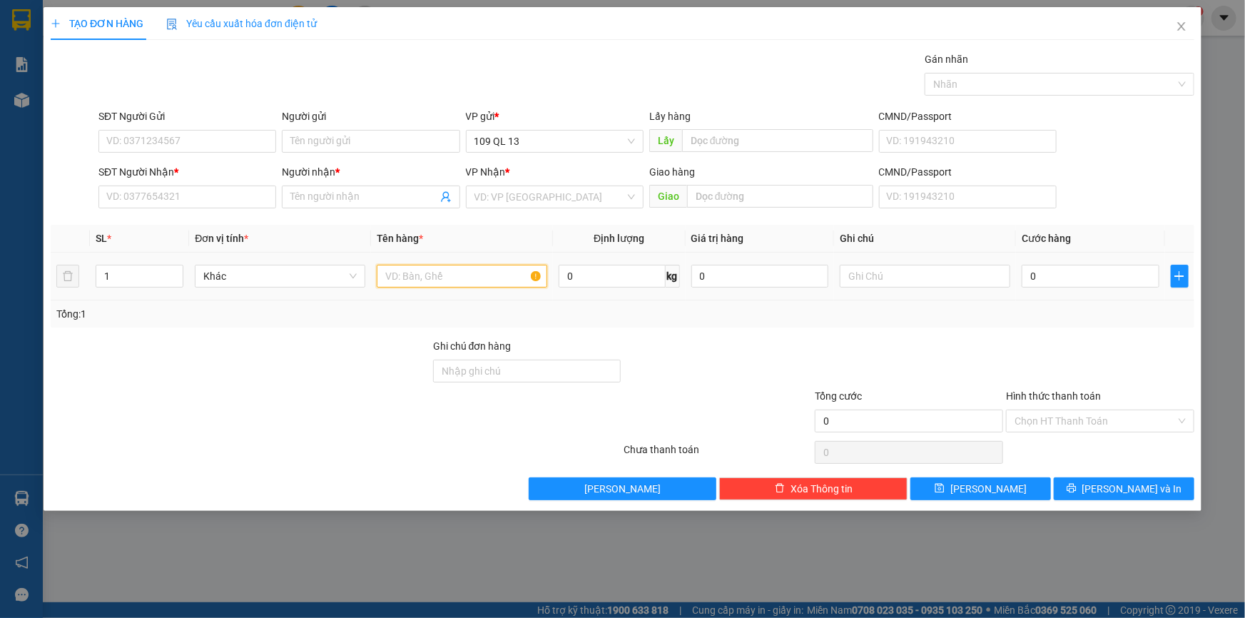
click at [523, 275] on input "text" at bounding box center [462, 276] width 170 height 23
click at [892, 270] on input "text" at bounding box center [925, 276] width 170 height 23
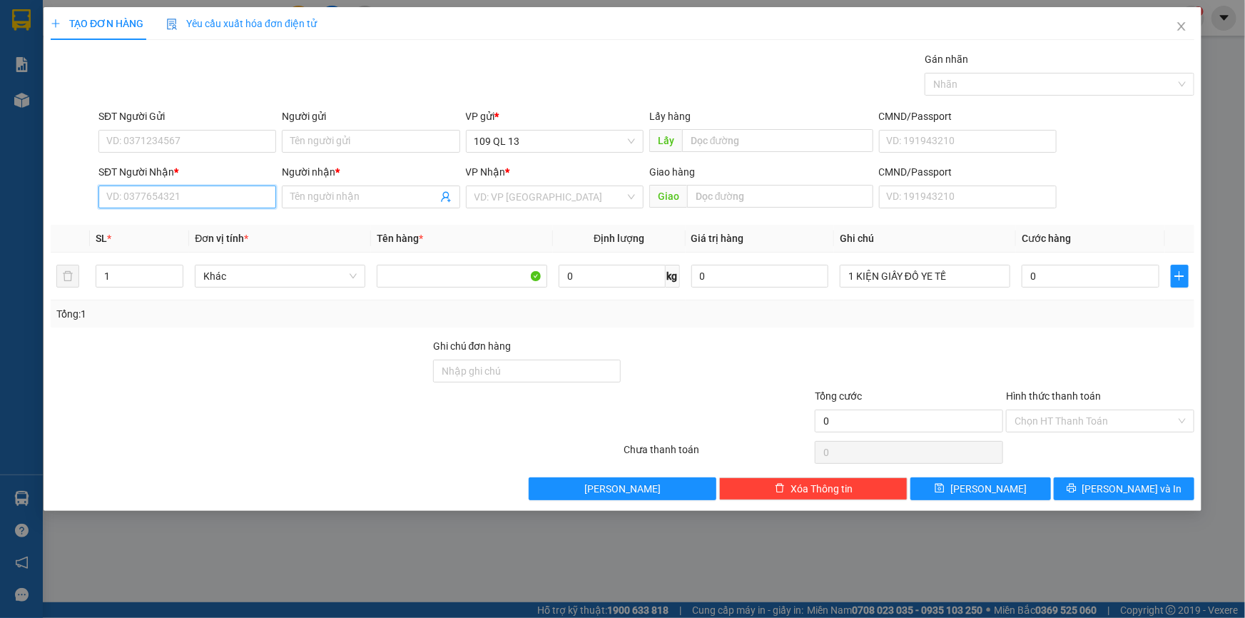
click at [143, 190] on input "SĐT Người Nhận *" at bounding box center [187, 196] width 178 height 23
click at [216, 221] on div "0384549868 - [PERSON_NAME]" at bounding box center [187, 226] width 160 height 16
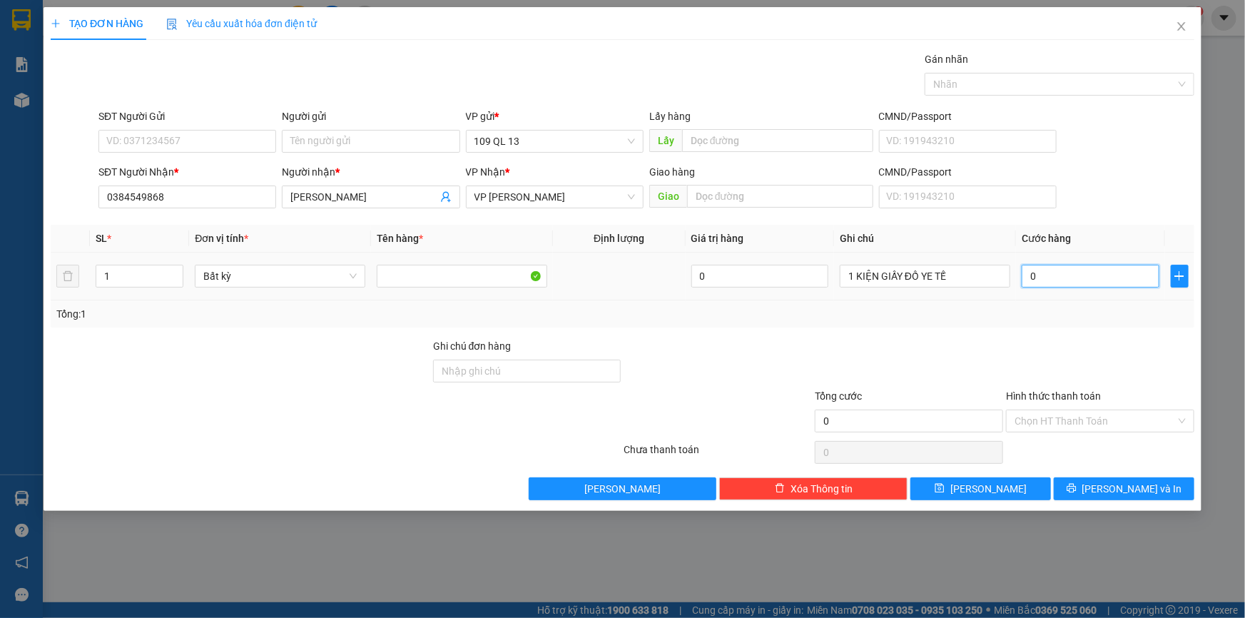
click at [1071, 278] on input "0" at bounding box center [1090, 276] width 138 height 23
click at [1165, 486] on button "[PERSON_NAME] và In" at bounding box center [1124, 488] width 141 height 23
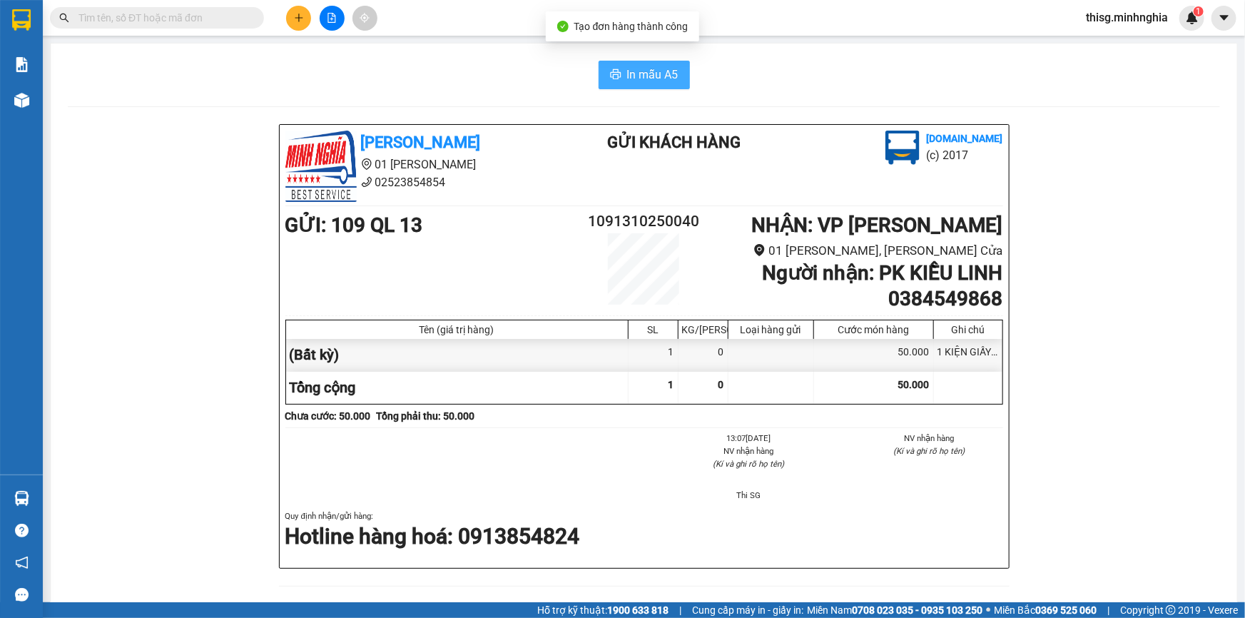
click at [671, 79] on span "In mẫu A5" at bounding box center [652, 75] width 51 height 18
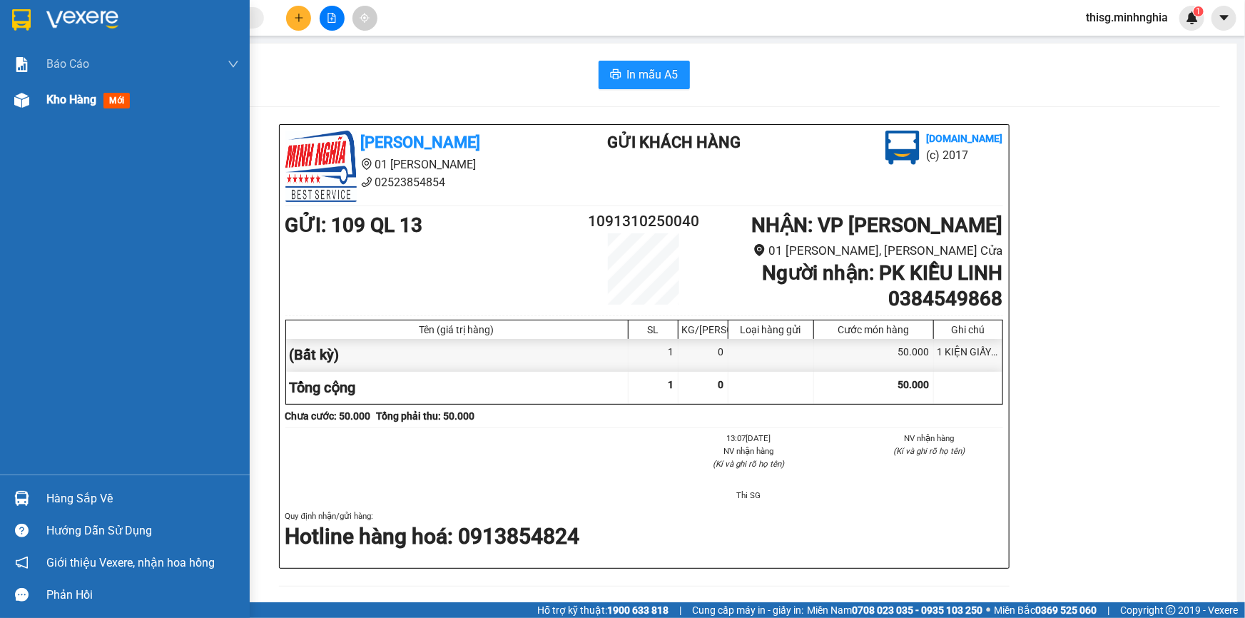
click at [58, 100] on span "Kho hàng" at bounding box center [71, 100] width 50 height 14
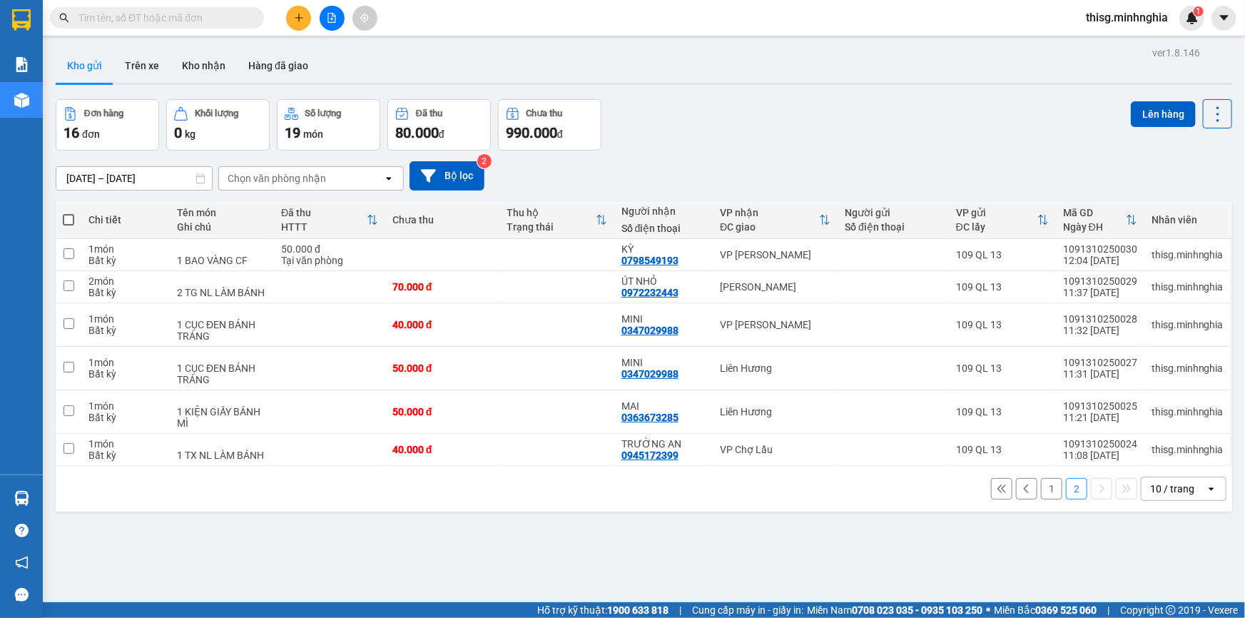
click at [1073, 492] on button "2" at bounding box center [1076, 488] width 21 height 21
click at [1024, 489] on button at bounding box center [1026, 488] width 21 height 21
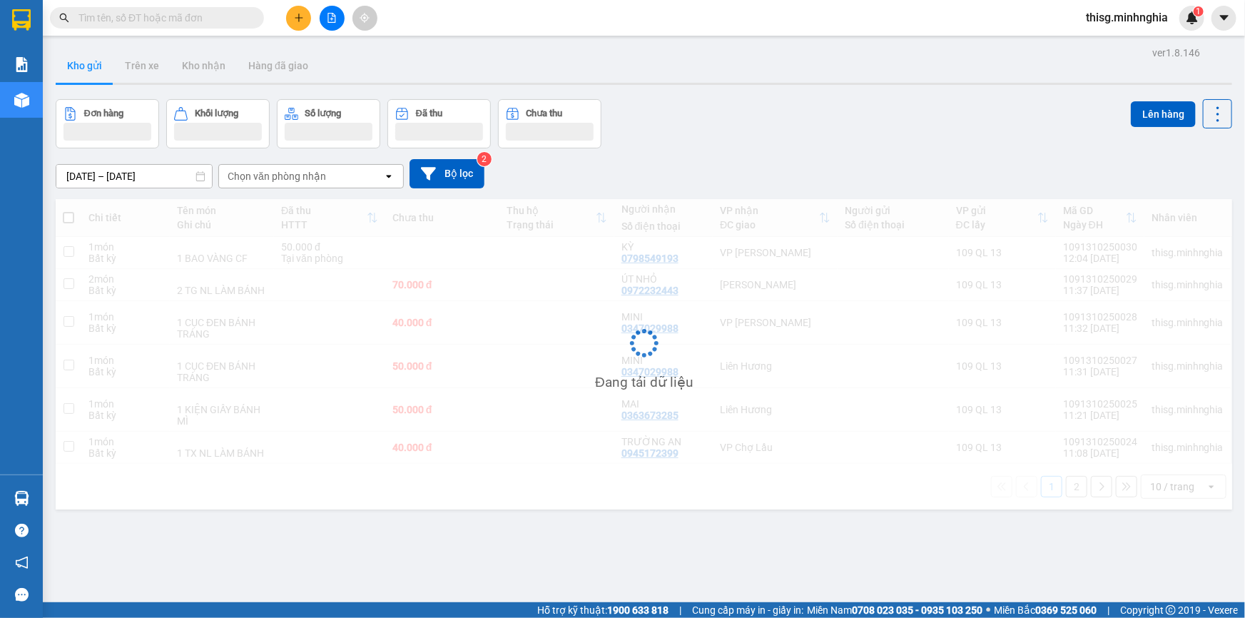
click at [1036, 489] on div "Đang tải dữ liệu" at bounding box center [644, 354] width 1176 height 310
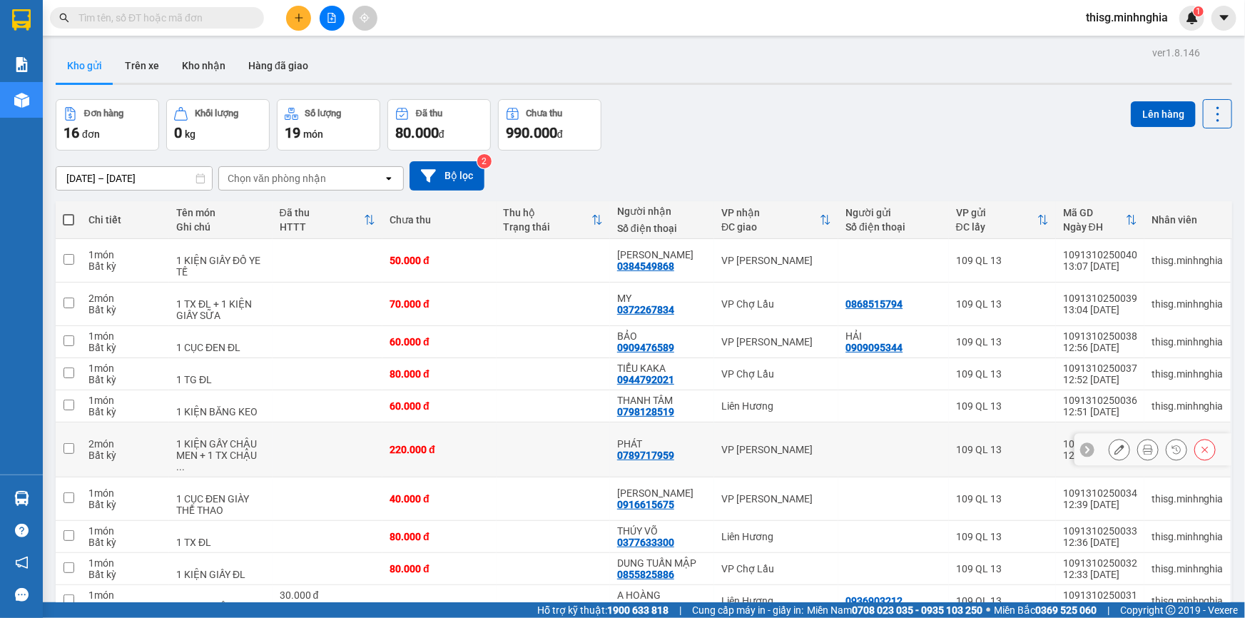
click at [1114, 444] on icon at bounding box center [1119, 449] width 10 height 10
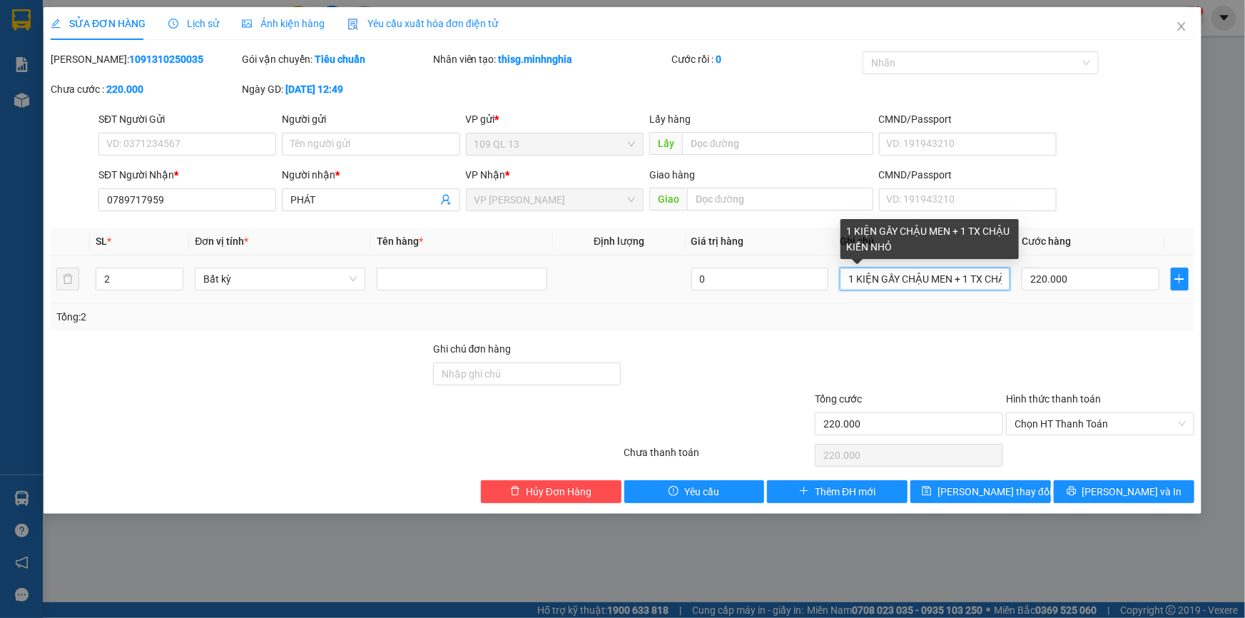
click at [887, 277] on input "1 KIỆN GẤY CHẬU MEN + 1 TX CHẬU KIỂN NHỎ" at bounding box center [925, 278] width 170 height 23
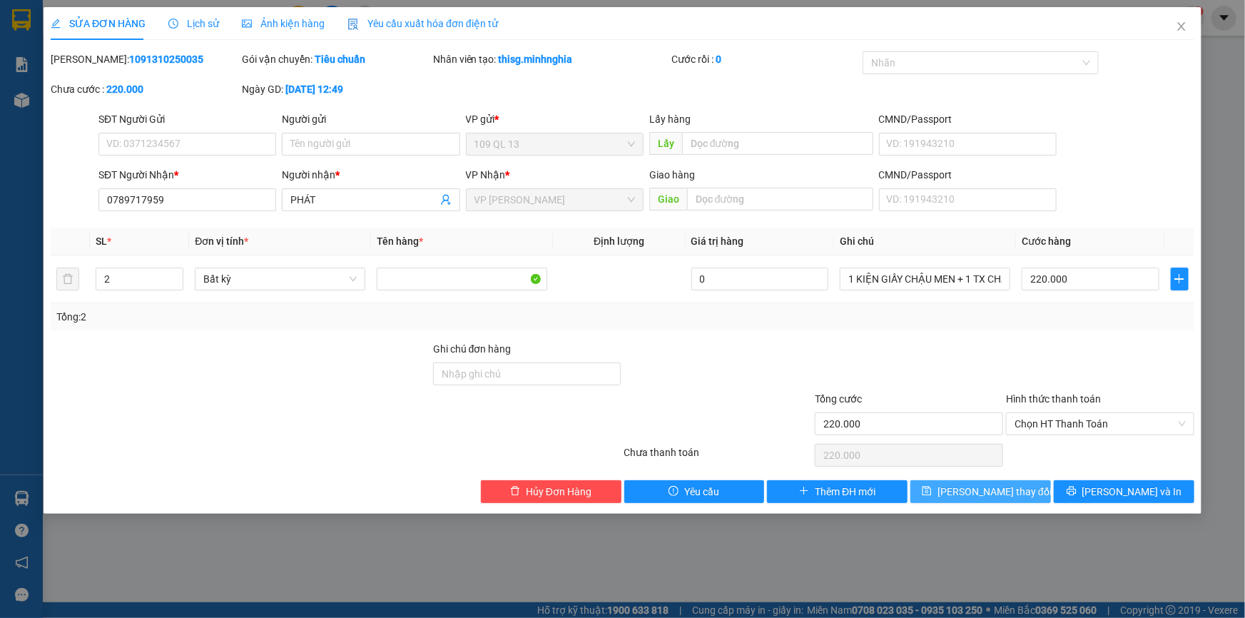
click at [981, 489] on span "[PERSON_NAME] thay đổi" at bounding box center [994, 492] width 114 height 16
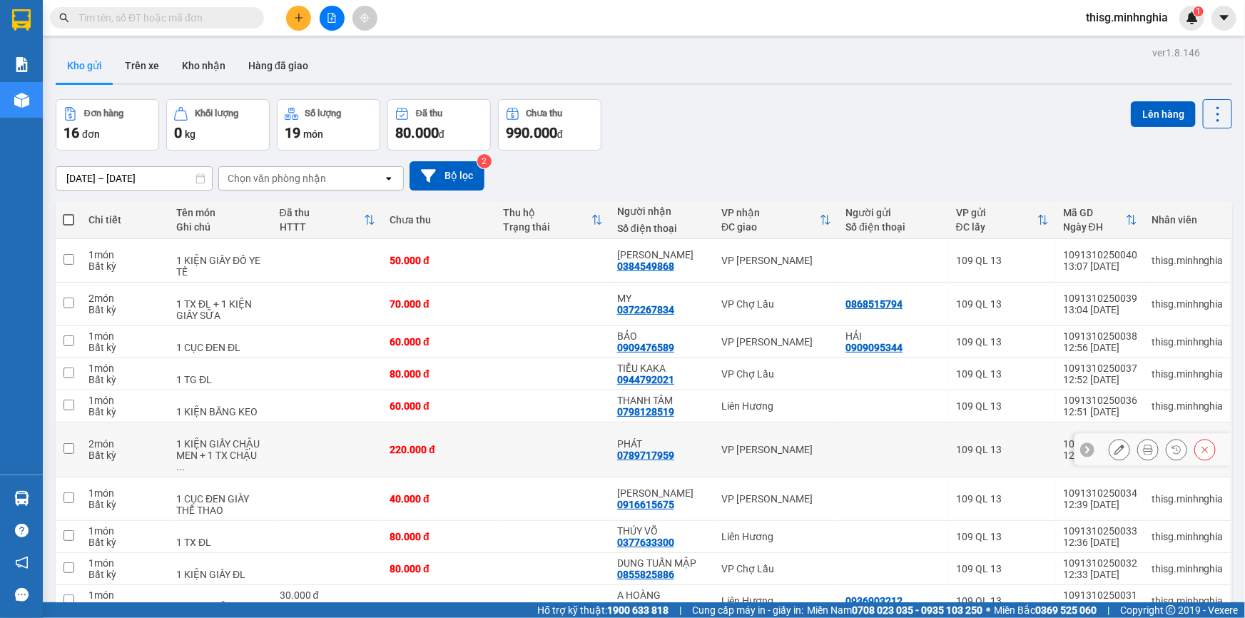
click at [1143, 445] on icon at bounding box center [1148, 449] width 10 height 10
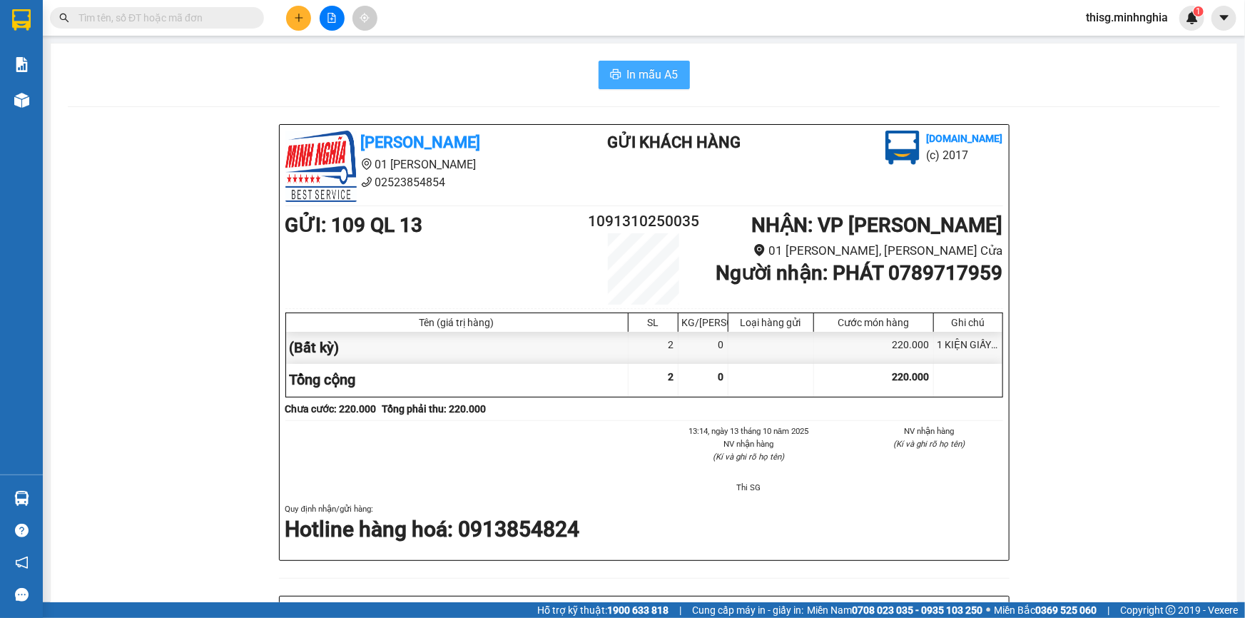
click at [638, 66] on span "In mẫu A5" at bounding box center [652, 75] width 51 height 18
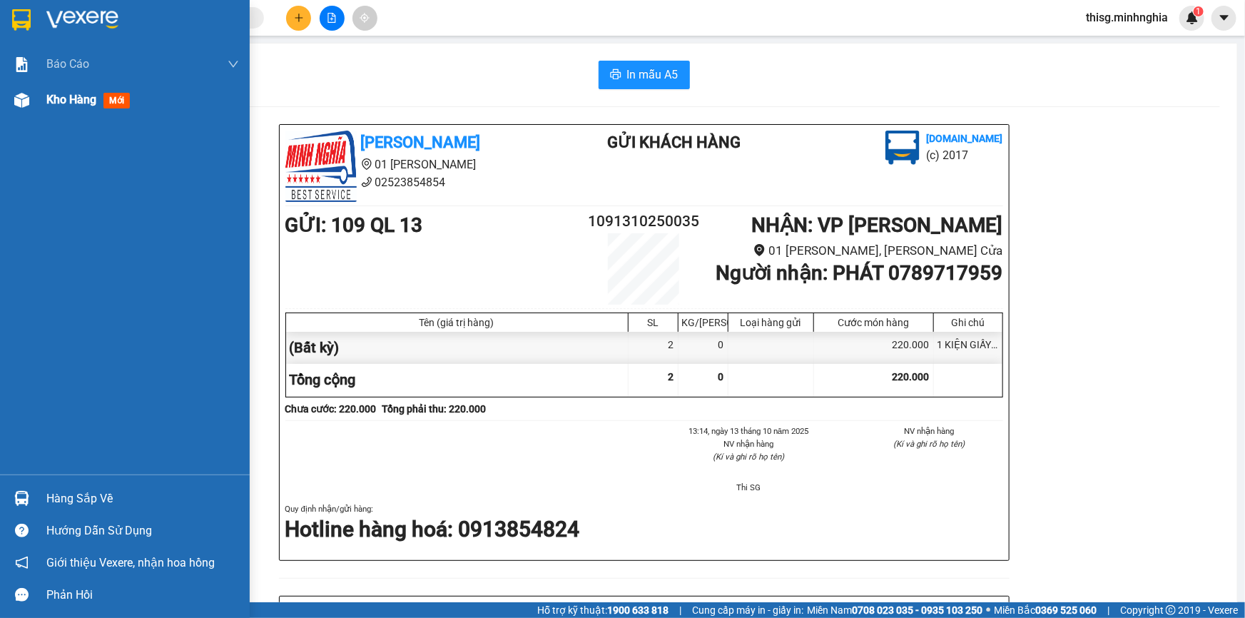
click at [50, 103] on span "Kho hàng" at bounding box center [71, 100] width 50 height 14
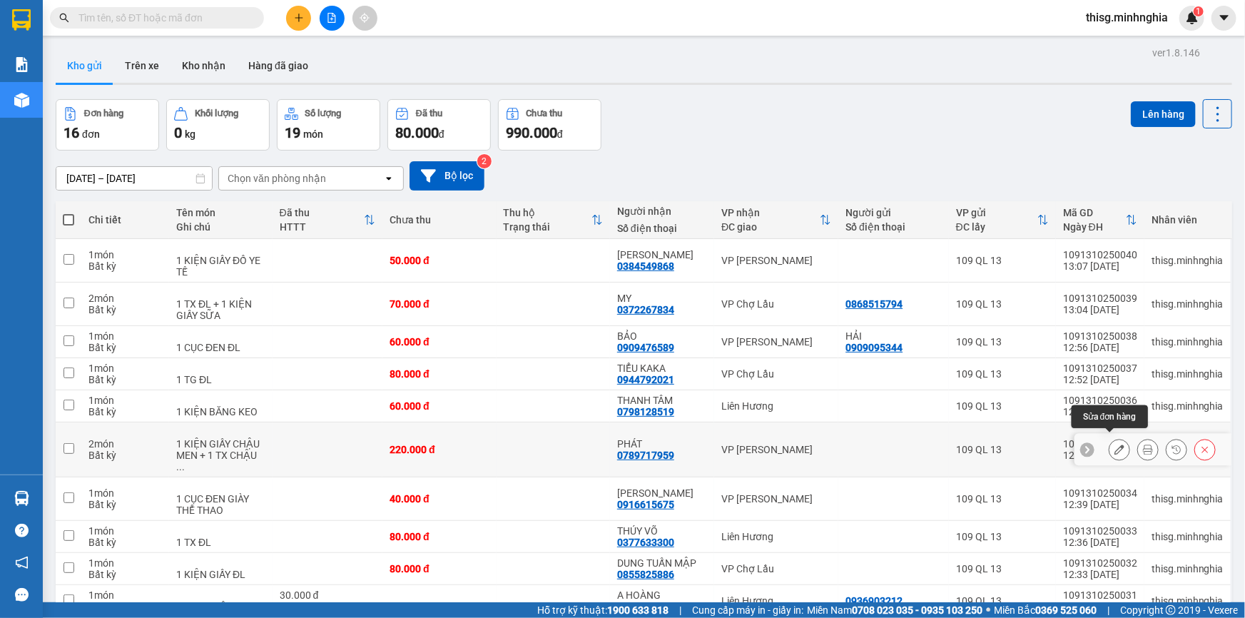
click at [1114, 445] on icon at bounding box center [1119, 449] width 10 height 10
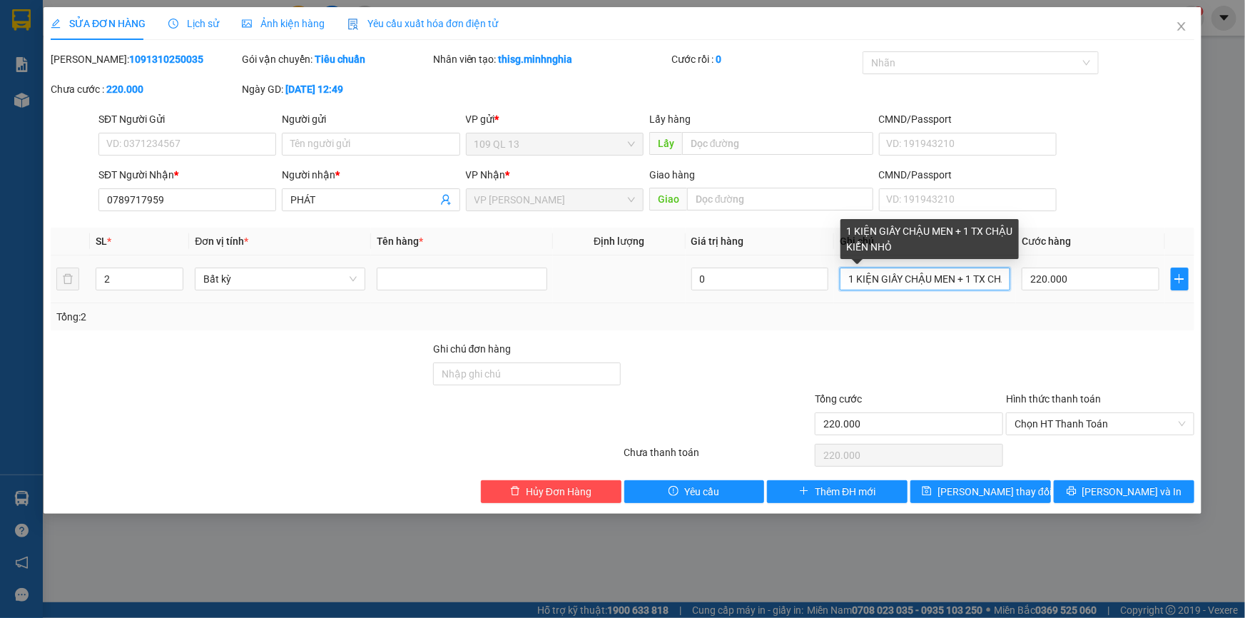
click at [973, 282] on input "1 KIỆN GIẤY CHẬU MEN + 1 TX CHẬU KIỂN NHỎ" at bounding box center [925, 278] width 170 height 23
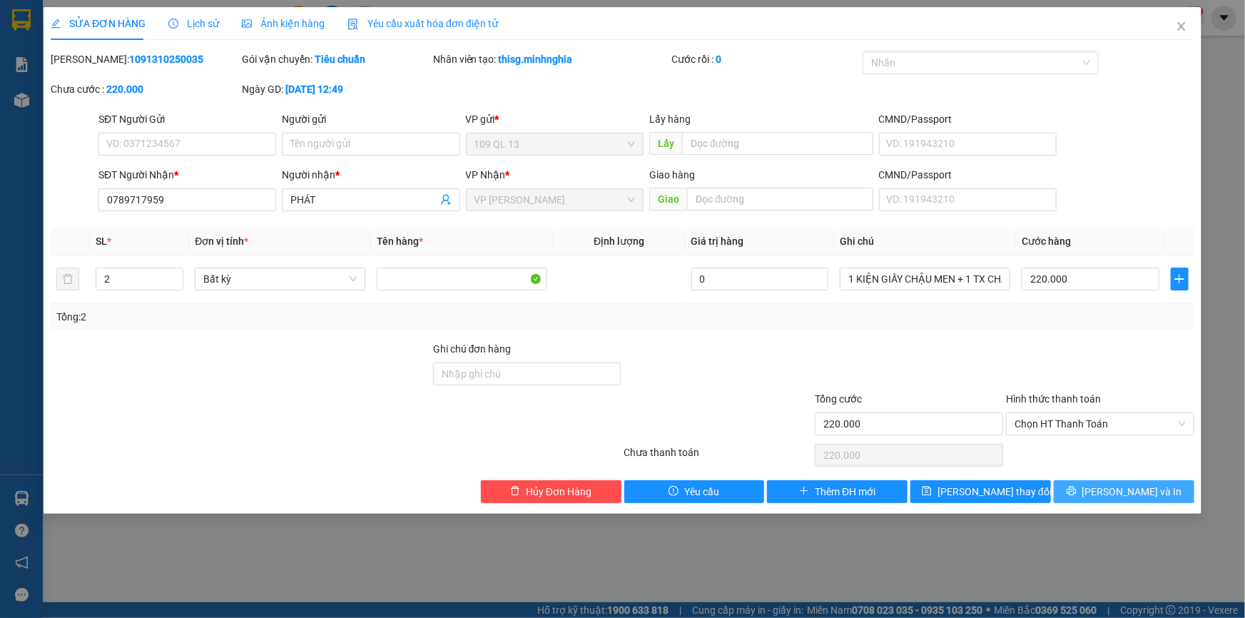
click at [1118, 486] on span "[PERSON_NAME] và In" at bounding box center [1132, 492] width 100 height 16
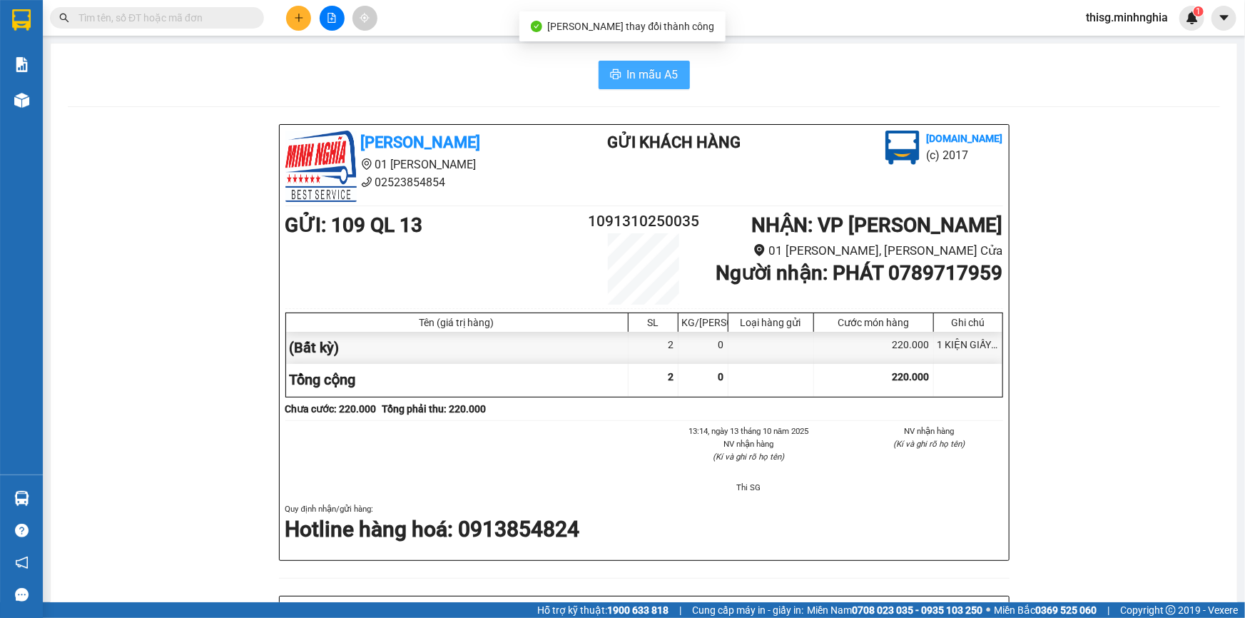
click at [636, 70] on span "In mẫu A5" at bounding box center [652, 75] width 51 height 18
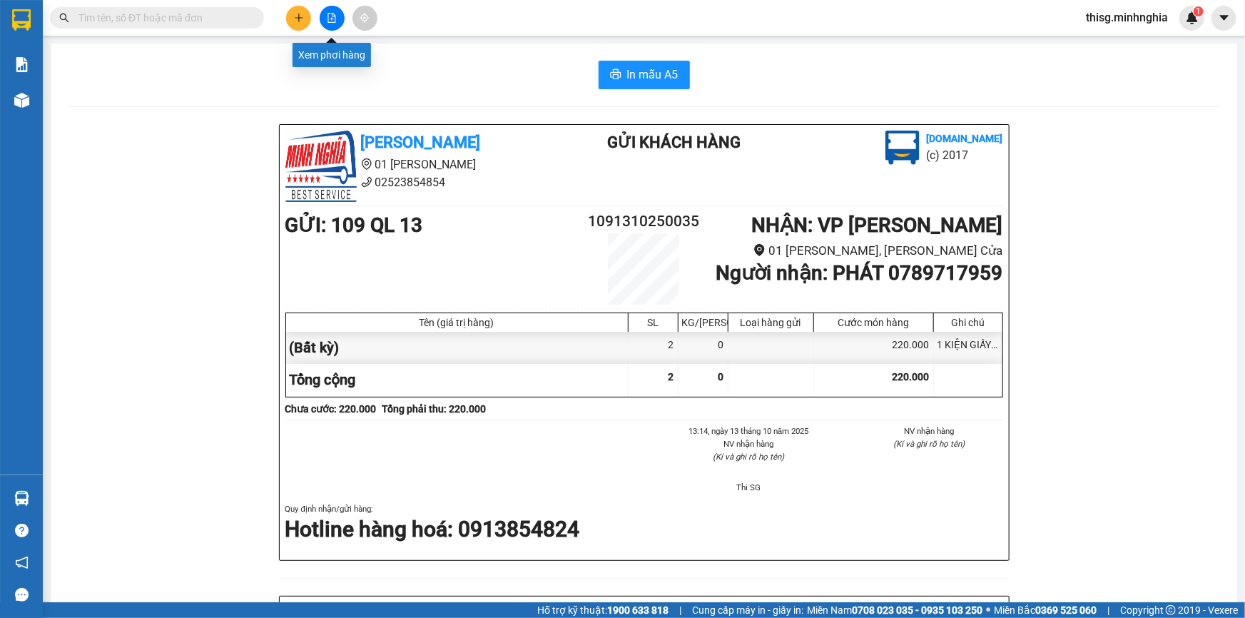
click at [295, 14] on icon "plus" at bounding box center [299, 18] width 10 height 10
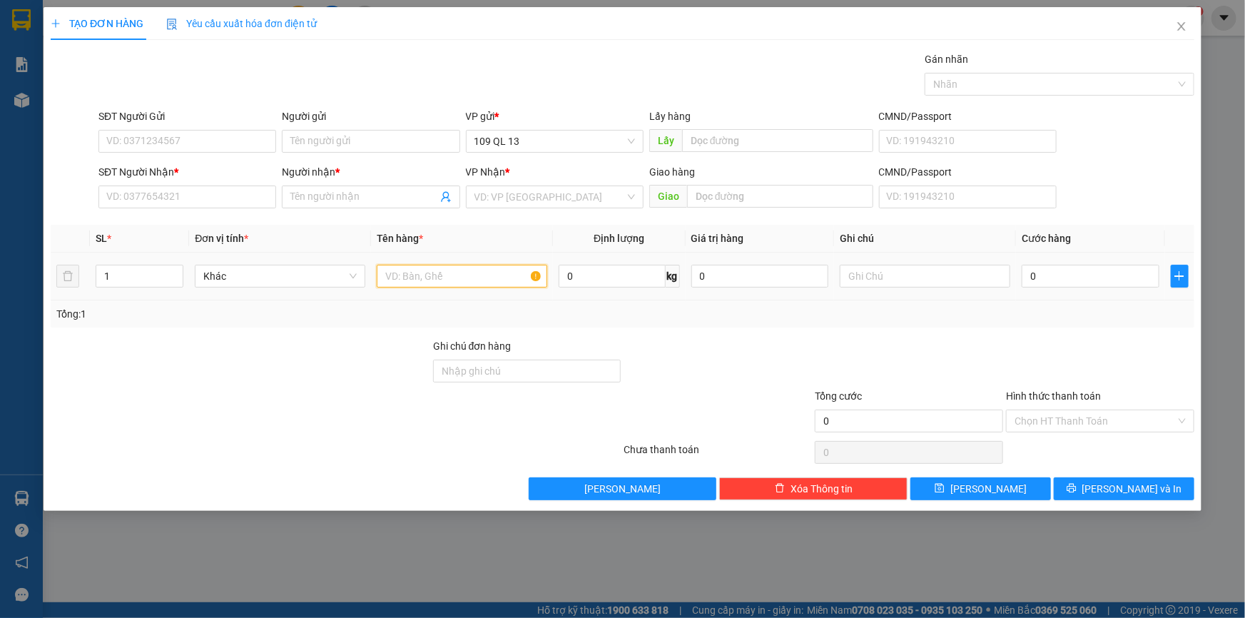
click at [469, 274] on input "text" at bounding box center [462, 276] width 170 height 23
click at [963, 266] on input "text" at bounding box center [925, 276] width 170 height 23
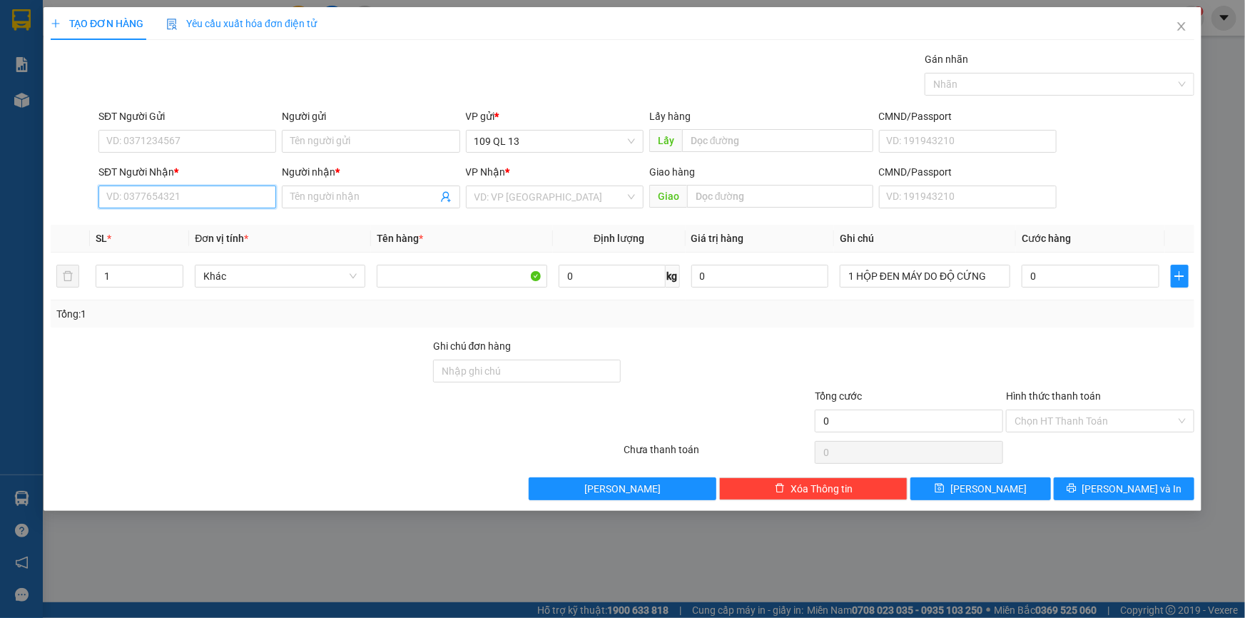
click at [174, 198] on input "SĐT Người Nhận *" at bounding box center [187, 196] width 178 height 23
click at [1123, 270] on input "0" at bounding box center [1090, 276] width 138 height 23
click at [185, 196] on input "SĐT Người Nhận *" at bounding box center [187, 196] width 178 height 23
click at [372, 201] on input "Người nhận *" at bounding box center [363, 197] width 146 height 16
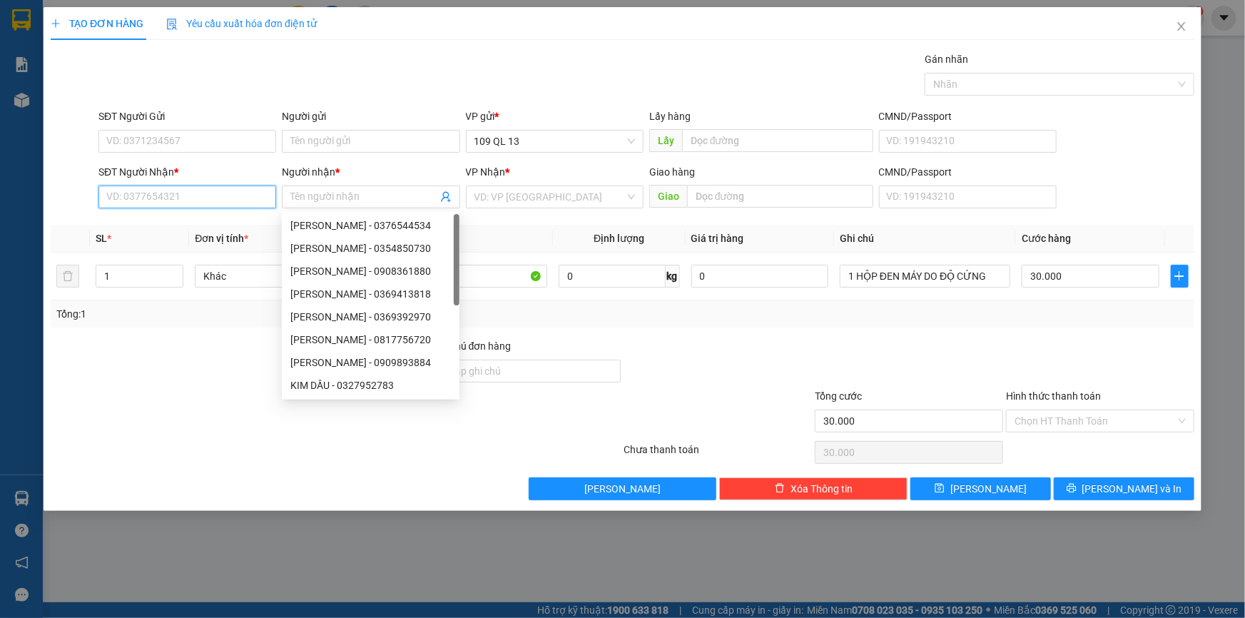
click at [222, 190] on input "SĐT Người Nhận *" at bounding box center [187, 196] width 178 height 23
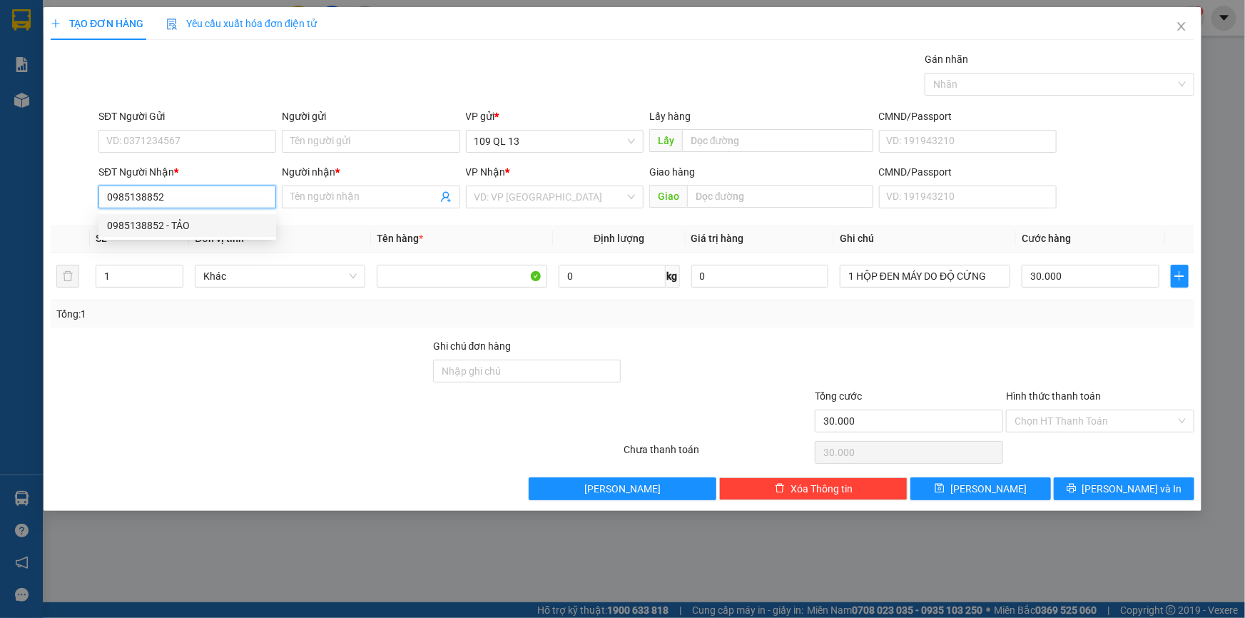
click at [228, 222] on div "0985138852 - TẢO" at bounding box center [187, 226] width 160 height 16
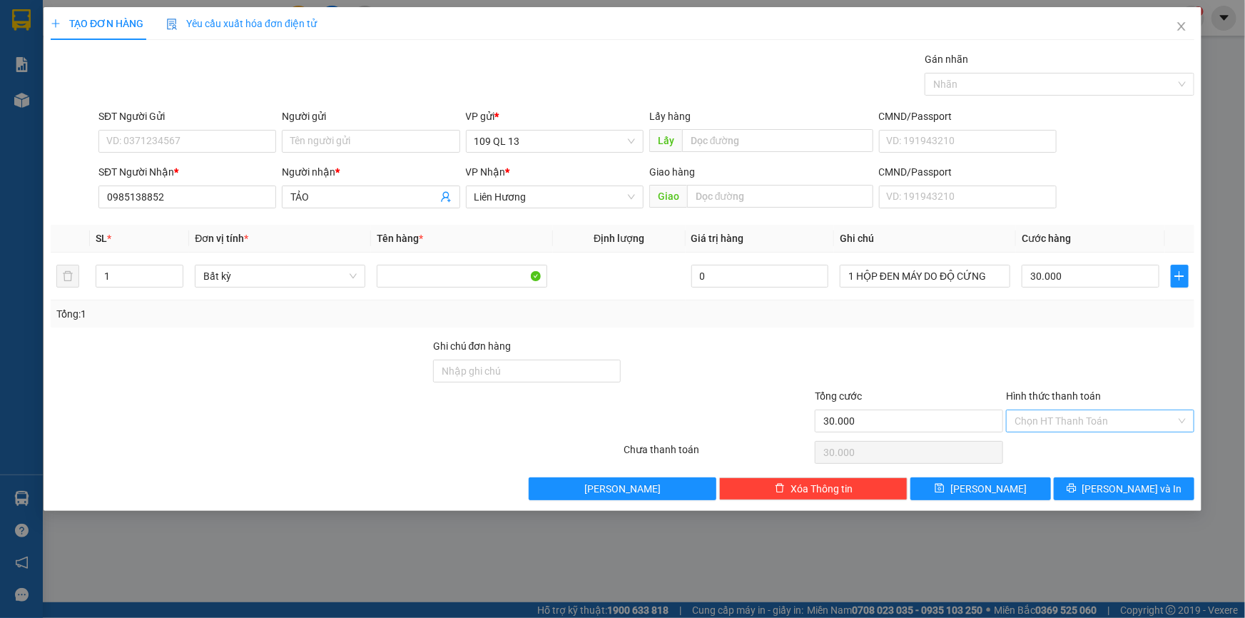
click at [1127, 427] on input "Hình thức thanh toán" at bounding box center [1094, 420] width 161 height 21
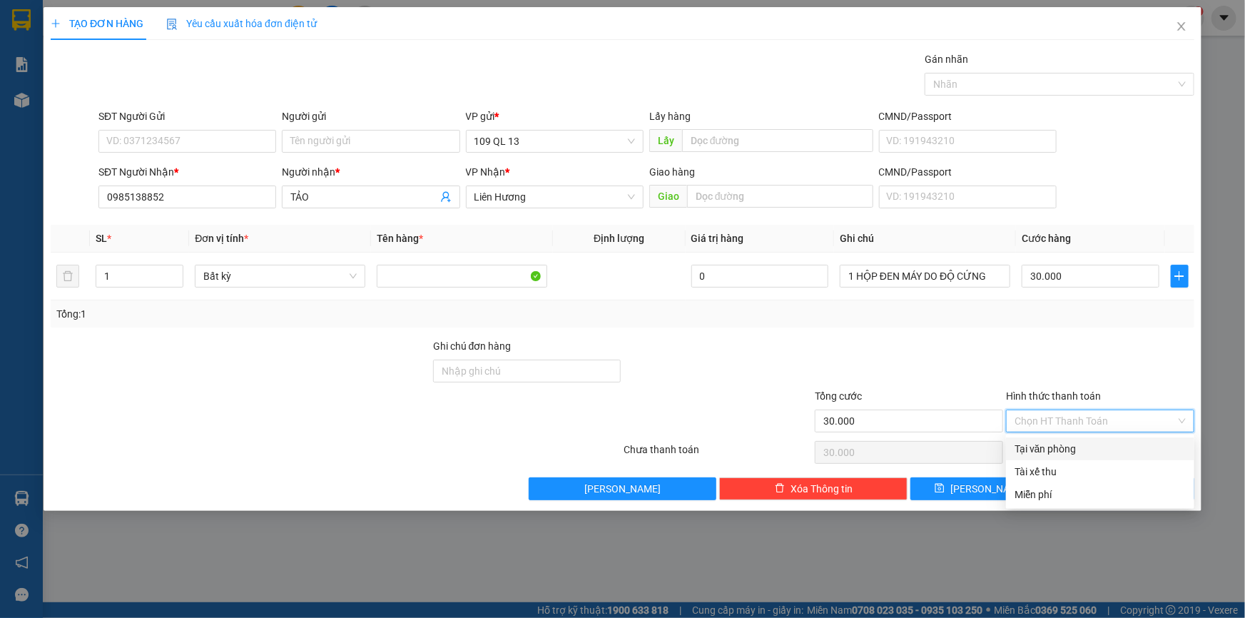
click at [1124, 442] on div "Tại văn phòng" at bounding box center [1099, 449] width 171 height 16
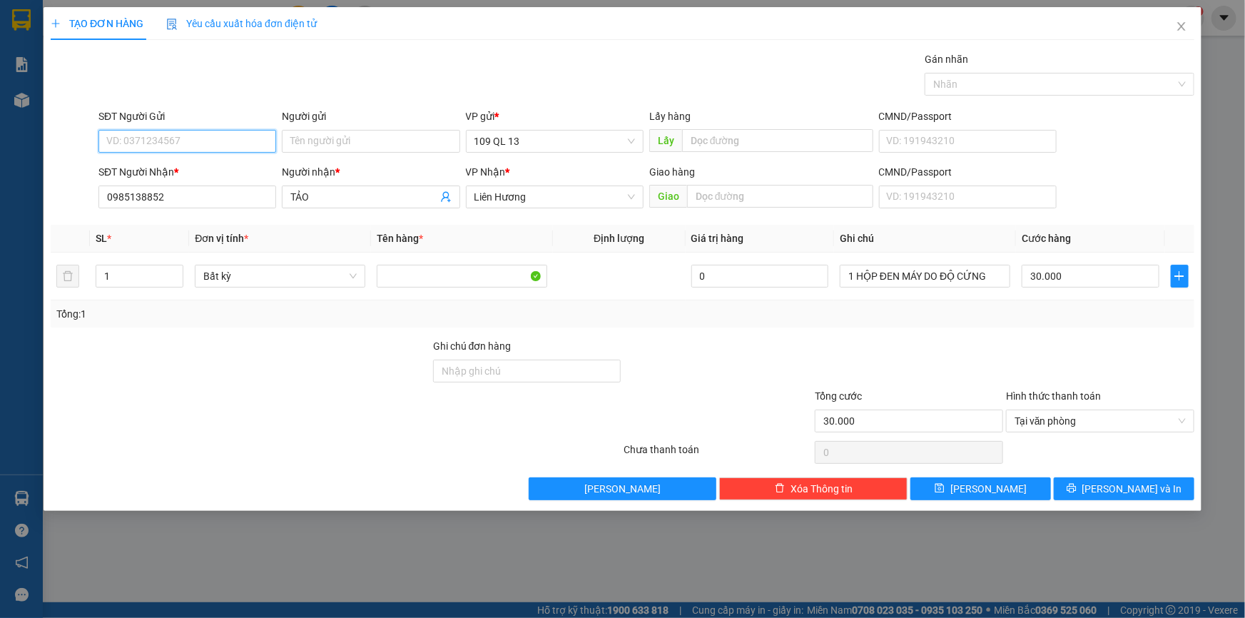
click at [233, 143] on input "SĐT Người Gửi" at bounding box center [187, 141] width 178 height 23
click at [235, 163] on div "0334388436 - THÔNG (0985138852 )" at bounding box center [190, 170] width 167 height 16
click at [1148, 489] on span "[PERSON_NAME] và In" at bounding box center [1132, 489] width 100 height 16
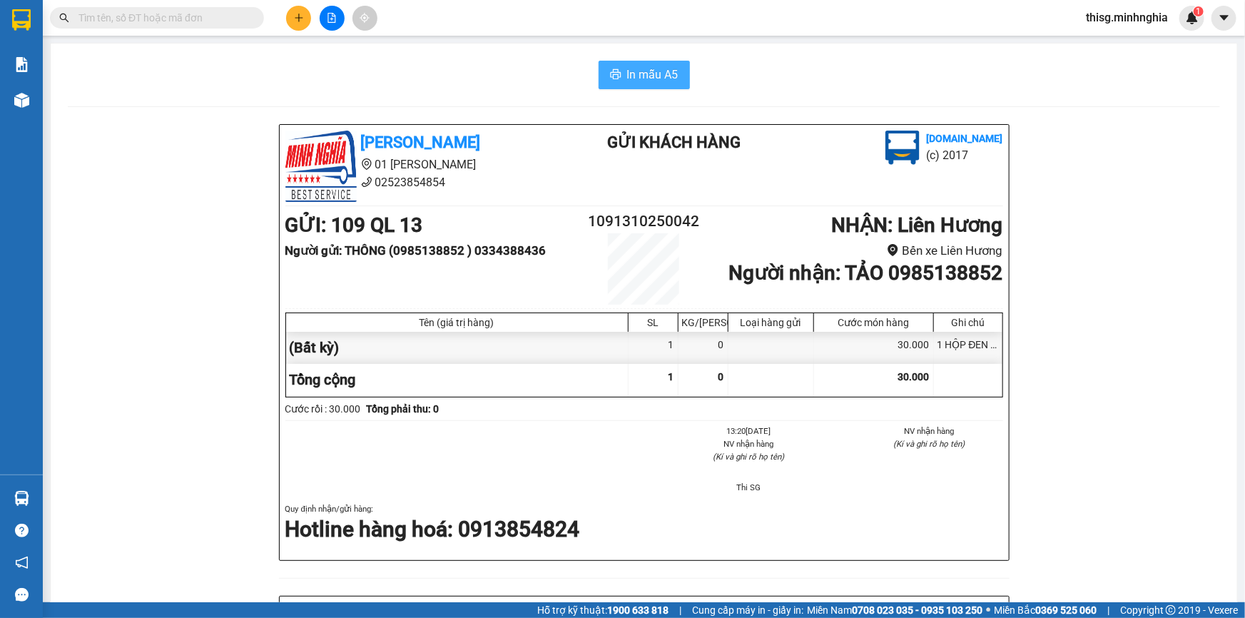
click at [638, 78] on span "In mẫu A5" at bounding box center [652, 75] width 51 height 18
click at [294, 18] on icon "plus" at bounding box center [299, 18] width 10 height 10
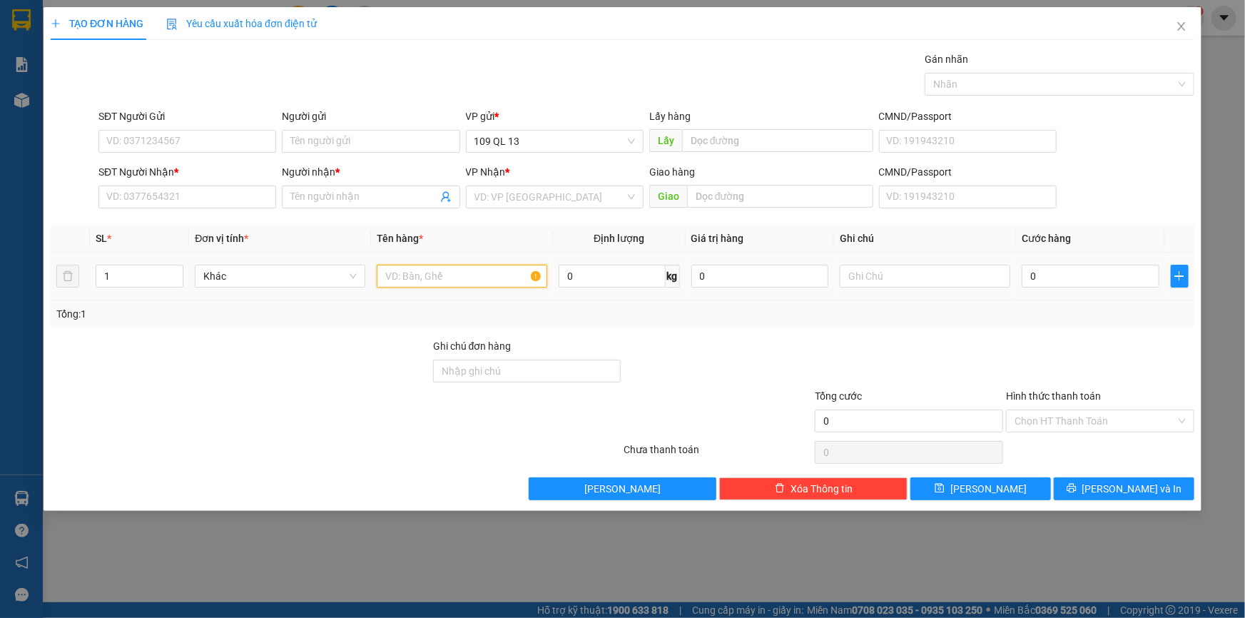
click at [469, 269] on input "text" at bounding box center [462, 276] width 170 height 23
click at [319, 191] on input "Người nhận *" at bounding box center [363, 197] width 146 height 16
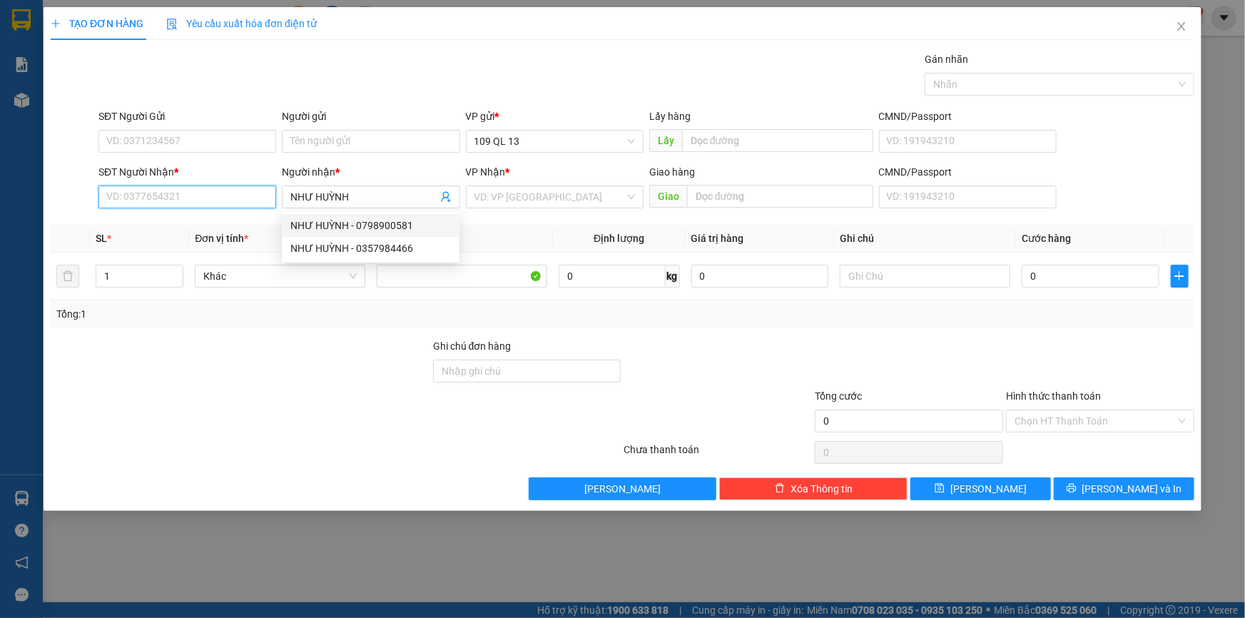
click at [165, 198] on input "SĐT Người Nhận *" at bounding box center [187, 196] width 178 height 23
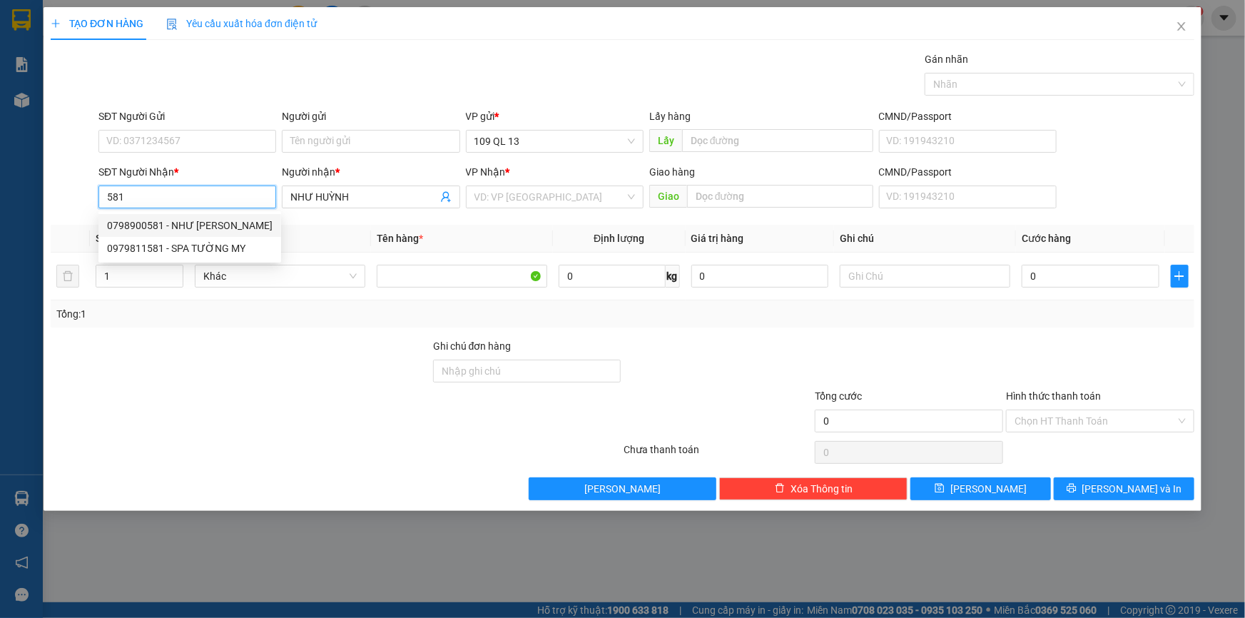
click at [165, 221] on div "0798900581 - NHƯ [PERSON_NAME]" at bounding box center [189, 226] width 165 height 16
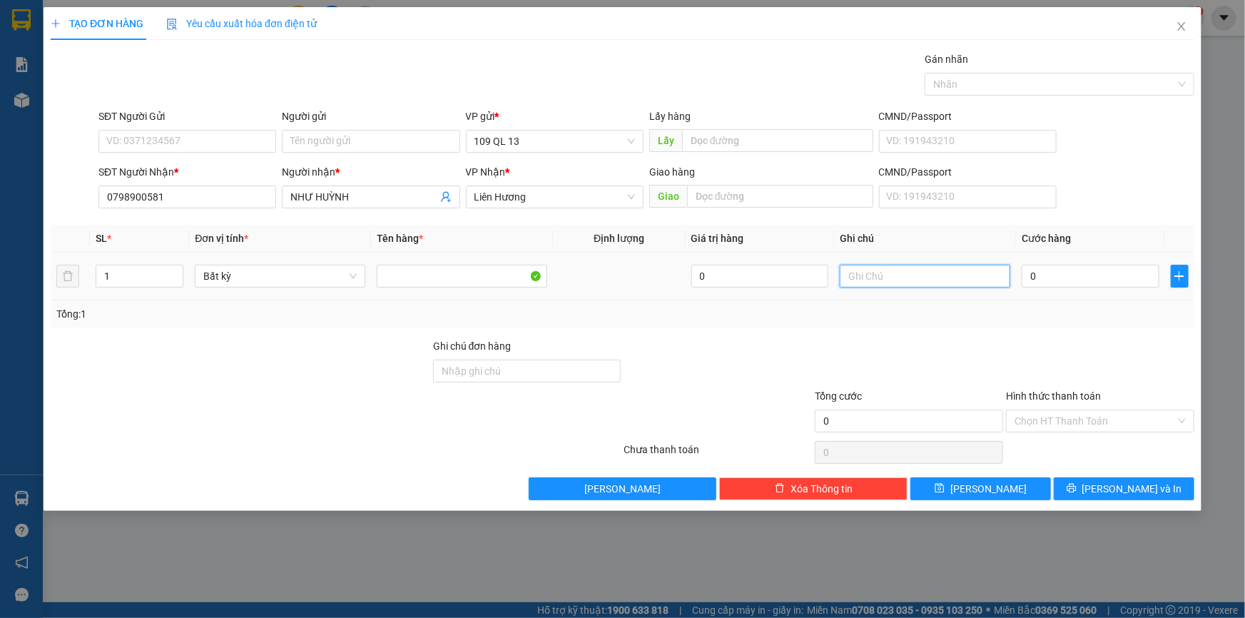
click at [917, 279] on input "text" at bounding box center [925, 276] width 170 height 23
click at [1095, 266] on input "0" at bounding box center [1090, 276] width 138 height 23
click at [1156, 484] on button "[PERSON_NAME] và In" at bounding box center [1124, 488] width 141 height 23
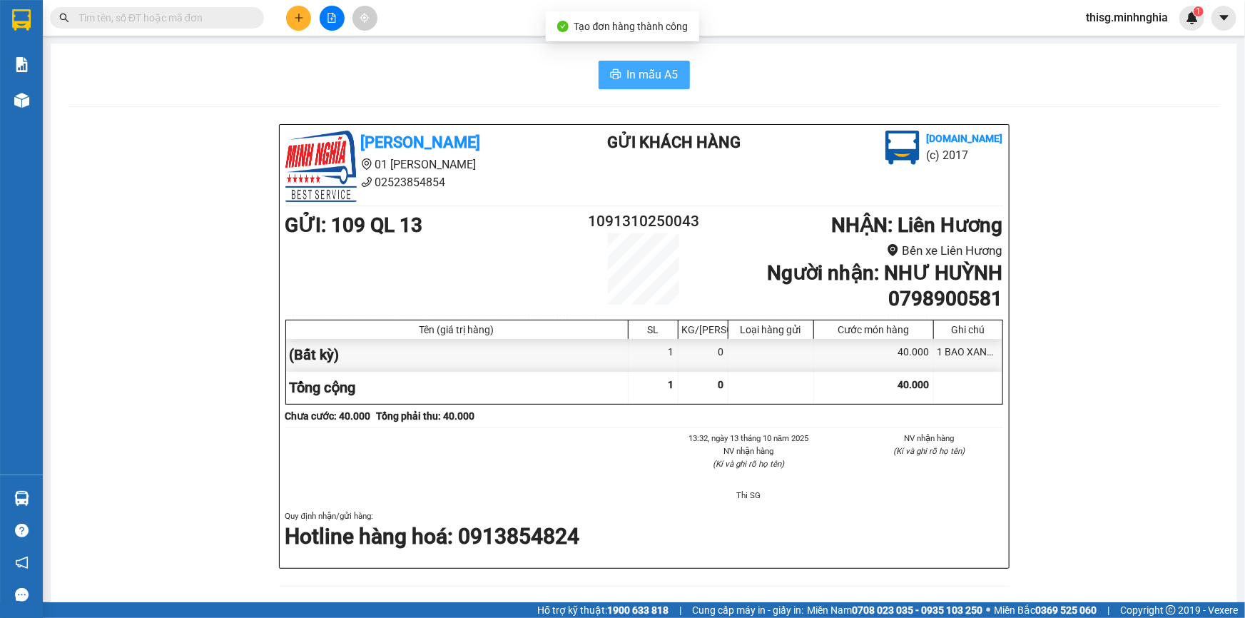
click at [627, 73] on span "In mẫu A5" at bounding box center [652, 75] width 51 height 18
click at [306, 19] on button at bounding box center [298, 18] width 25 height 25
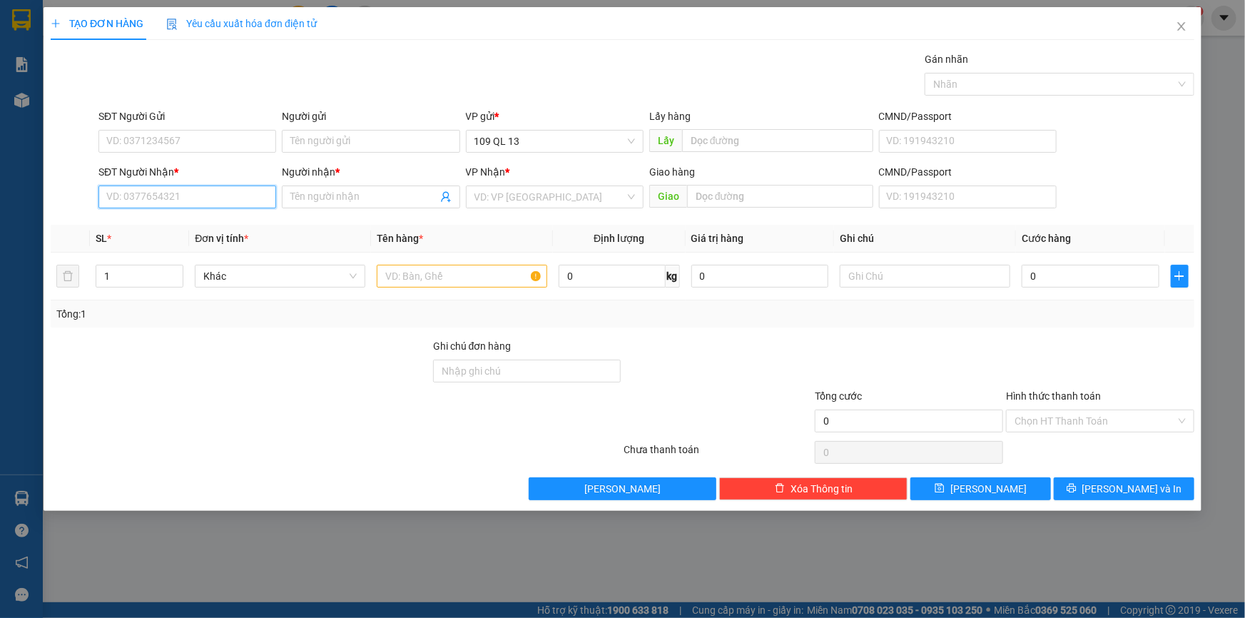
click at [235, 203] on input "SĐT Người Nhận *" at bounding box center [187, 196] width 178 height 23
click at [235, 218] on div "0918150286 - BS TÍM" at bounding box center [187, 226] width 160 height 16
click at [473, 280] on input "text" at bounding box center [462, 276] width 170 height 23
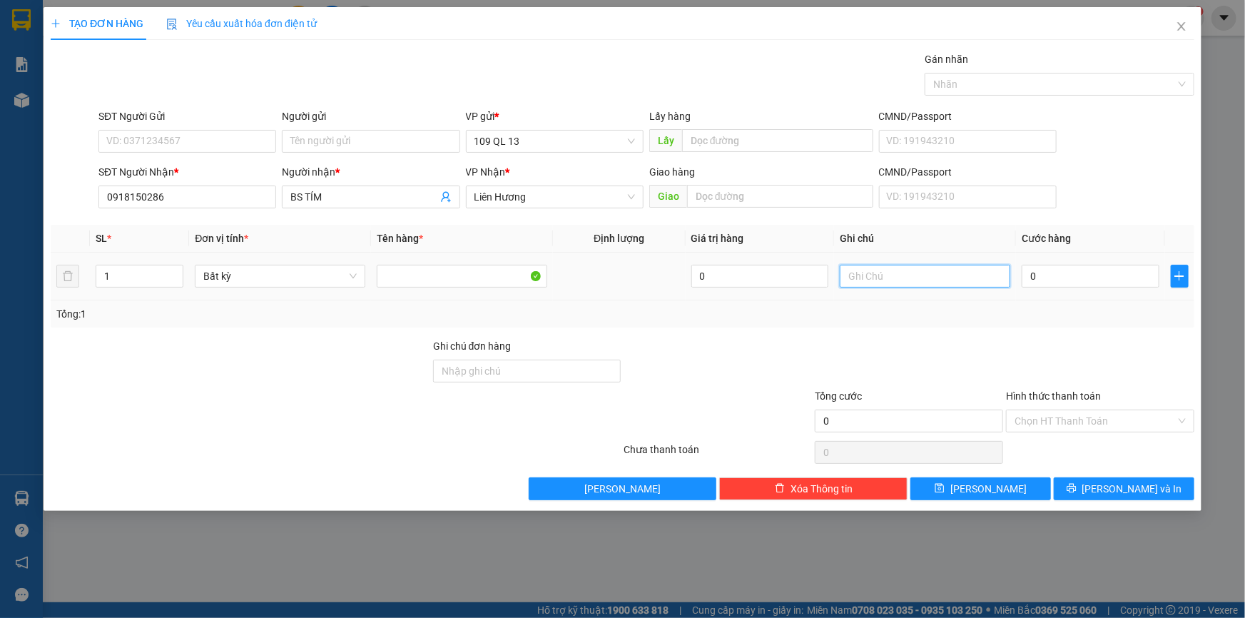
click at [983, 272] on input "text" at bounding box center [925, 276] width 170 height 23
click at [1142, 271] on input "0" at bounding box center [1090, 276] width 138 height 23
click at [1140, 486] on span "[PERSON_NAME] và In" at bounding box center [1132, 489] width 100 height 16
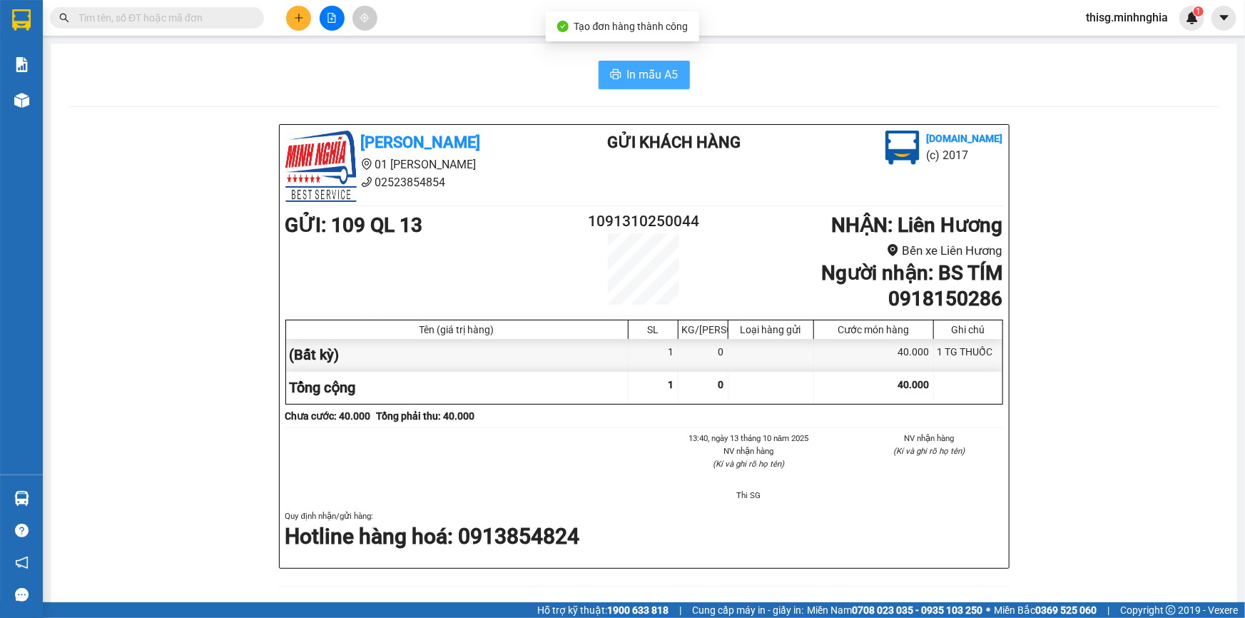
click at [633, 71] on span "In mẫu A5" at bounding box center [652, 75] width 51 height 18
click at [868, 90] on div "In mẫu A5 [PERSON_NAME] 01 Đinh Tiên Hoàng 02523854854 Gửi khách hàng [DOMAIN_N…" at bounding box center [644, 584] width 1186 height 1081
click at [294, 11] on button at bounding box center [298, 18] width 25 height 25
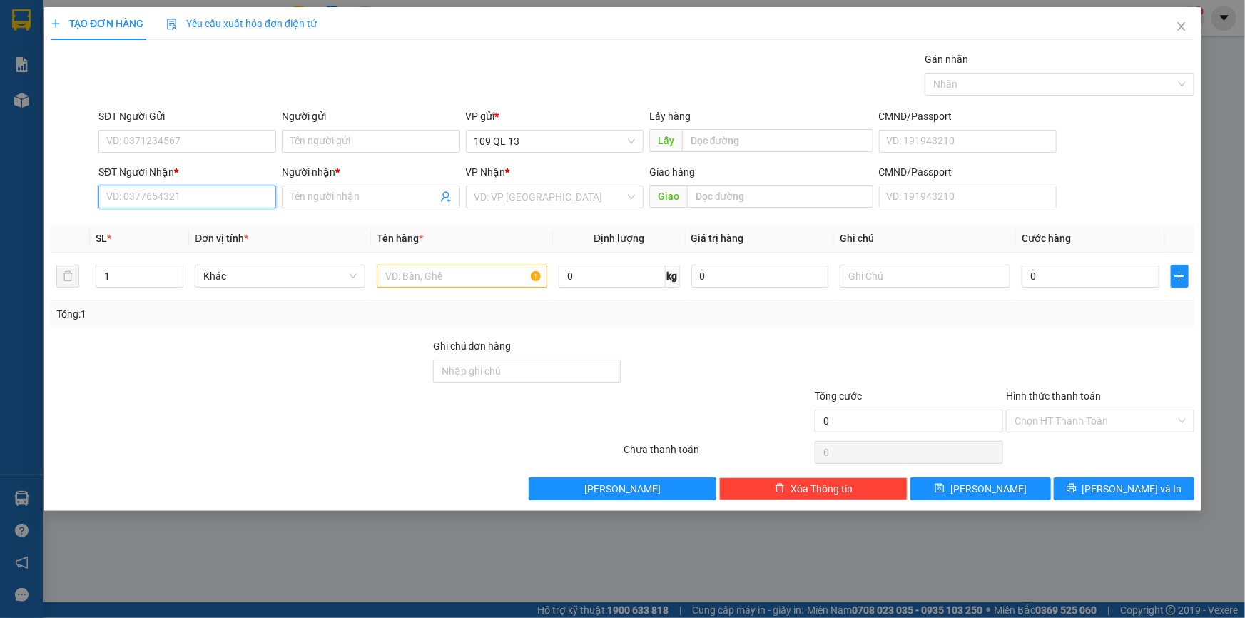
click at [204, 193] on input "SĐT Người Nhận *" at bounding box center [187, 196] width 178 height 23
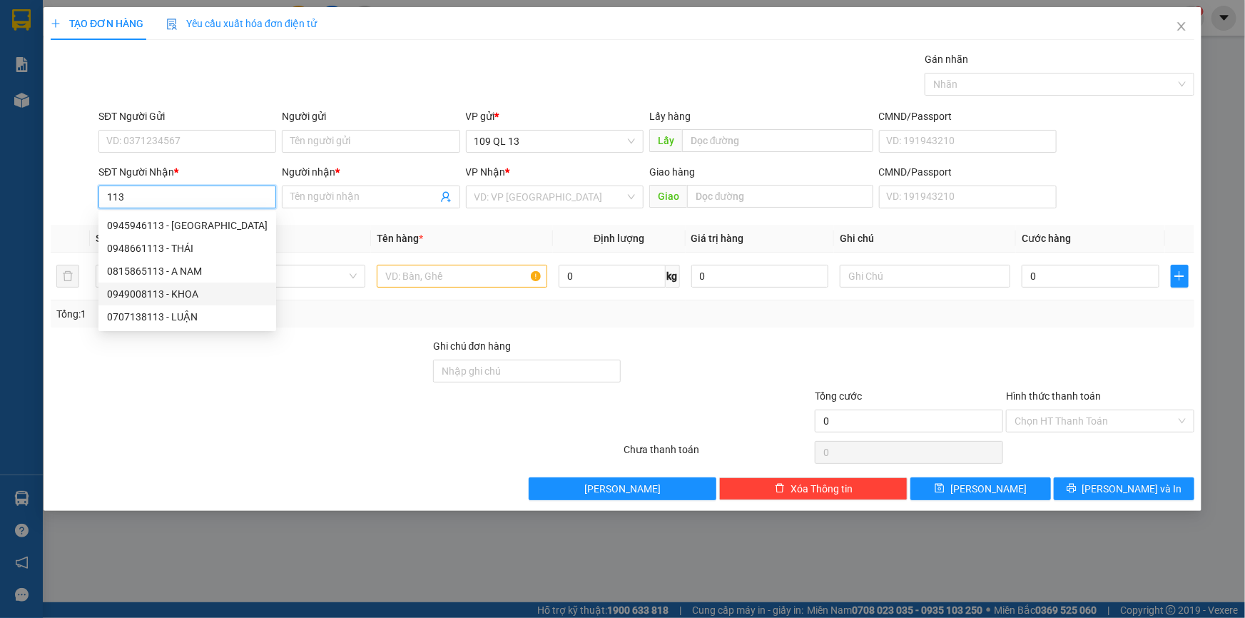
click at [158, 288] on div "0949008113 - KHOA" at bounding box center [187, 294] width 160 height 16
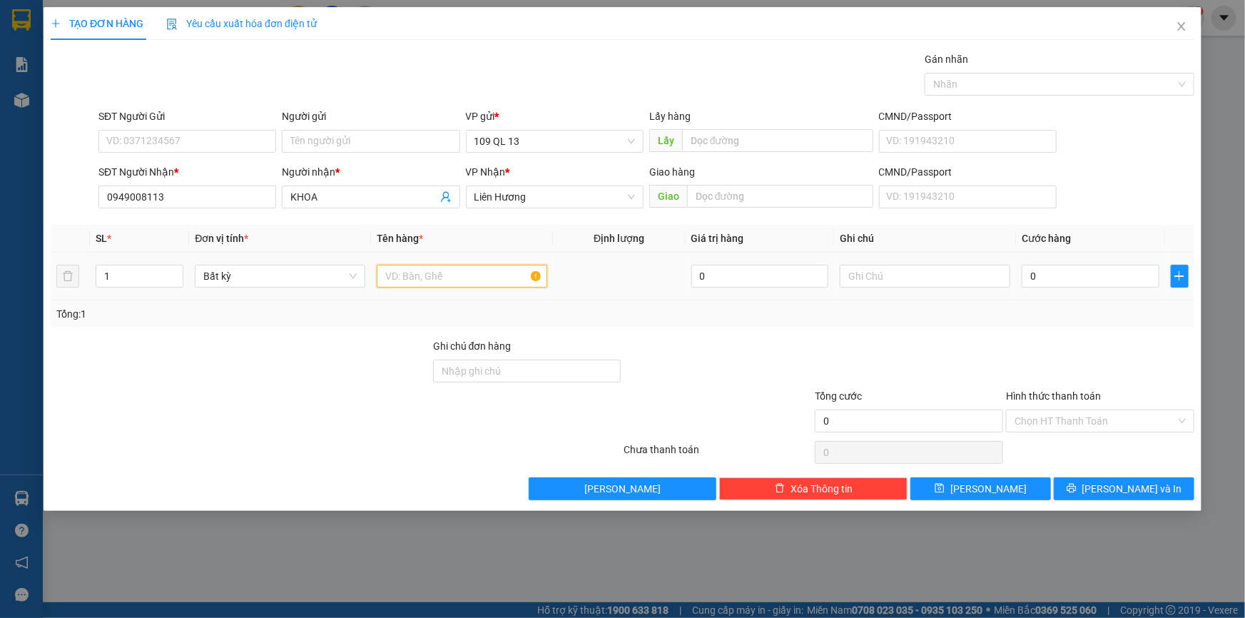
click at [409, 282] on input "text" at bounding box center [462, 276] width 170 height 23
click at [970, 263] on div at bounding box center [925, 276] width 170 height 29
click at [981, 279] on input "text" at bounding box center [925, 276] width 170 height 23
click at [1098, 281] on input "0" at bounding box center [1090, 276] width 138 height 23
click at [1122, 482] on span "[PERSON_NAME] và In" at bounding box center [1132, 489] width 100 height 16
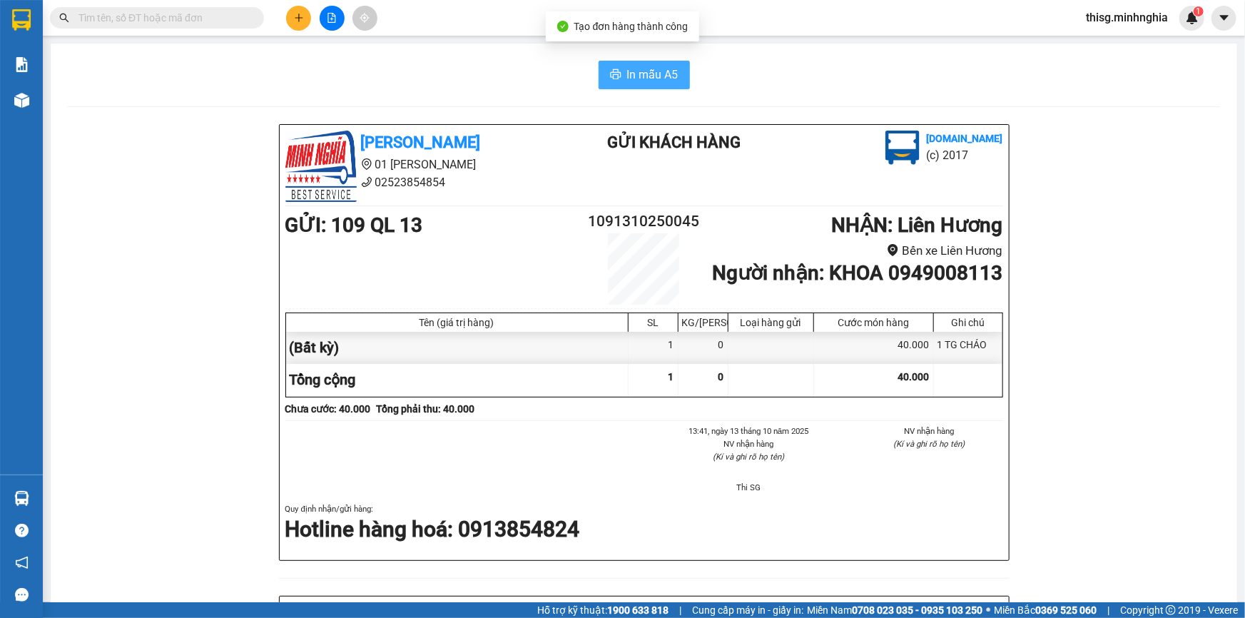
click at [655, 66] on span "In mẫu A5" at bounding box center [652, 75] width 51 height 18
click at [294, 24] on button at bounding box center [298, 18] width 25 height 25
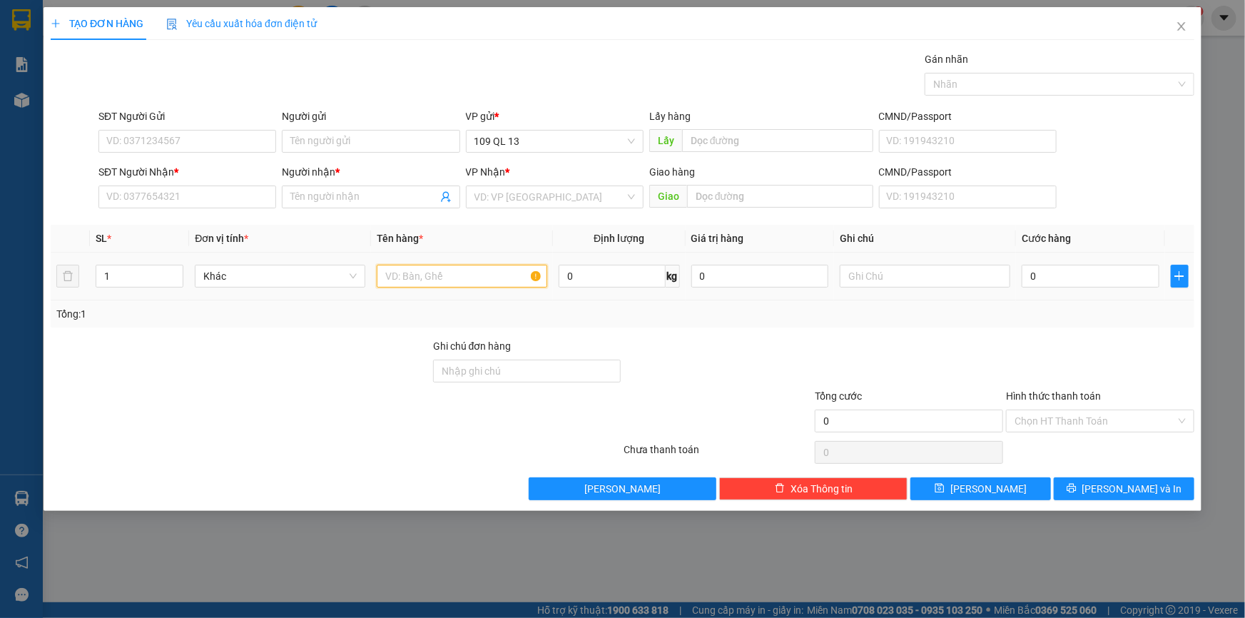
click at [425, 270] on input "text" at bounding box center [462, 276] width 170 height 23
click at [884, 280] on input "text" at bounding box center [925, 276] width 170 height 23
click at [1075, 282] on input "0" at bounding box center [1090, 276] width 138 height 23
click at [1186, 30] on icon "close" at bounding box center [1181, 26] width 11 height 11
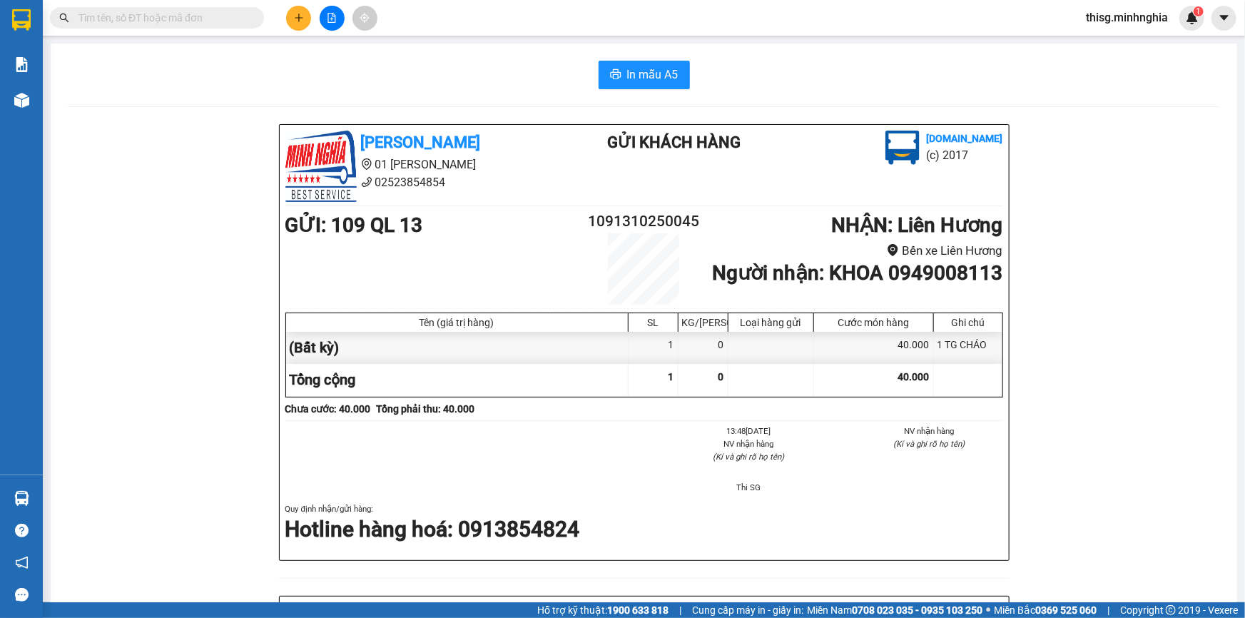
click at [64, 103] on div "In mẫu A5 [PERSON_NAME] 01 Đinh Tiên Hoàng 02523854854 Gửi khách hàng [DOMAIN_N…" at bounding box center [644, 581] width 1186 height 1074
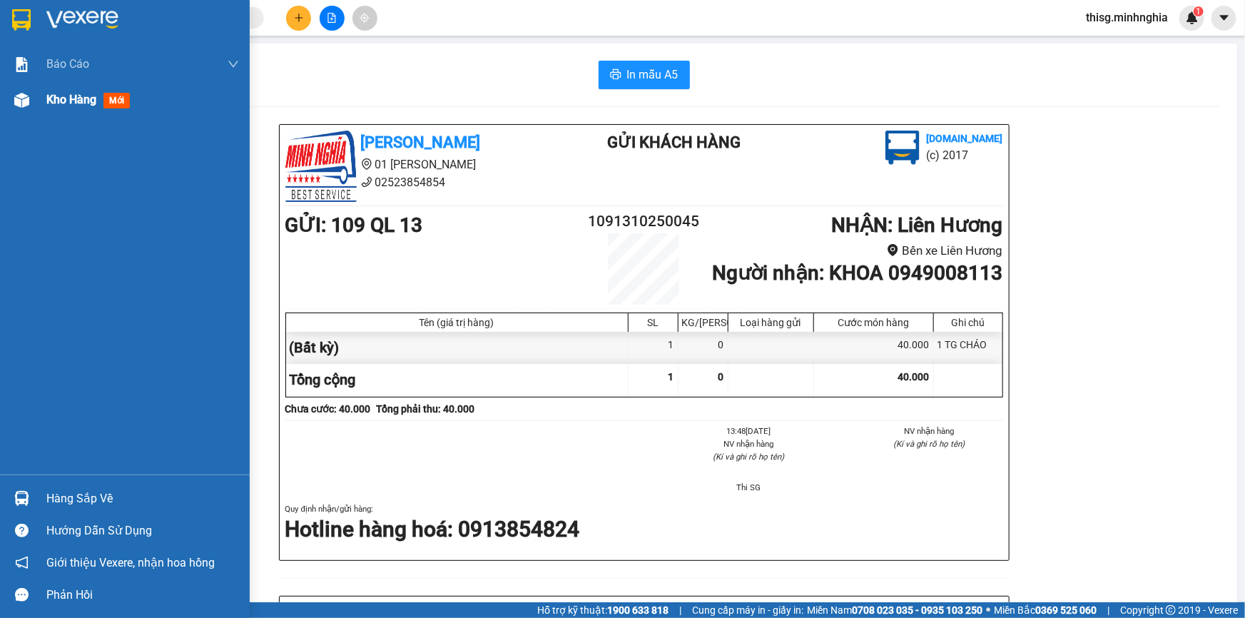
click at [28, 95] on img at bounding box center [21, 100] width 15 height 15
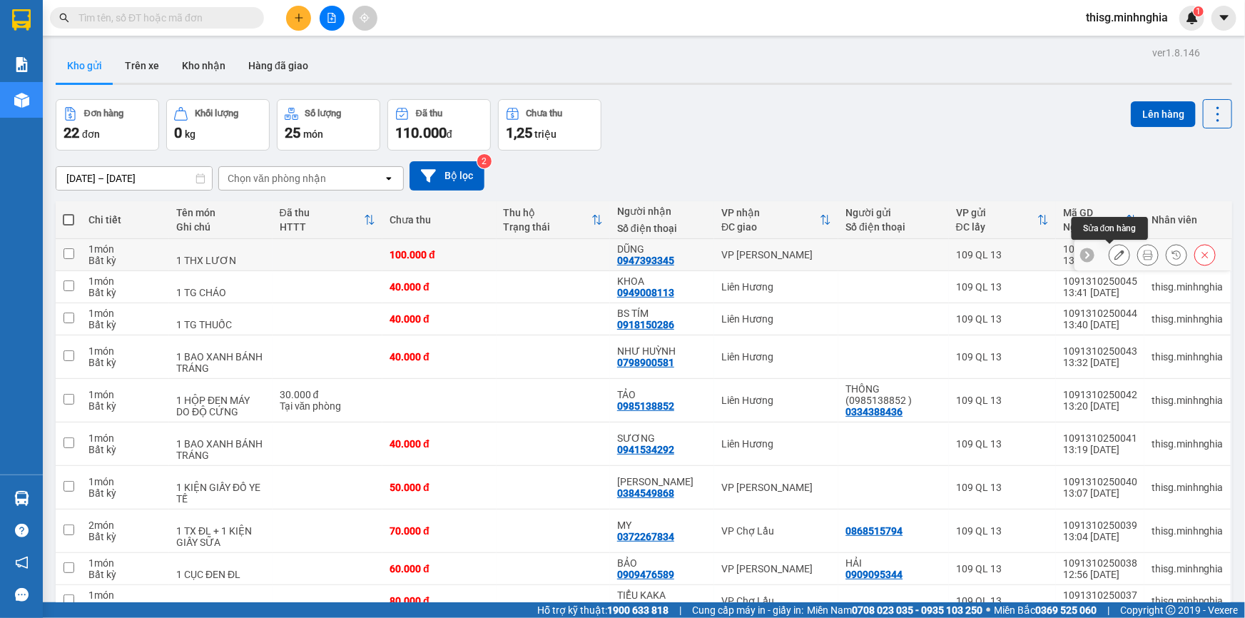
click at [1109, 249] on button at bounding box center [1119, 255] width 20 height 25
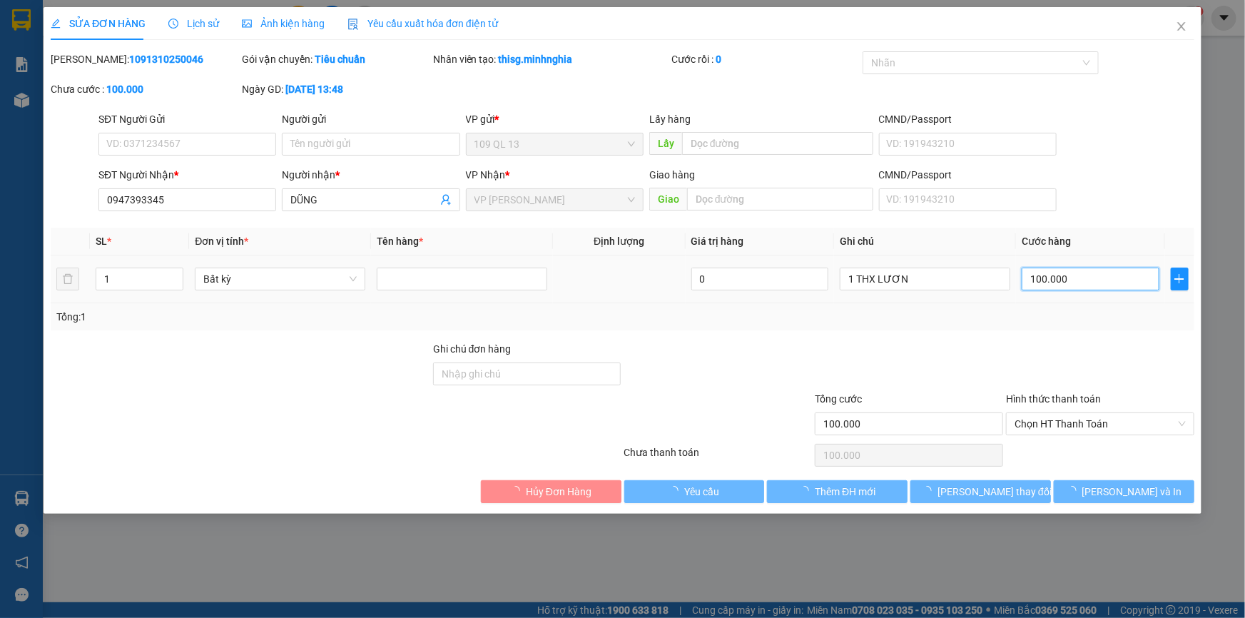
click at [1067, 283] on input "100.000" at bounding box center [1090, 278] width 138 height 23
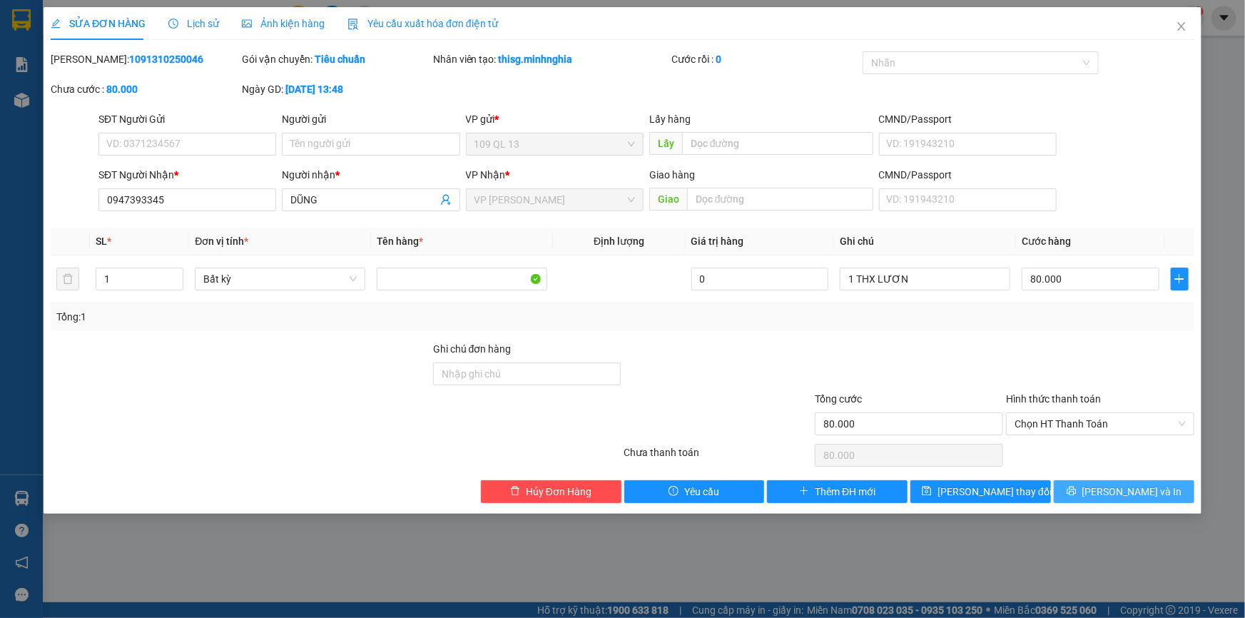
click at [1113, 489] on span "[PERSON_NAME] và In" at bounding box center [1132, 492] width 100 height 16
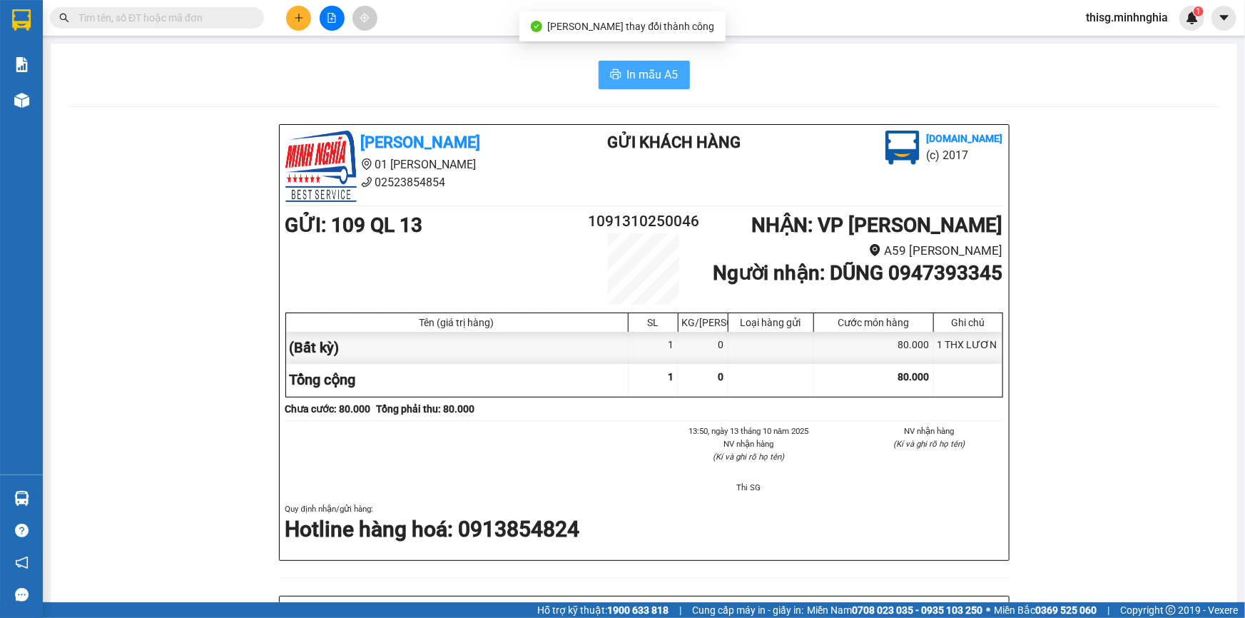
click at [642, 66] on span "In mẫu A5" at bounding box center [652, 75] width 51 height 18
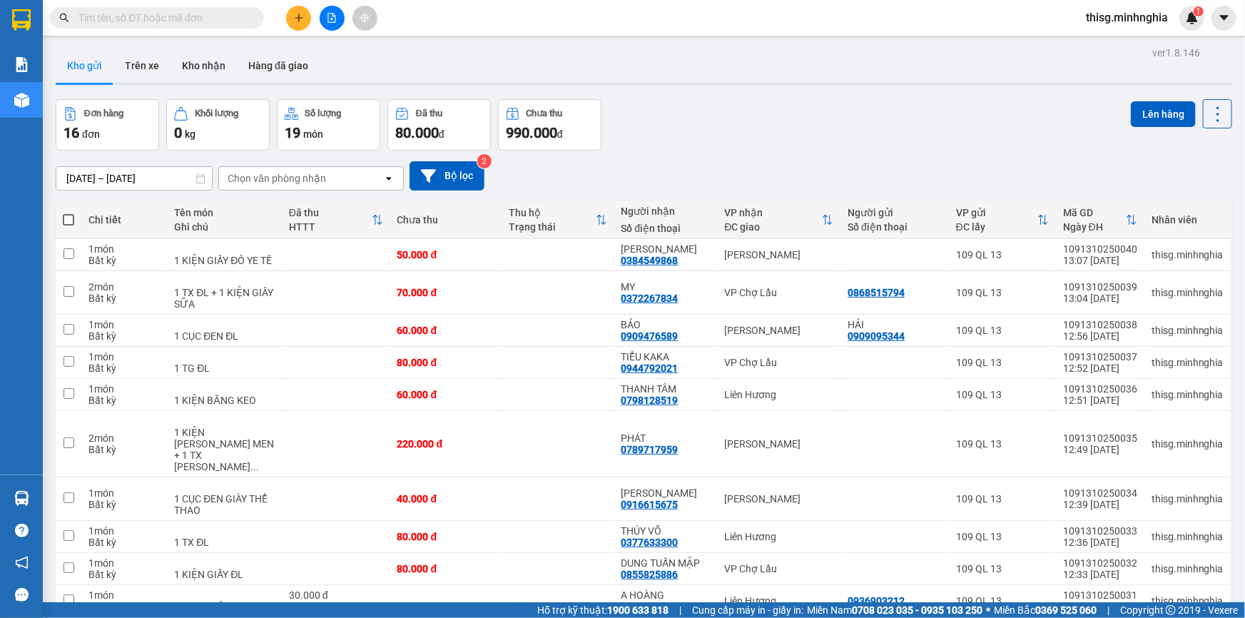
click at [295, 19] on icon "plus" at bounding box center [299, 18] width 10 height 10
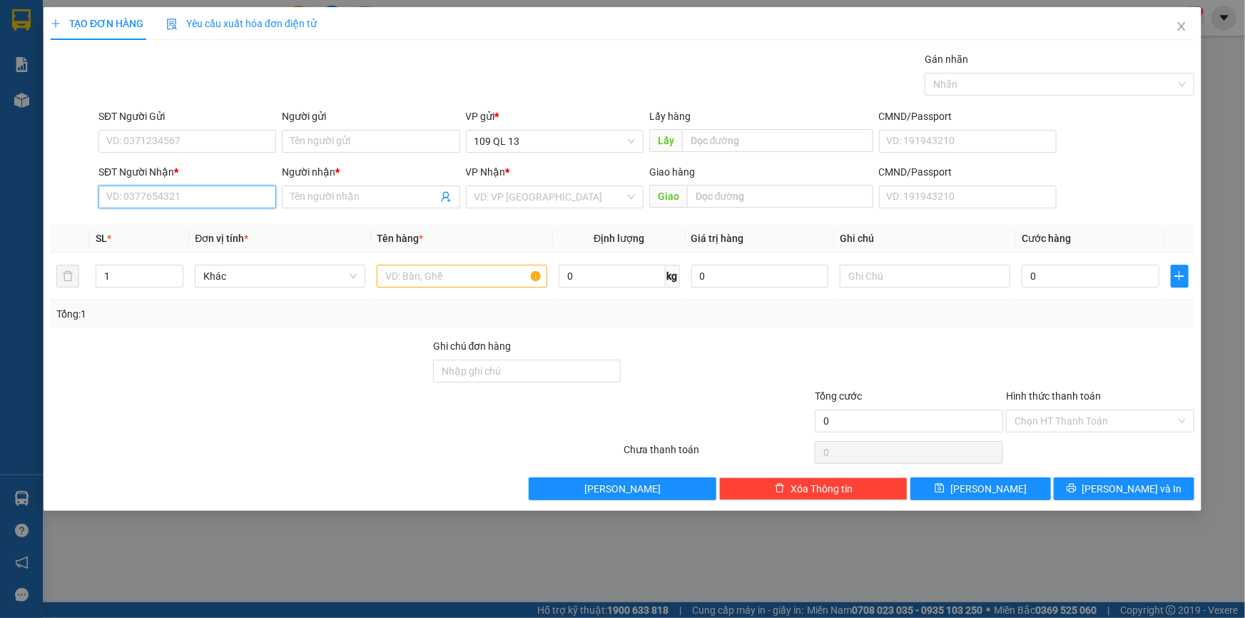
click at [213, 200] on input "SĐT Người Nhận *" at bounding box center [187, 196] width 178 height 23
click at [208, 220] on div "0941534292 - SƯƠNG" at bounding box center [187, 226] width 160 height 16
type input "0941534292"
type input "SƯƠNG"
type input "0941534292"
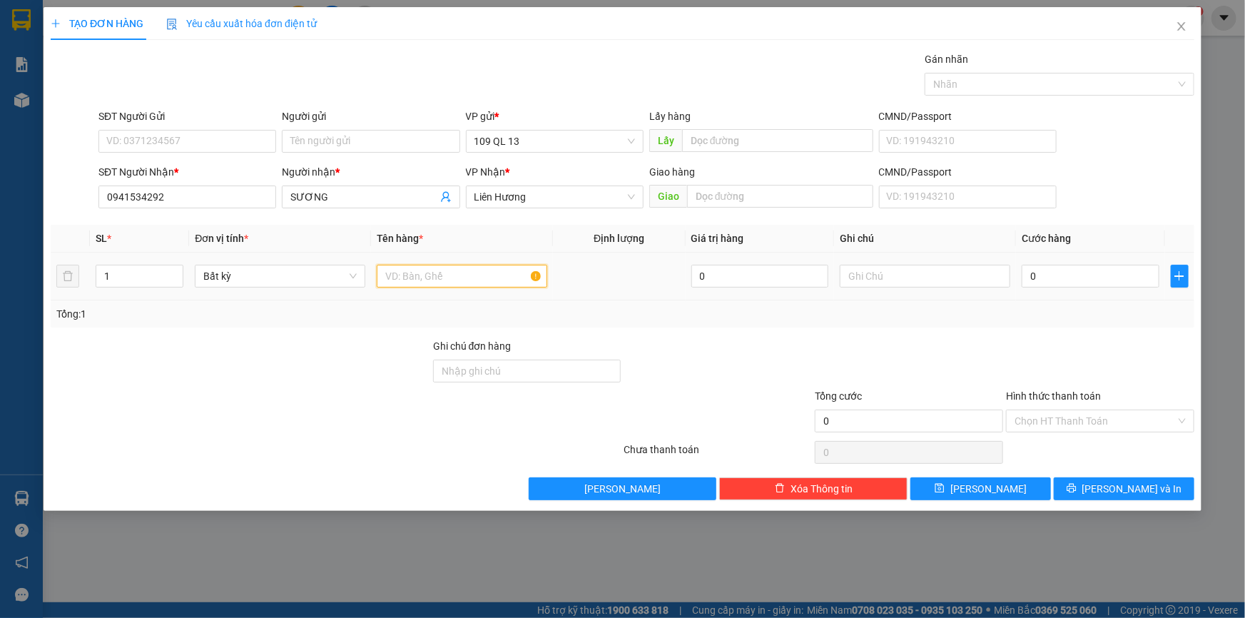
click at [482, 265] on input "text" at bounding box center [462, 276] width 170 height 23
click at [885, 281] on input "text" at bounding box center [925, 276] width 170 height 23
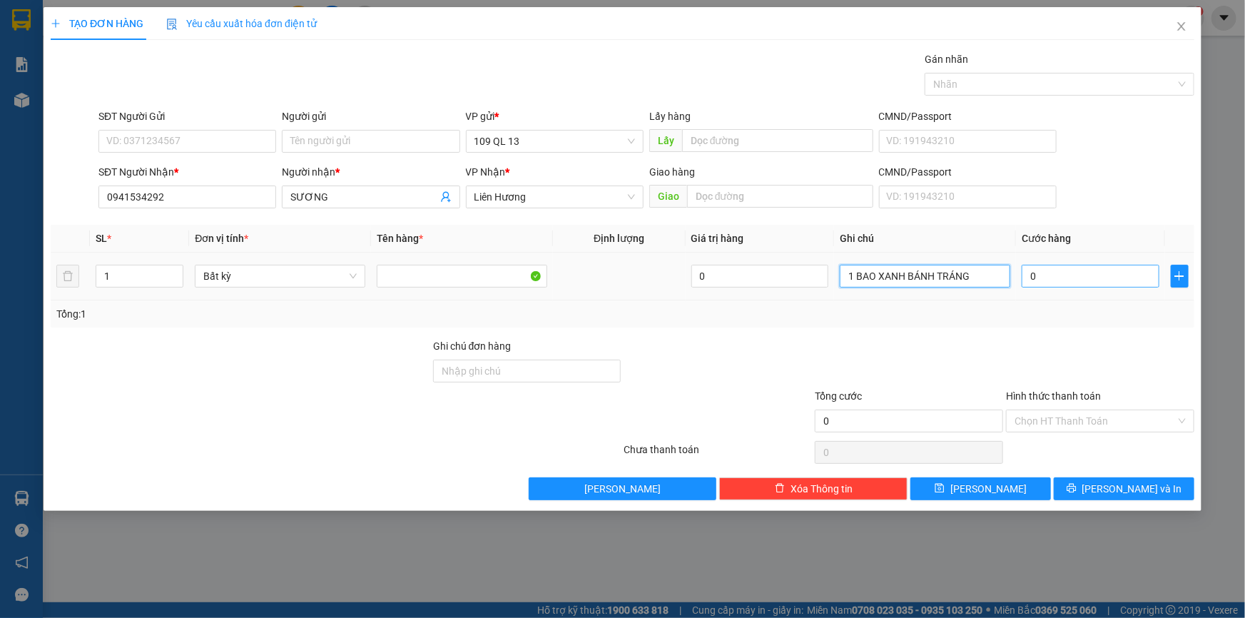
type input "1 BAO XANH BÁNH TRÁNG"
click at [1118, 274] on input "0" at bounding box center [1090, 276] width 138 height 23
type input "4"
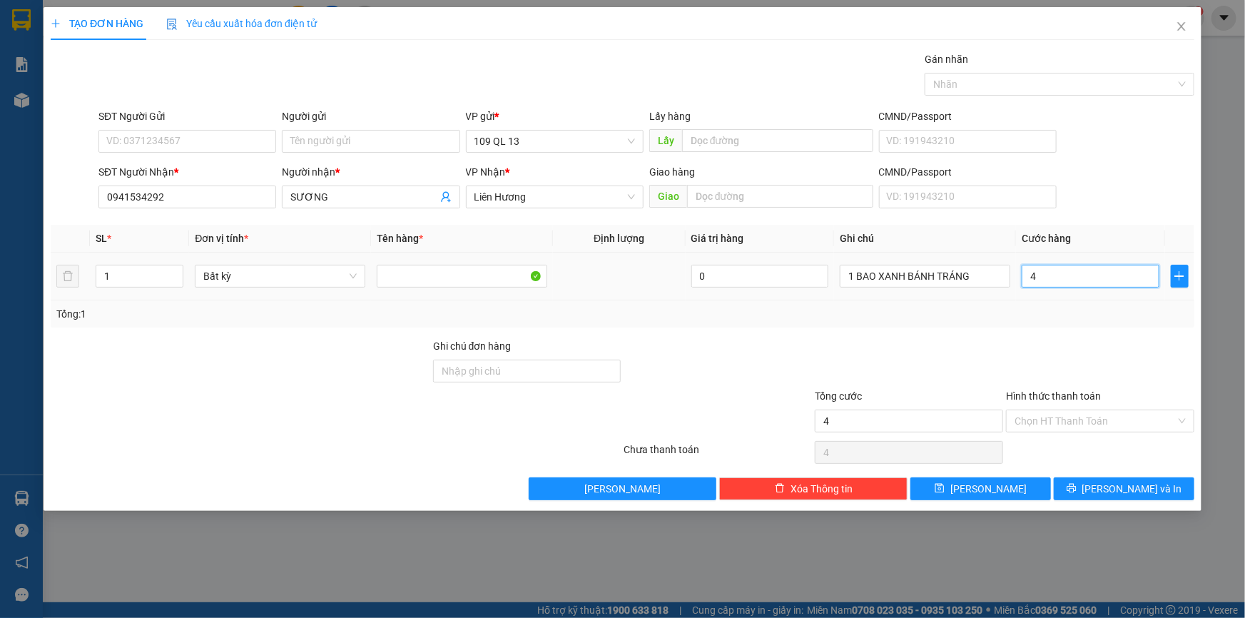
type input "40"
type input "40.000"
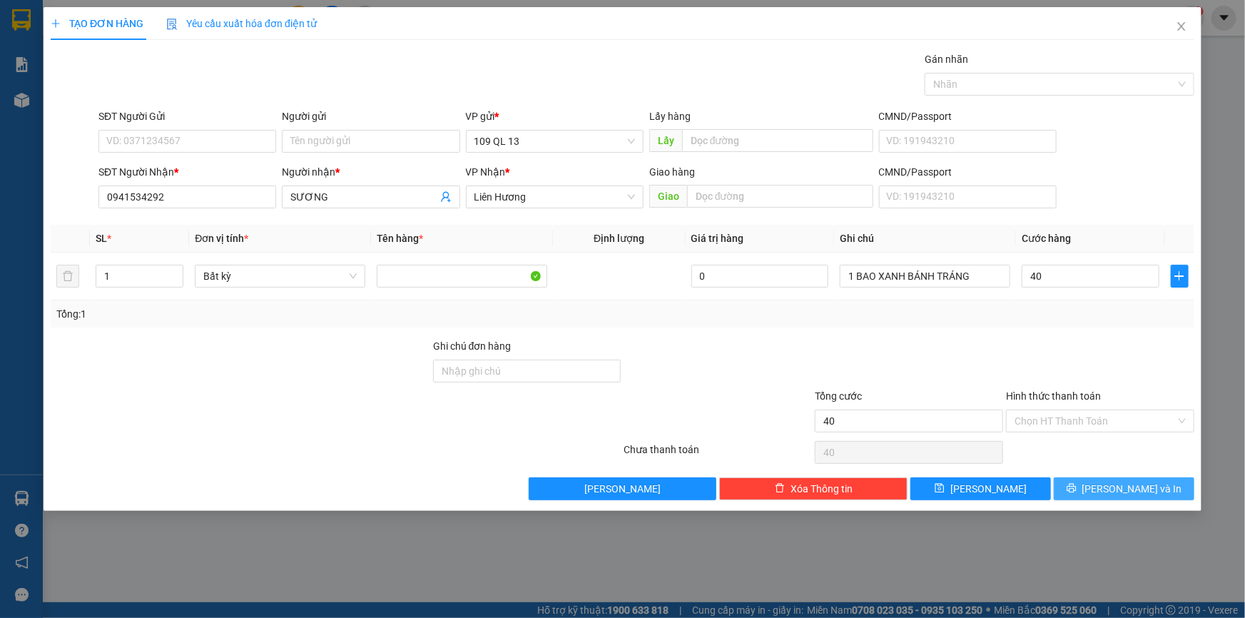
type input "40.000"
click at [1141, 478] on button "[PERSON_NAME] và In" at bounding box center [1124, 488] width 141 height 23
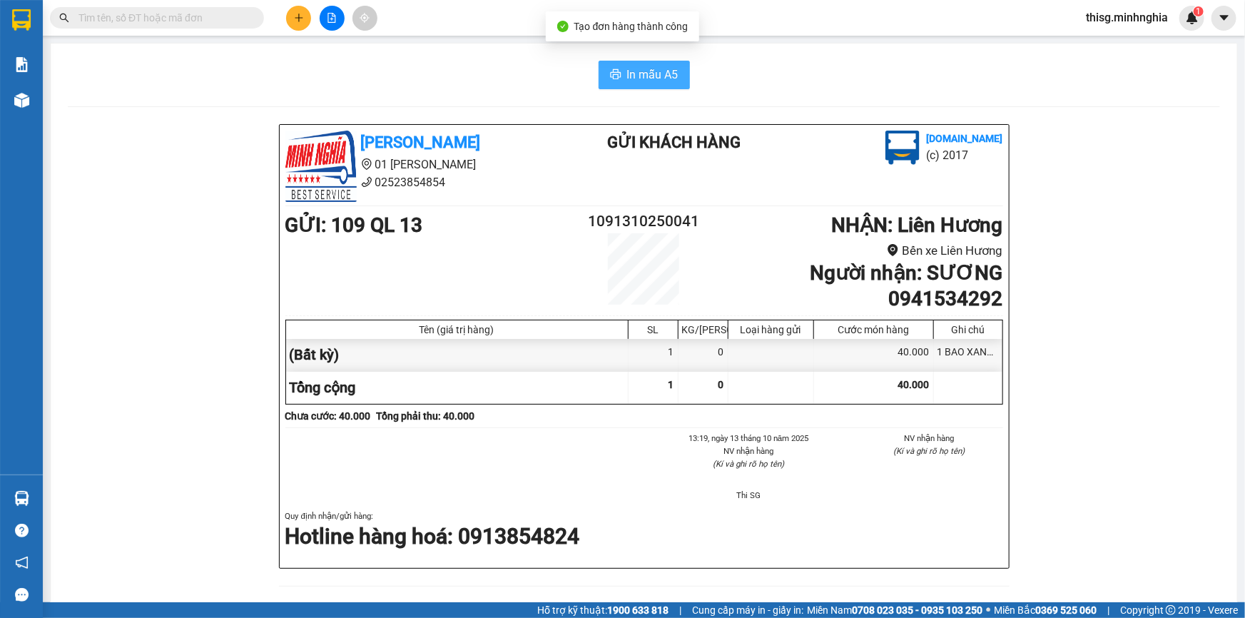
click at [649, 81] on span "In mẫu A5" at bounding box center [652, 75] width 51 height 18
